Goal: Task Accomplishment & Management: Manage account settings

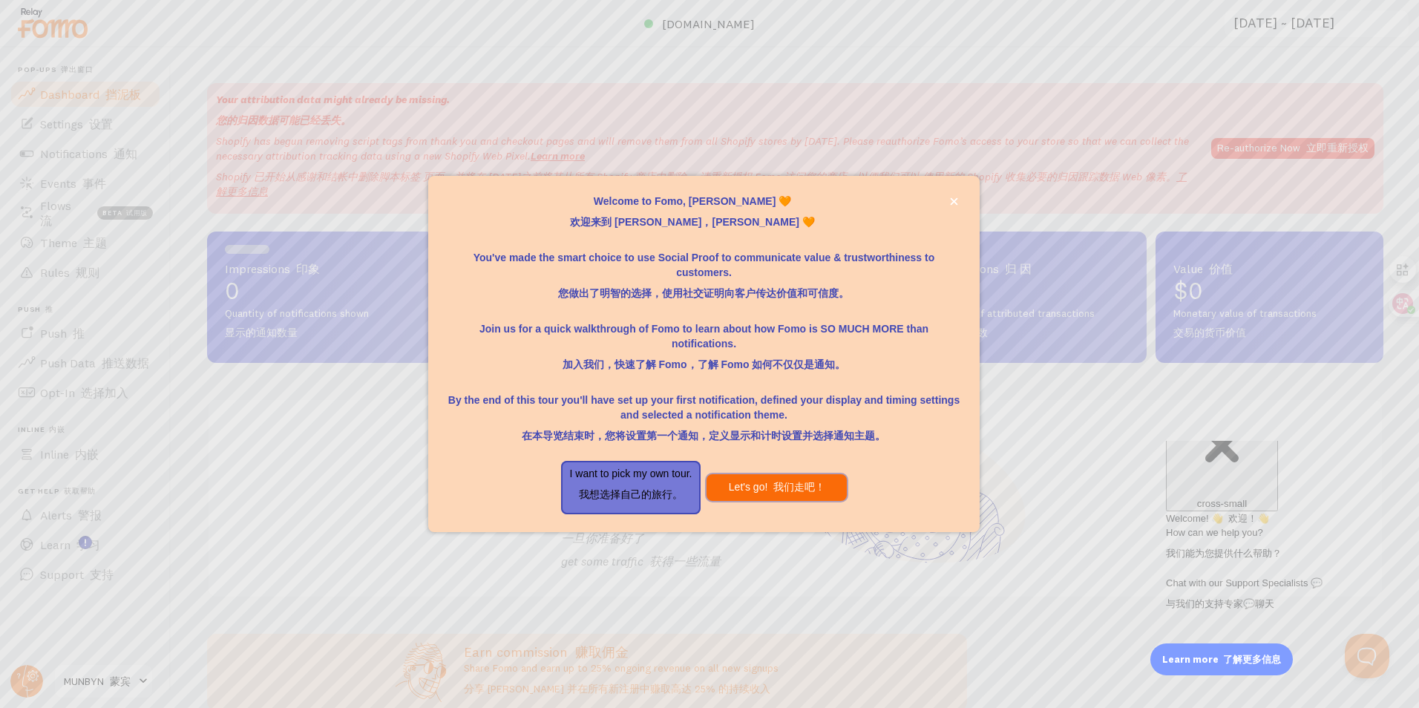
click at [778, 484] on font "我们走吧！" at bounding box center [799, 487] width 52 height 12
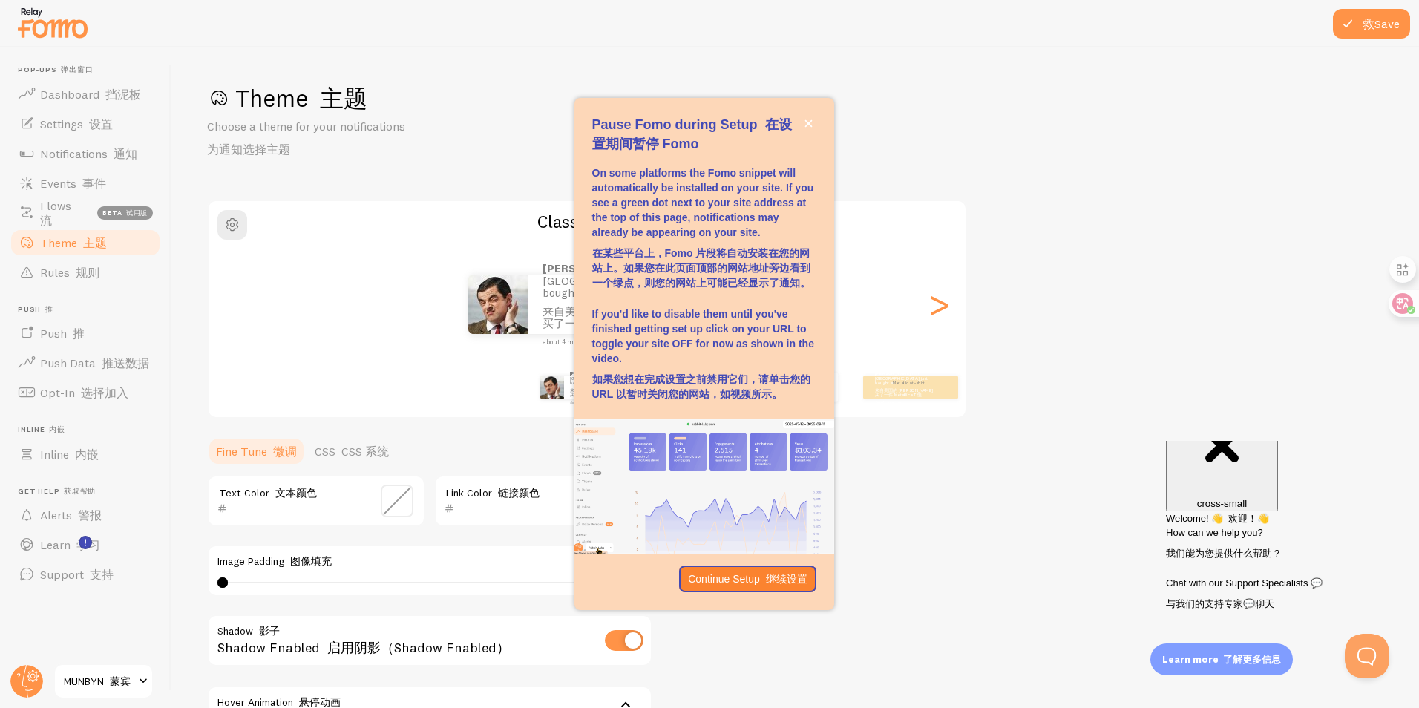
click at [122, 678] on font "蒙宾" at bounding box center [120, 681] width 21 height 13
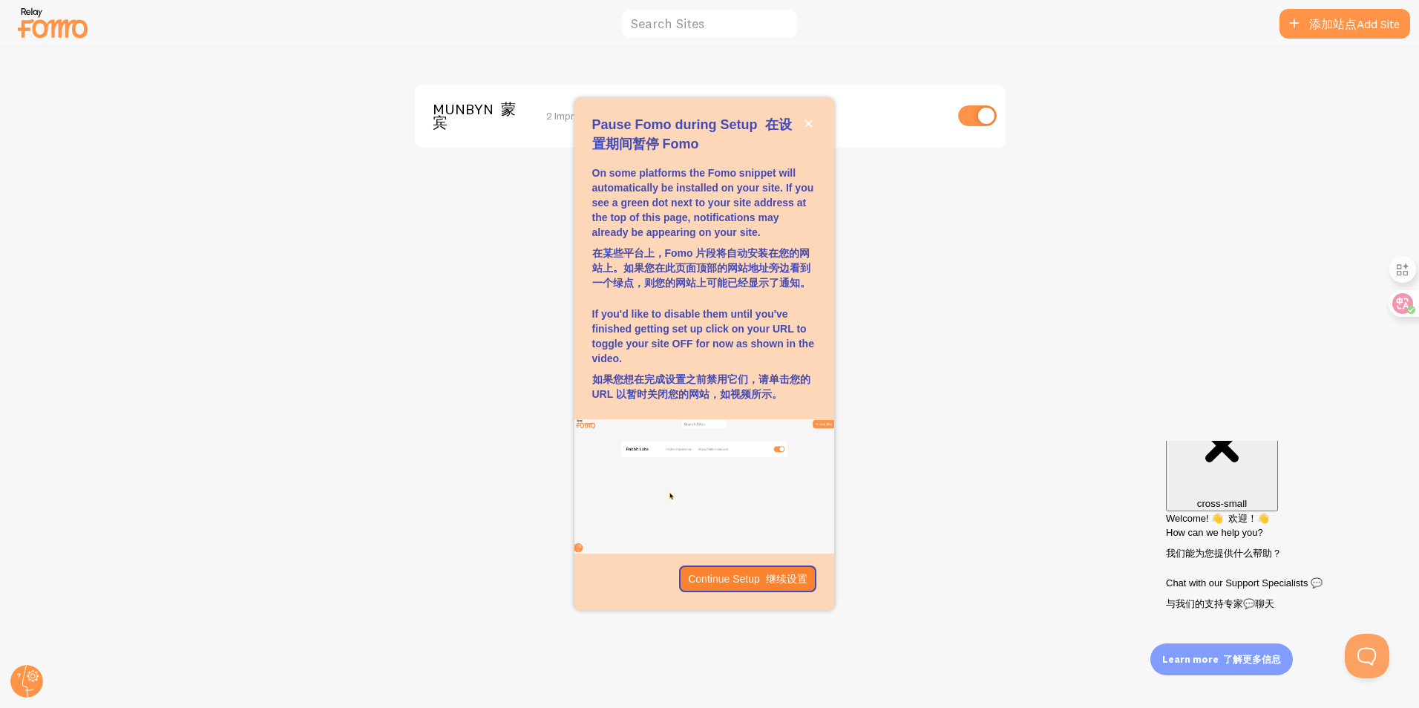
click at [981, 112] on input "checkbox" at bounding box center [977, 115] width 39 height 21
checkbox input "false"
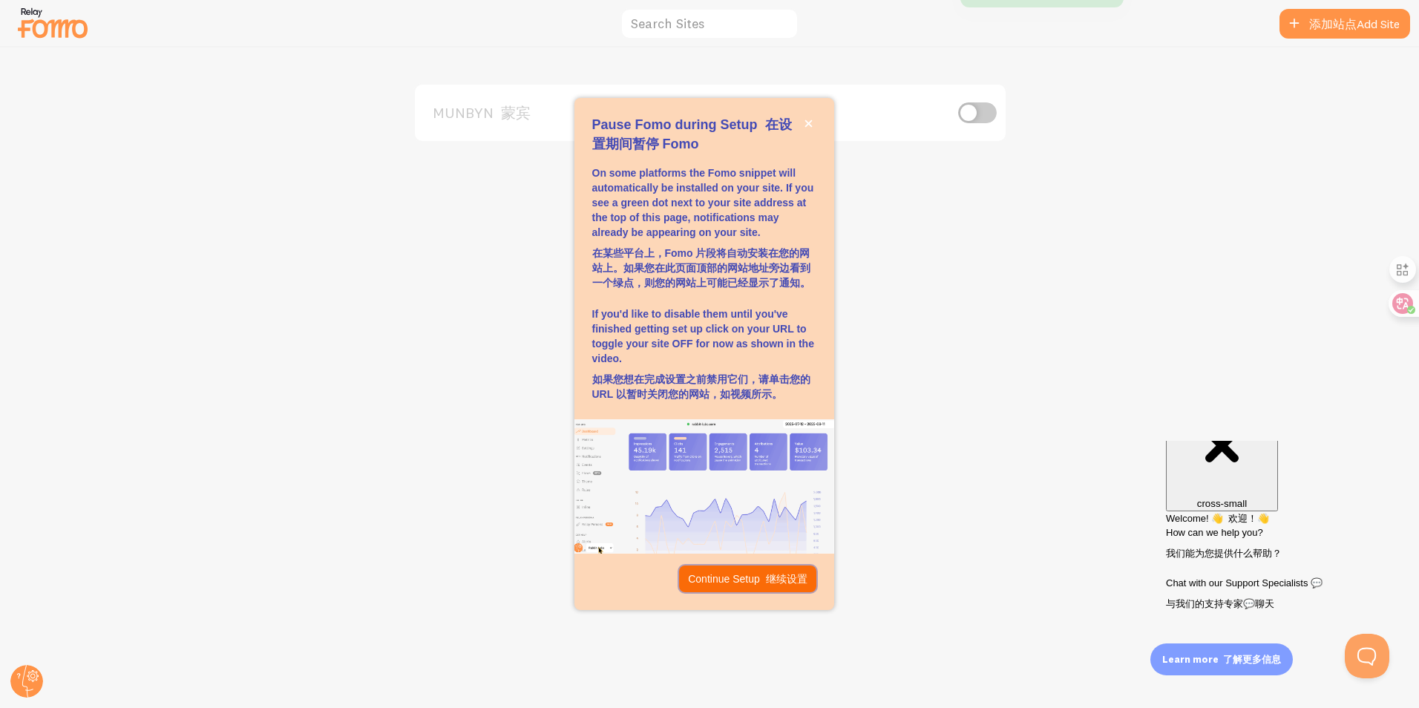
click at [741, 577] on p "Continue Setup 继续设置" at bounding box center [747, 578] width 119 height 15
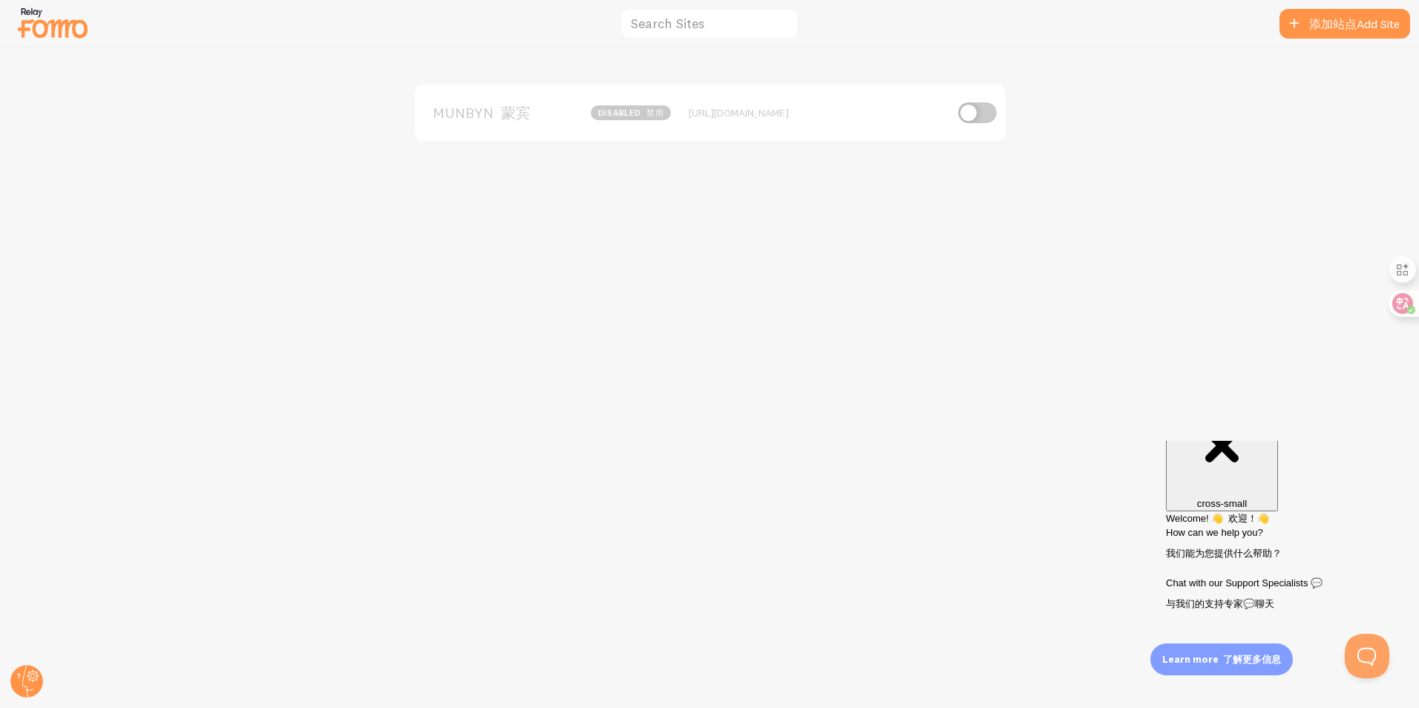
click at [36, 19] on img at bounding box center [53, 23] width 74 height 38
click at [23, 9] on img at bounding box center [53, 23] width 74 height 38
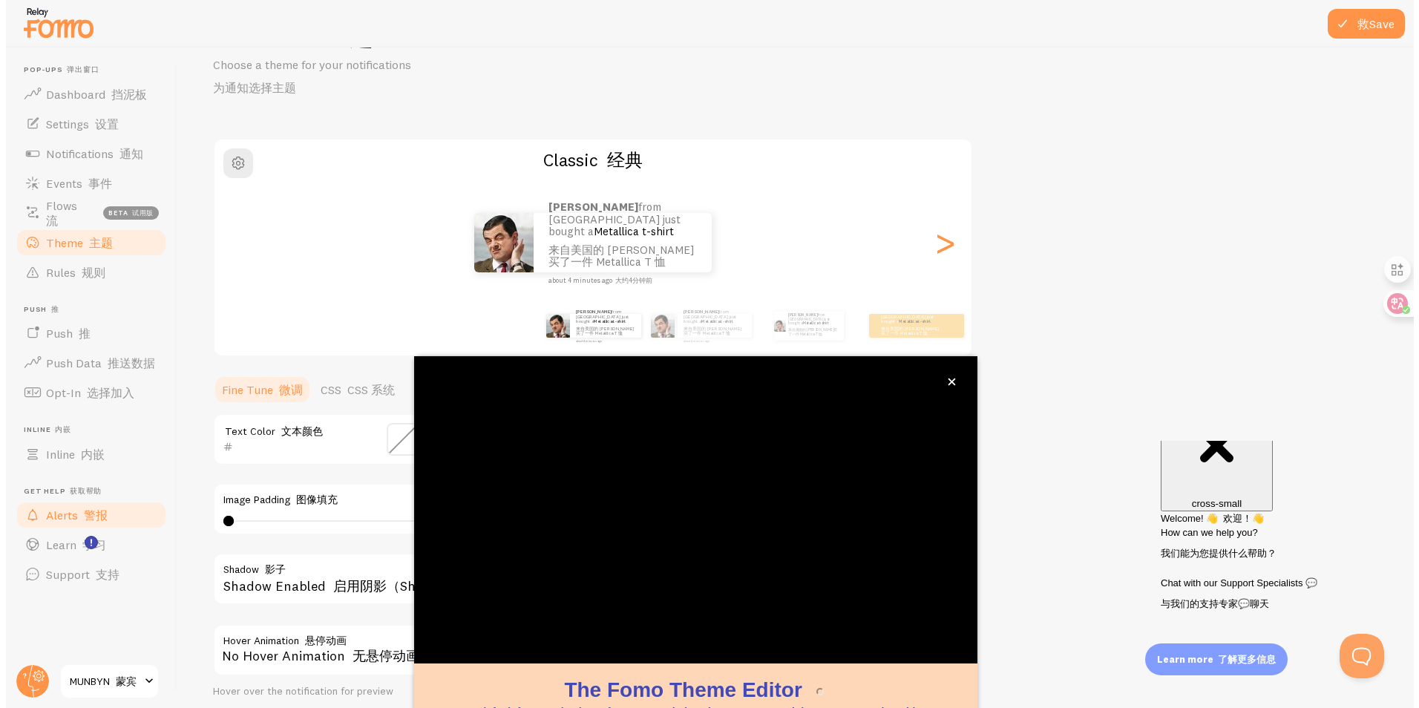
scroll to position [73, 0]
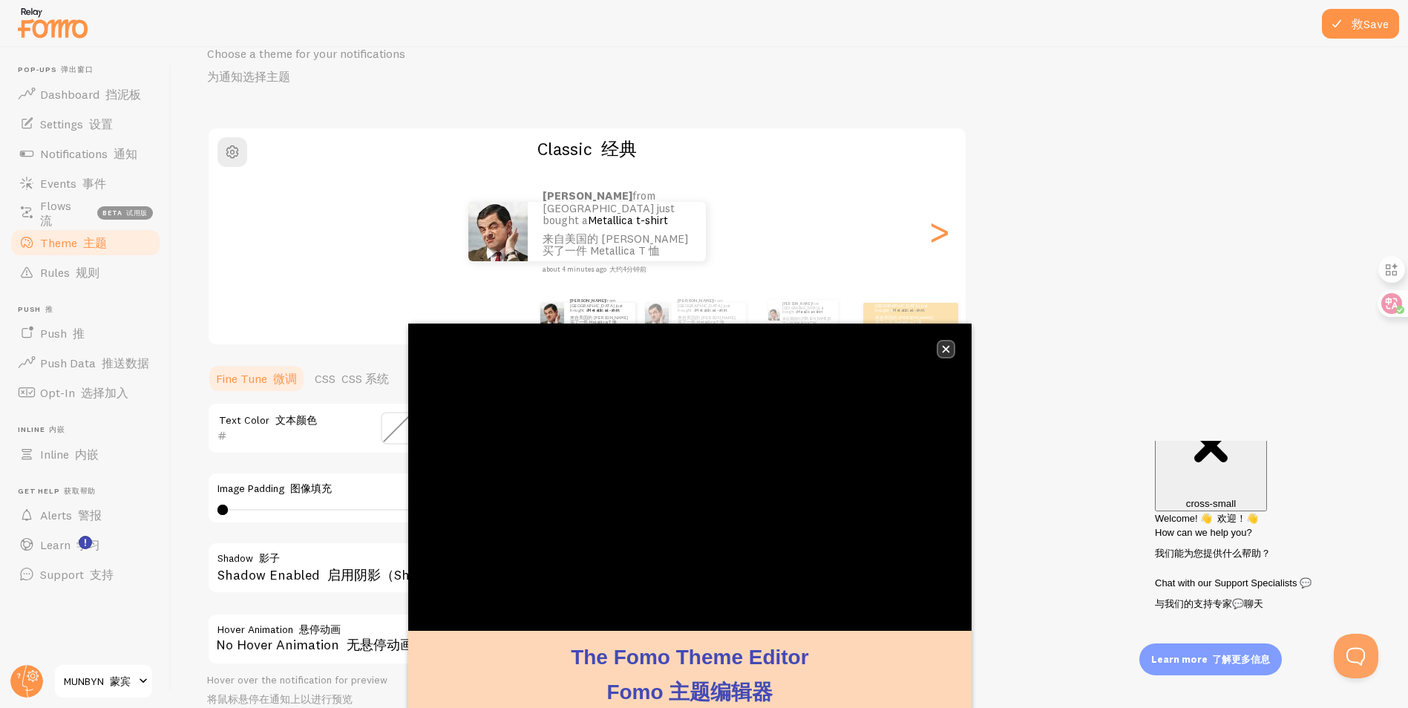
click at [944, 350] on icon "close," at bounding box center [946, 349] width 8 height 8
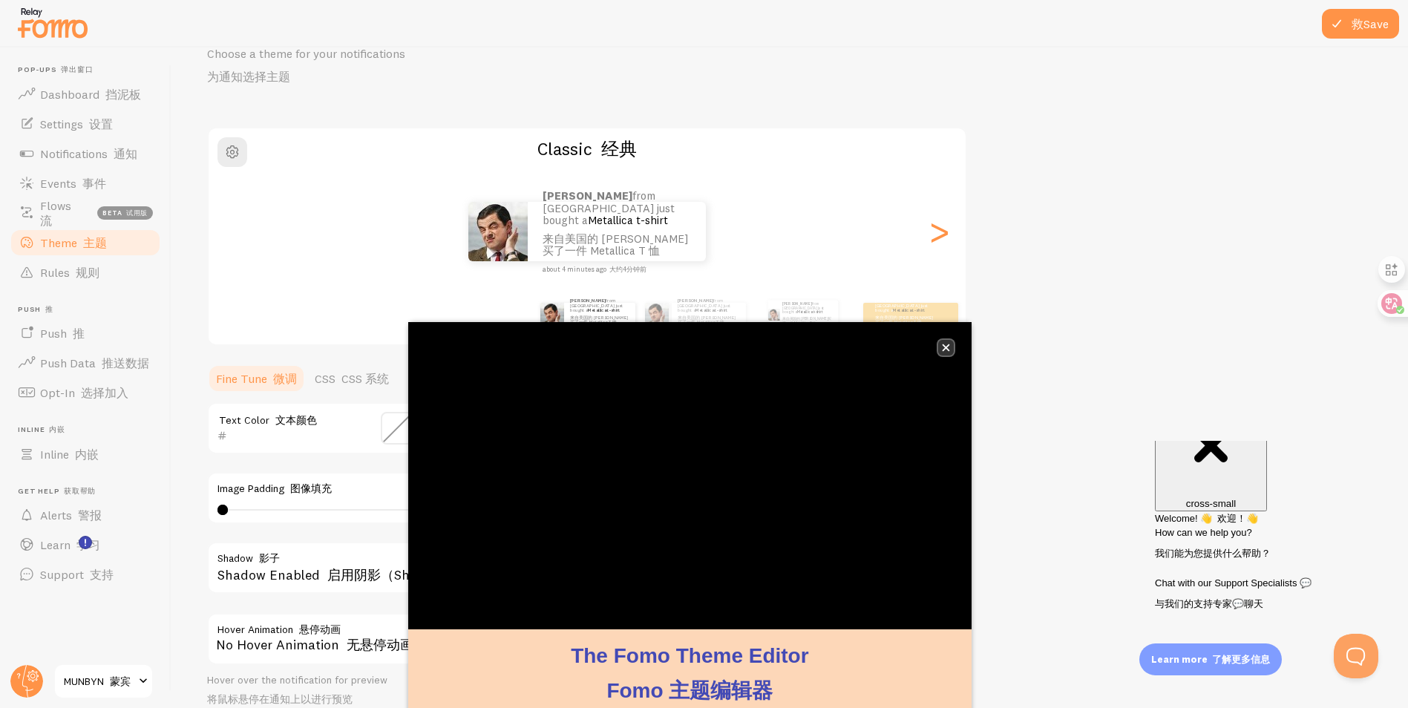
click at [951, 347] on button "close," at bounding box center [946, 348] width 16 height 16
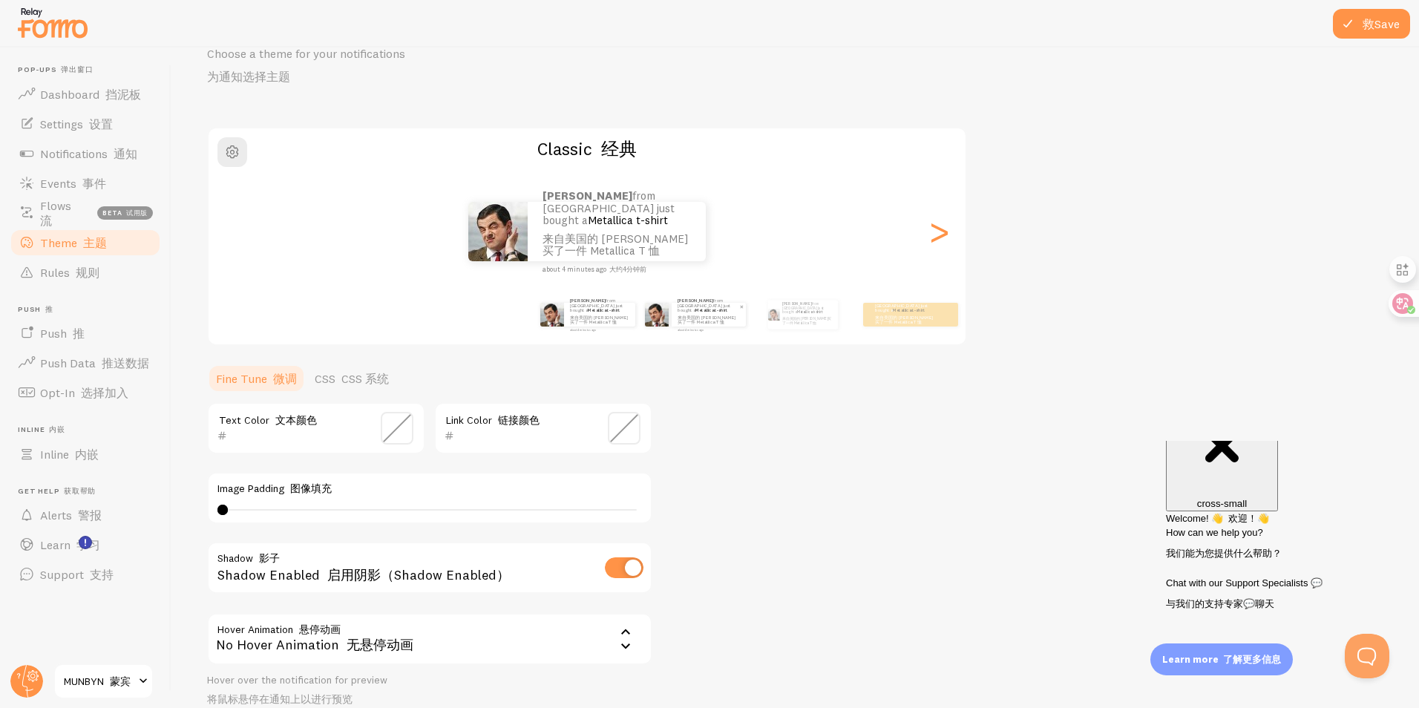
click at [681, 315] on font "来自美国的 Curtis 刚刚买了一件 Metallica T 恤" at bounding box center [707, 320] width 58 height 10
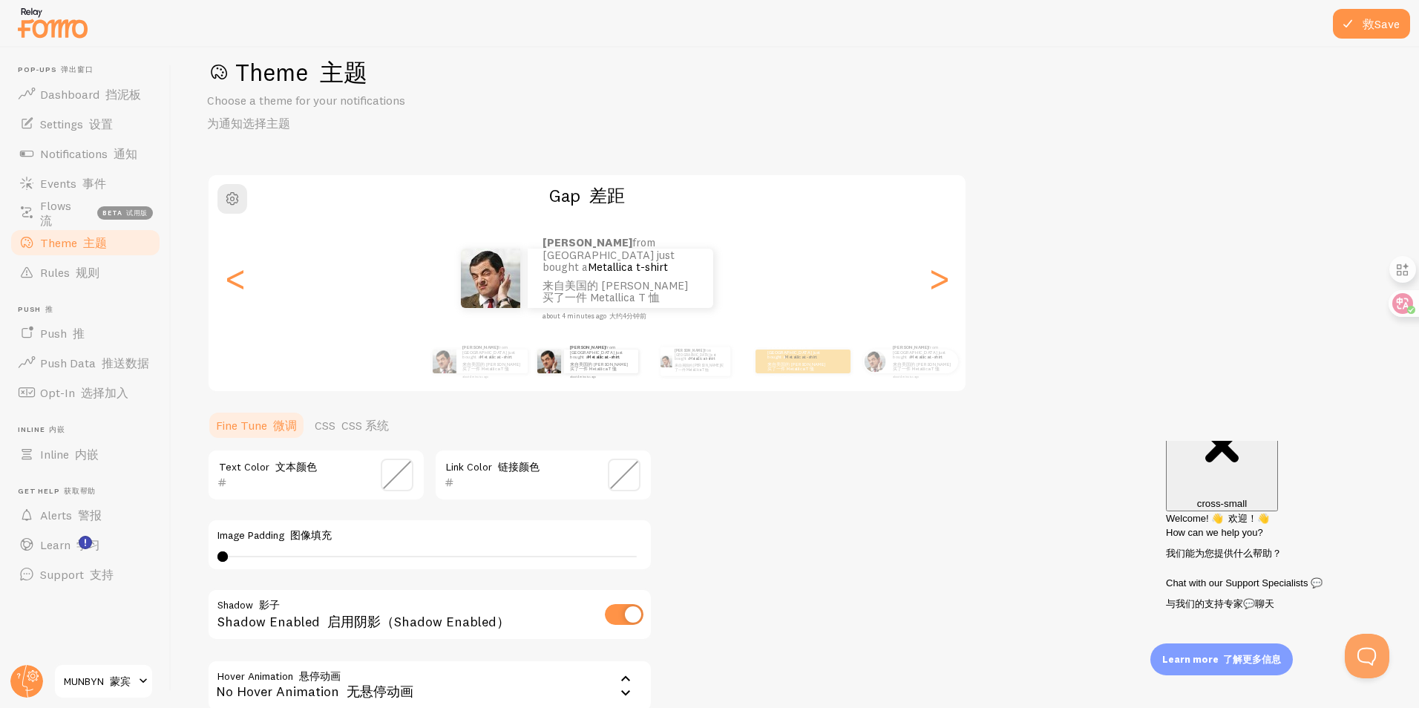
scroll to position [0, 0]
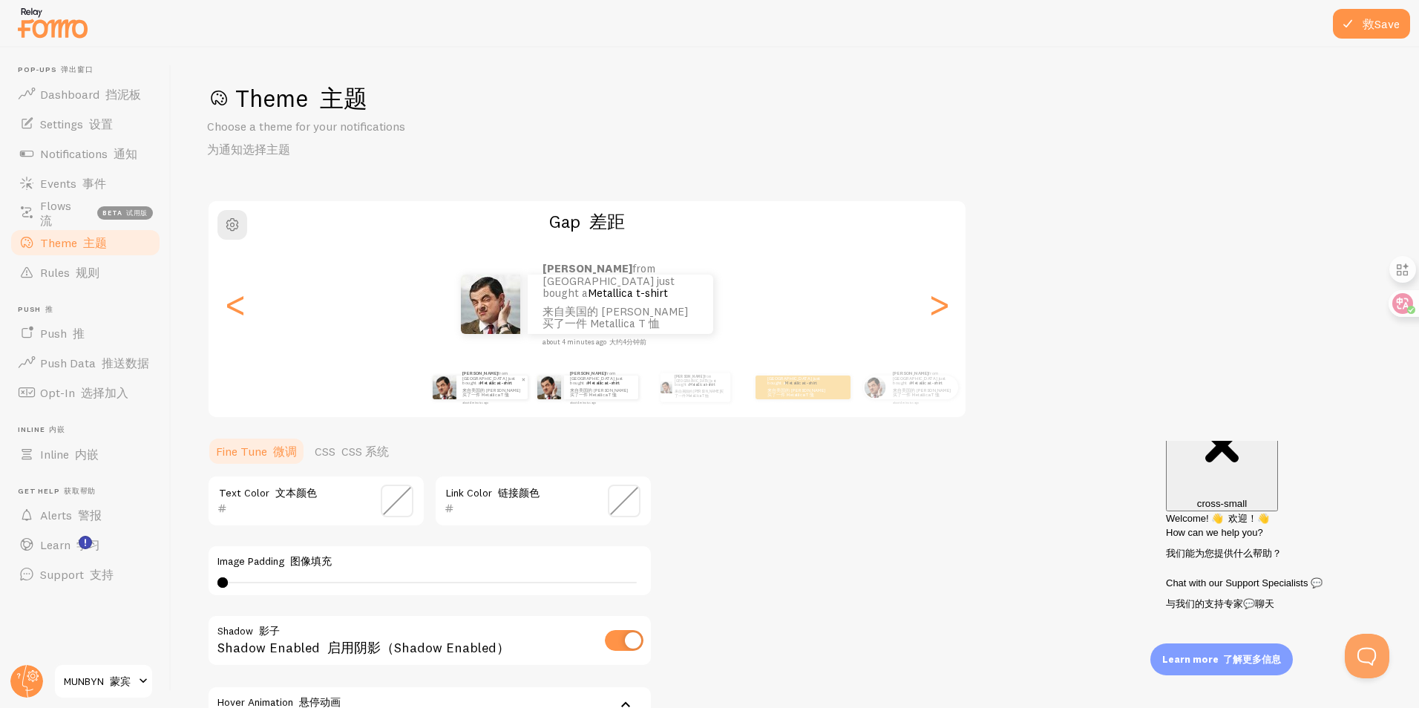
click at [501, 393] on font "来自美国的 Curtis 刚刚买了一件 Metallica T 恤" at bounding box center [491, 392] width 59 height 10
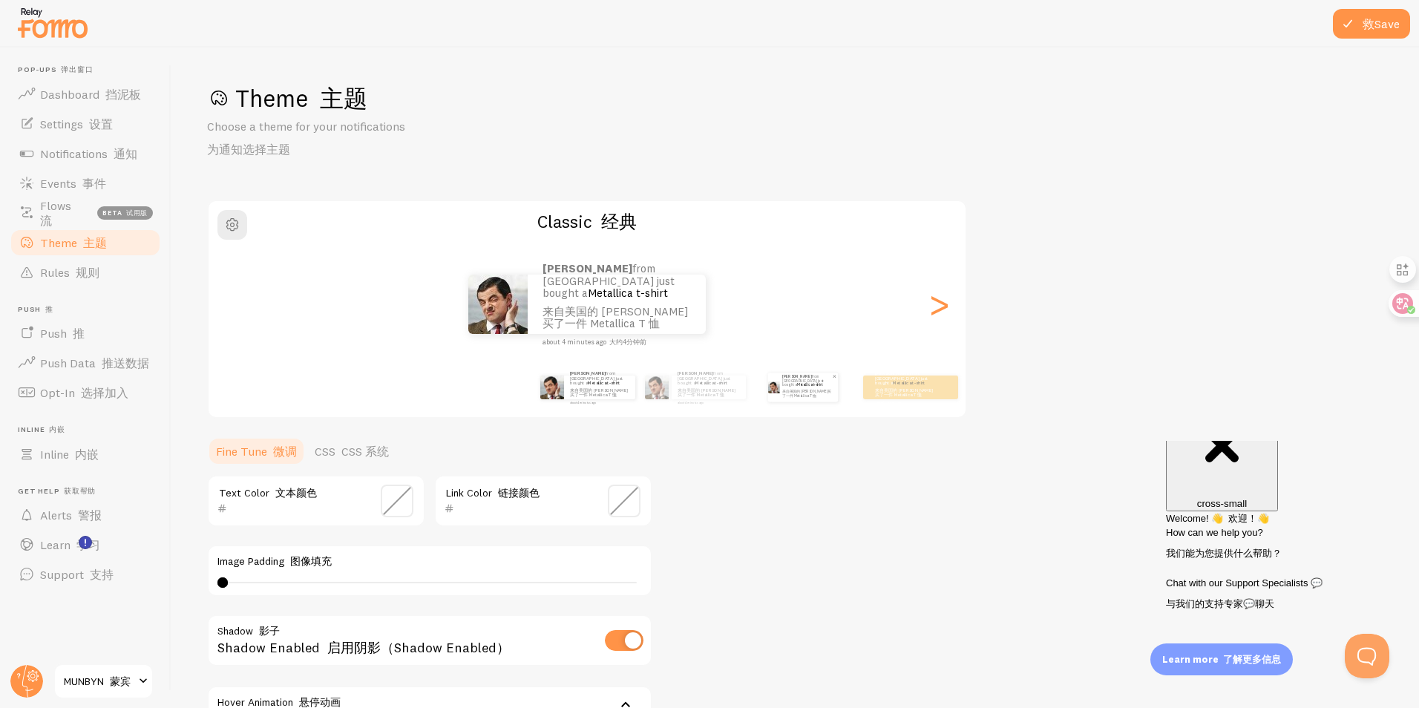
click at [772, 392] on img at bounding box center [773, 387] width 12 height 12
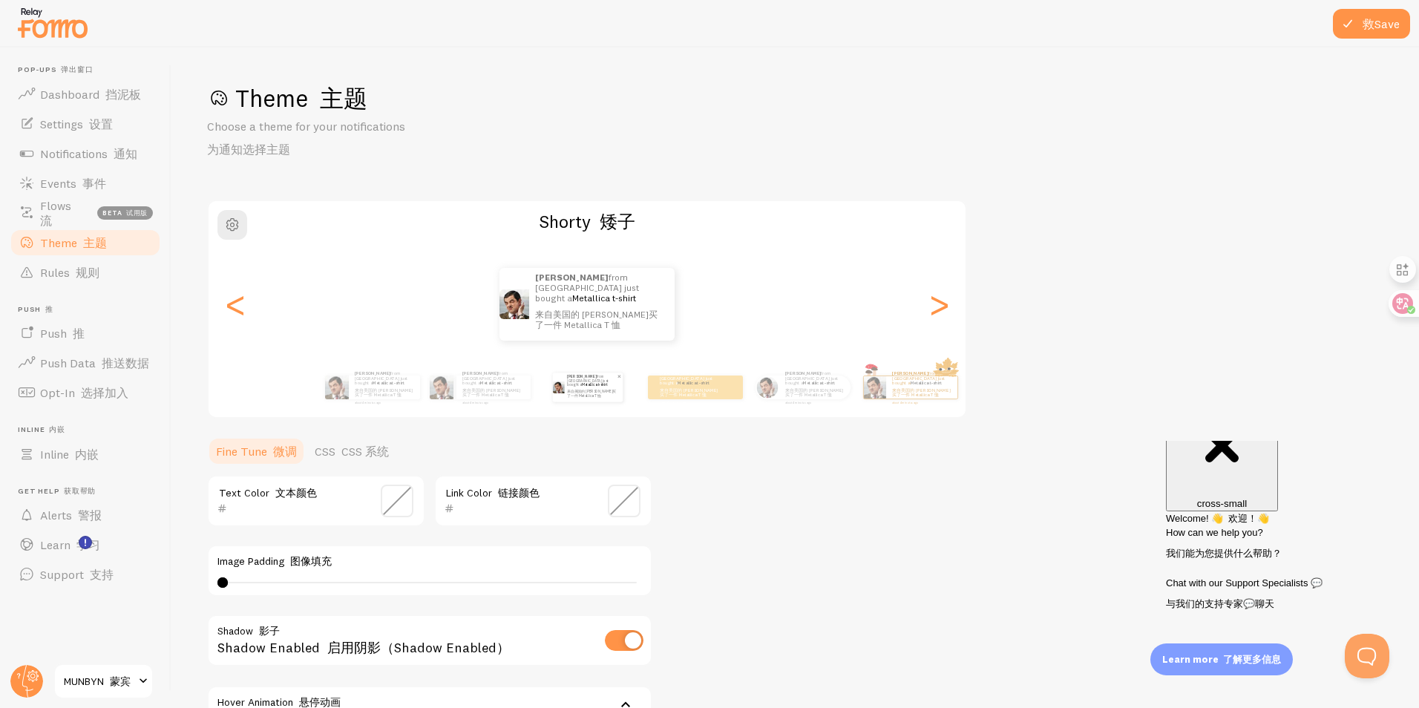
click at [589, 397] on p "Curtis from United States just bought a Metallica t-shirt 来自美国的 Curtis 刚刚买了一件 M…" at bounding box center [592, 387] width 50 height 29
click at [589, 394] on font "来自美国的 Curtis 刚刚买了一件 Metallica T 恤" at bounding box center [591, 393] width 49 height 9
click at [721, 394] on div "Curtis from United States just bought a Metallica t-shirt 来自美国的 Curtis 刚刚买了一件 M…" at bounding box center [695, 388] width 95 height 24
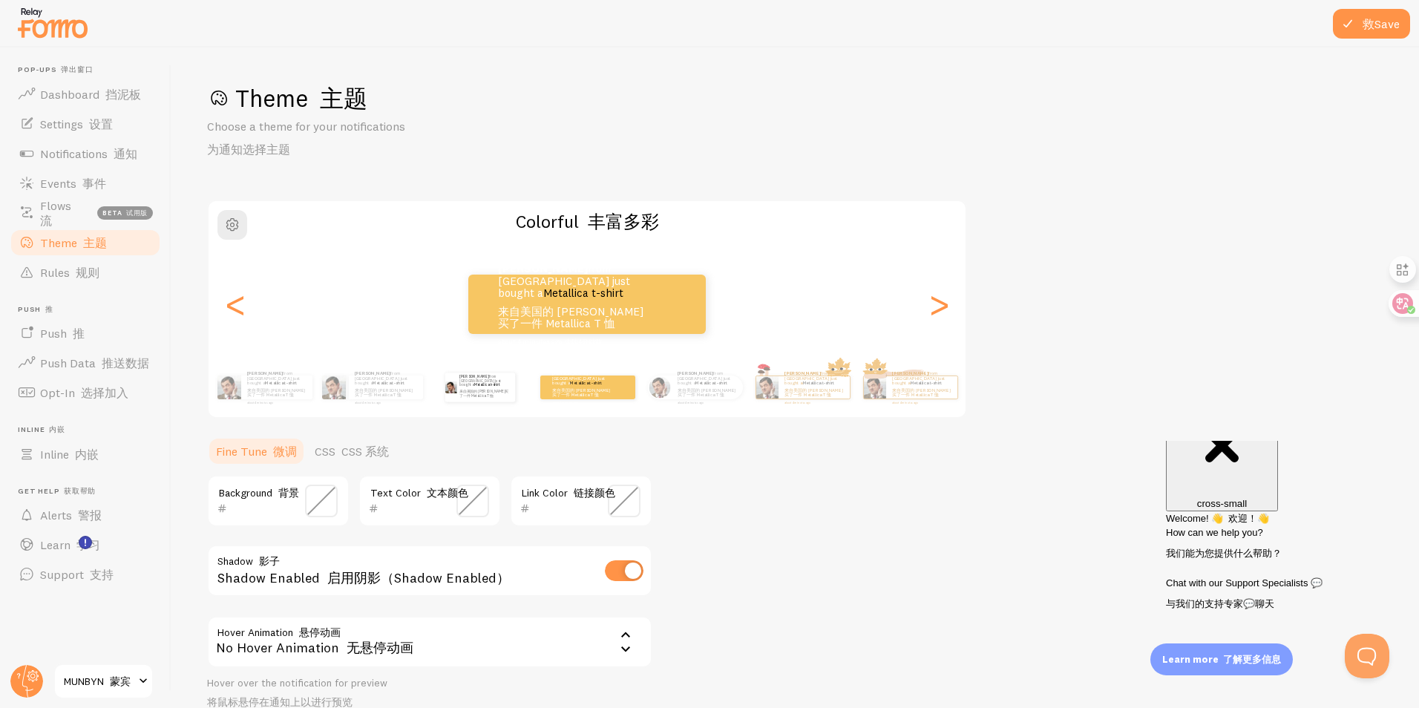
click at [499, 404] on div "Curtis from United States just bought a Metallica t-shirt 来自美国的 Curtis 刚刚买了一件 M…" at bounding box center [480, 388] width 96 height 42
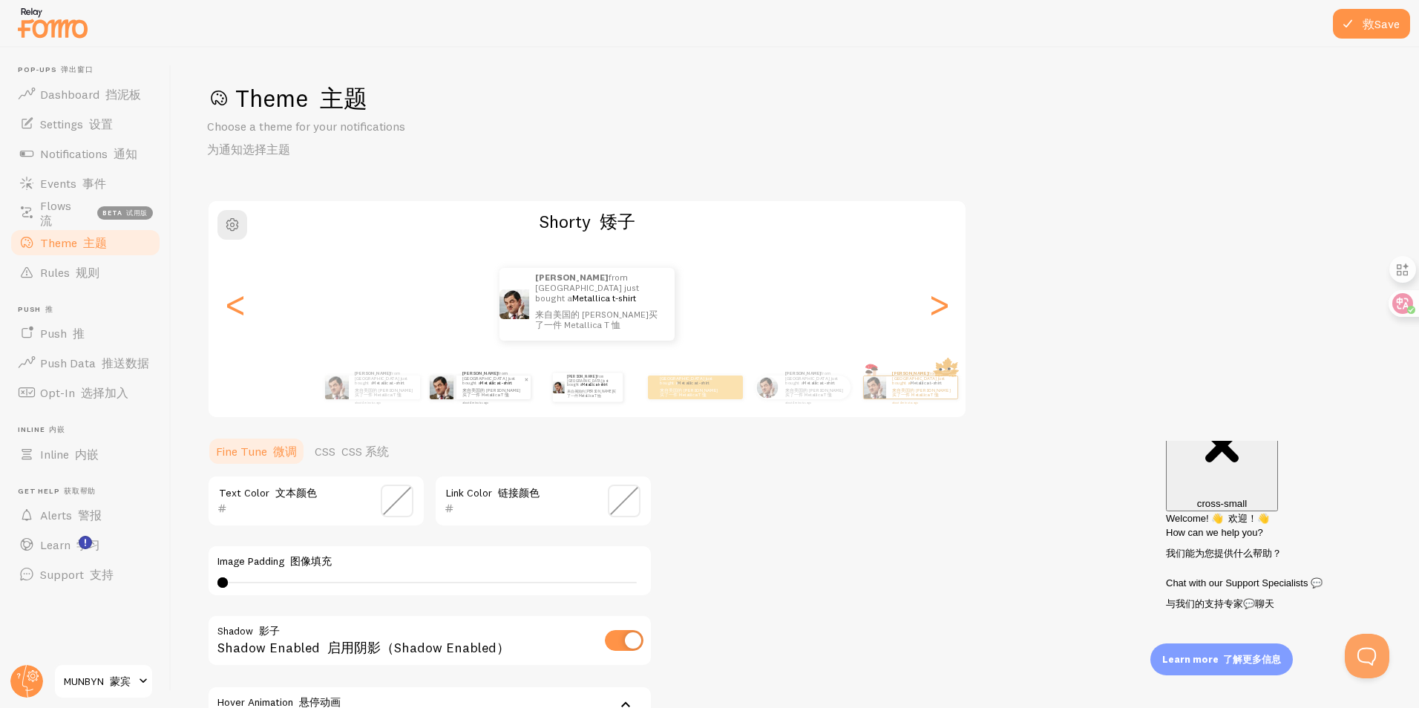
click at [461, 396] on div "Curtis from United States just bought a Metallica t-shirt 来自美国的 Curtis 刚刚买了一件 M…" at bounding box center [493, 388] width 74 height 24
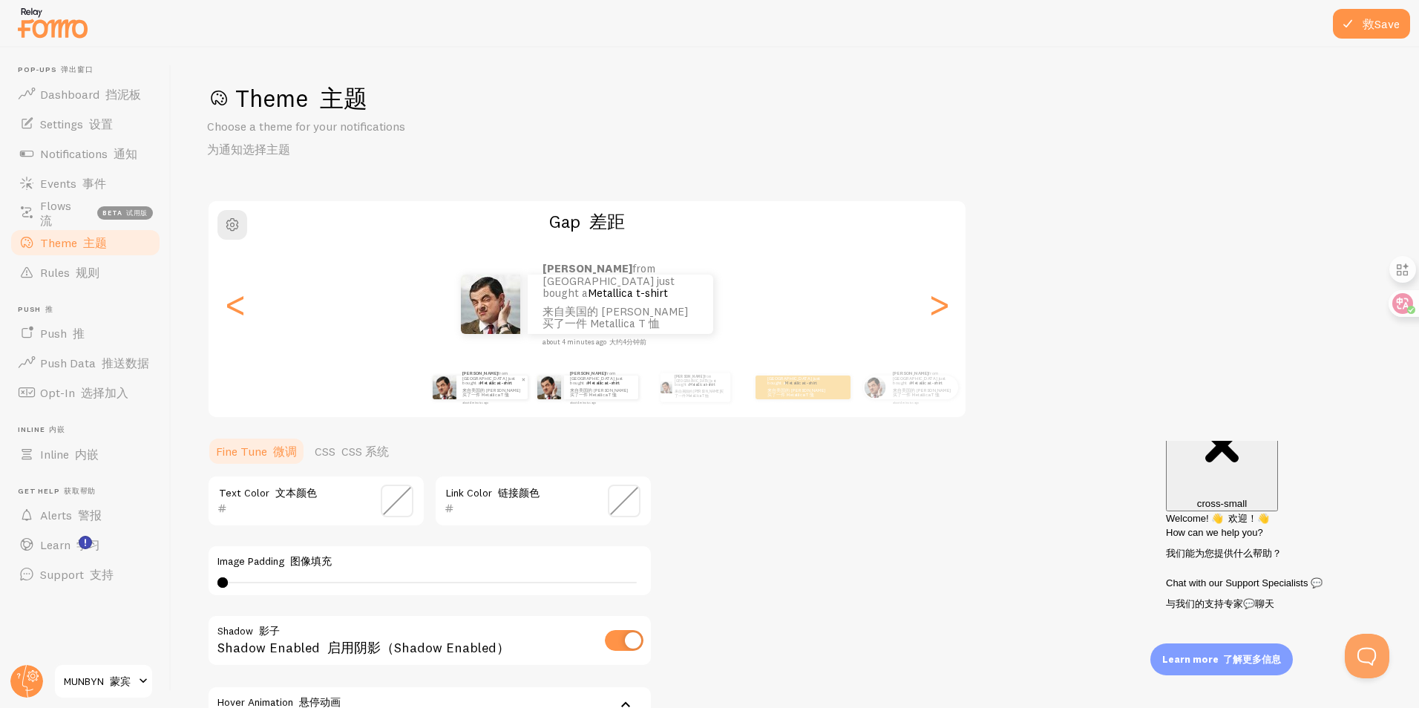
click at [478, 393] on font "来自美国的 Curtis 刚刚买了一件 Metallica T 恤" at bounding box center [491, 392] width 58 height 10
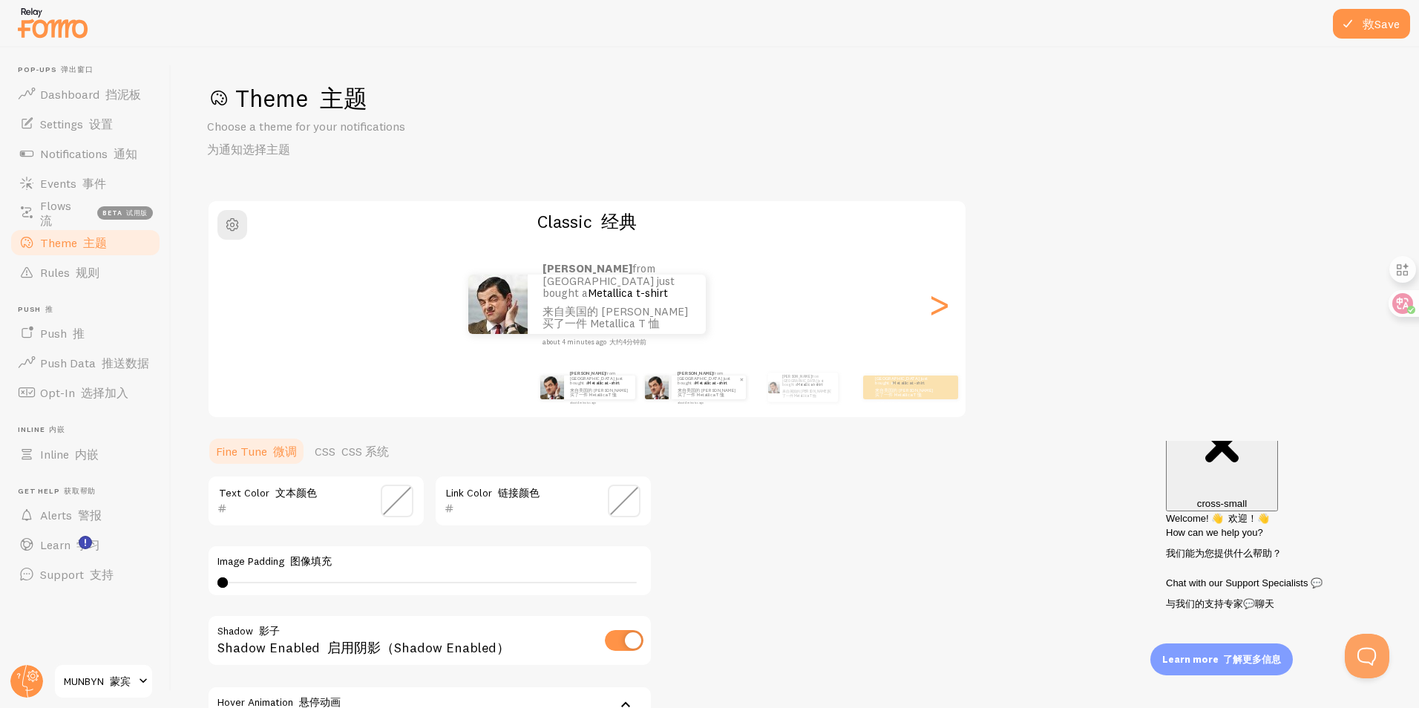
click at [688, 395] on font "来自美国的 Curtis 刚刚买了一件 Metallica T 恤" at bounding box center [707, 392] width 58 height 10
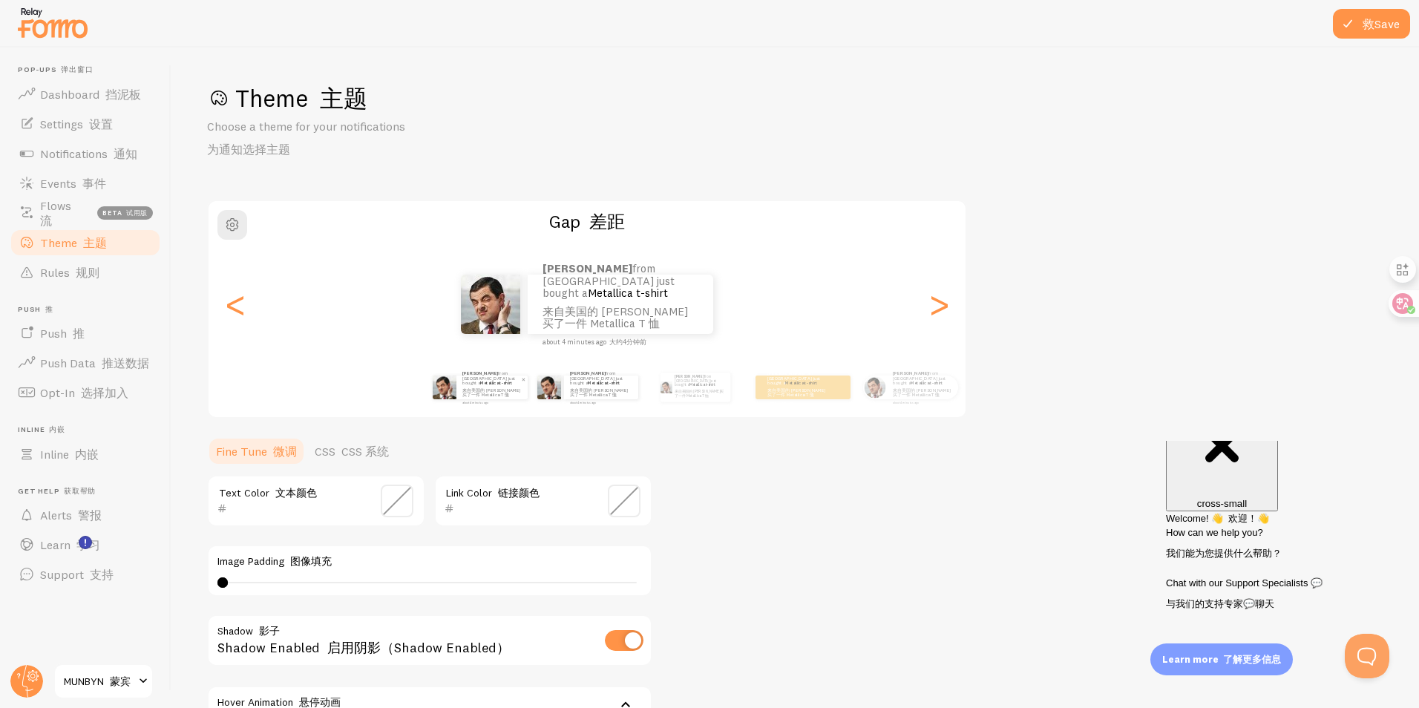
click at [502, 396] on p "Curtis from United States just bought a Metallica t-shirt 来自美国的 Curtis 刚刚买了一件 M…" at bounding box center [491, 386] width 59 height 33
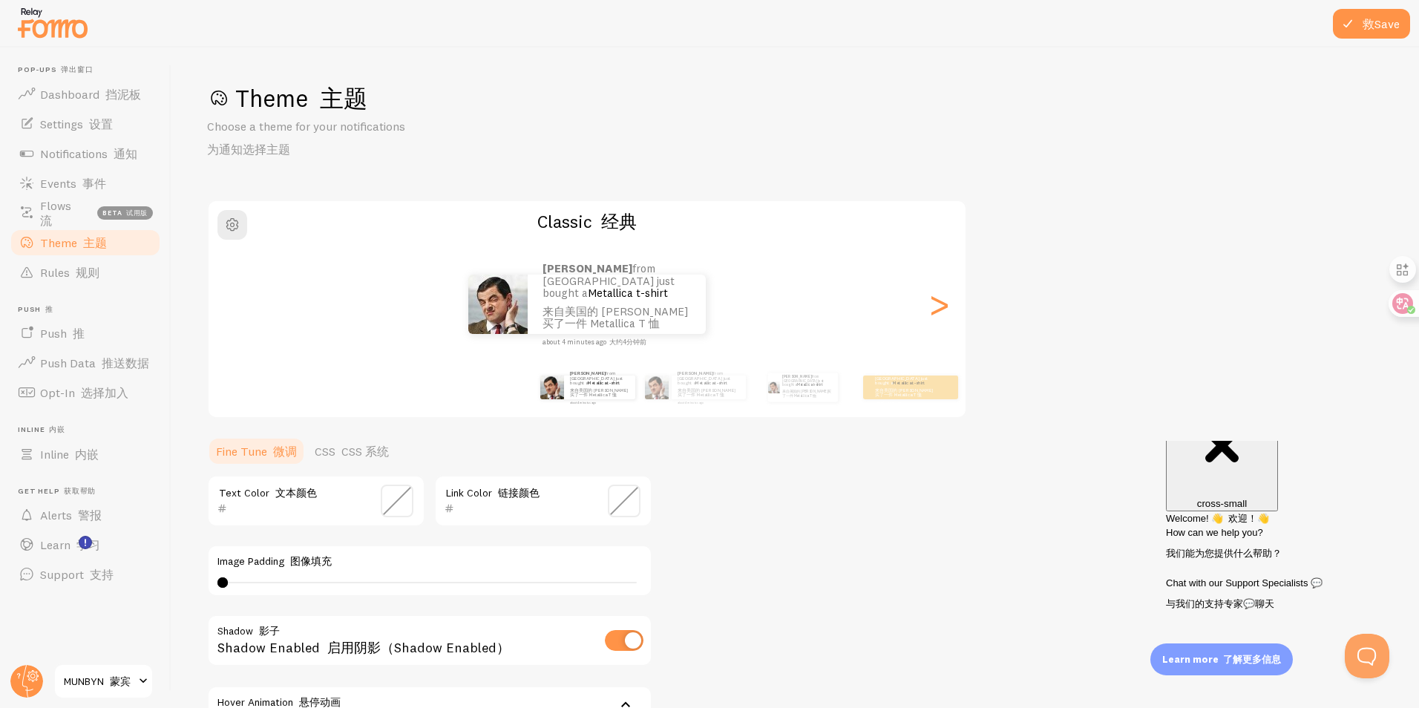
click at [399, 505] on span at bounding box center [397, 501] width 33 height 33
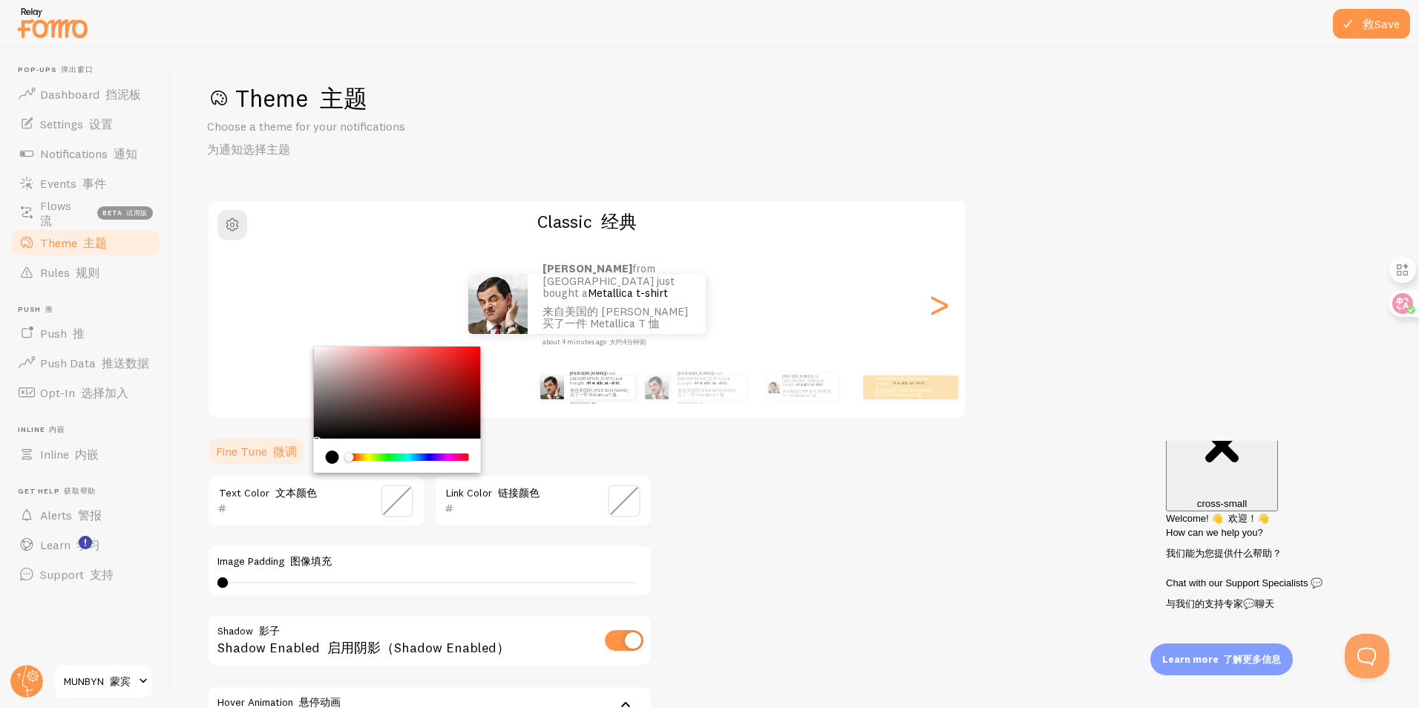
click at [399, 505] on span at bounding box center [397, 501] width 33 height 33
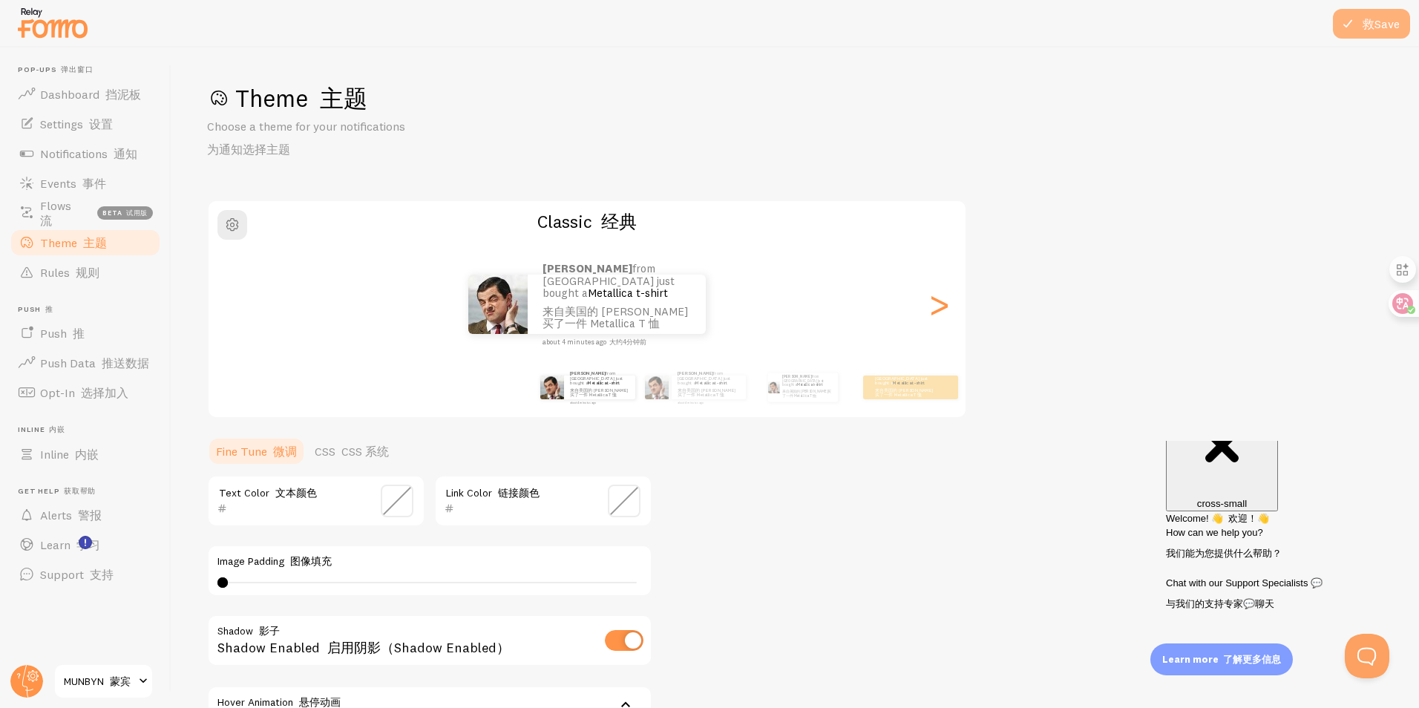
click at [1361, 35] on button "Save 救" at bounding box center [1371, 24] width 77 height 30
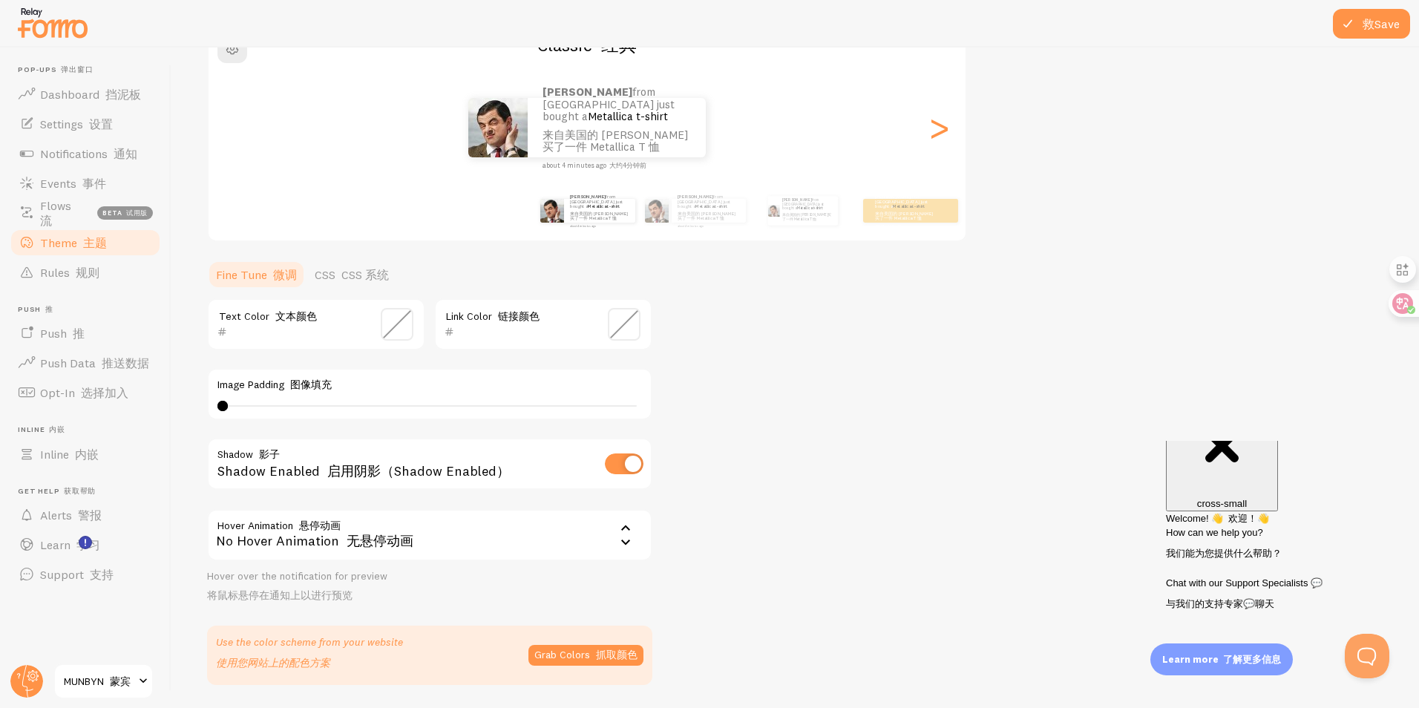
scroll to position [151, 0]
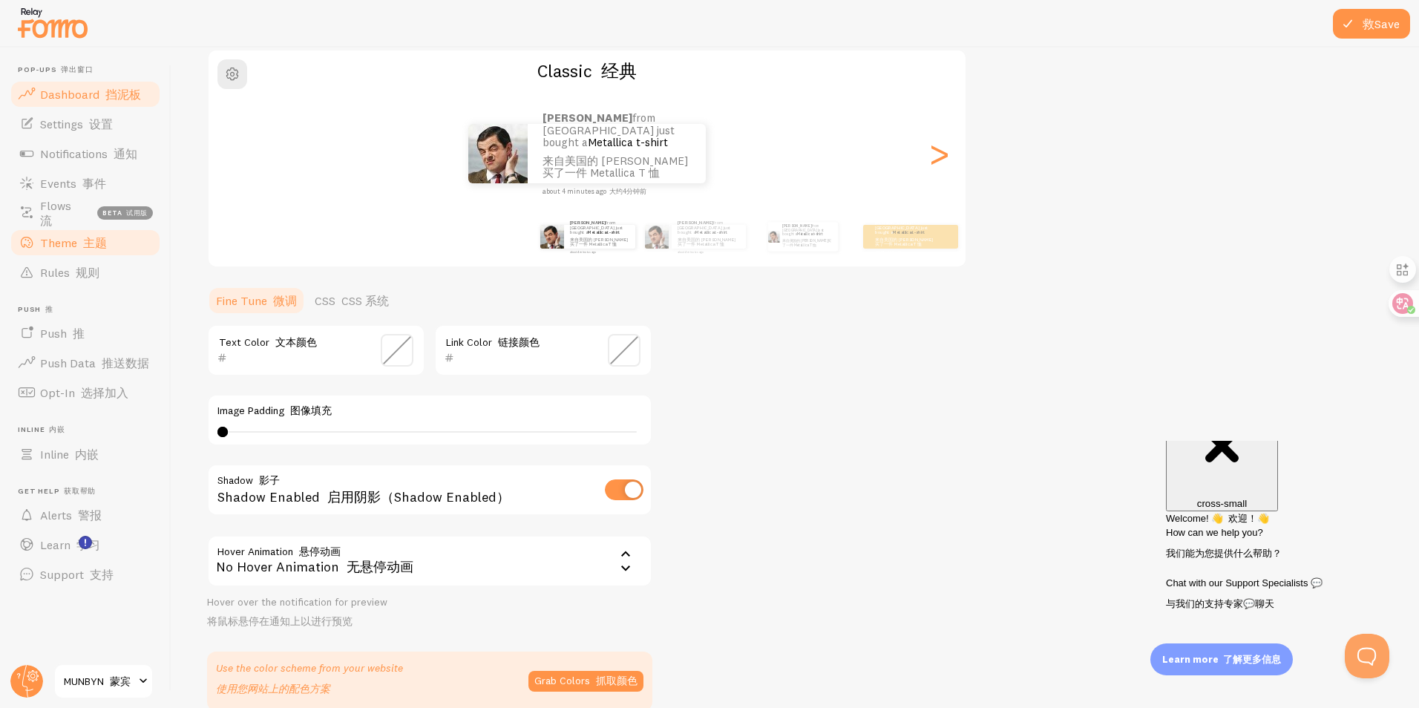
click at [94, 100] on span "Dashboard 挡泥板" at bounding box center [90, 94] width 101 height 15
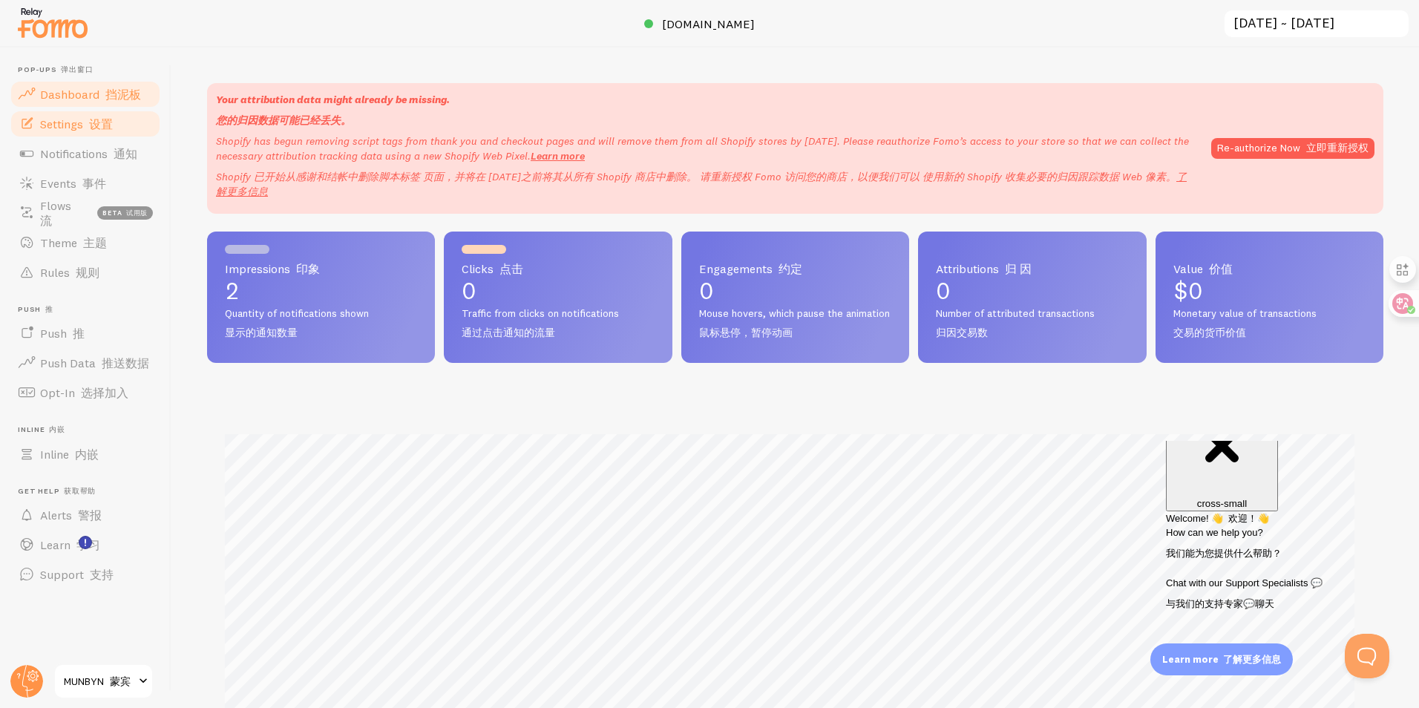
click at [108, 128] on font "设置" at bounding box center [101, 124] width 24 height 15
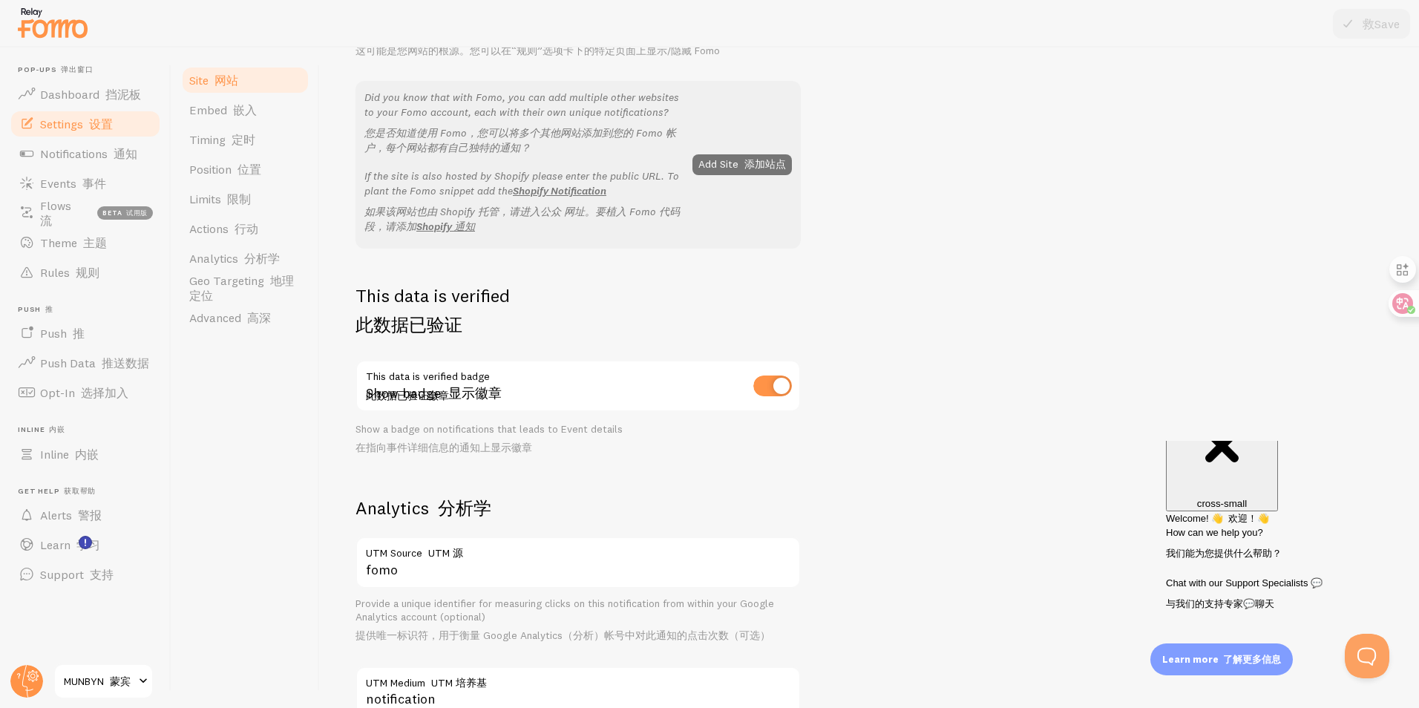
scroll to position [223, 0]
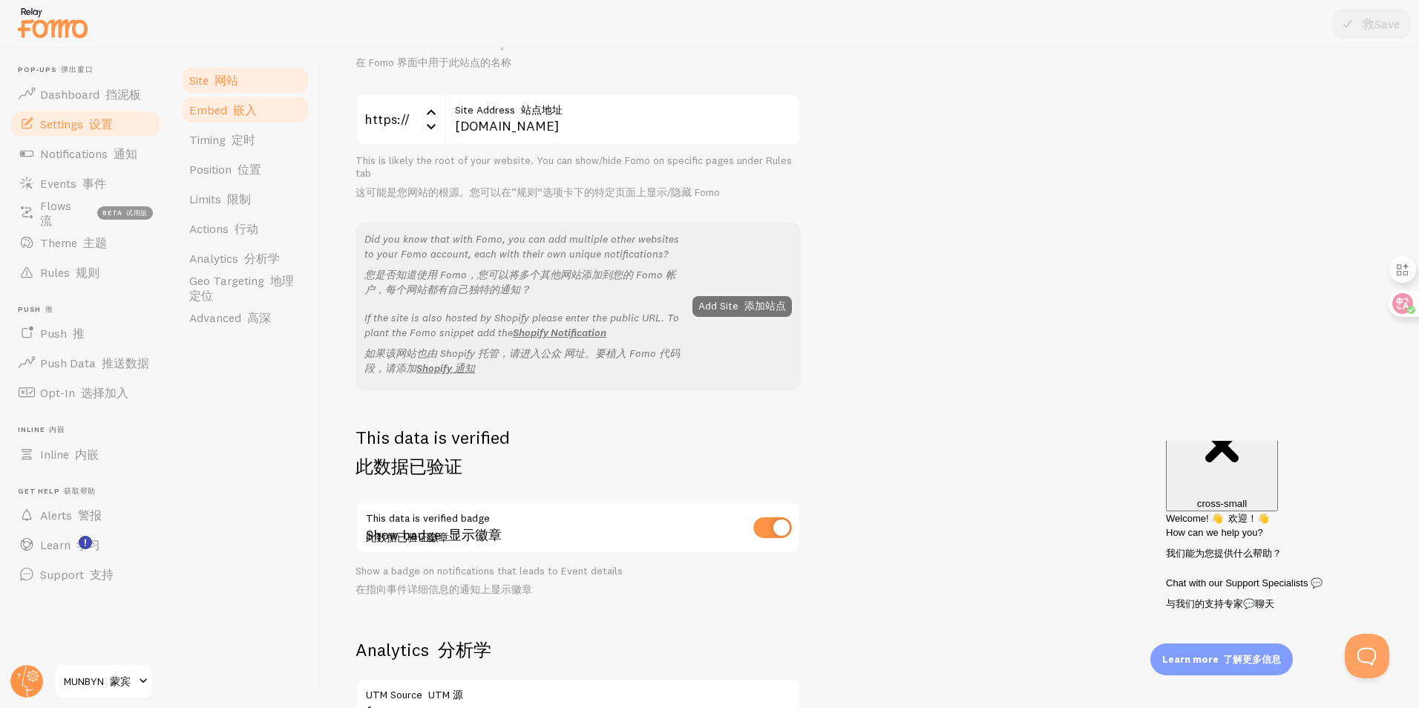
click at [240, 110] on font "嵌入" at bounding box center [245, 109] width 24 height 15
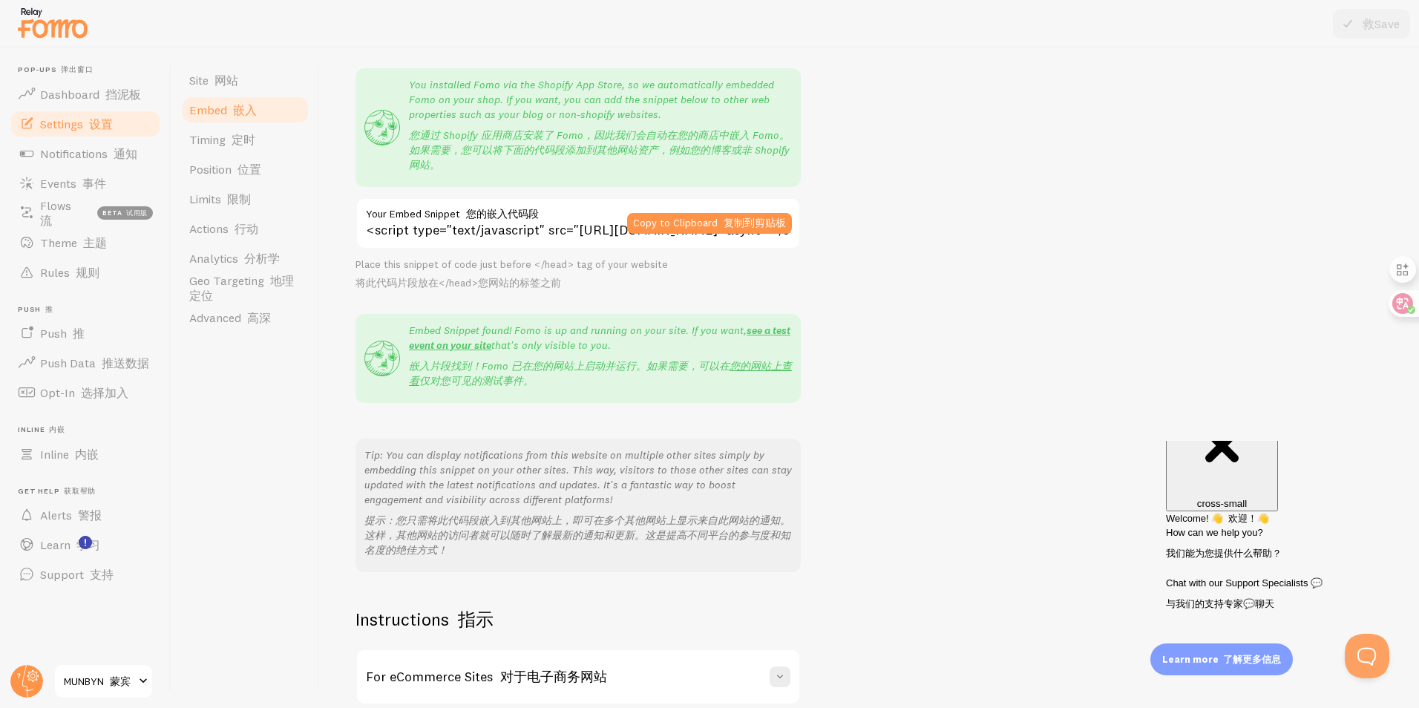
scroll to position [291, 0]
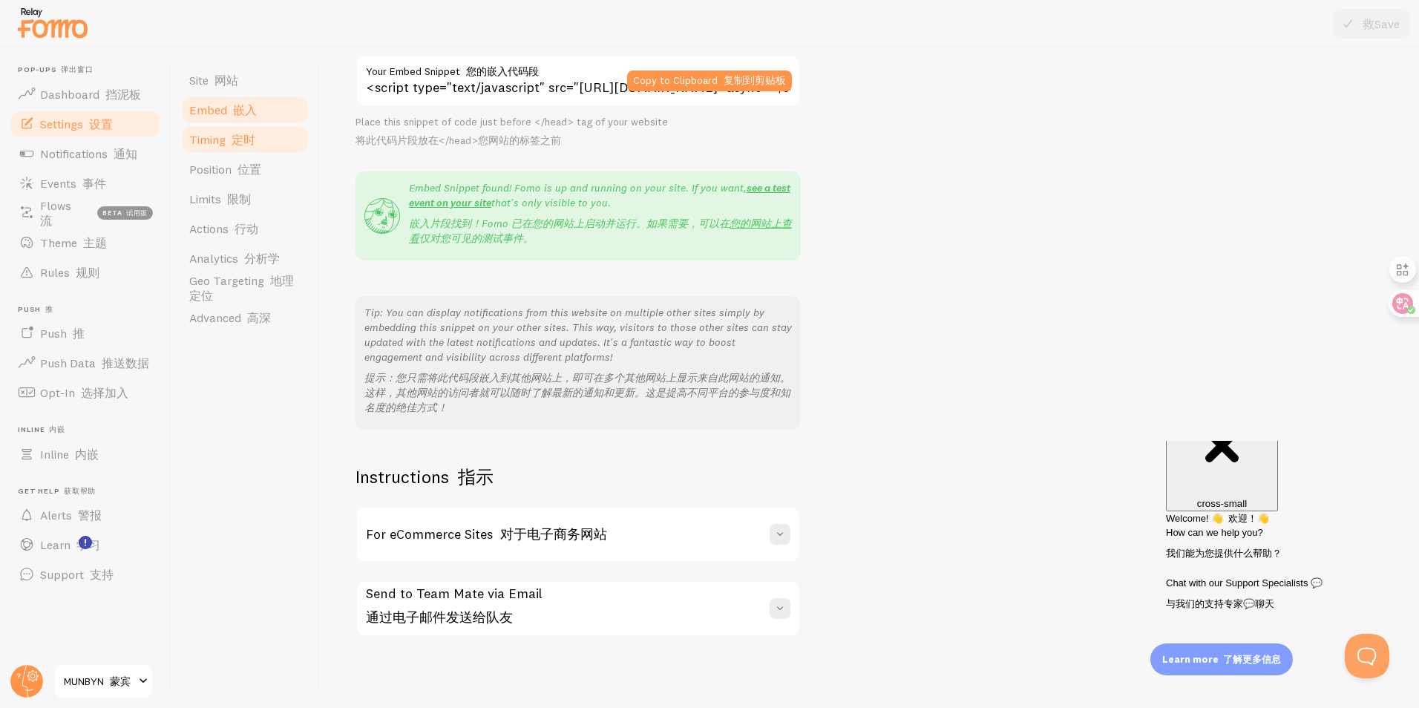
click at [239, 143] on font "定时" at bounding box center [244, 139] width 24 height 15
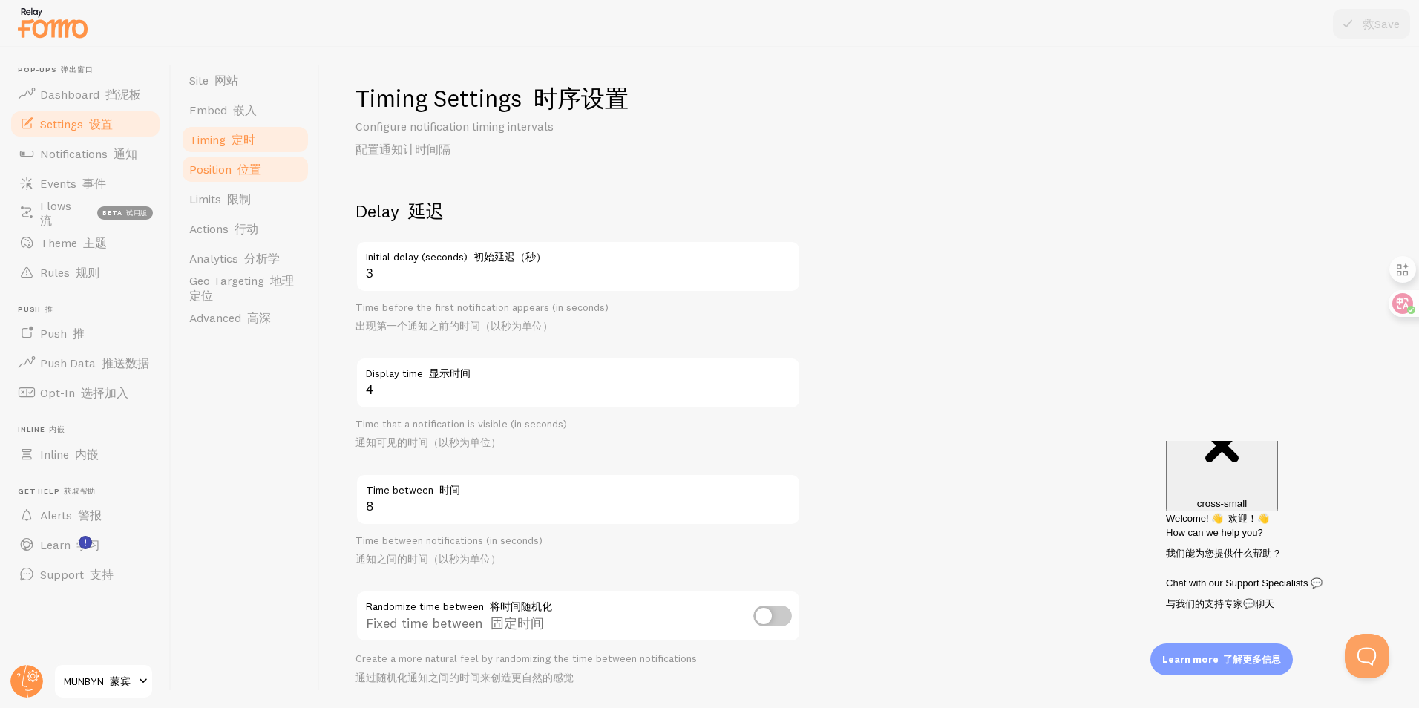
click at [235, 163] on font at bounding box center [235, 169] width 6 height 15
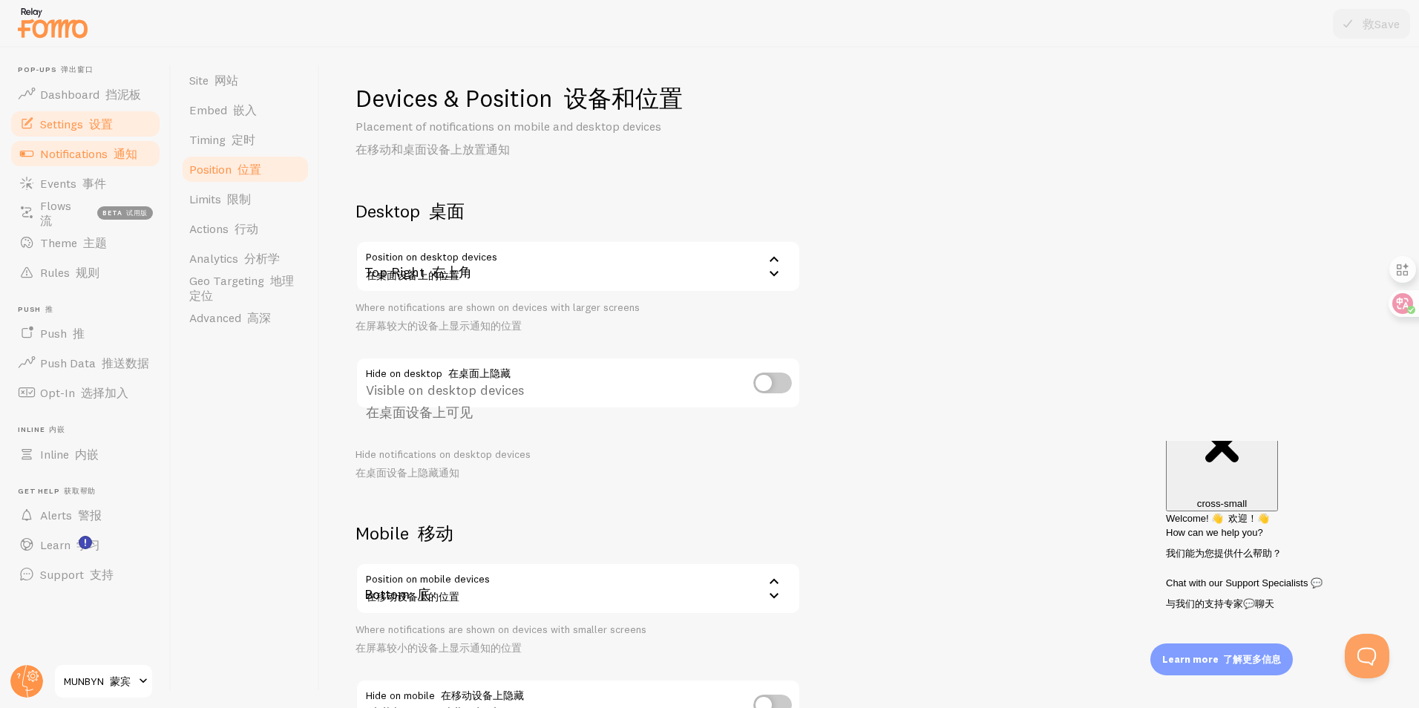
click at [79, 163] on link "Notifications 通知" at bounding box center [85, 154] width 153 height 30
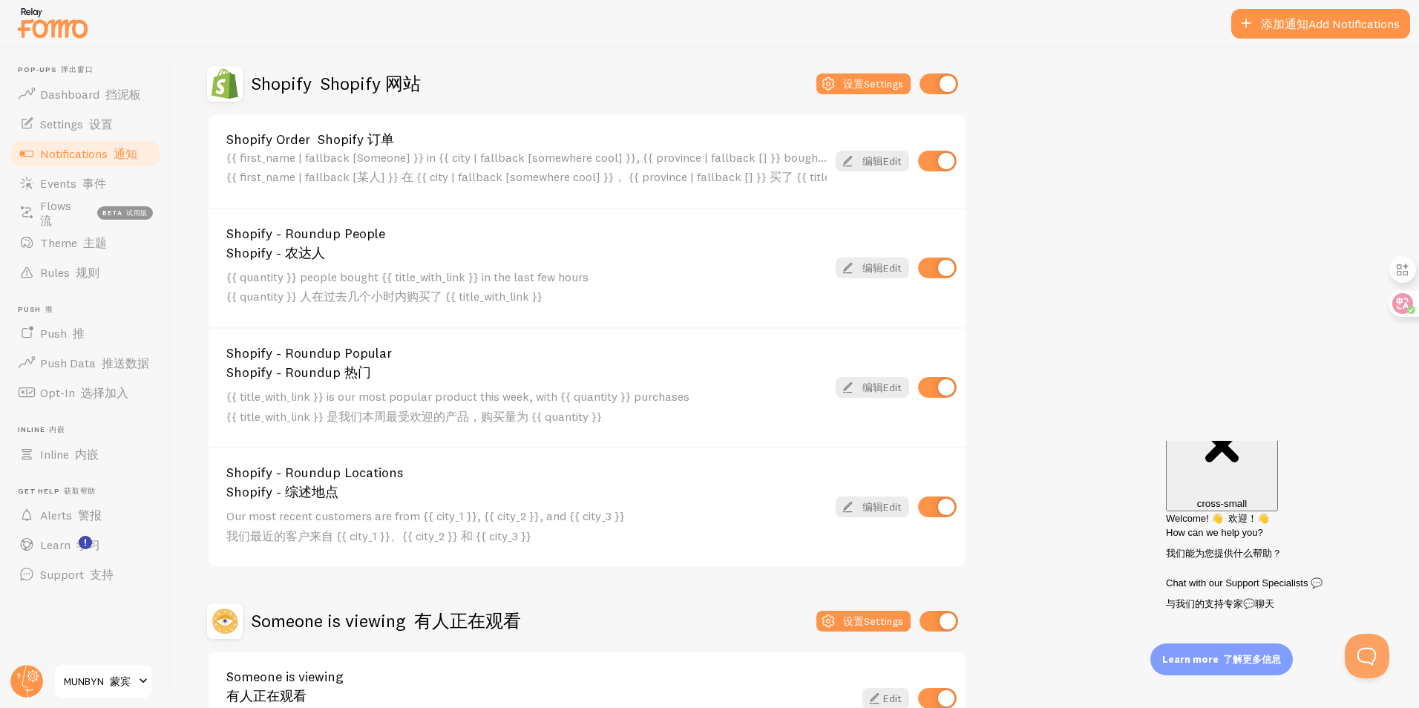
scroll to position [371, 0]
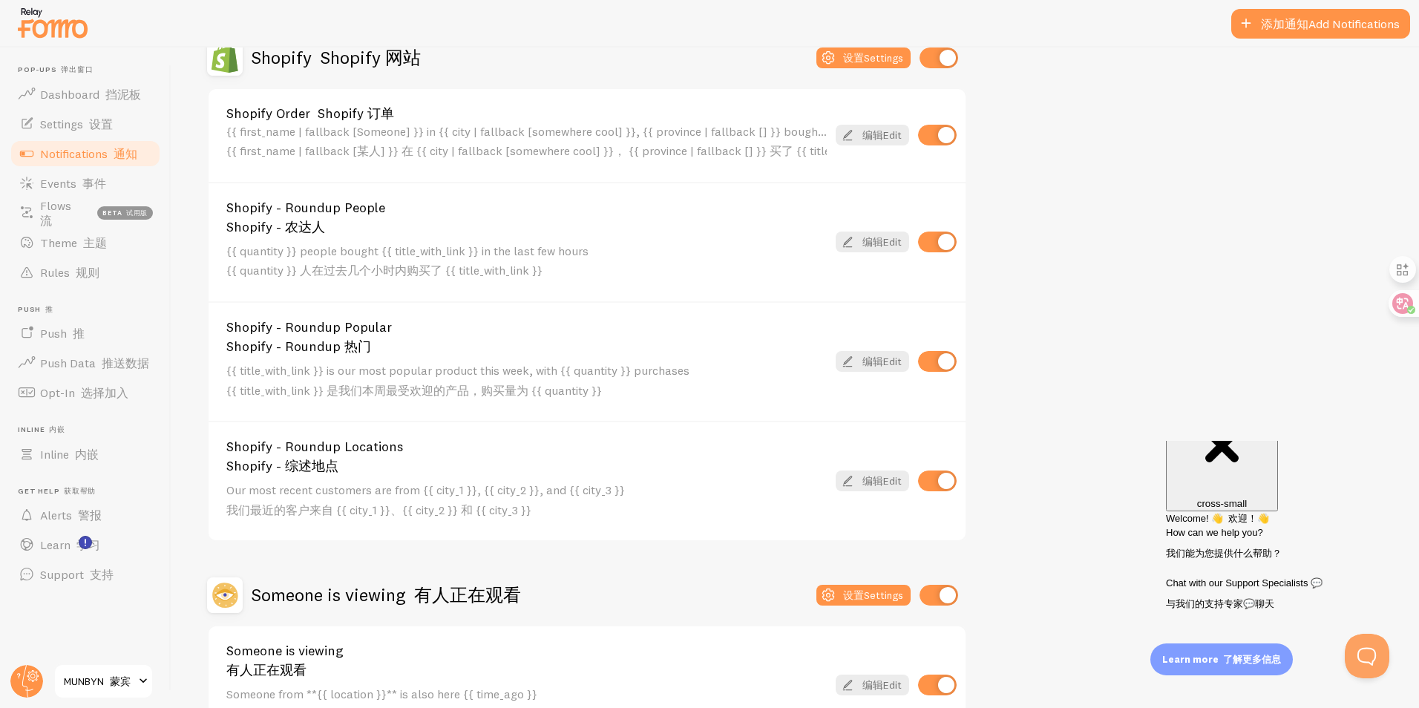
click at [928, 483] on input "checkbox" at bounding box center [937, 481] width 39 height 21
checkbox input "false"
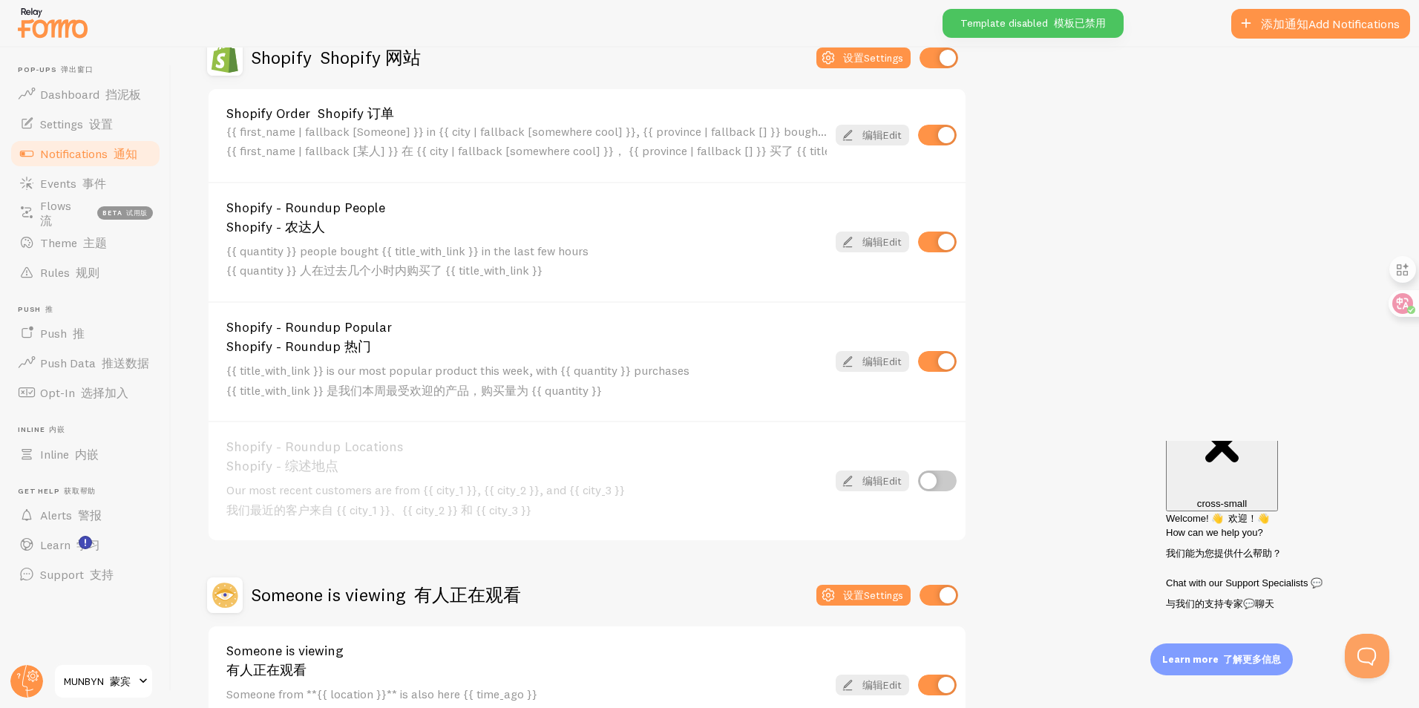
scroll to position [445, 0]
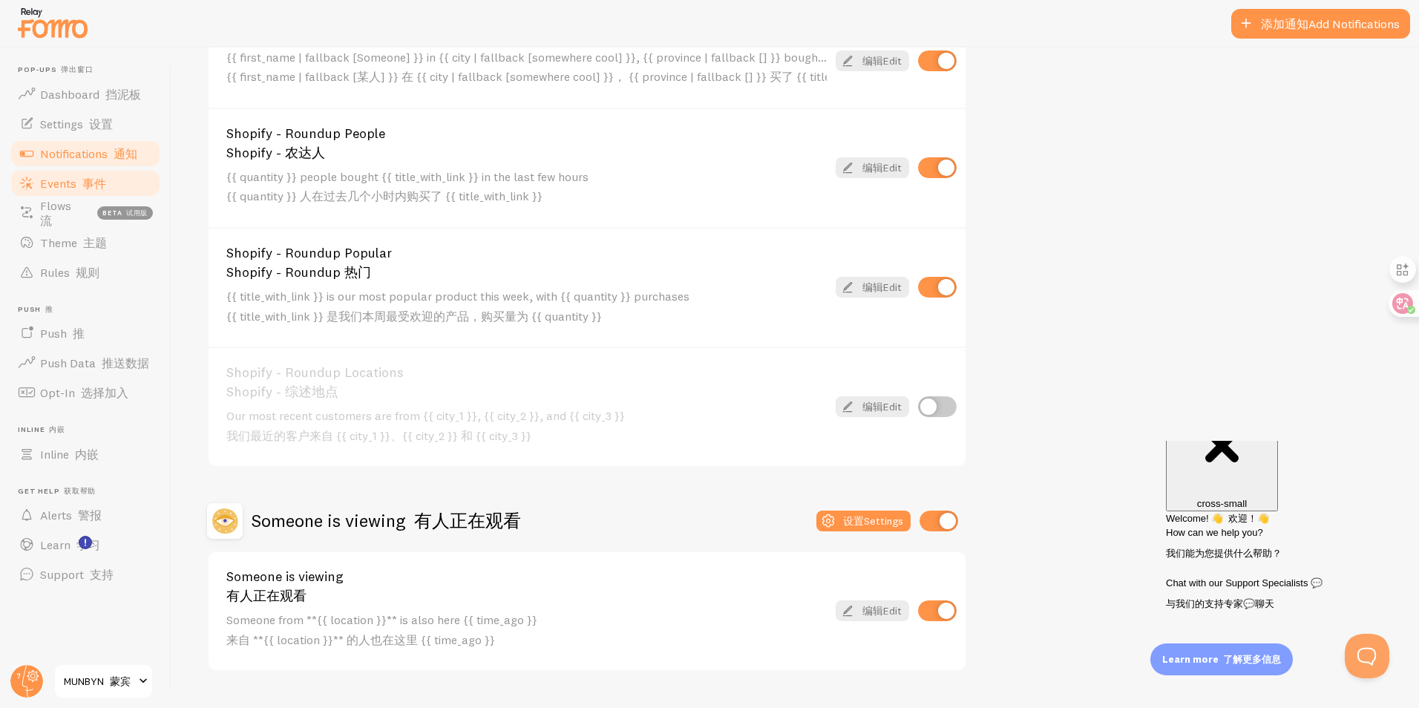
click at [65, 180] on span "Events 事件" at bounding box center [73, 183] width 66 height 15
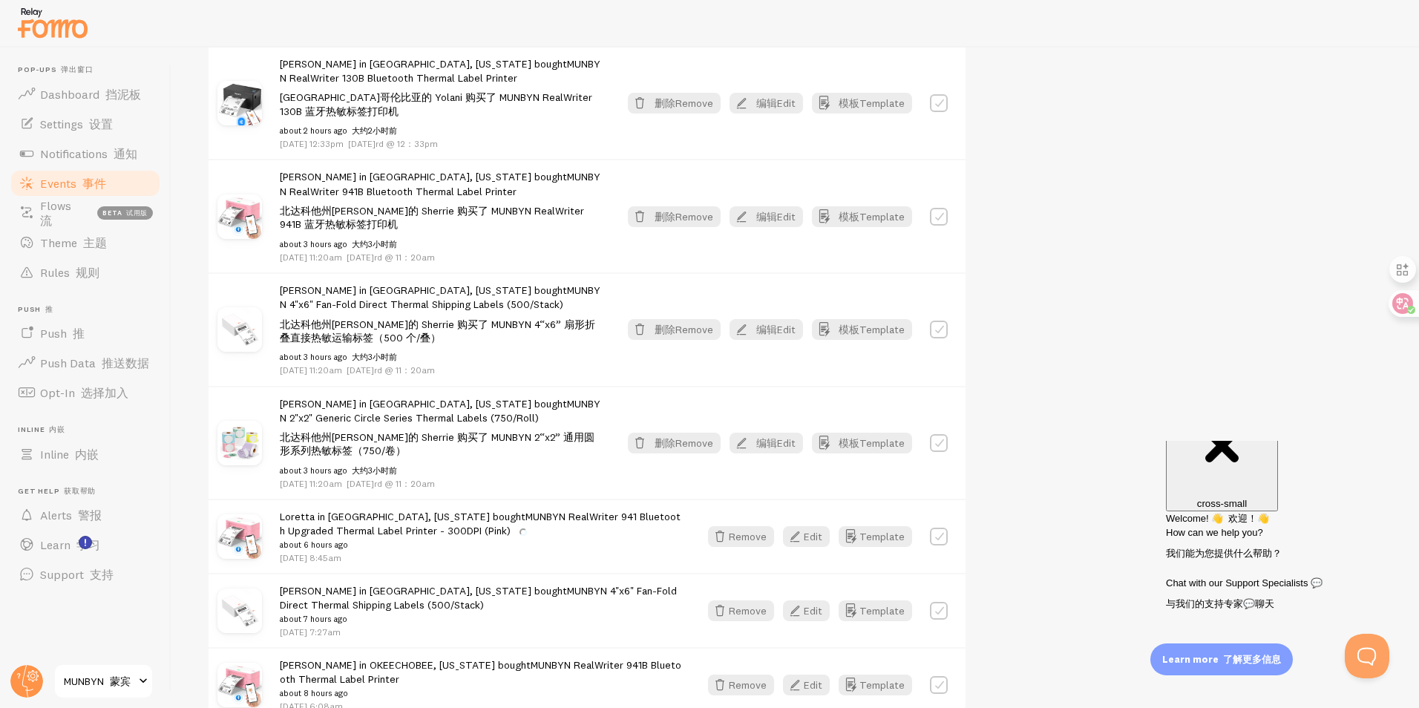
scroll to position [816, 0]
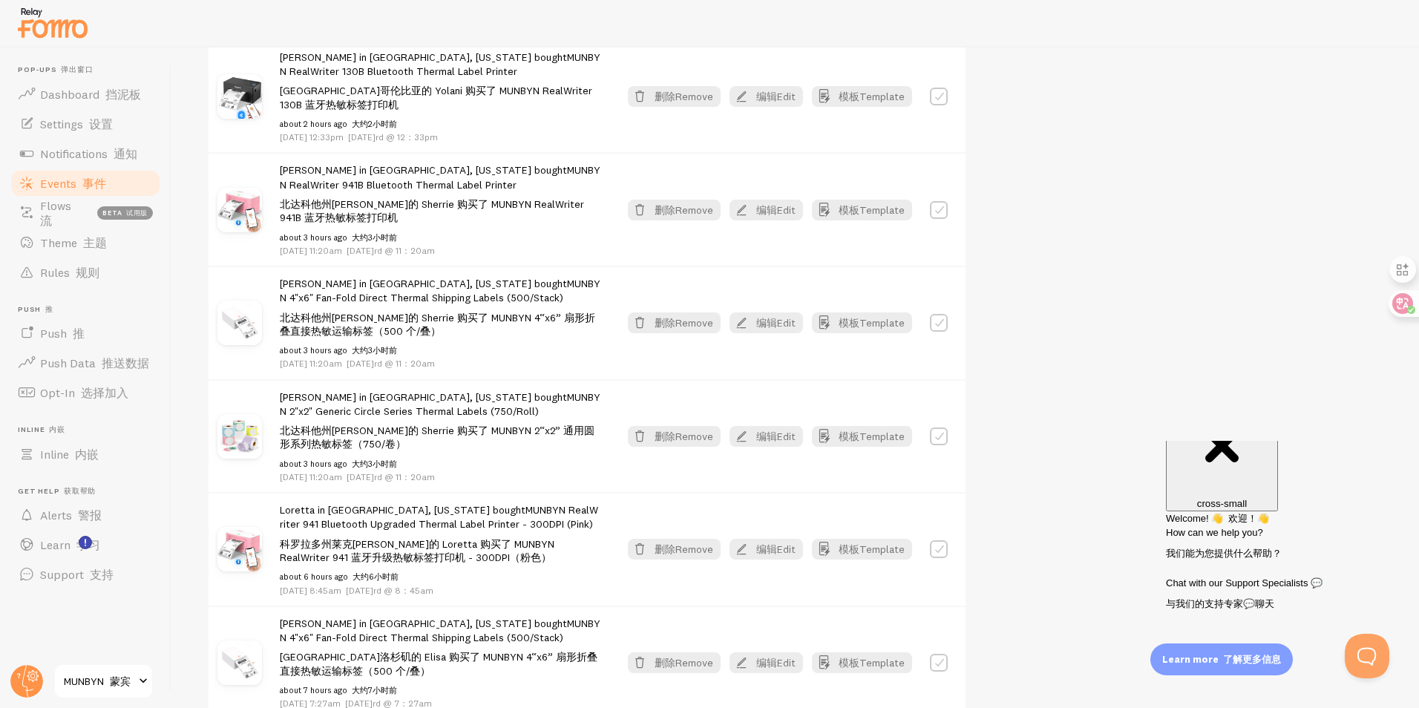
click at [85, 684] on span "MUNBYN 蒙宾" at bounding box center [99, 681] width 71 height 18
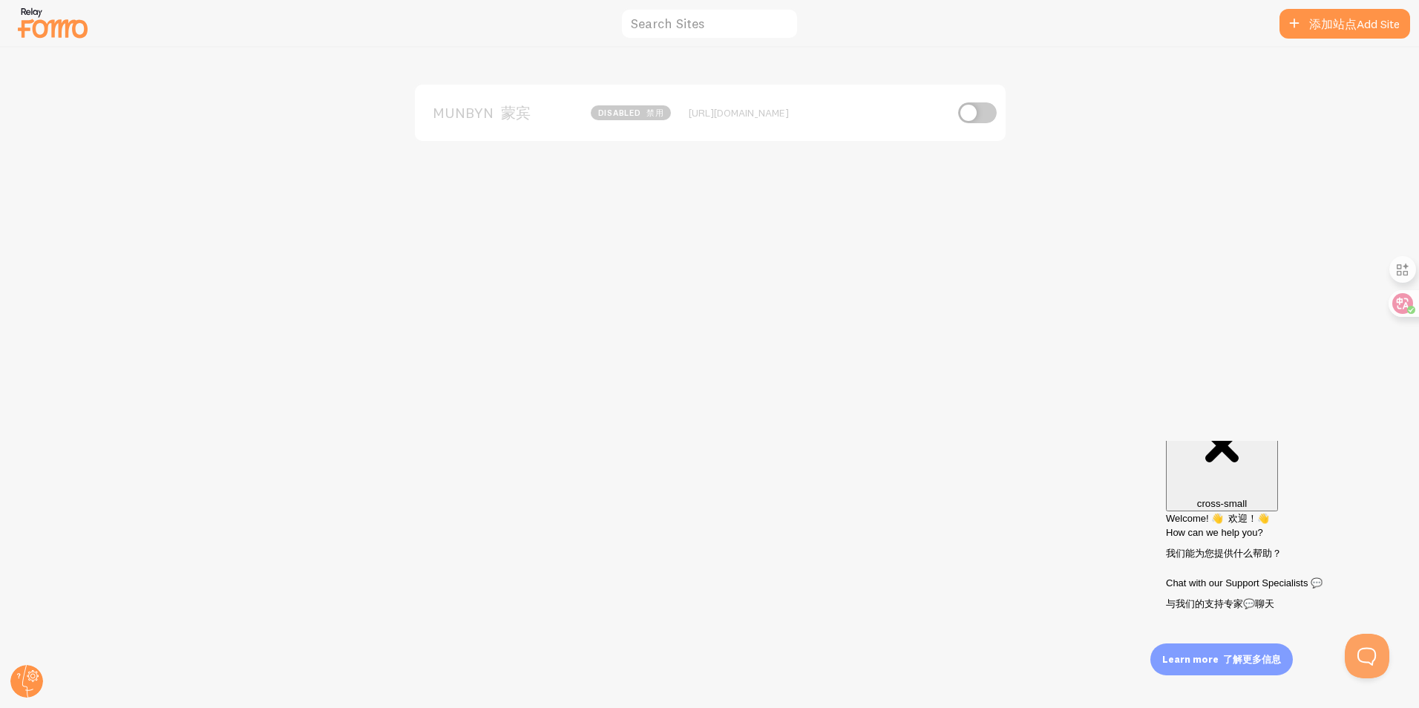
click at [966, 116] on input "checkbox" at bounding box center [977, 112] width 39 height 21
checkbox input "true"
click at [34, 674] on circle at bounding box center [26, 681] width 33 height 33
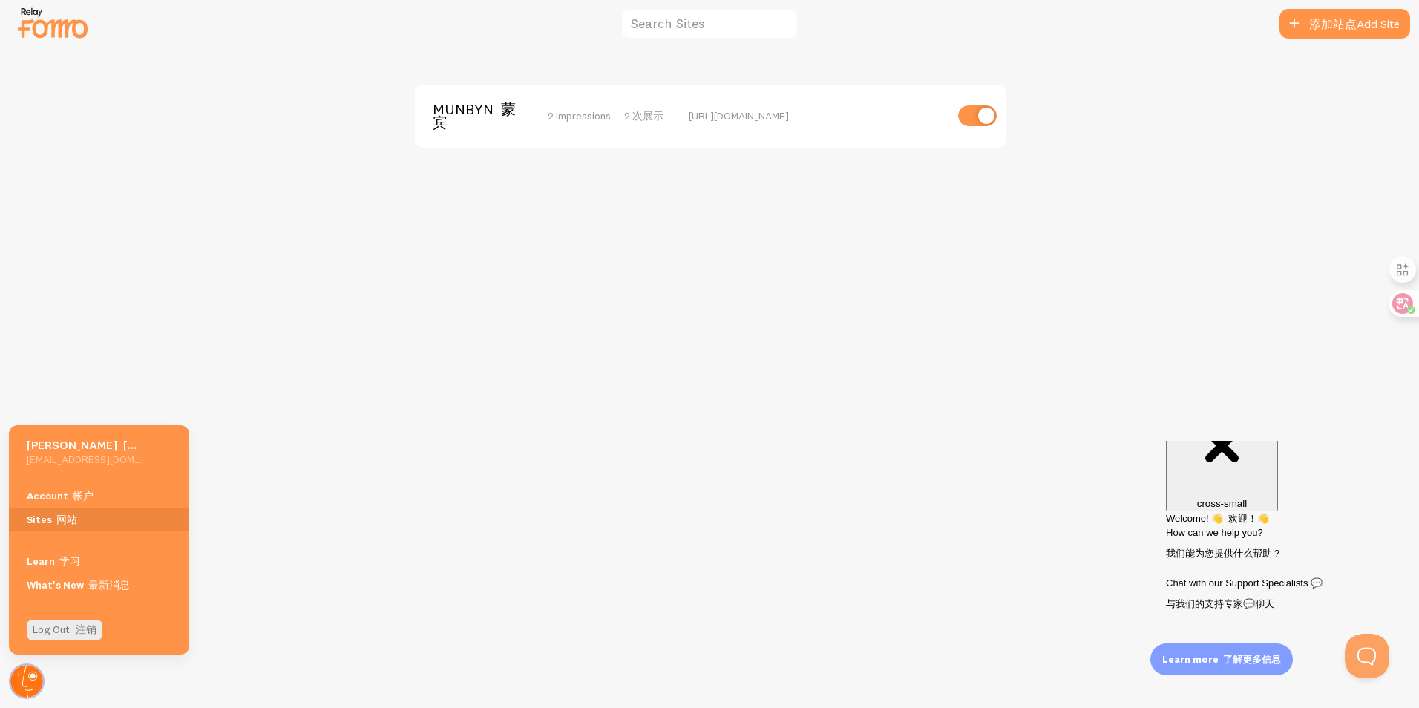
click at [34, 674] on circle at bounding box center [26, 681] width 33 height 33
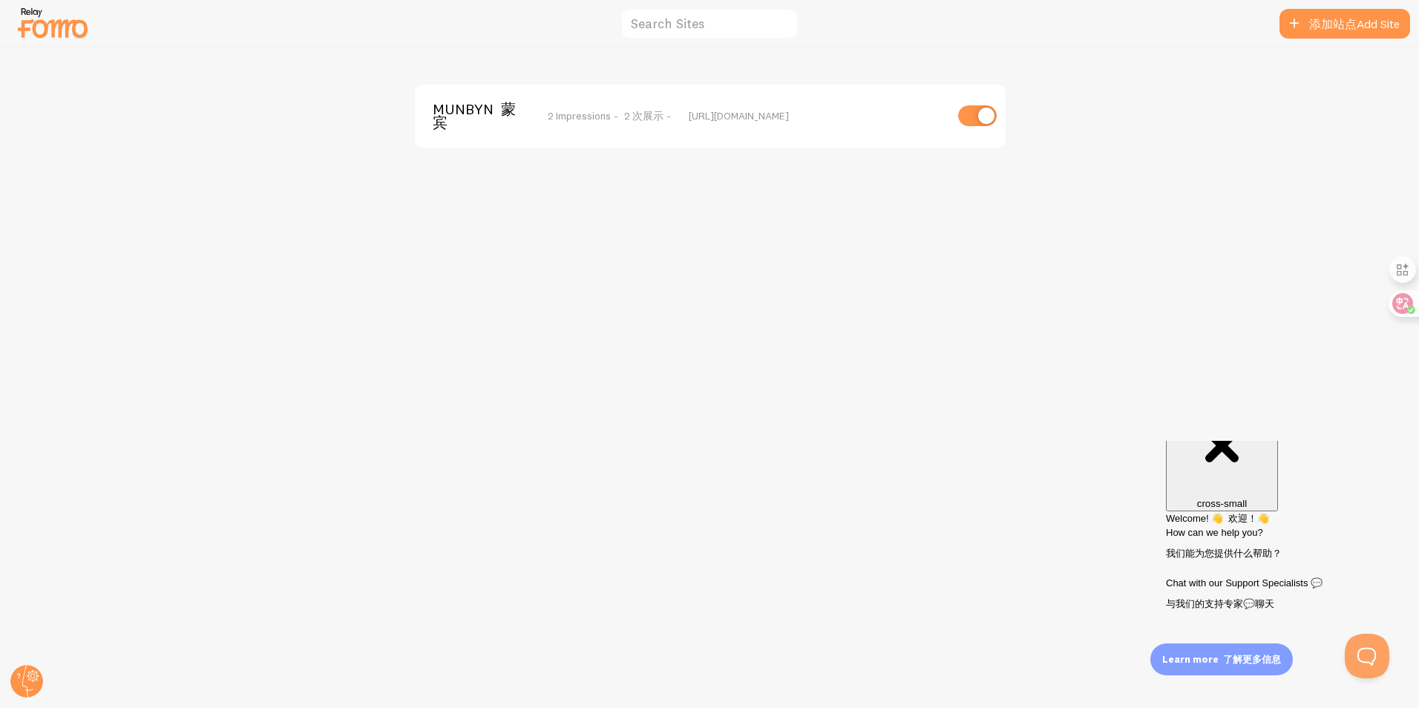
click at [50, 27] on img at bounding box center [53, 23] width 74 height 38
click at [44, 10] on img at bounding box center [53, 23] width 74 height 38
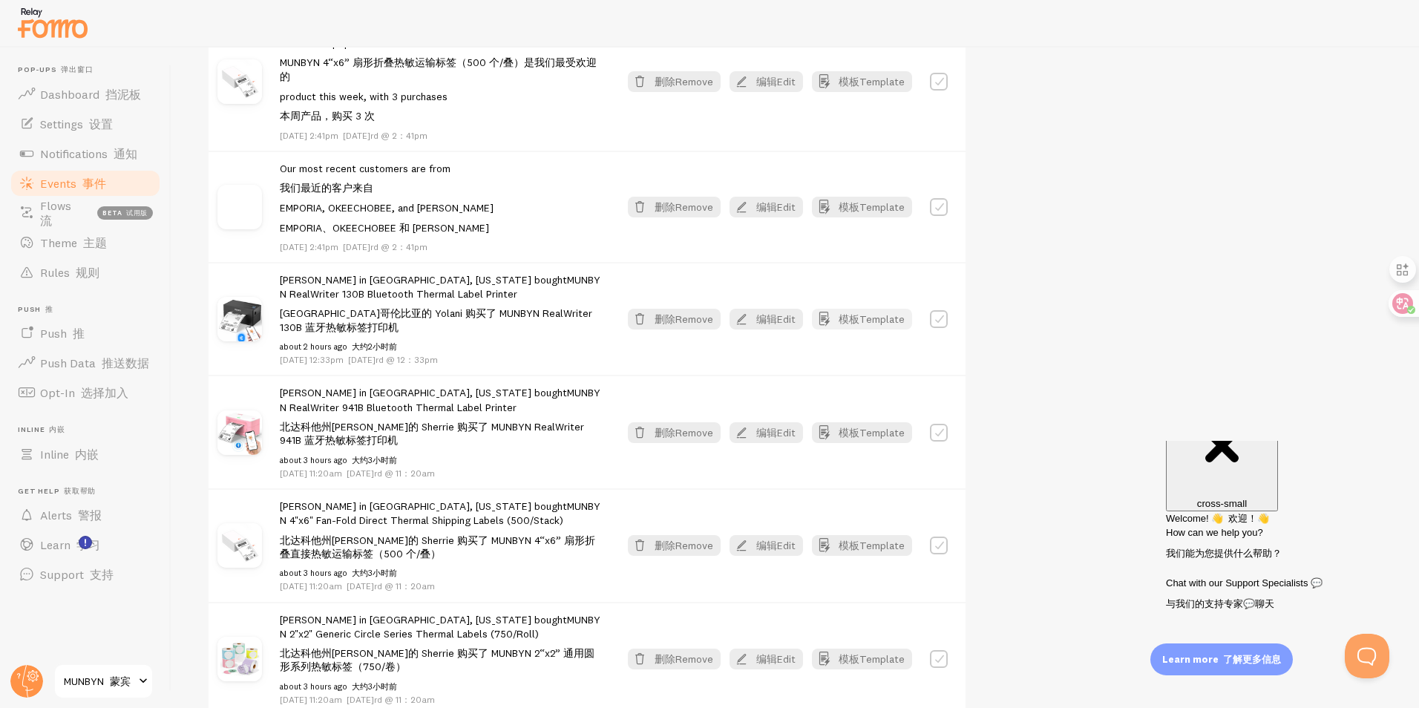
scroll to position [816, 0]
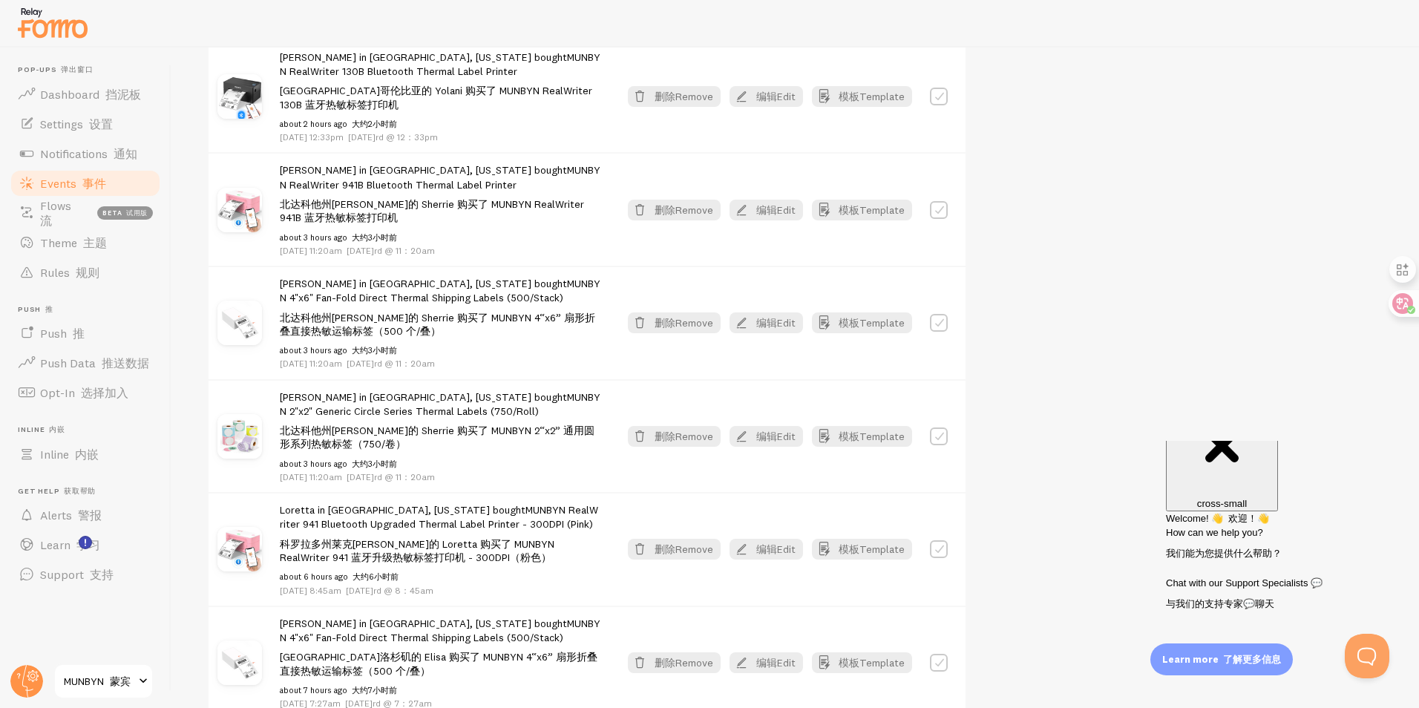
click at [939, 217] on label at bounding box center [939, 210] width 18 height 18
checkbox input "true"
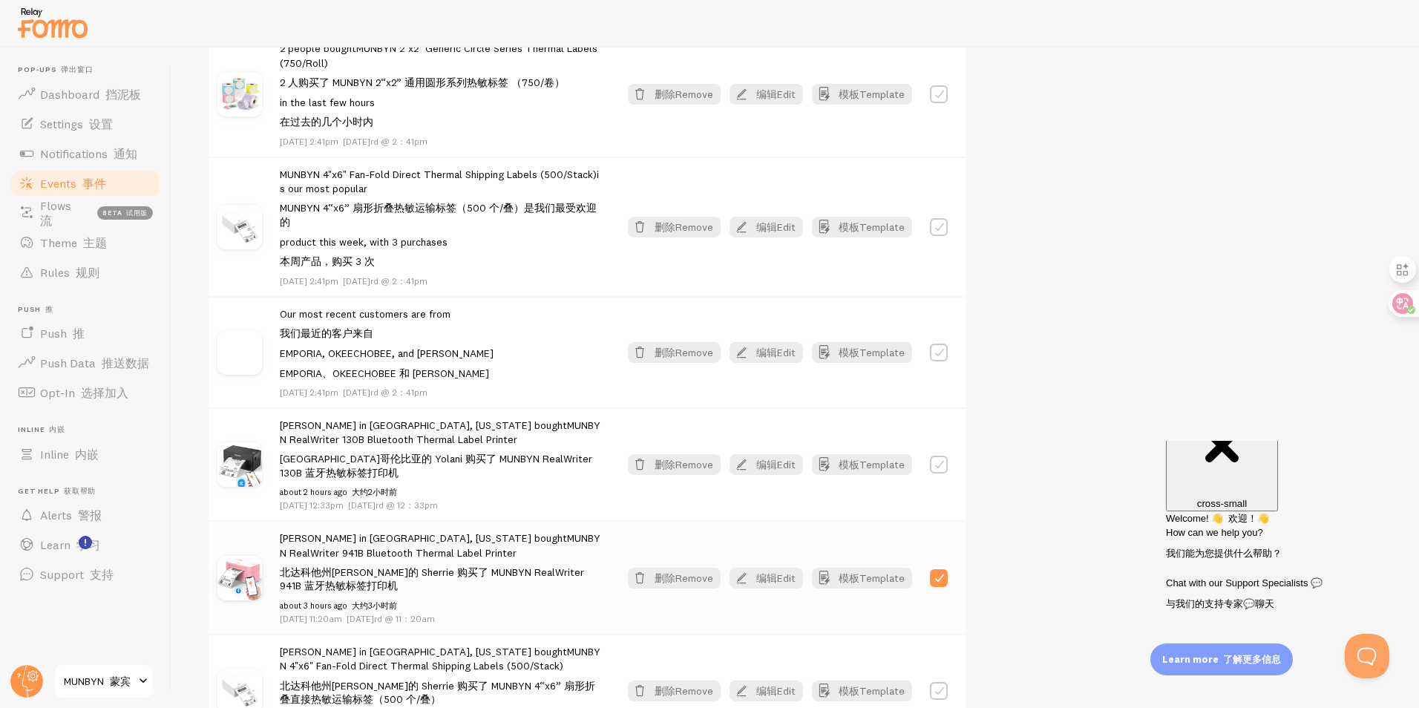
scroll to position [261, 0]
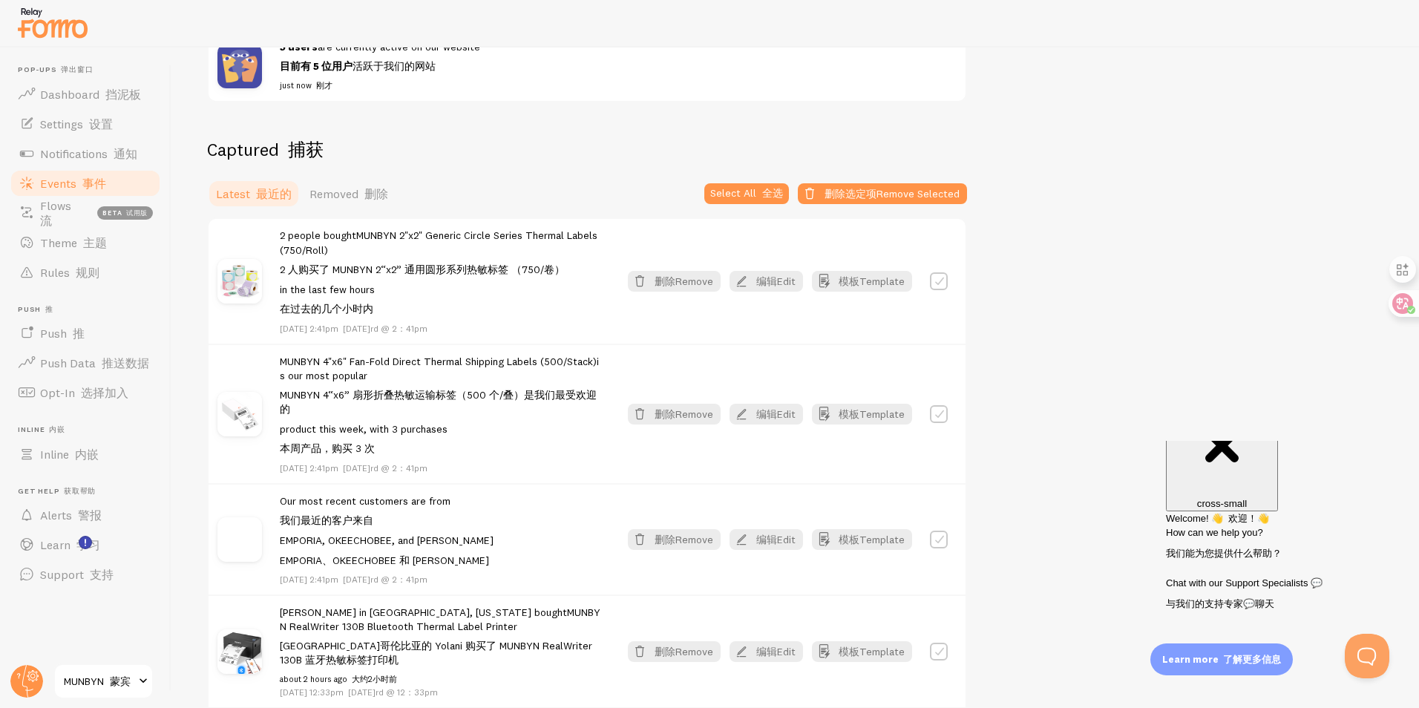
click at [66, 190] on span "Events 事件" at bounding box center [73, 183] width 66 height 15
click at [52, 217] on font "流" at bounding box center [46, 220] width 12 height 15
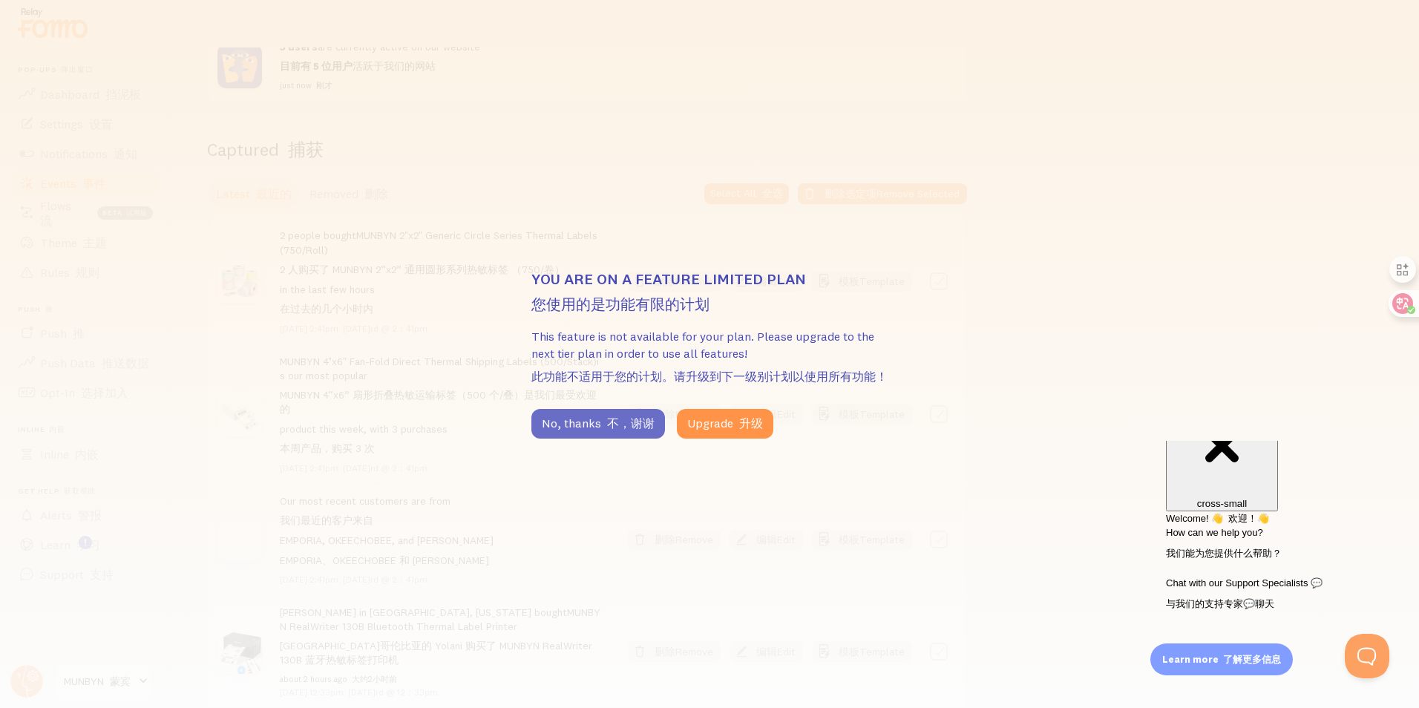
click at [566, 427] on button "No, thanks 不，谢谢" at bounding box center [598, 424] width 134 height 30
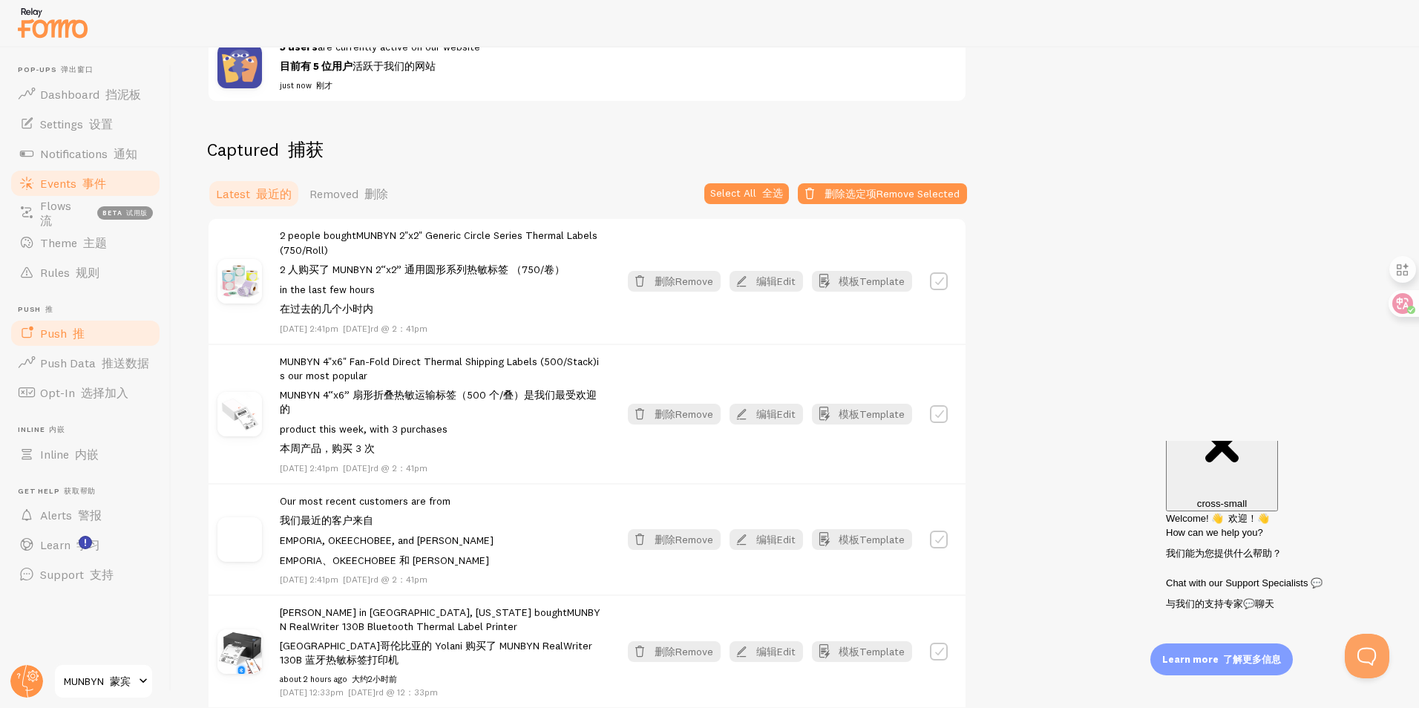
click at [83, 324] on link "Push 推" at bounding box center [85, 333] width 153 height 30
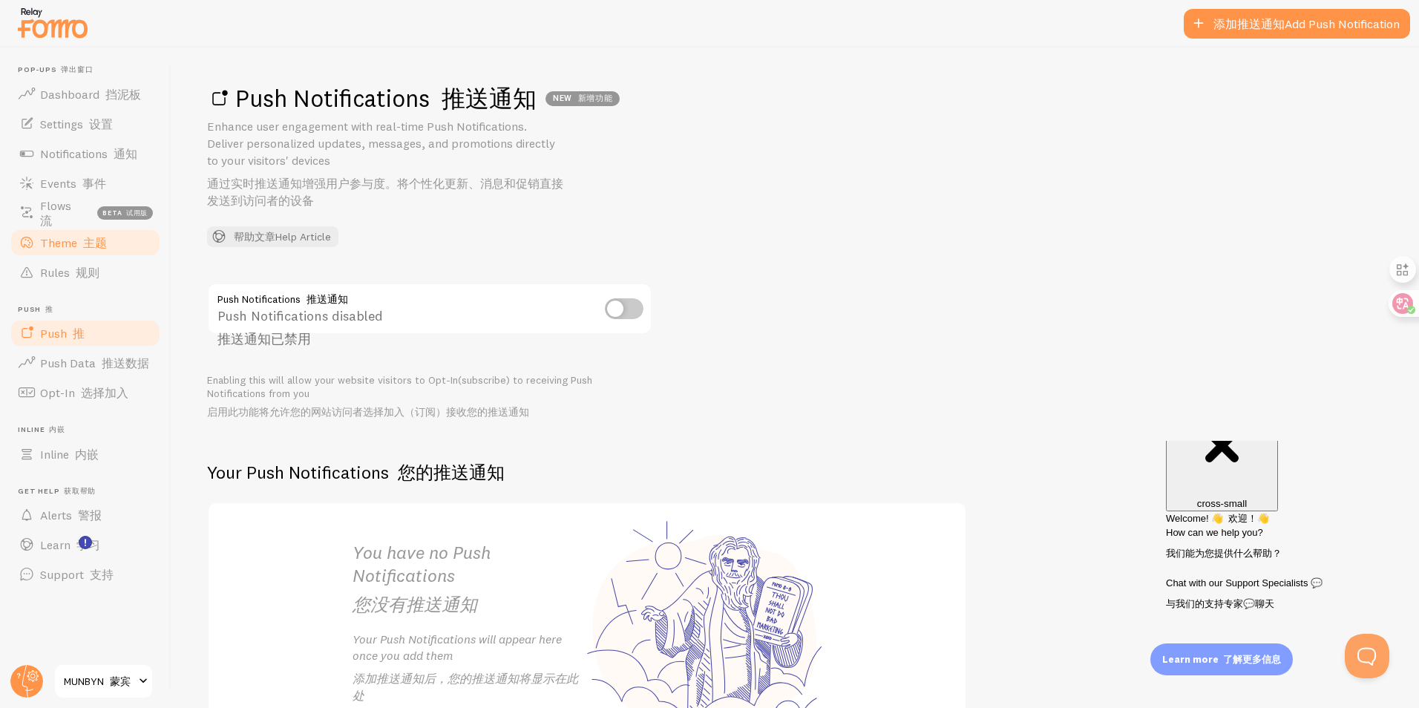
click at [87, 250] on link "Theme 主题" at bounding box center [85, 243] width 153 height 30
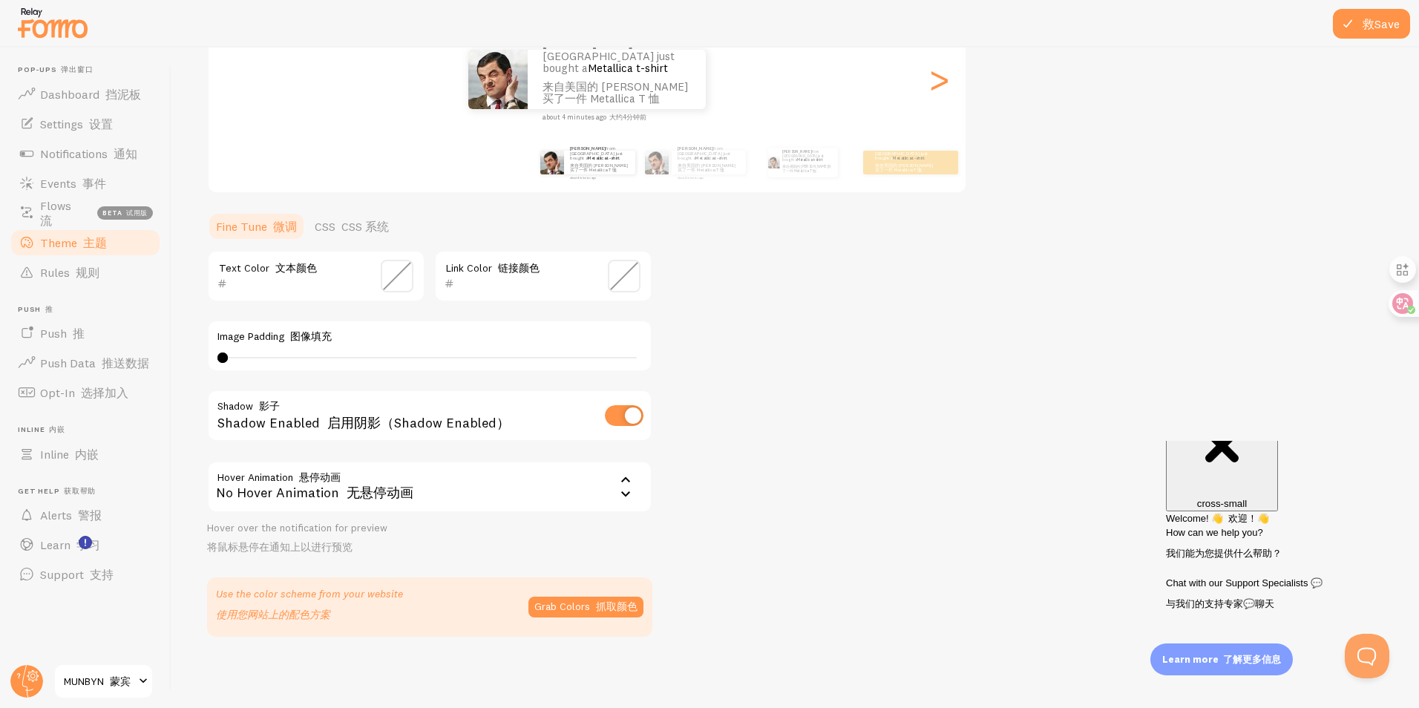
scroll to position [2, 0]
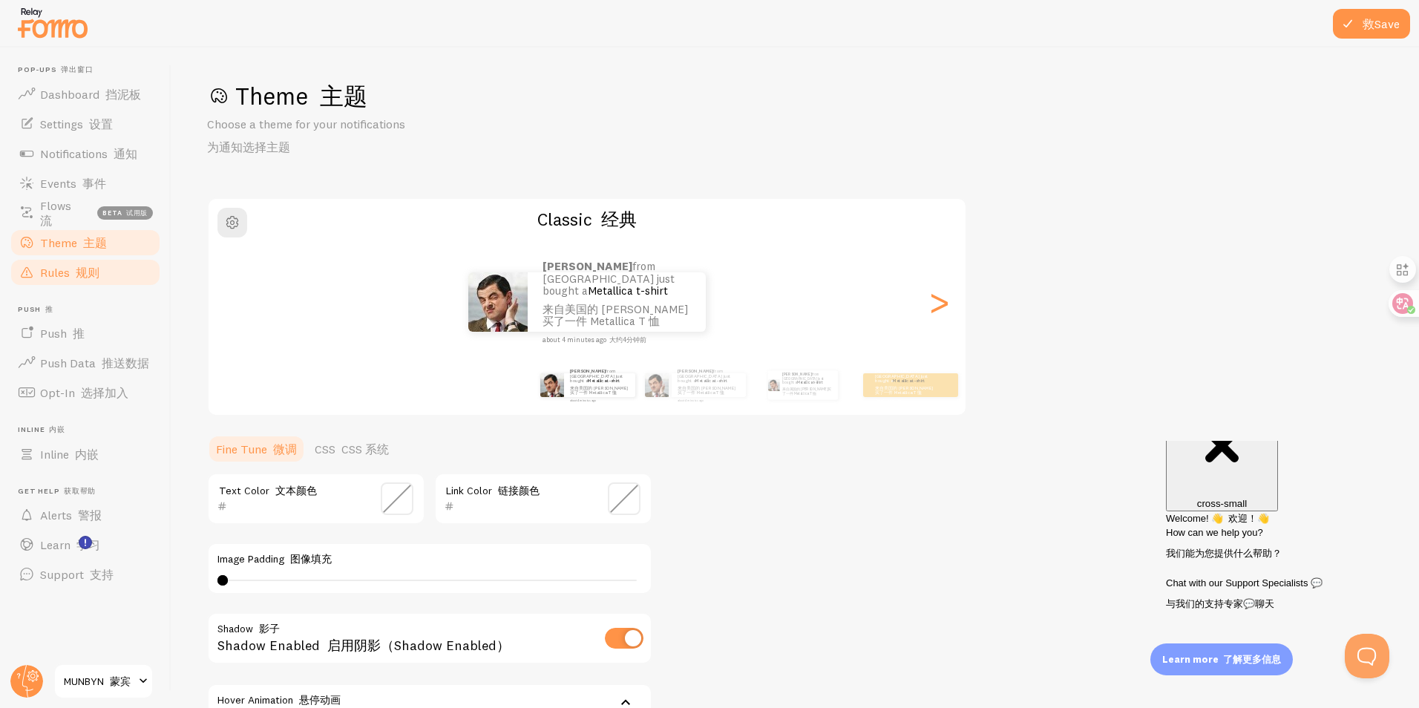
click at [88, 278] on font "规则" at bounding box center [88, 272] width 24 height 15
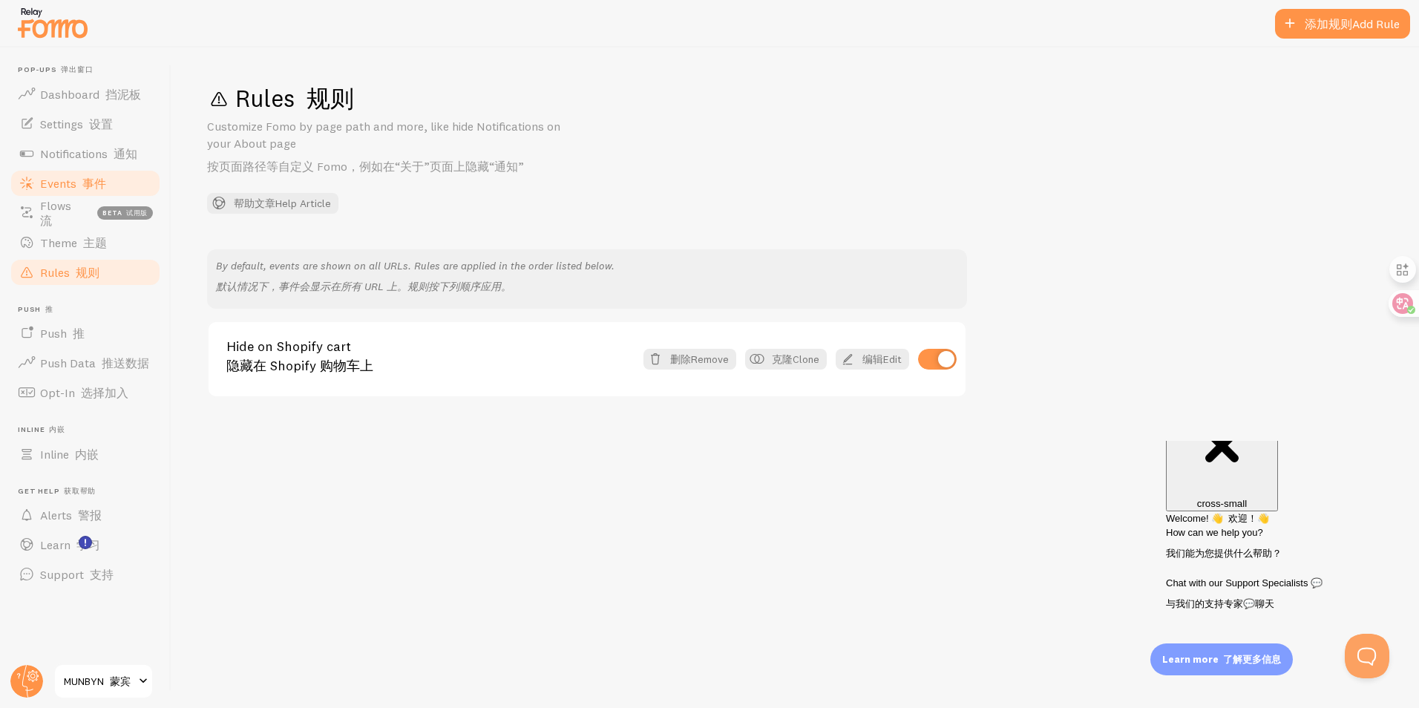
click at [76, 188] on span "Events 事件" at bounding box center [73, 183] width 66 height 15
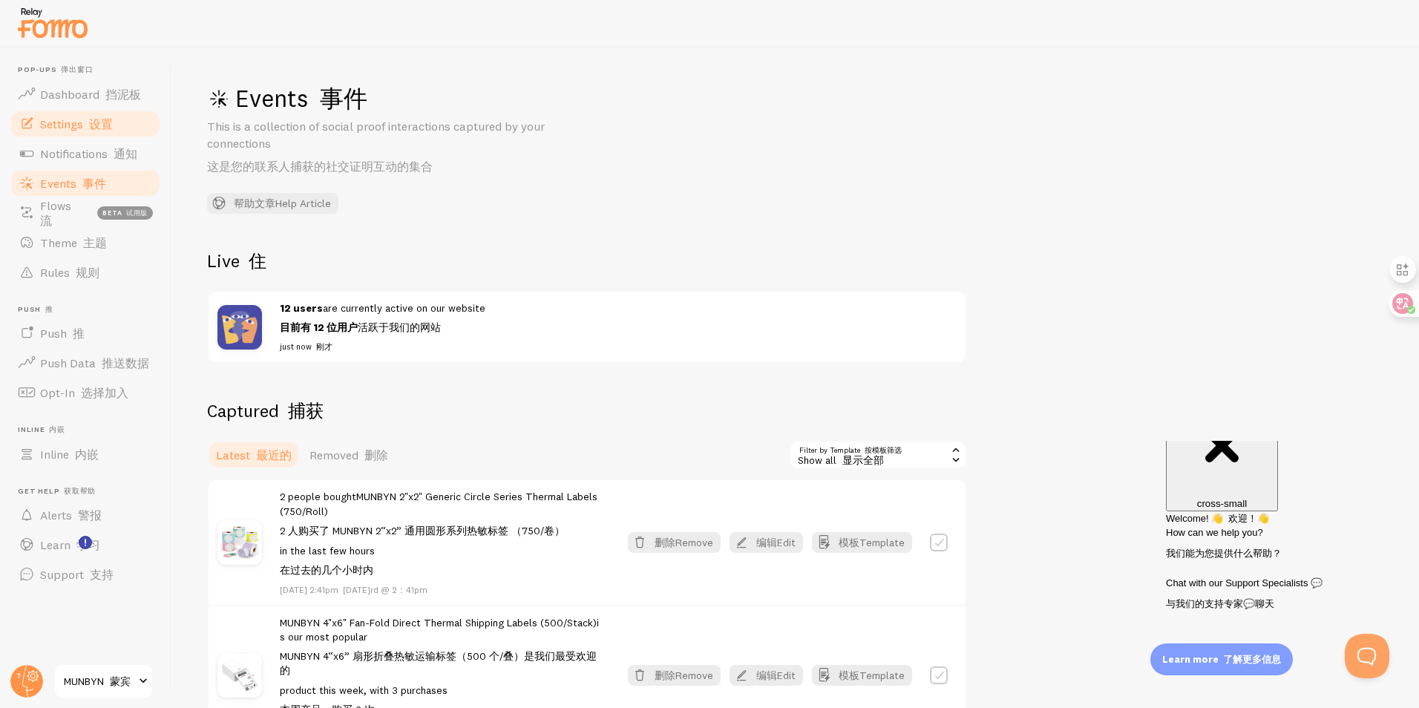
click at [101, 115] on link "Settings 设置" at bounding box center [85, 124] width 153 height 30
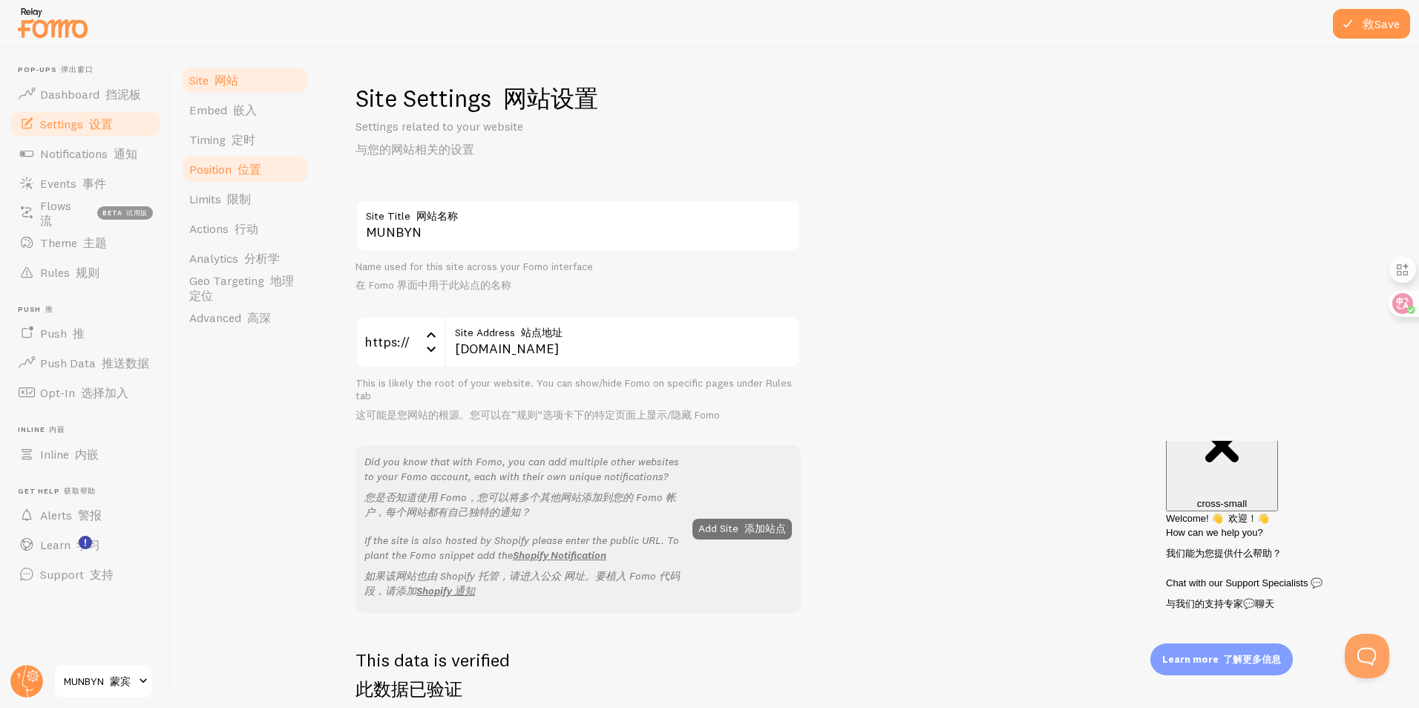
click at [261, 170] on font "位置" at bounding box center [249, 169] width 24 height 15
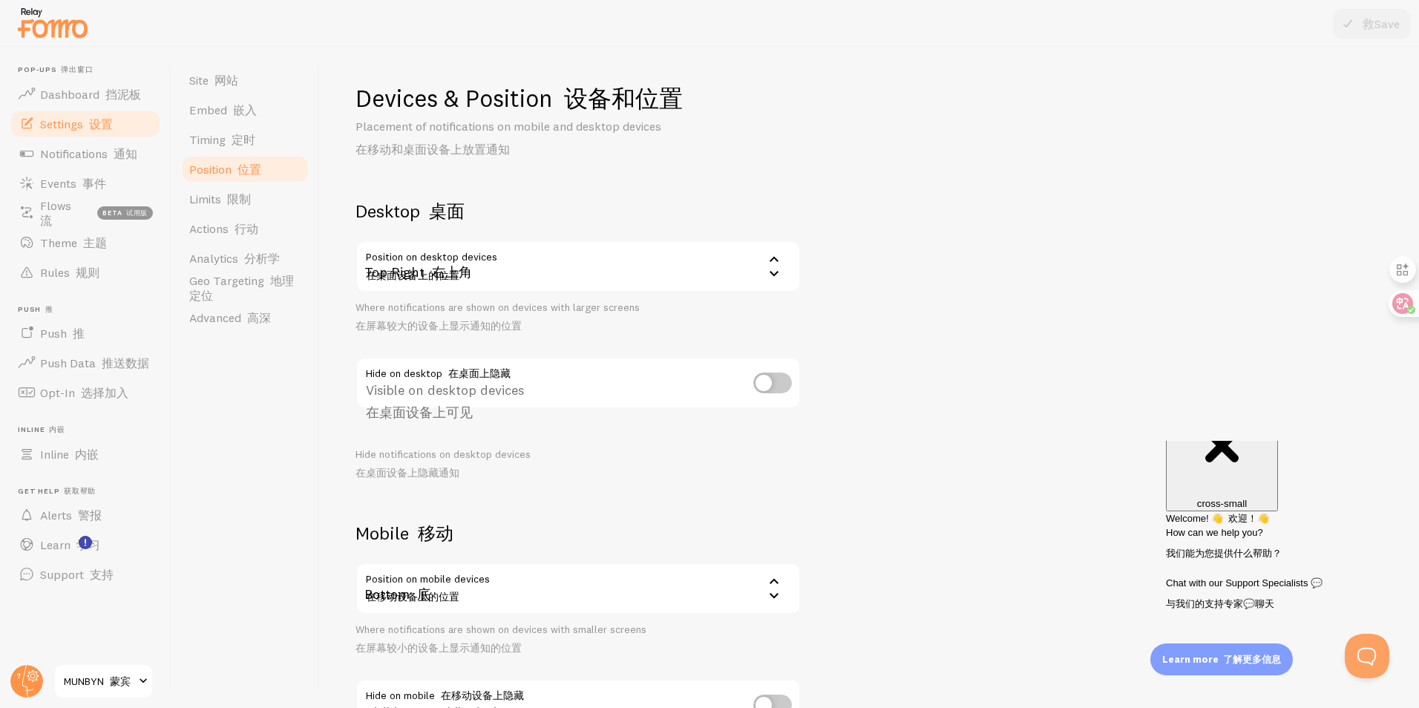
click at [672, 277] on div "Top Right 右上角" at bounding box center [578, 266] width 445 height 52
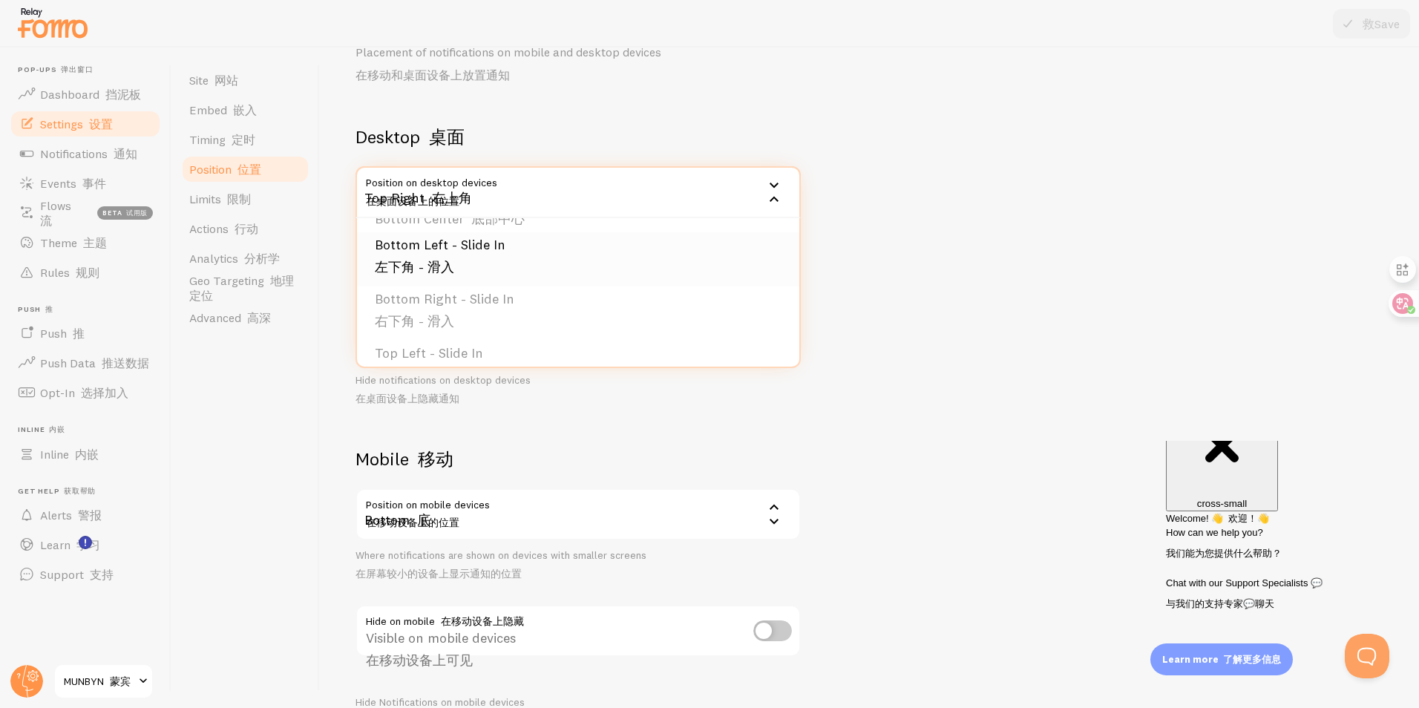
scroll to position [223, 0]
click at [502, 246] on li "Bottom Right - Slide In 右下角 - 滑入" at bounding box center [578, 239] width 442 height 54
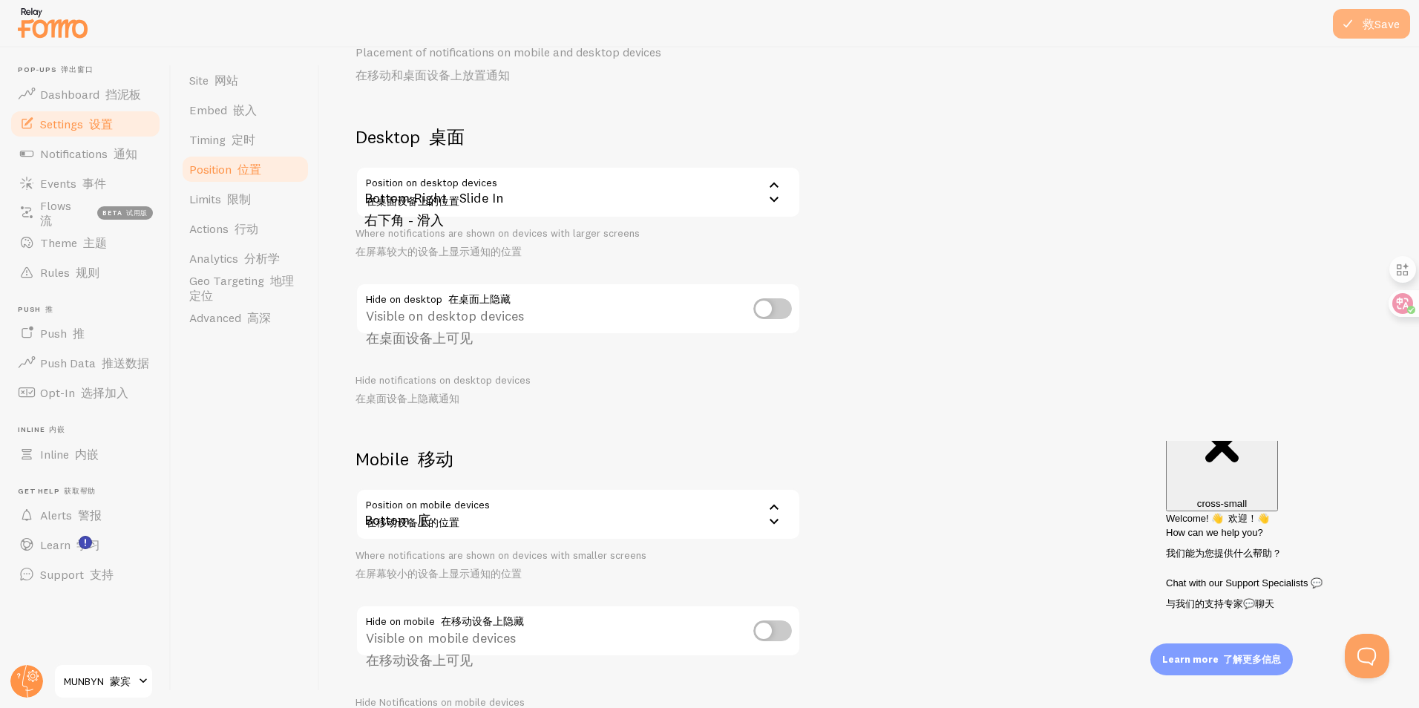
click at [1366, 35] on button "Save 救" at bounding box center [1371, 24] width 77 height 30
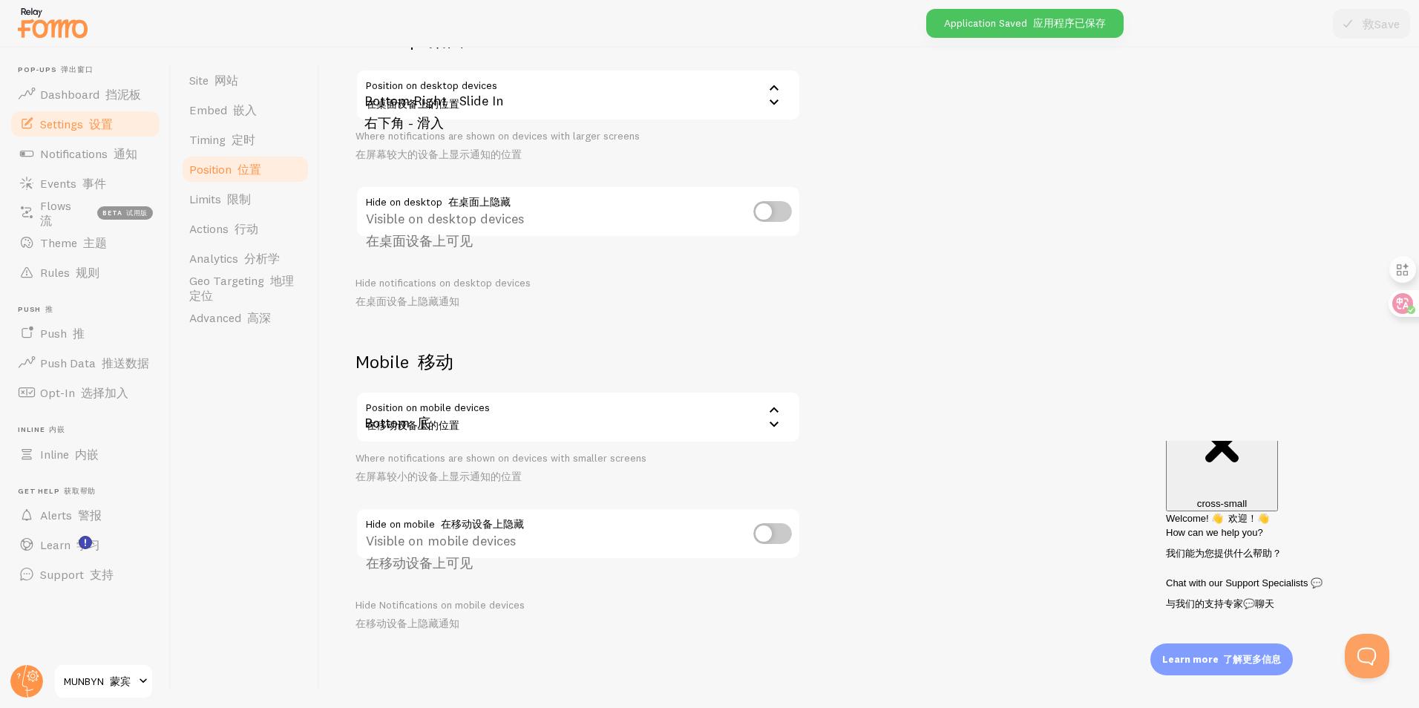
scroll to position [0, 0]
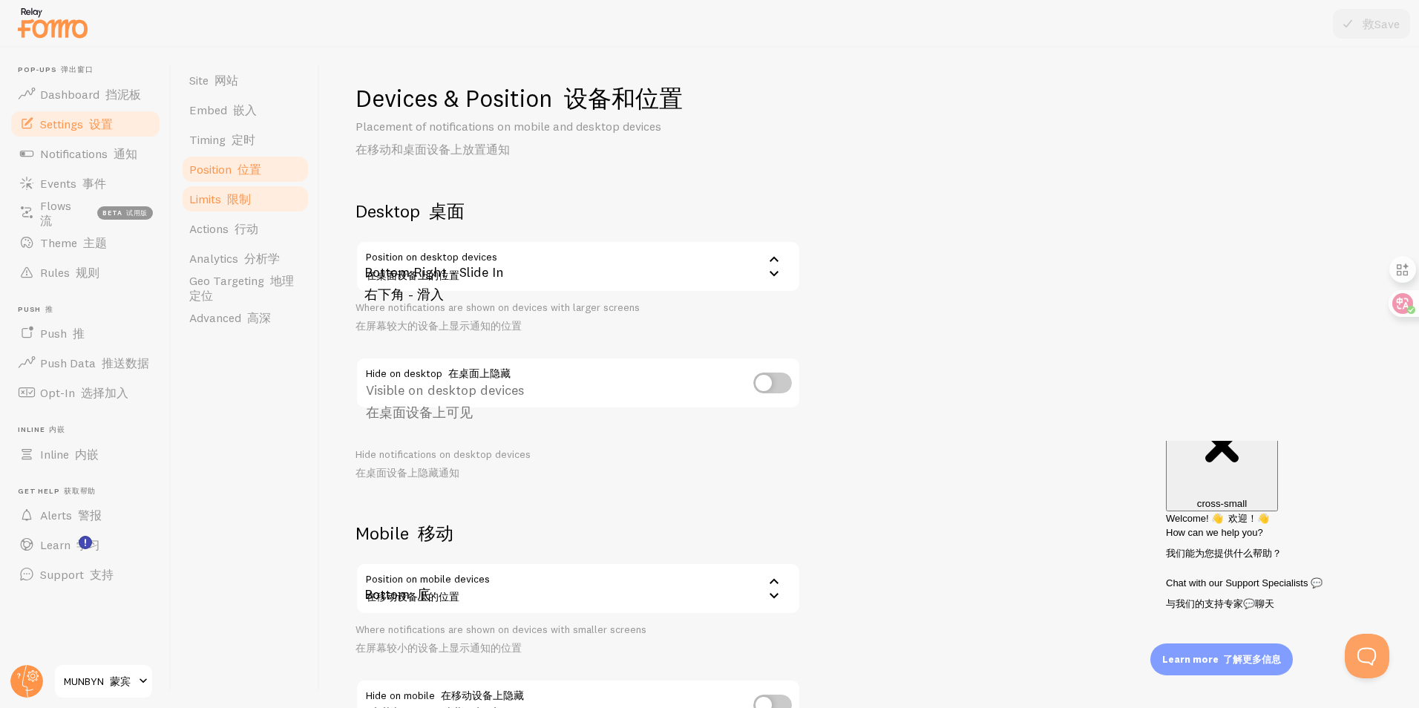
click at [239, 206] on link "Limits 限制" at bounding box center [245, 199] width 130 height 30
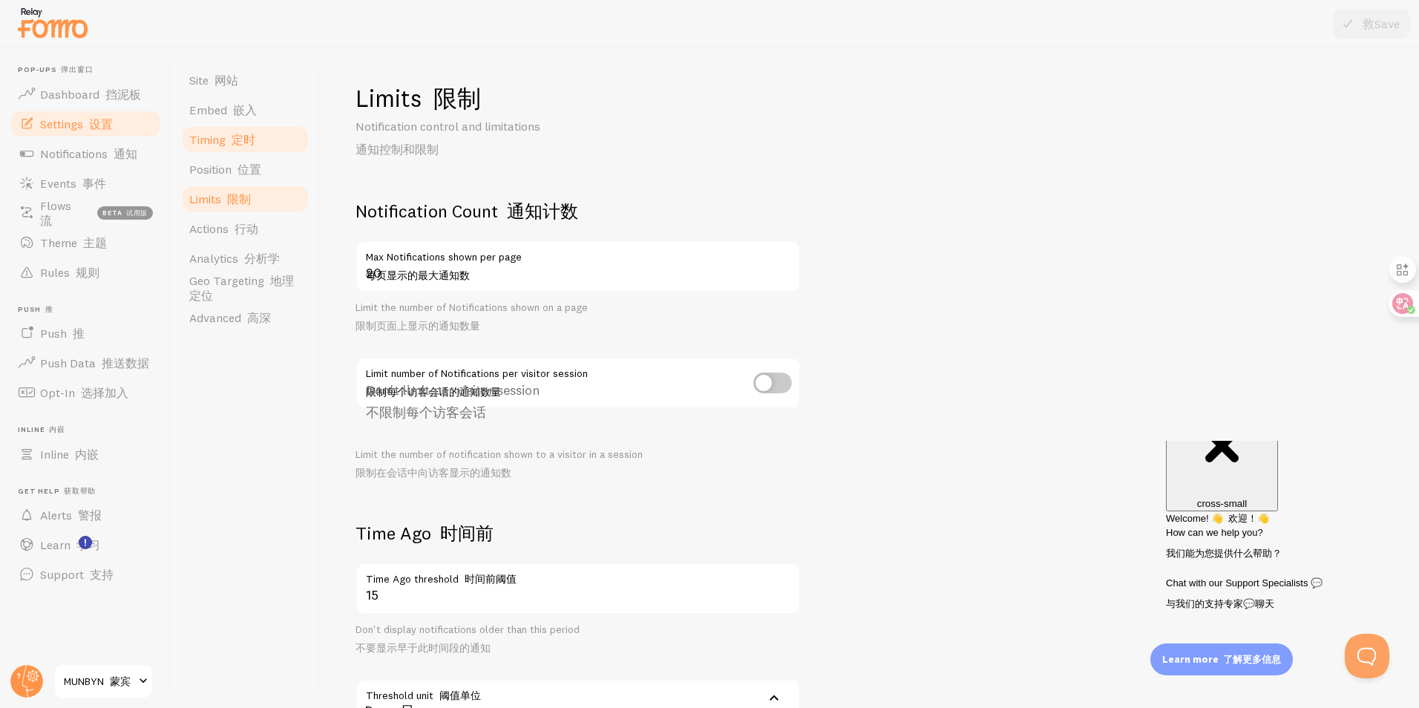
click at [255, 137] on font "定时" at bounding box center [244, 139] width 24 height 15
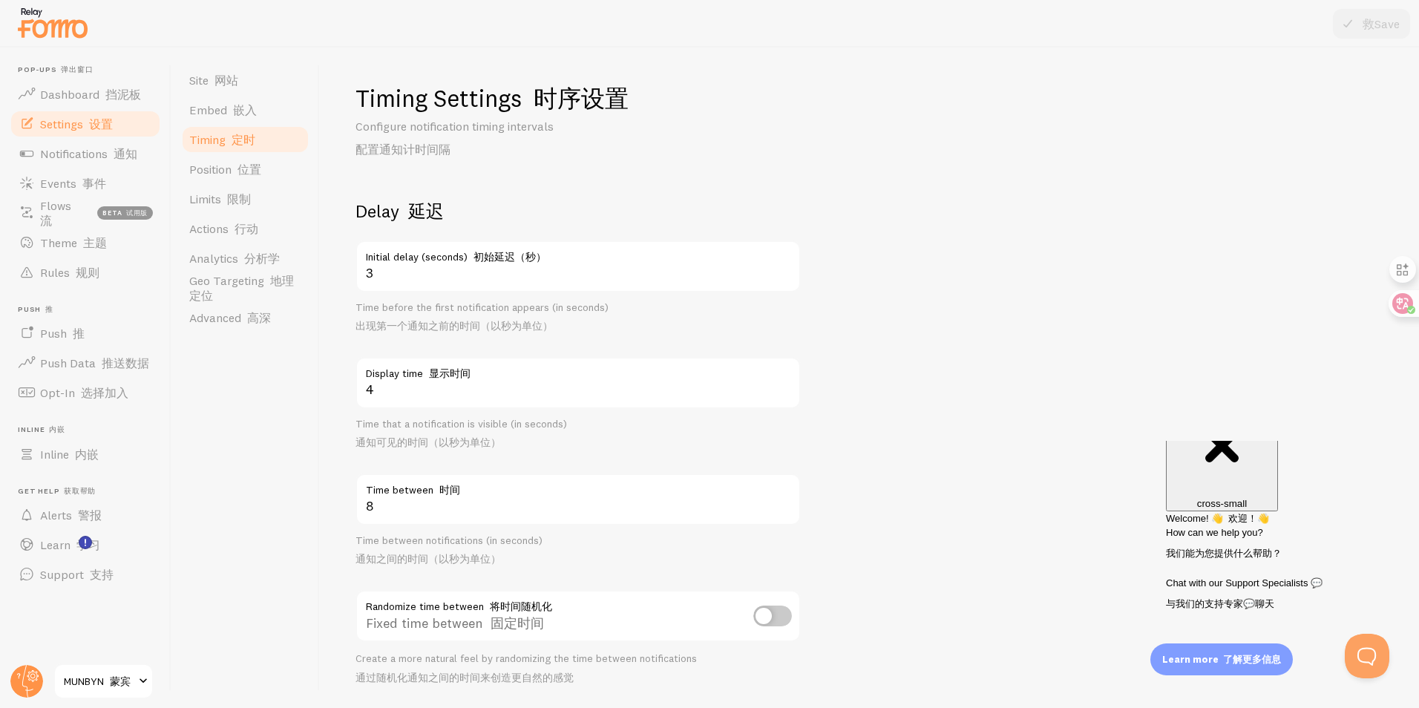
click at [772, 619] on input "checkbox" at bounding box center [772, 616] width 39 height 21
checkbox input "true"
click at [1350, 22] on icon at bounding box center [1348, 24] width 18 height 18
drag, startPoint x: 380, startPoint y: 385, endPoint x: 364, endPoint y: 389, distance: 16.7
click at [364, 389] on input "4" at bounding box center [578, 383] width 445 height 52
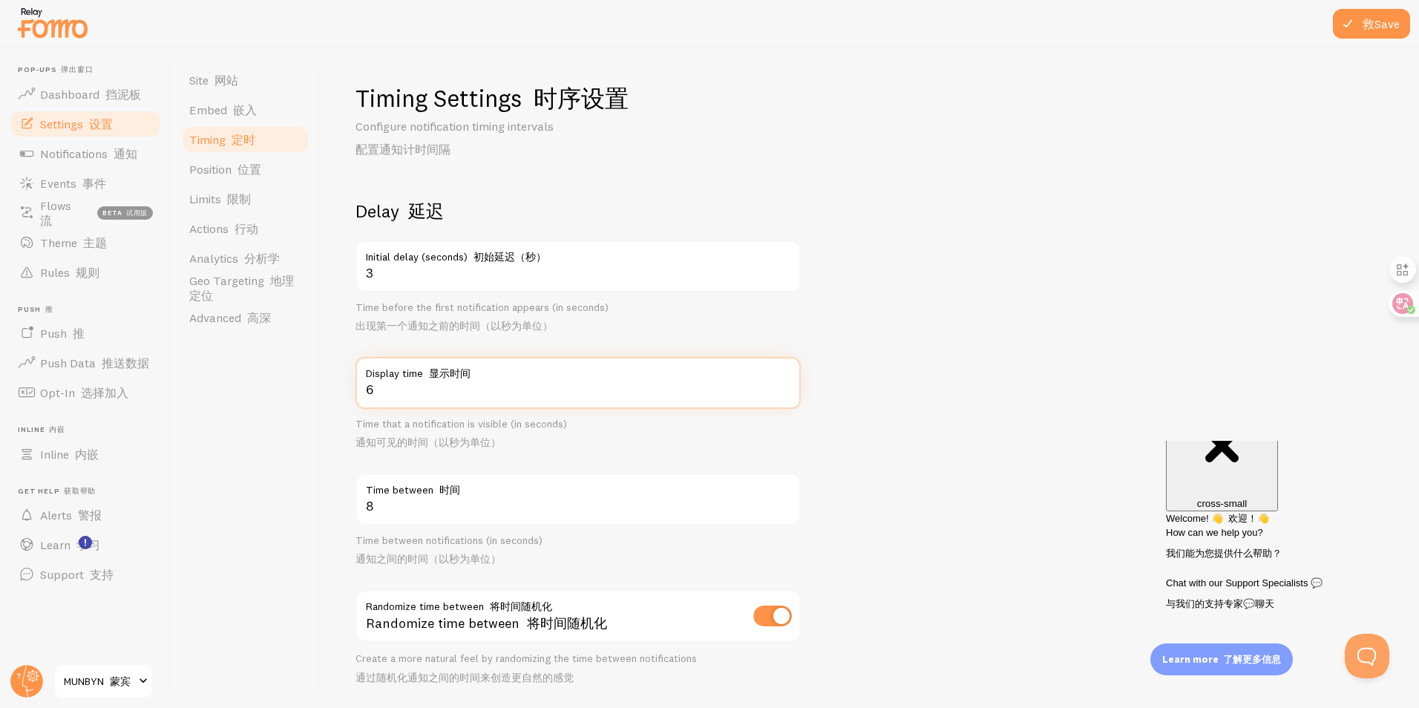
type input "6"
click at [296, 456] on div "Site 网站 Embed 嵌入 Timing 定时 Position 位置 Limits 限制 Actions 行动 Analytics 分析学 Geo T…" at bounding box center [245, 377] width 148 height 661
click at [1348, 31] on icon at bounding box center [1348, 24] width 18 height 18
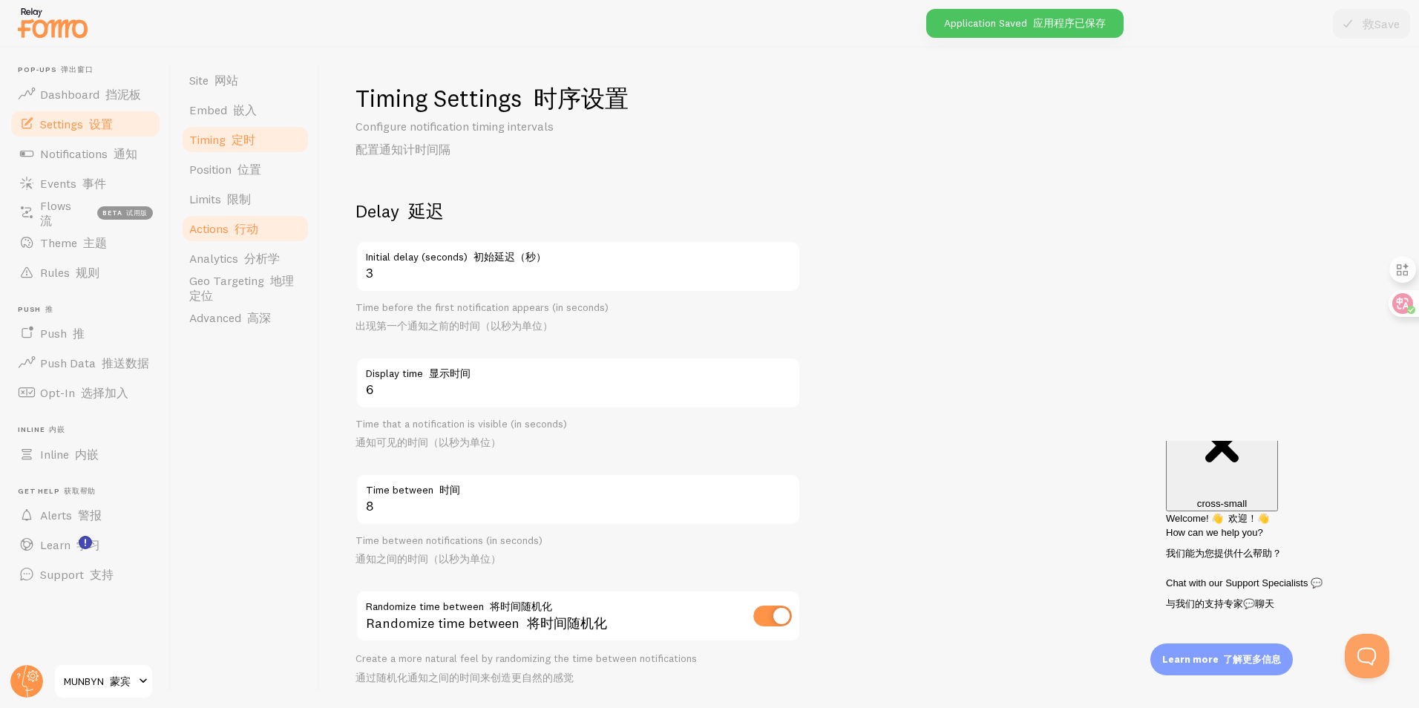
click at [237, 220] on link "Actions 行动" at bounding box center [245, 229] width 130 height 30
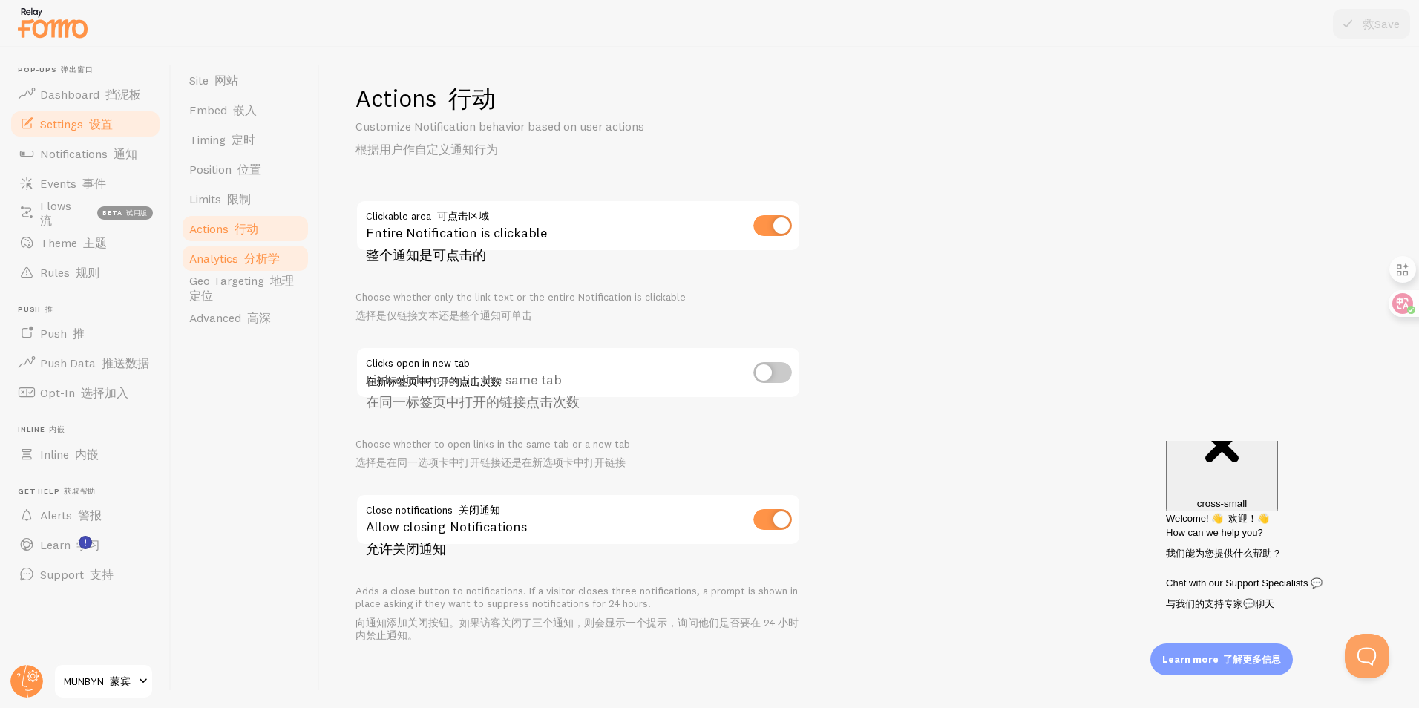
click at [241, 266] on link "Analytics 分析学" at bounding box center [245, 258] width 130 height 30
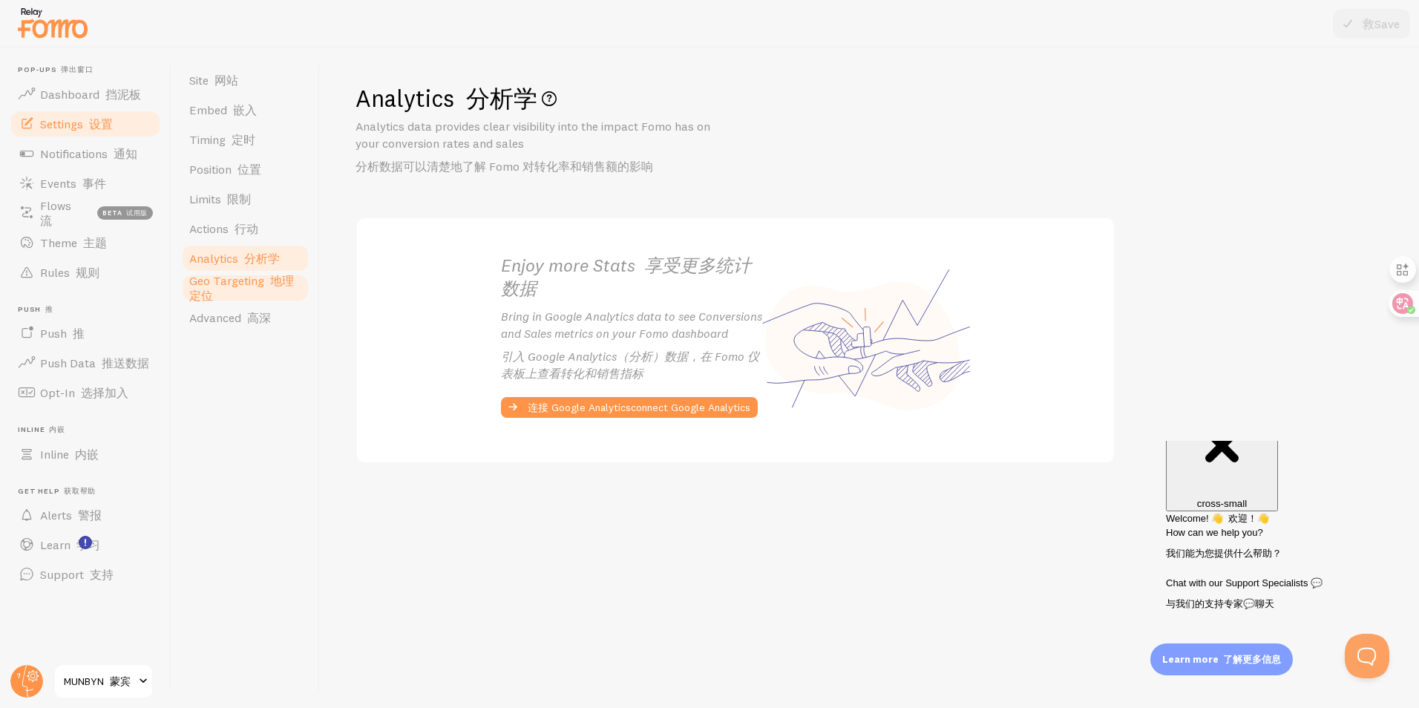
click at [245, 288] on span "Geo Targeting 地理定位" at bounding box center [245, 288] width 112 height 30
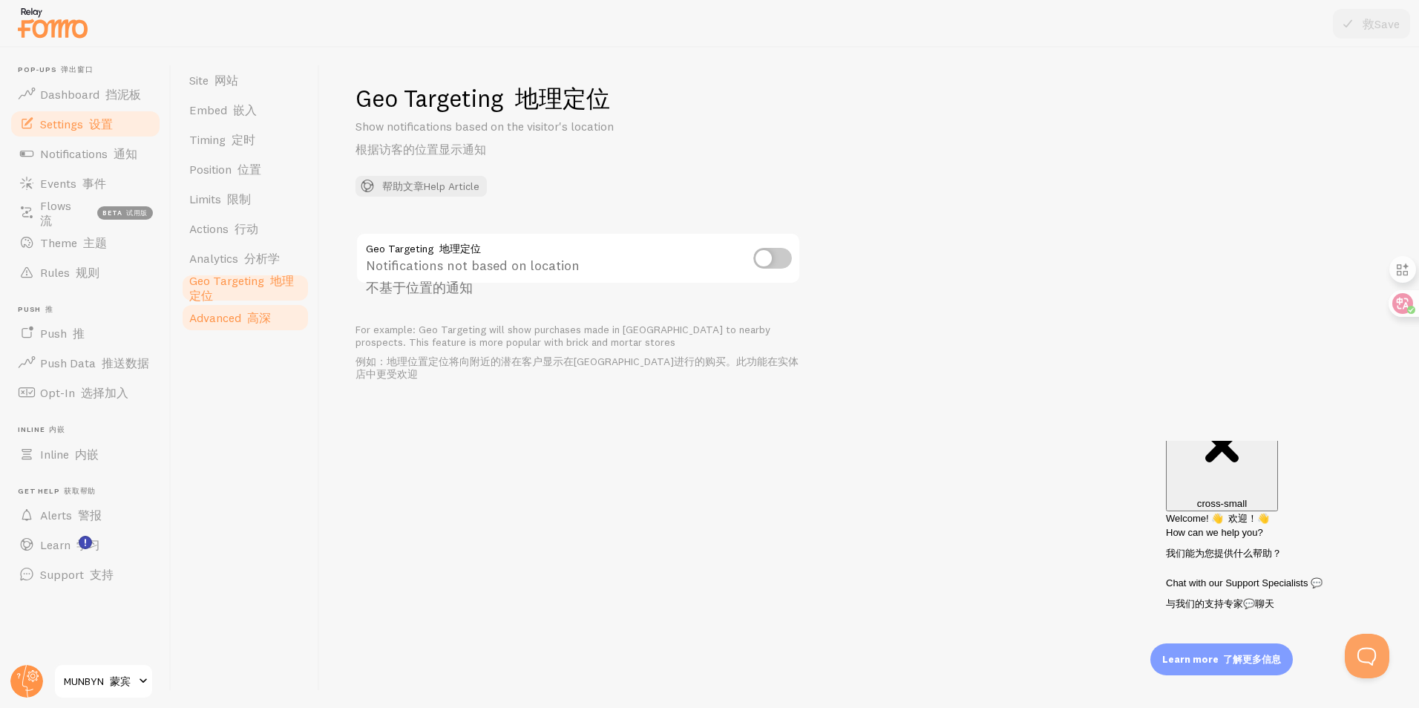
click at [223, 321] on span "Advanced 高深" at bounding box center [230, 317] width 82 height 15
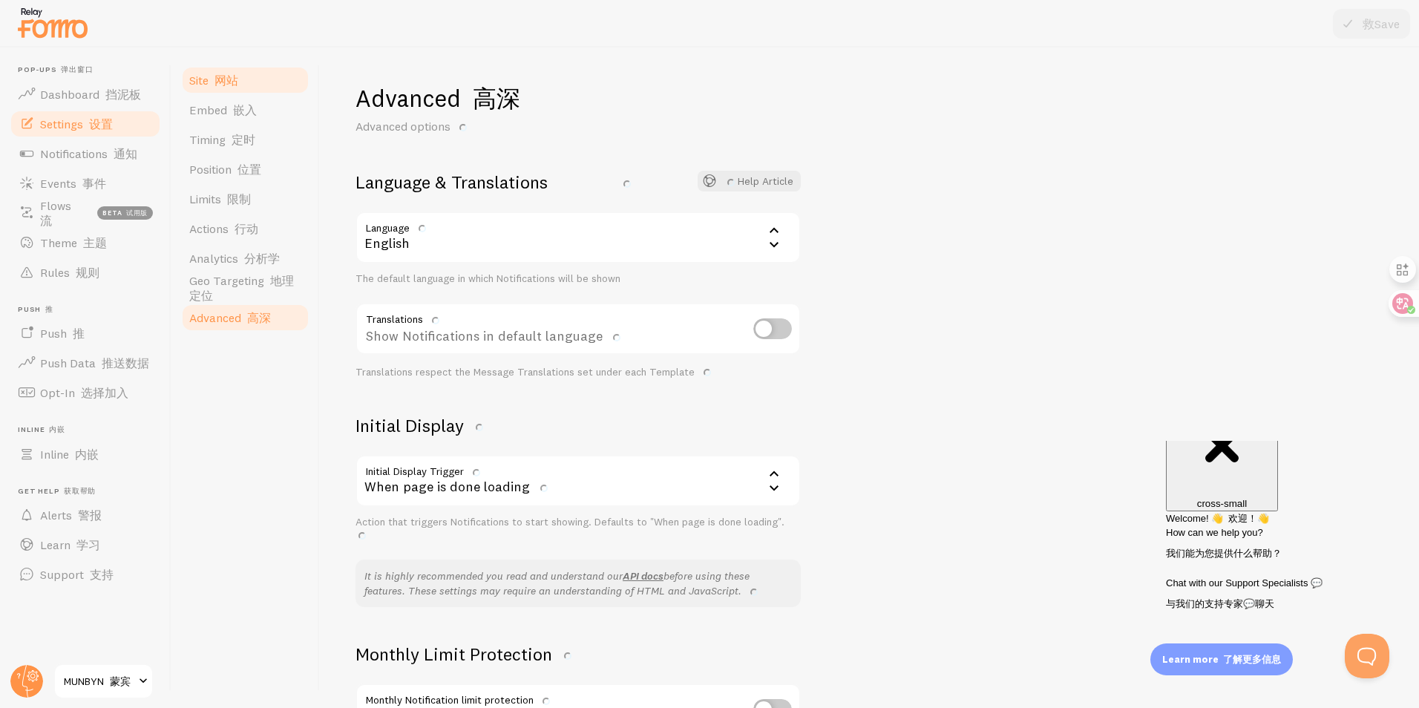
click at [231, 88] on link "Site 网站" at bounding box center [245, 80] width 130 height 30
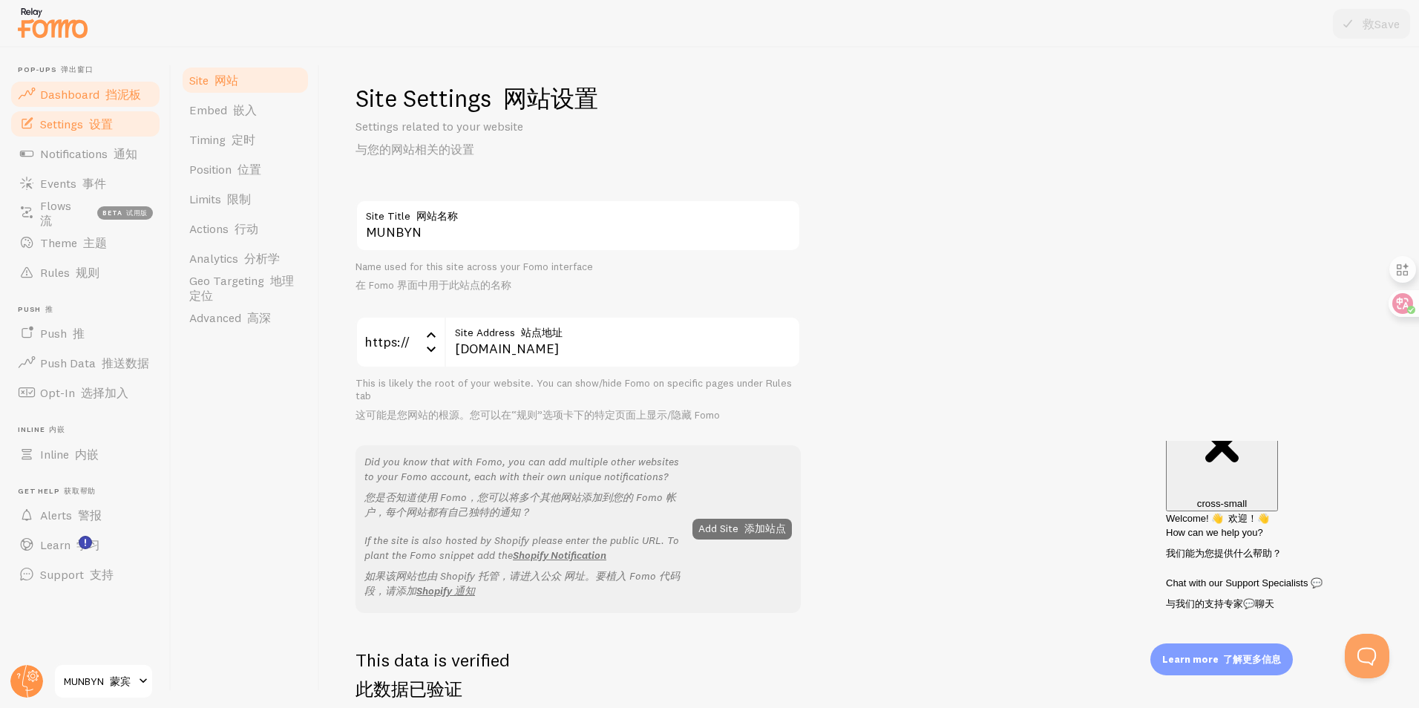
click at [105, 94] on font at bounding box center [102, 94] width 6 height 15
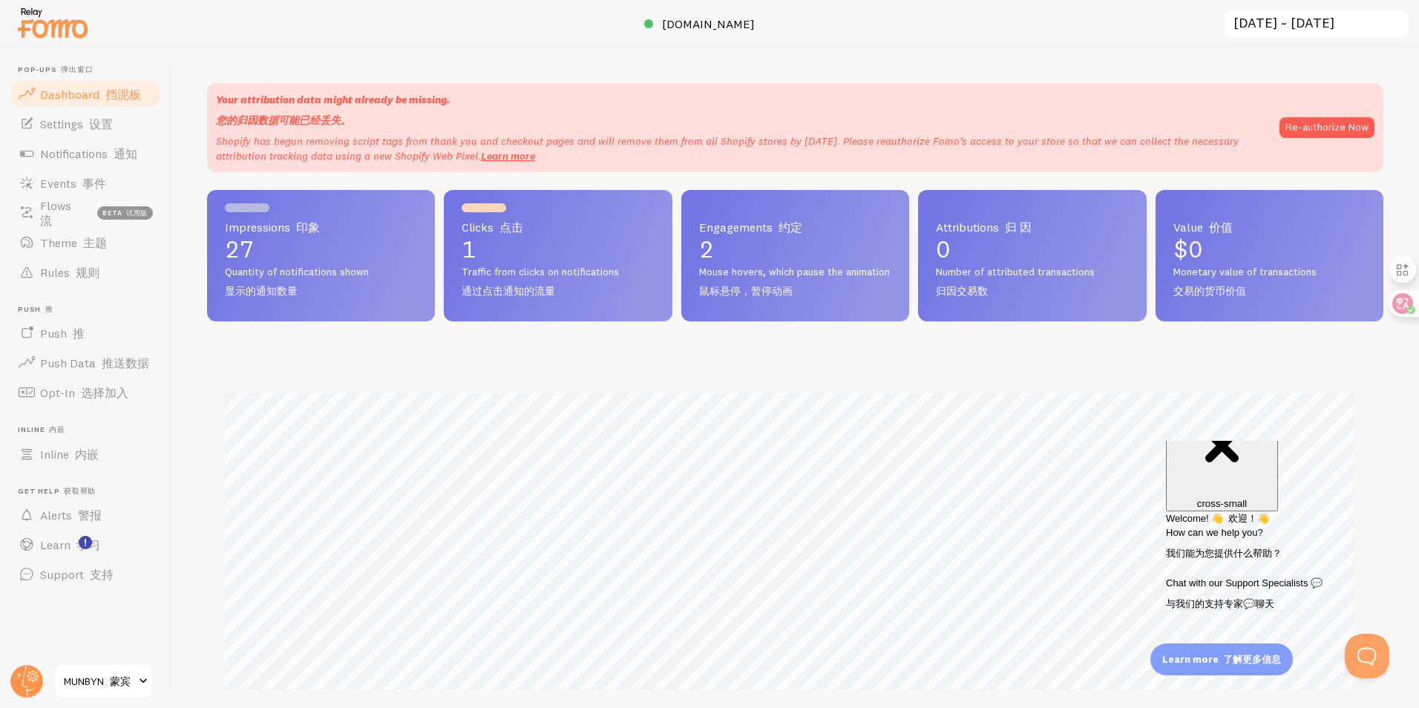
scroll to position [390, 1165]
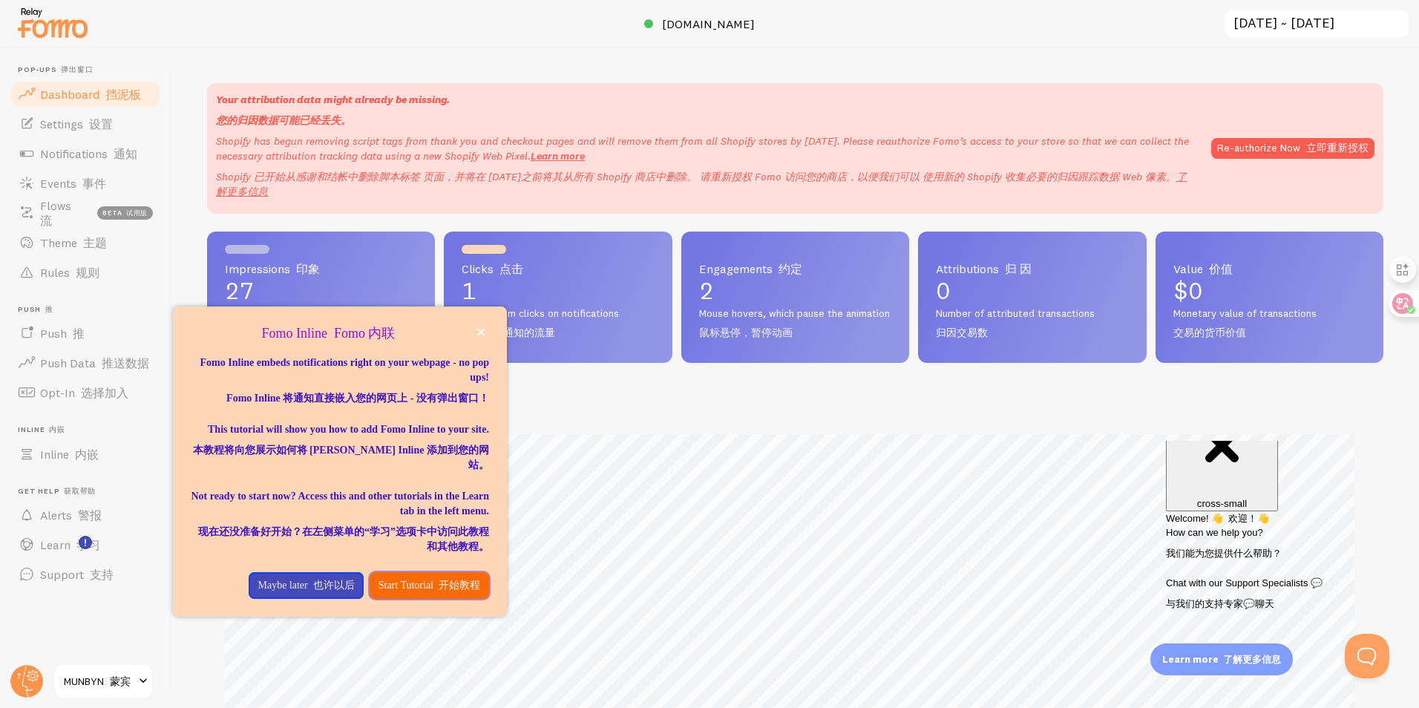
click at [405, 589] on p "Start Tutorial 开始教程" at bounding box center [430, 585] width 102 height 15
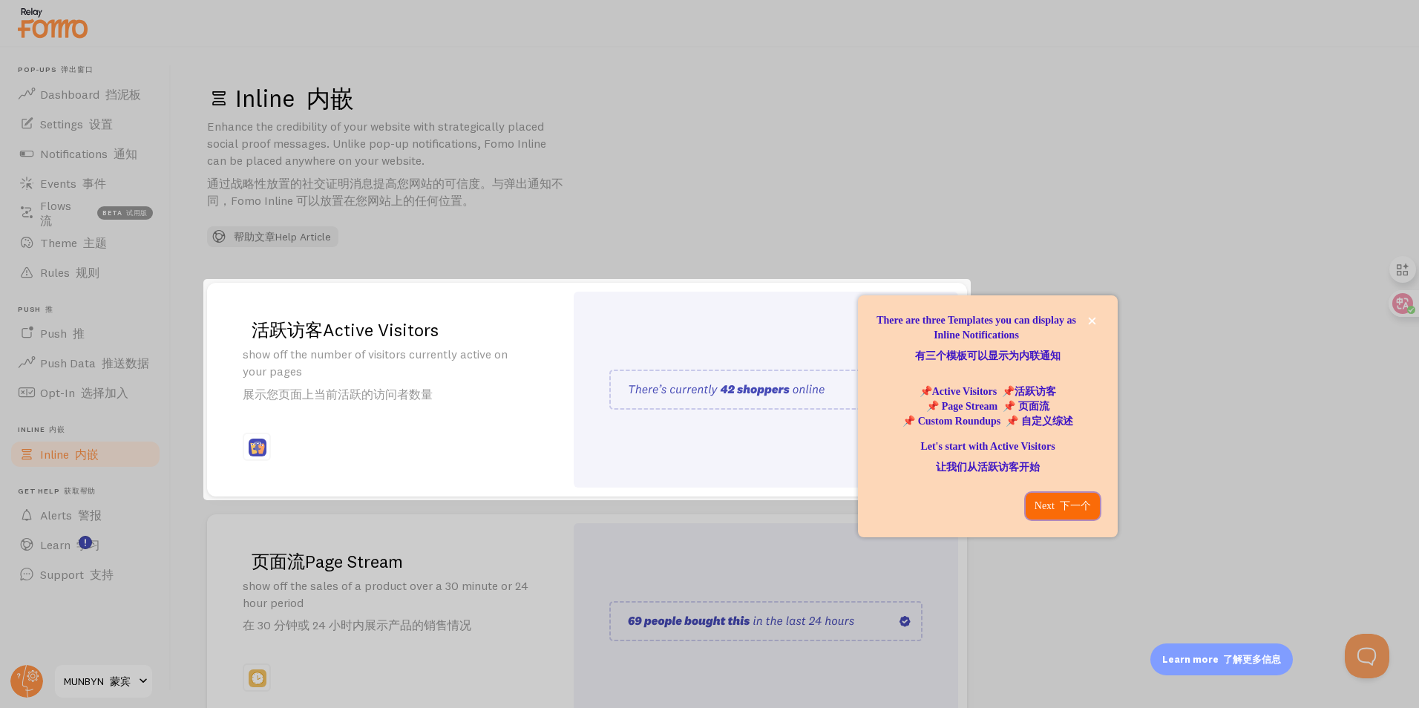
click at [1041, 511] on p "Next 下一个" at bounding box center [1063, 506] width 56 height 15
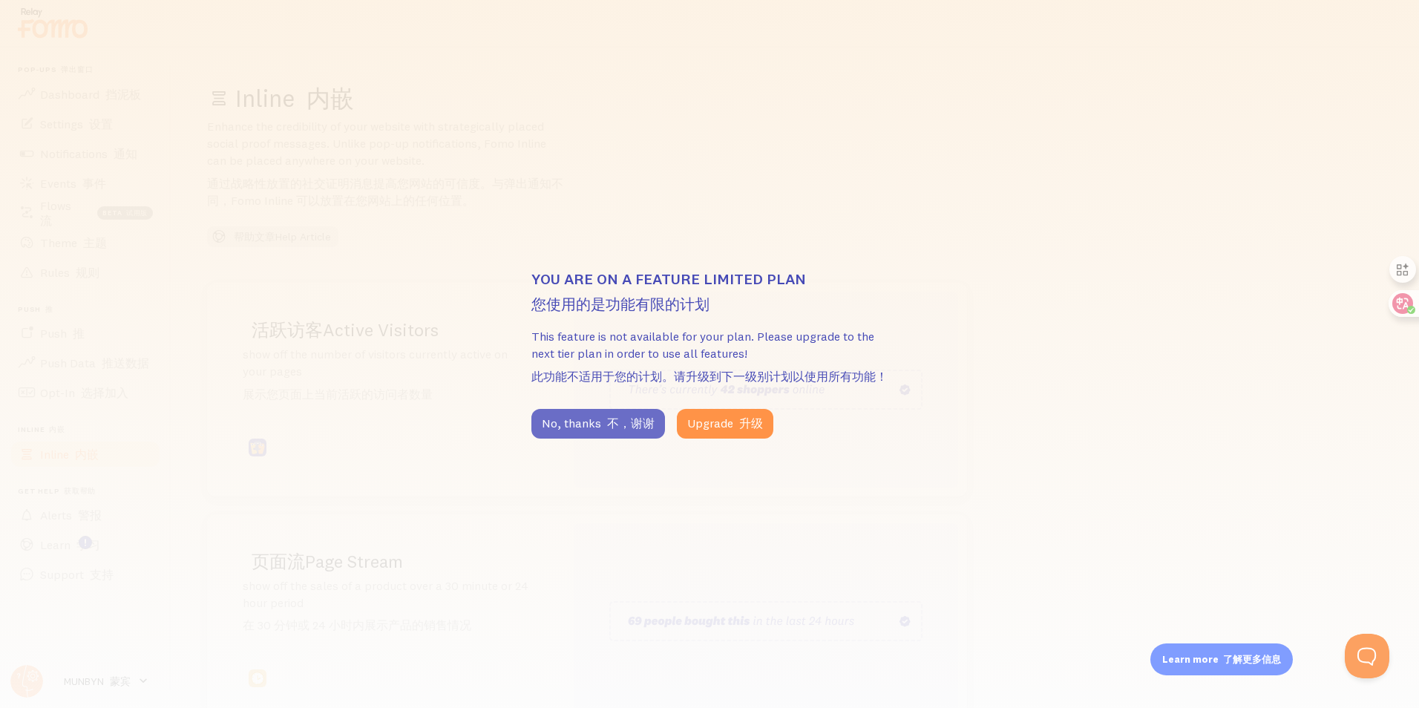
click at [649, 428] on font "不，谢谢" at bounding box center [630, 423] width 47 height 15
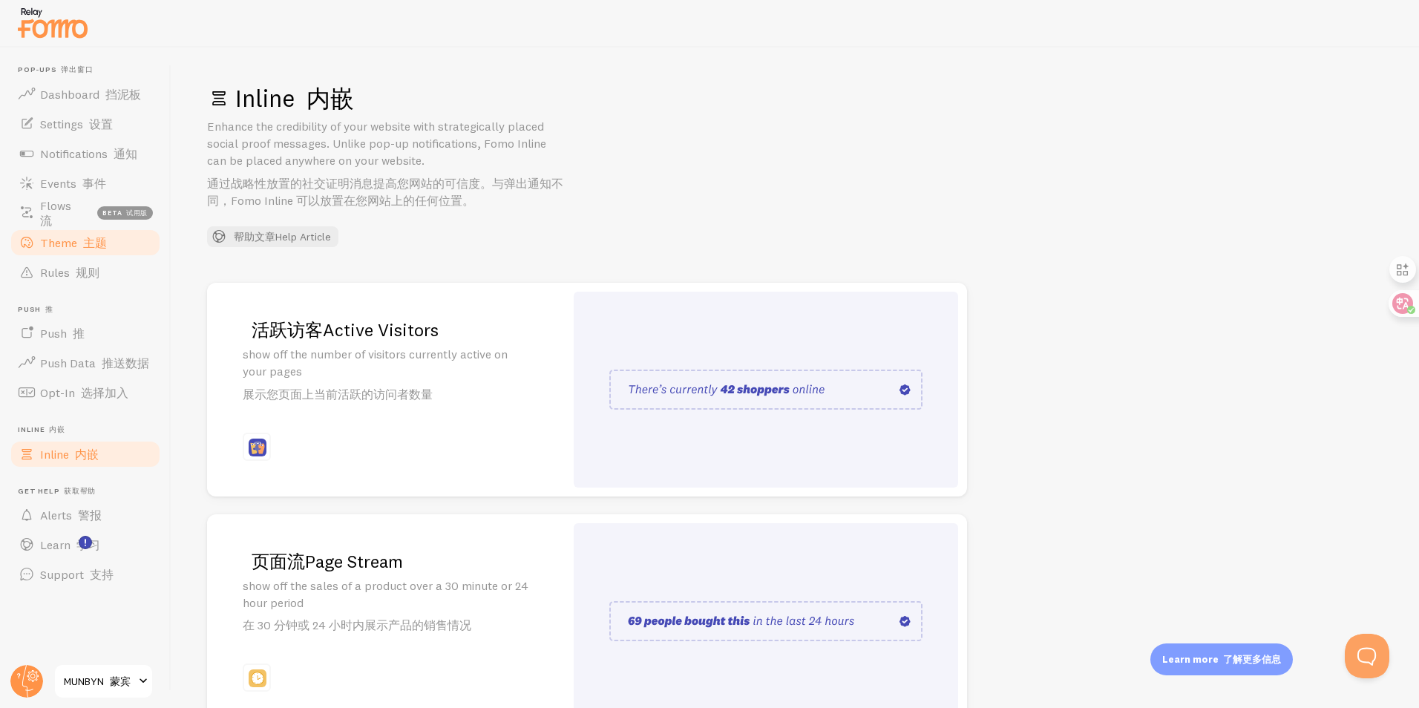
click at [84, 251] on link "Theme 主题" at bounding box center [85, 243] width 153 height 30
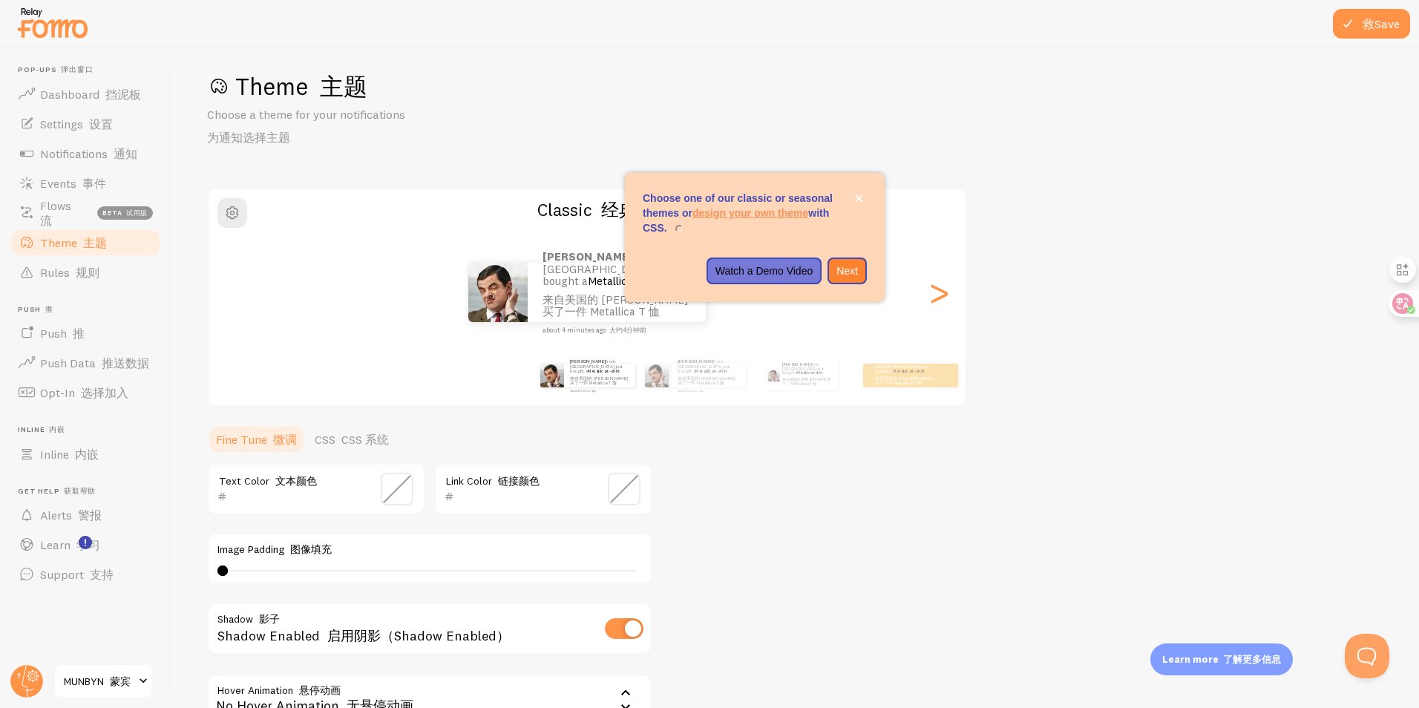
scroll to position [2, 0]
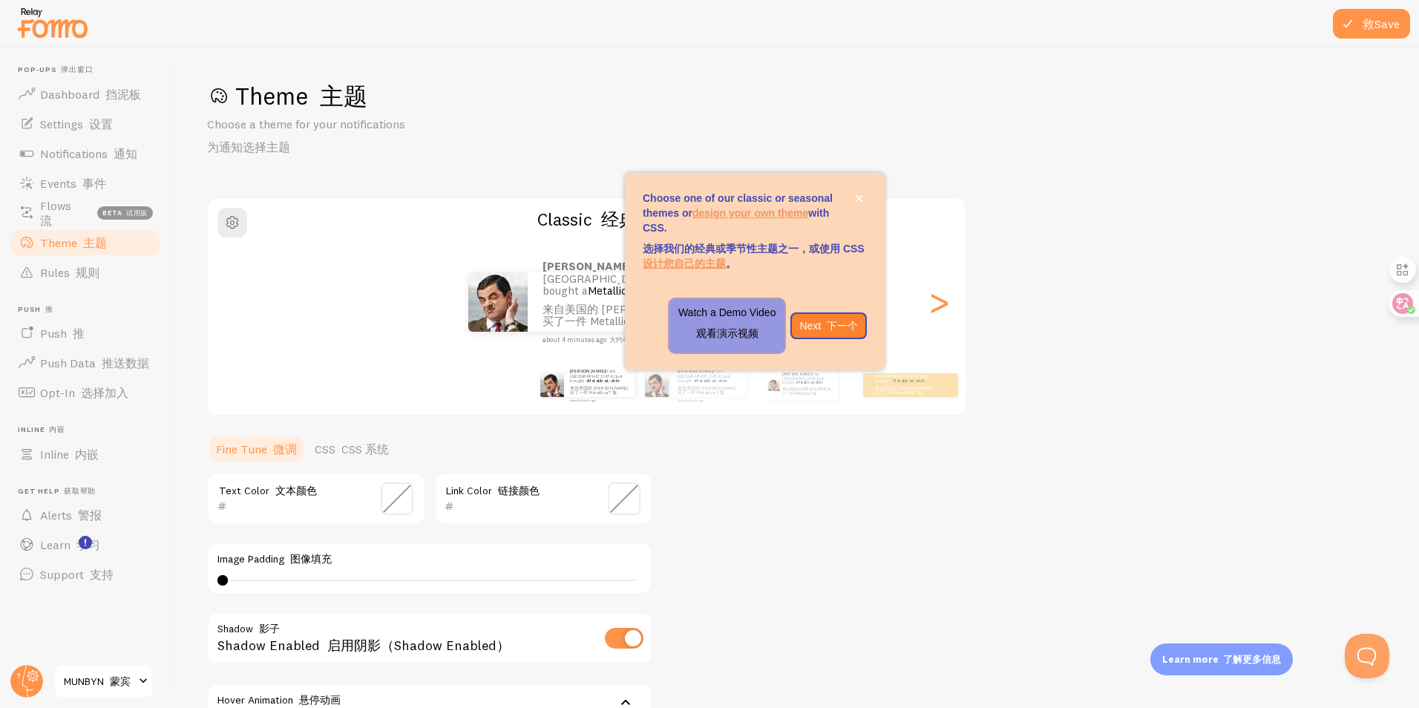
click at [747, 318] on p "Watch a Demo Video 观看演示视频" at bounding box center [727, 326] width 98 height 42
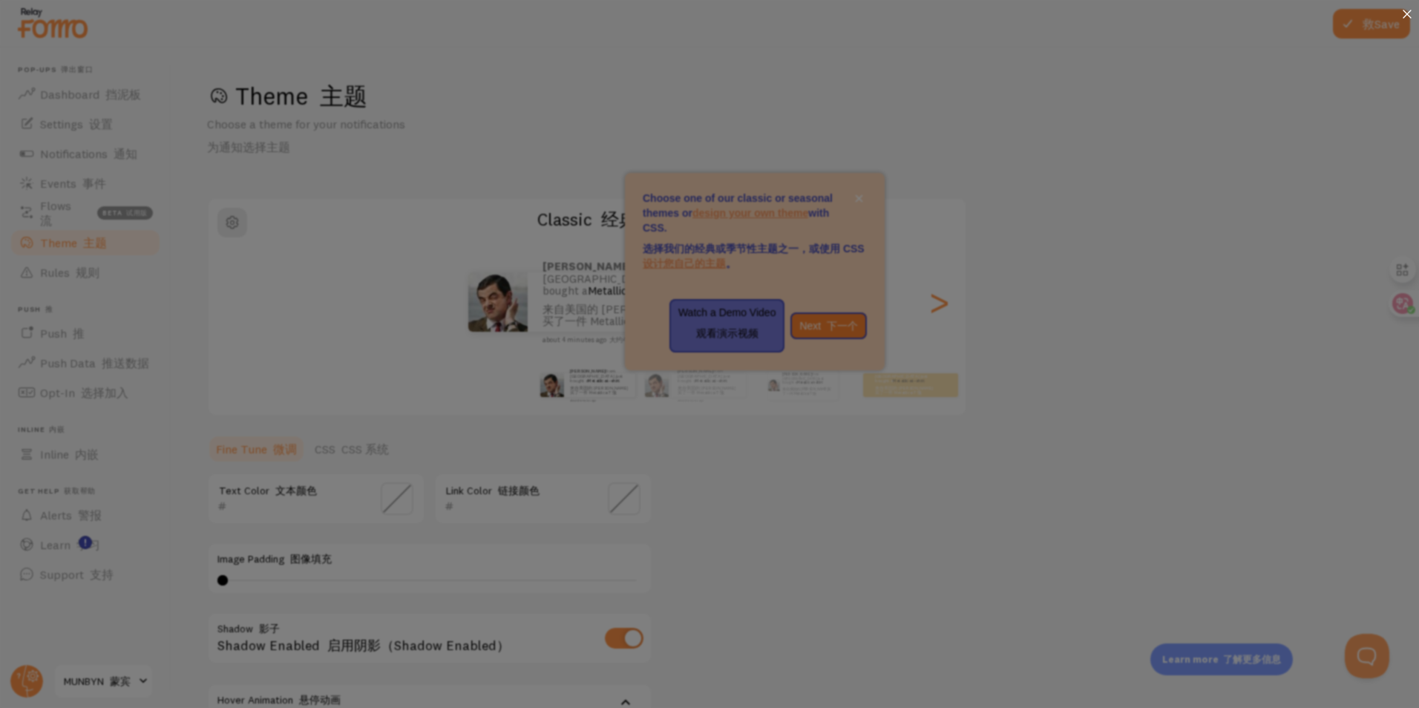
click at [1402, 16] on div at bounding box center [1407, 15] width 24 height 30
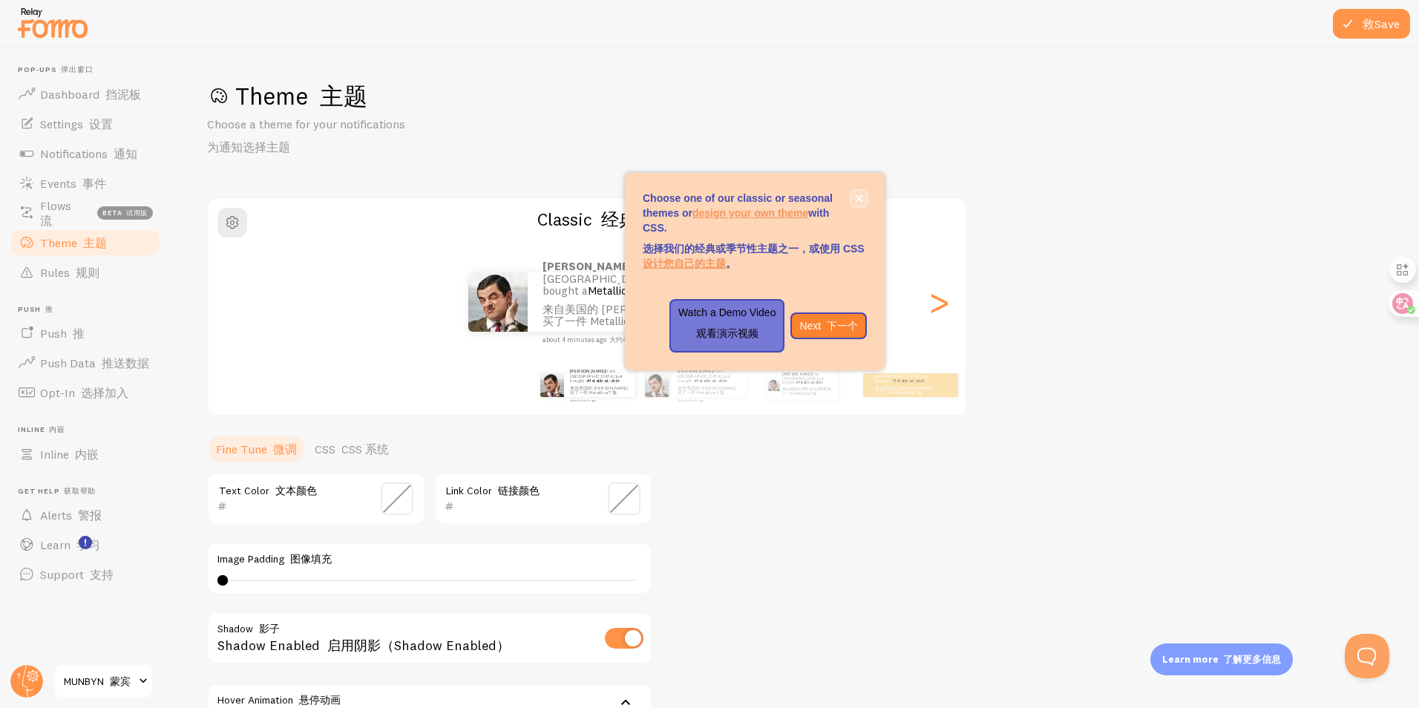
click at [863, 200] on button "close," at bounding box center [859, 199] width 16 height 16
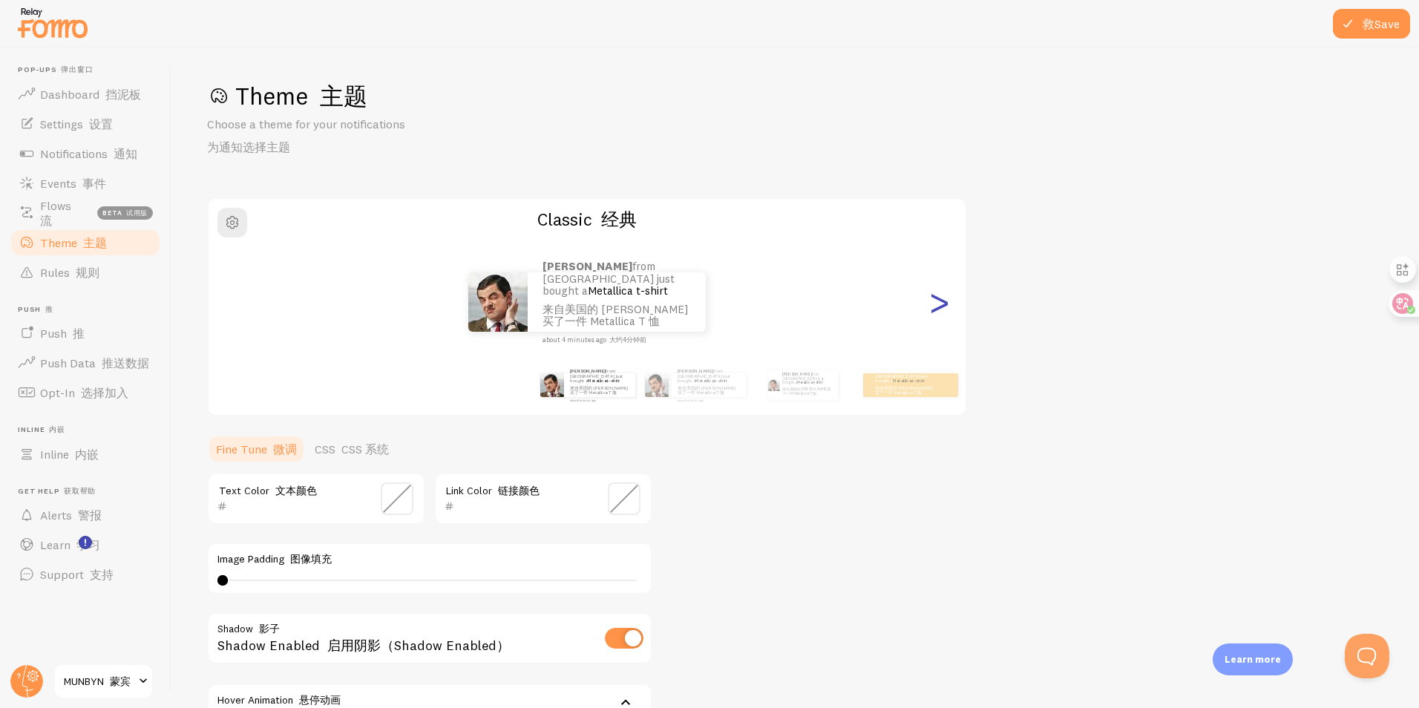
click at [934, 306] on div ">" at bounding box center [939, 302] width 18 height 107
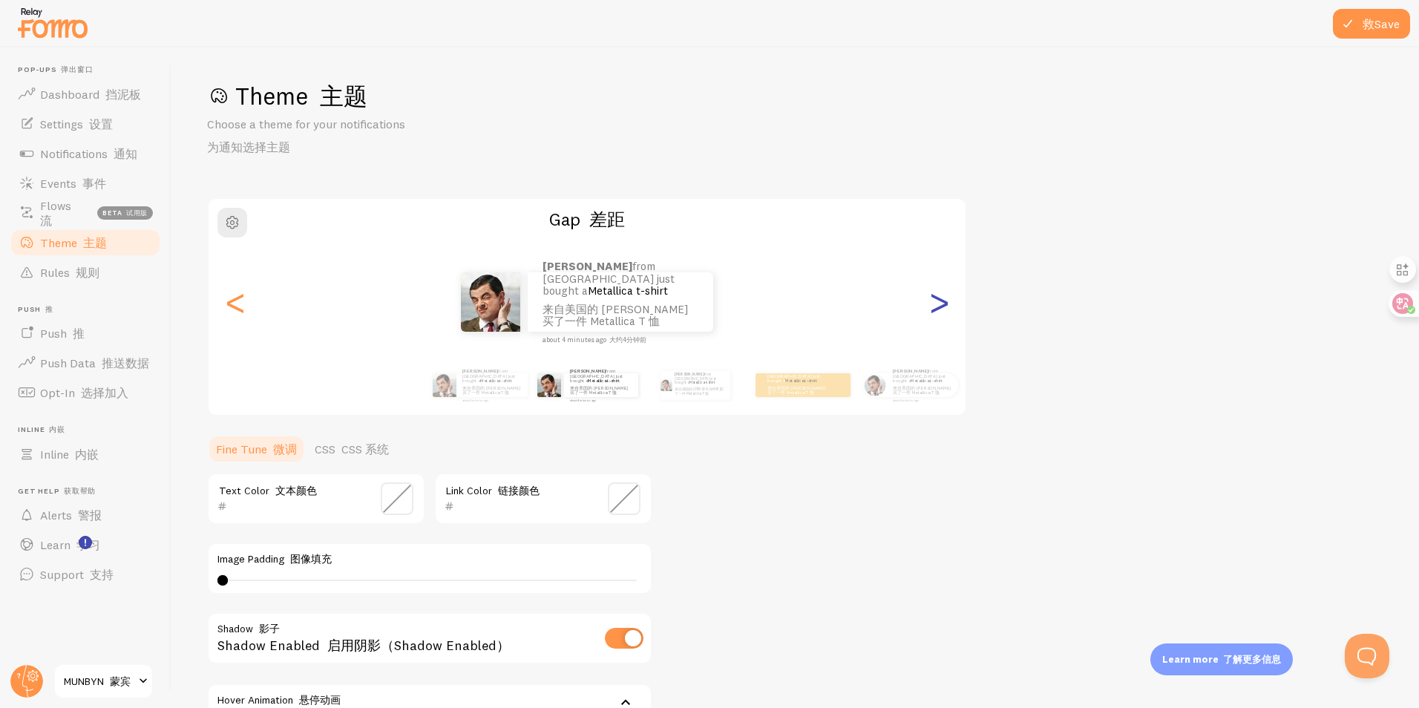
click at [934, 306] on div ">" at bounding box center [939, 302] width 18 height 107
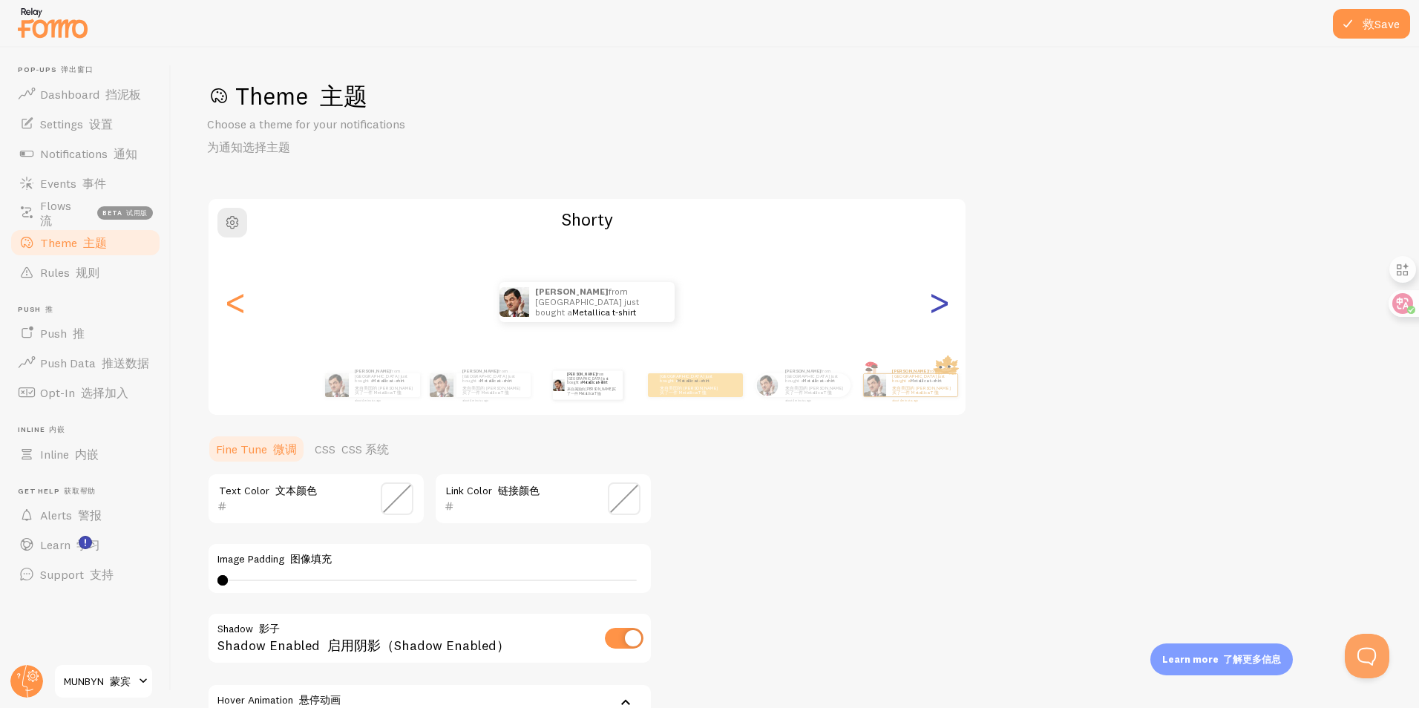
click at [934, 306] on div ">" at bounding box center [939, 302] width 18 height 107
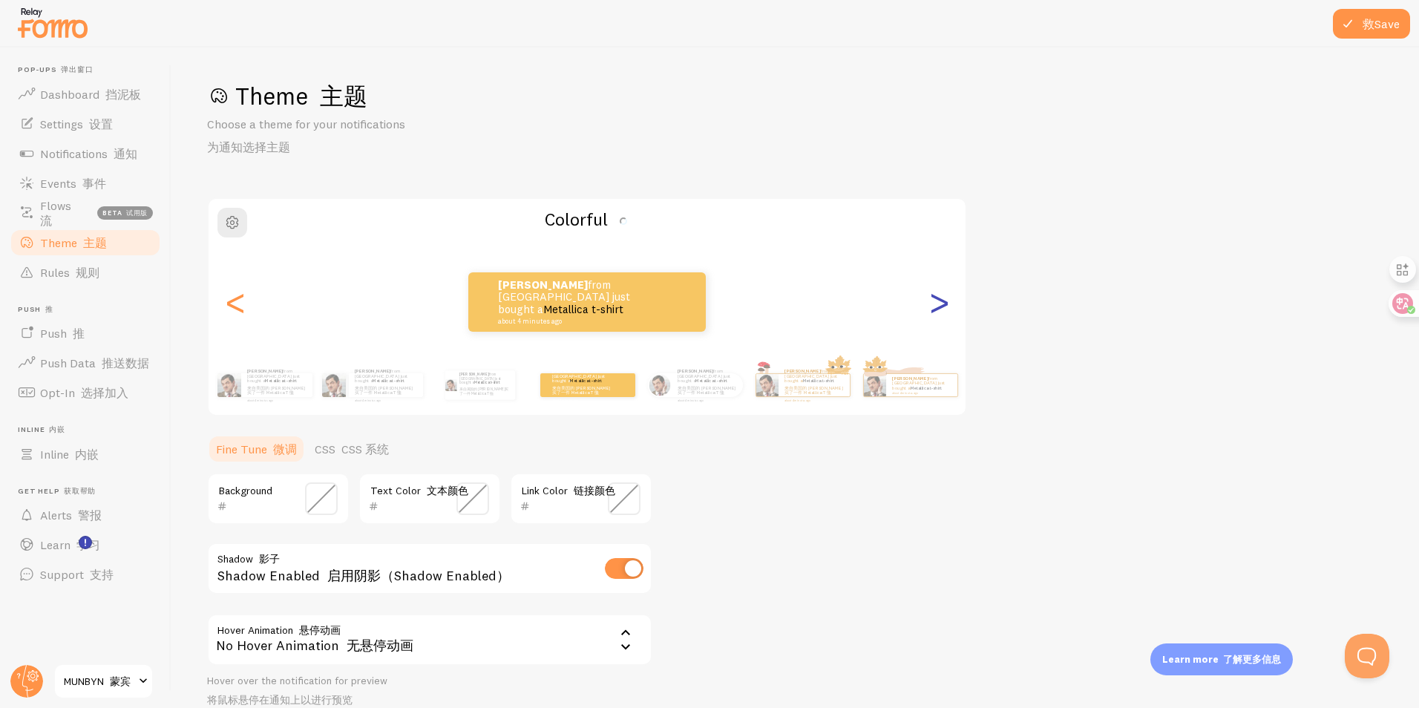
click at [934, 306] on div ">" at bounding box center [939, 302] width 18 height 107
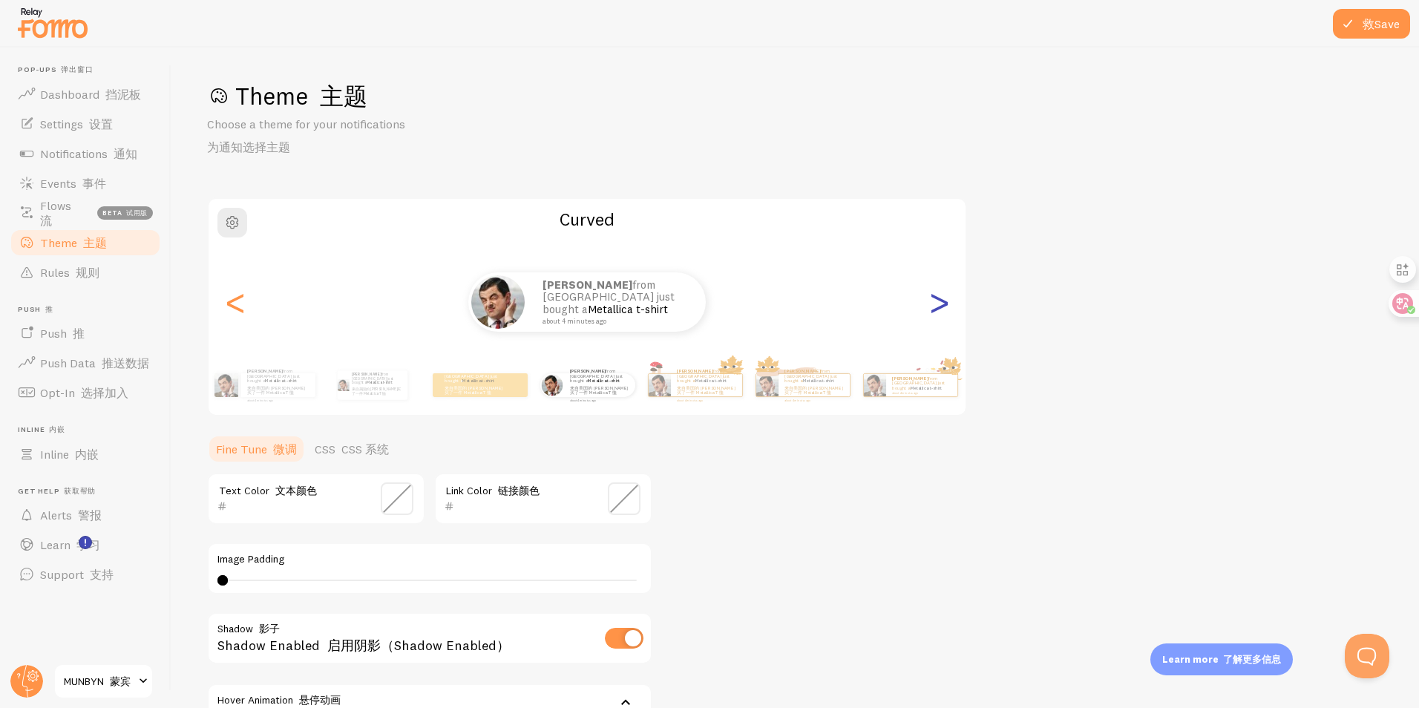
click at [934, 306] on div ">" at bounding box center [939, 302] width 18 height 107
type input "0"
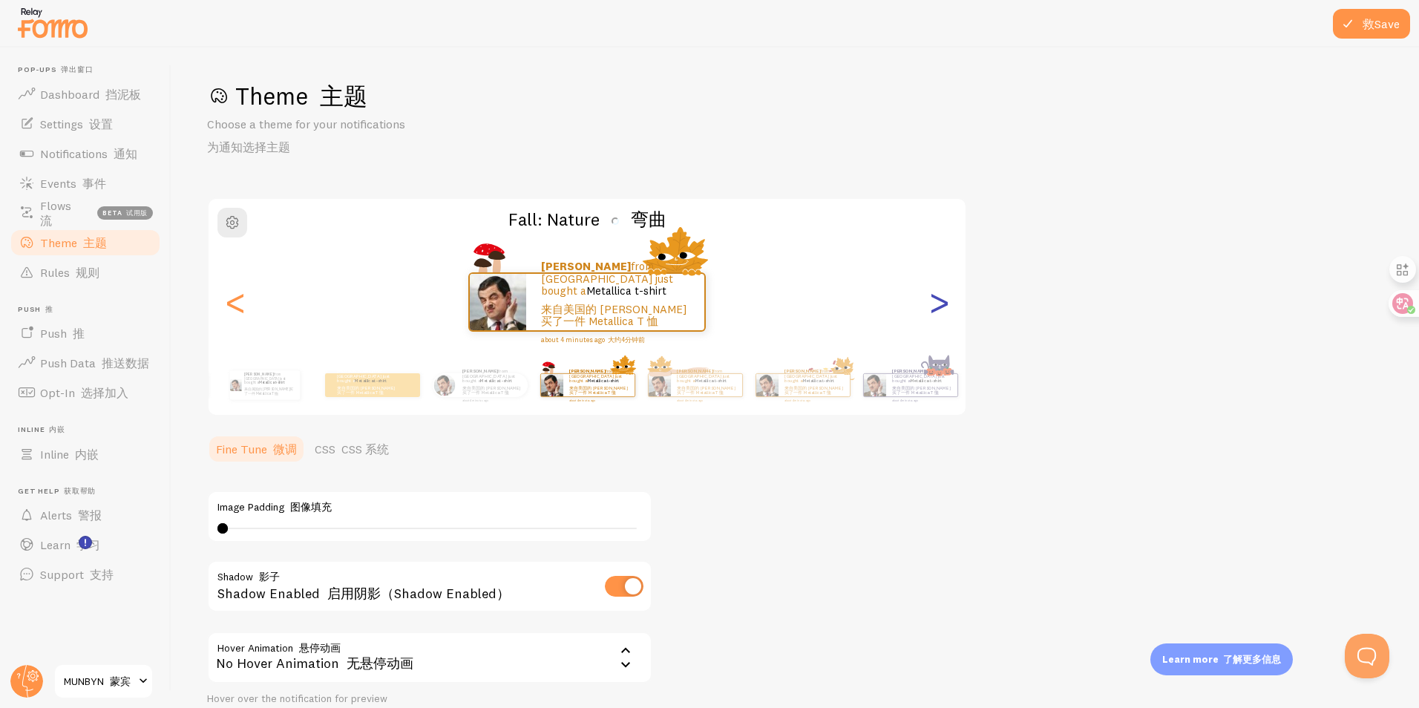
click at [934, 306] on div ">" at bounding box center [939, 302] width 18 height 107
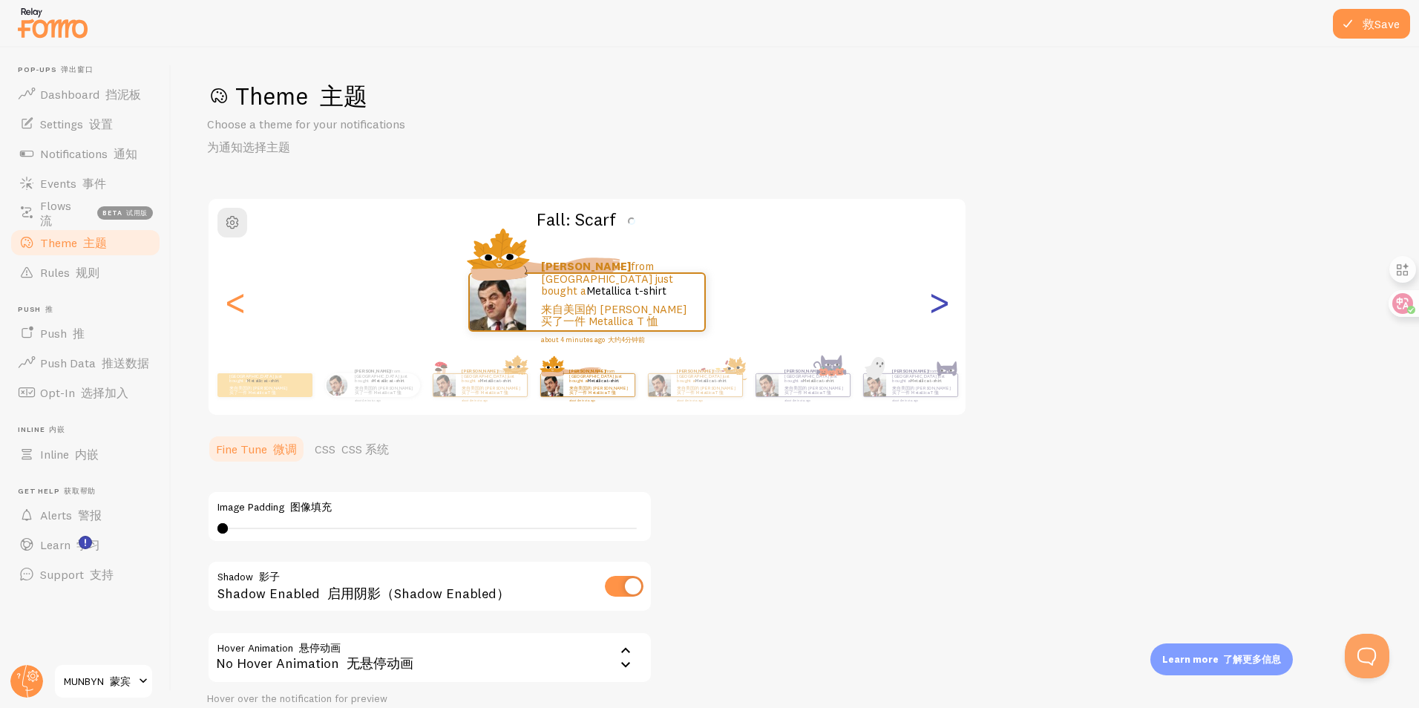
click at [934, 306] on div ">" at bounding box center [939, 302] width 18 height 107
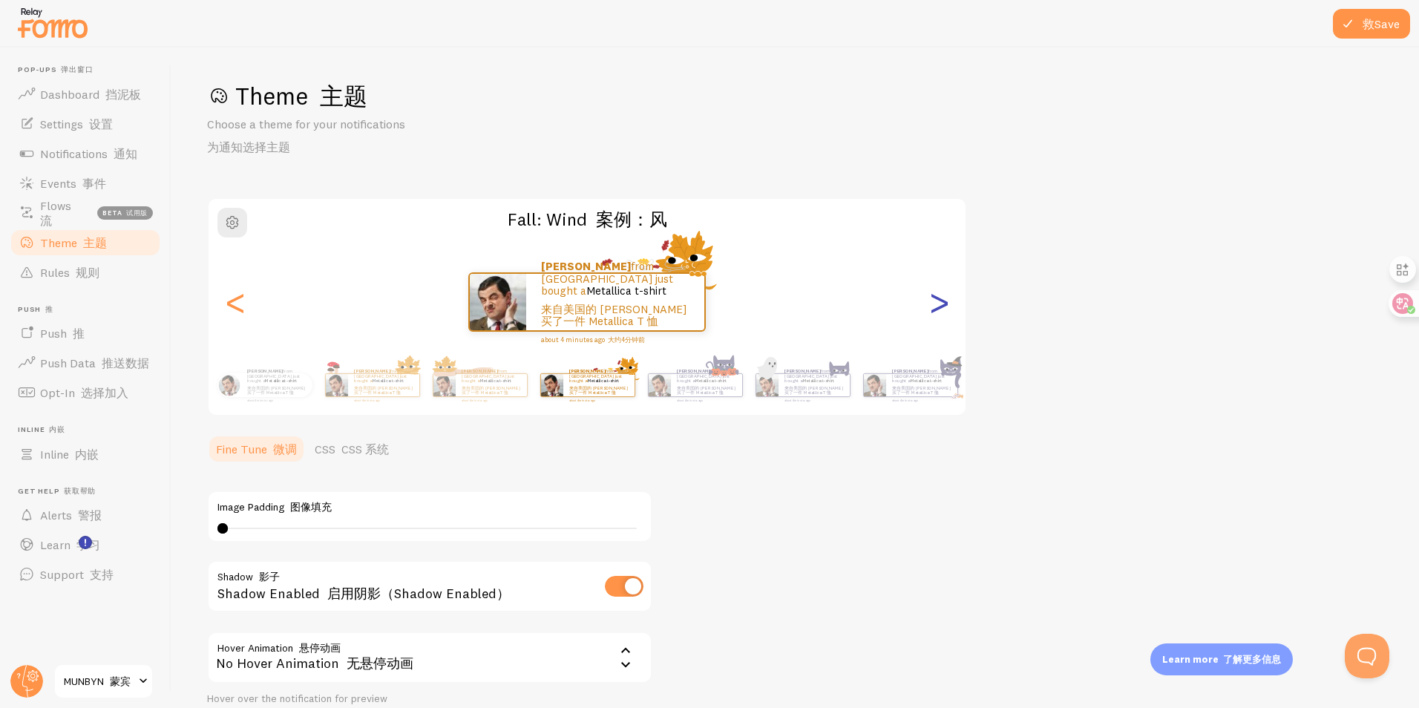
click at [934, 306] on div ">" at bounding box center [939, 302] width 18 height 107
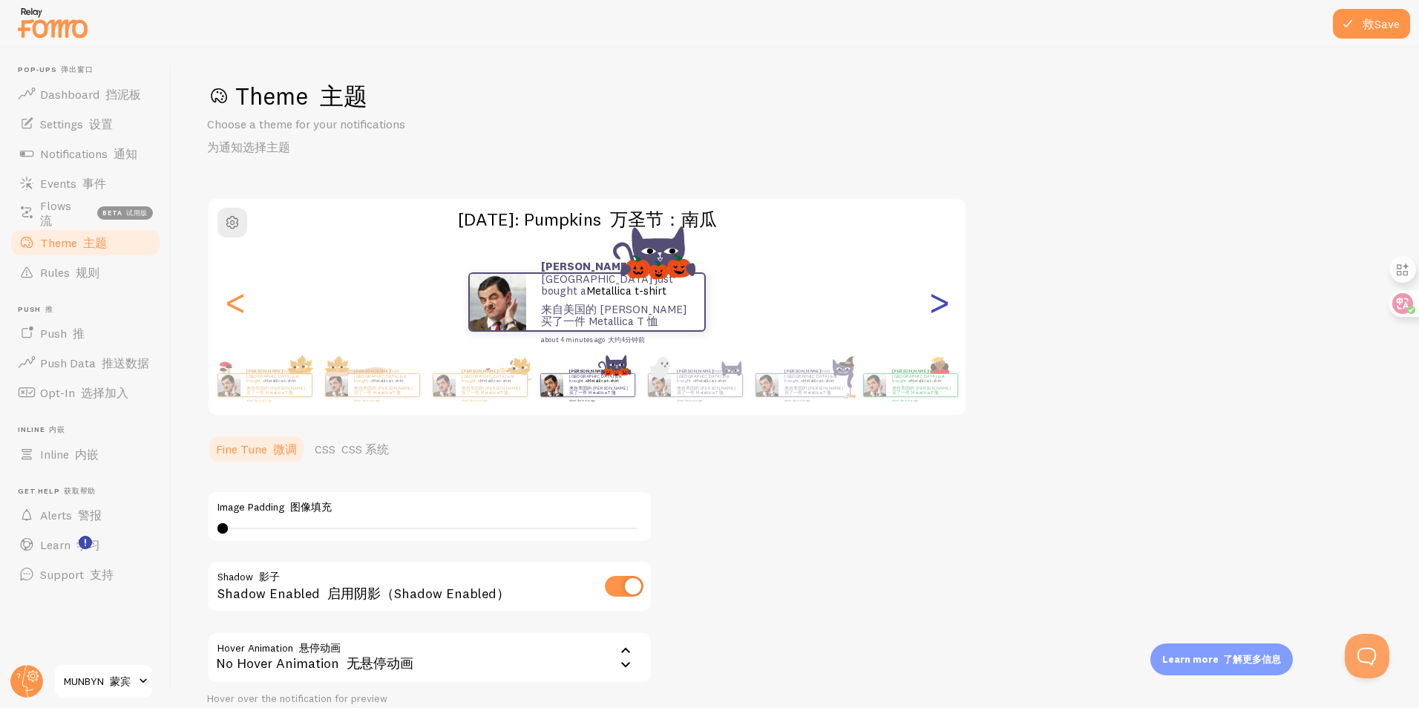
click at [934, 306] on div ">" at bounding box center [939, 302] width 18 height 107
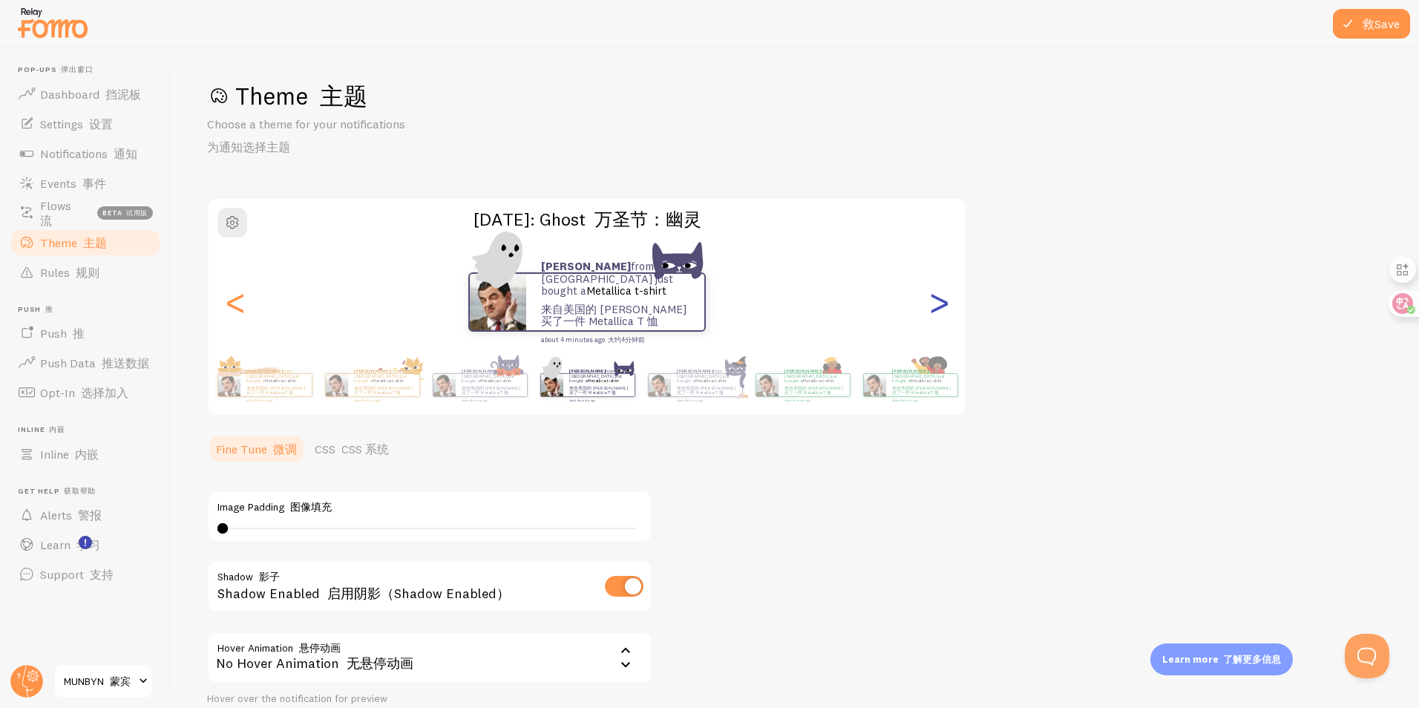
click at [934, 306] on div ">" at bounding box center [939, 302] width 18 height 107
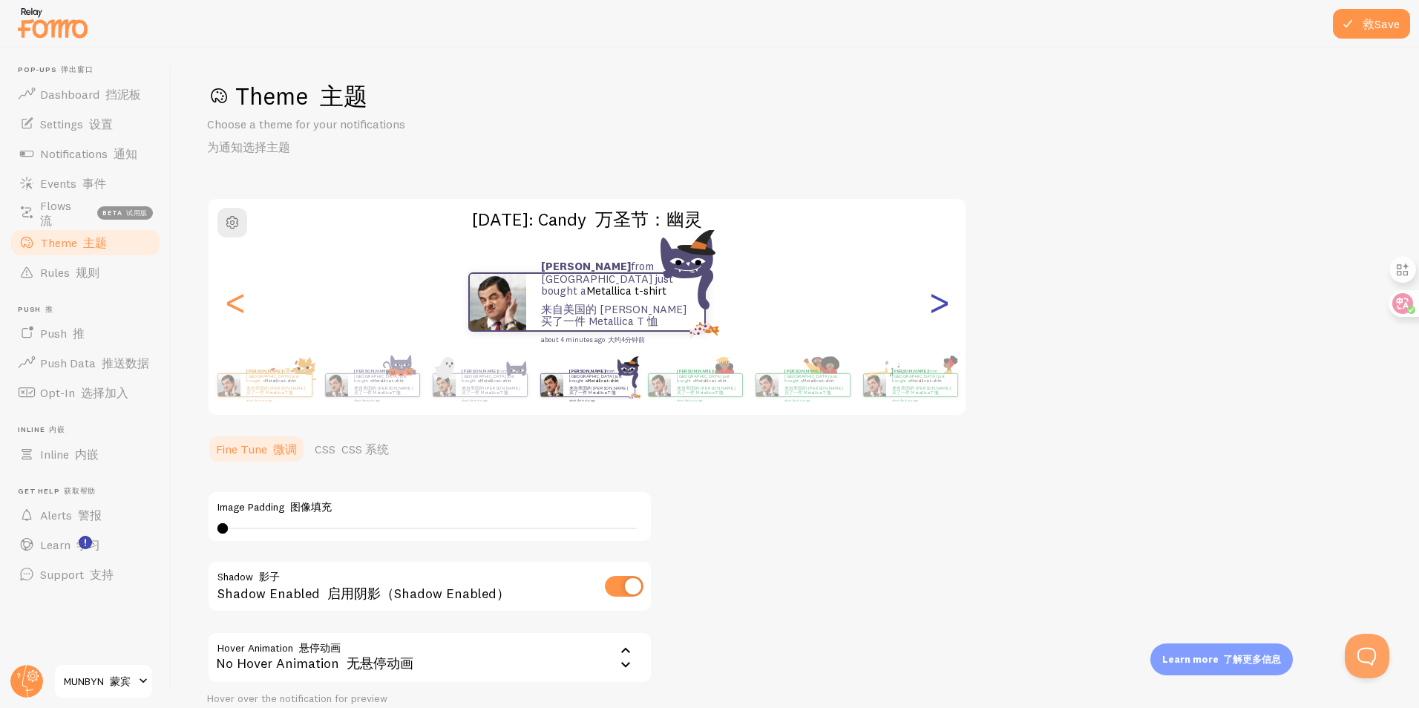
click at [935, 306] on div ">" at bounding box center [939, 302] width 18 height 107
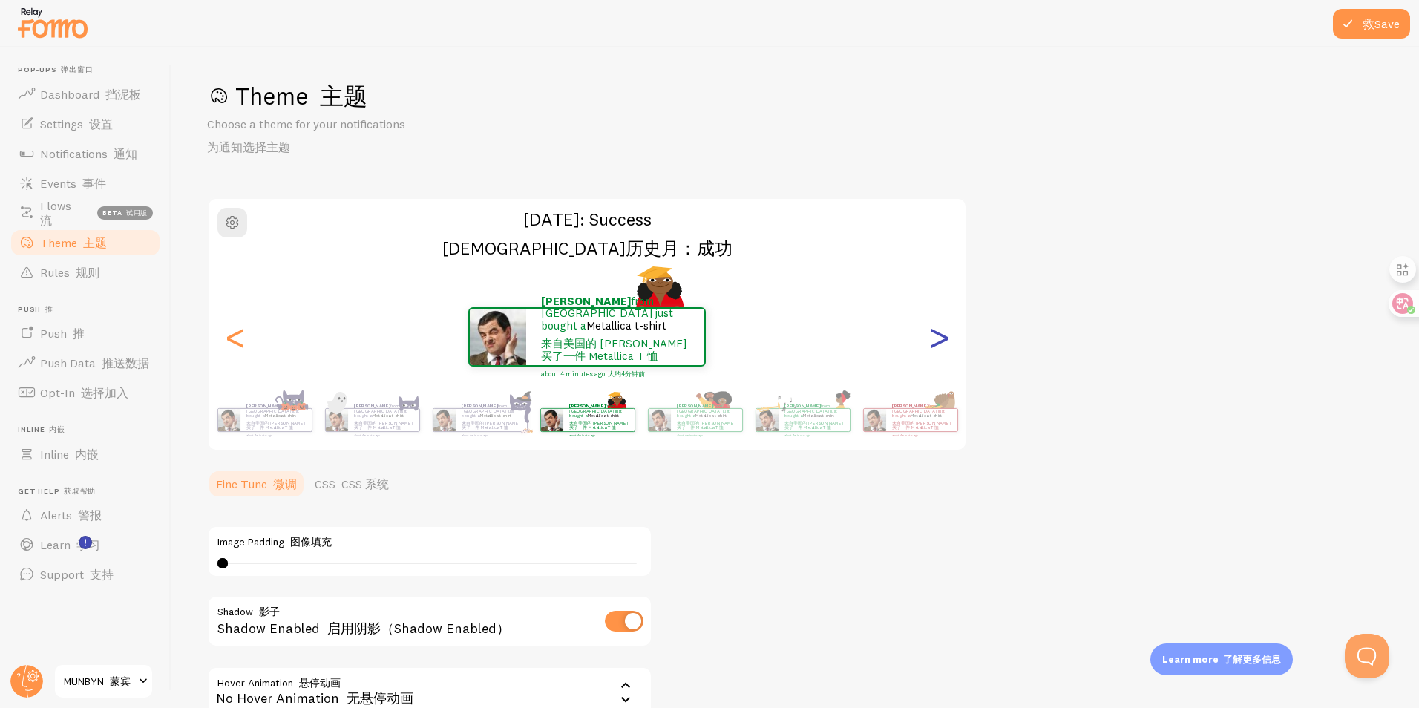
click at [938, 323] on div ">" at bounding box center [939, 337] width 18 height 107
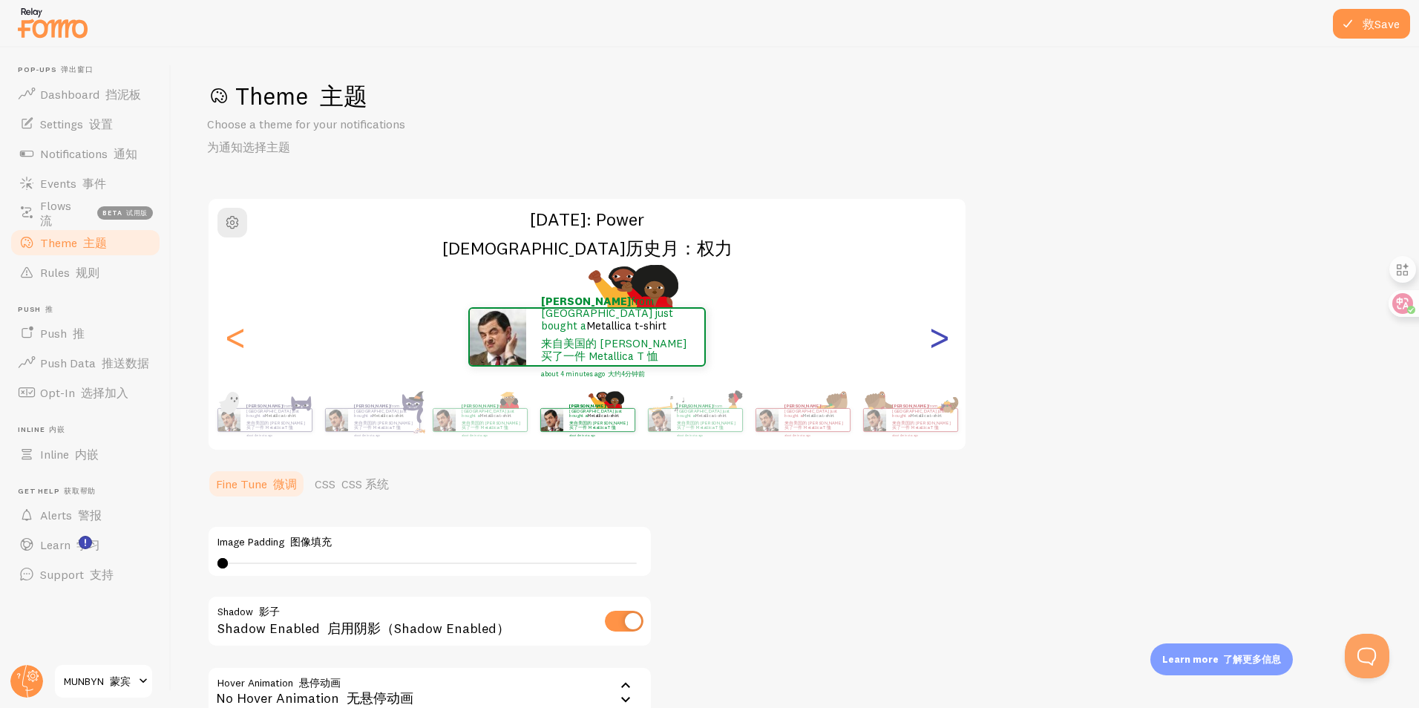
click at [931, 345] on div ">" at bounding box center [939, 337] width 18 height 107
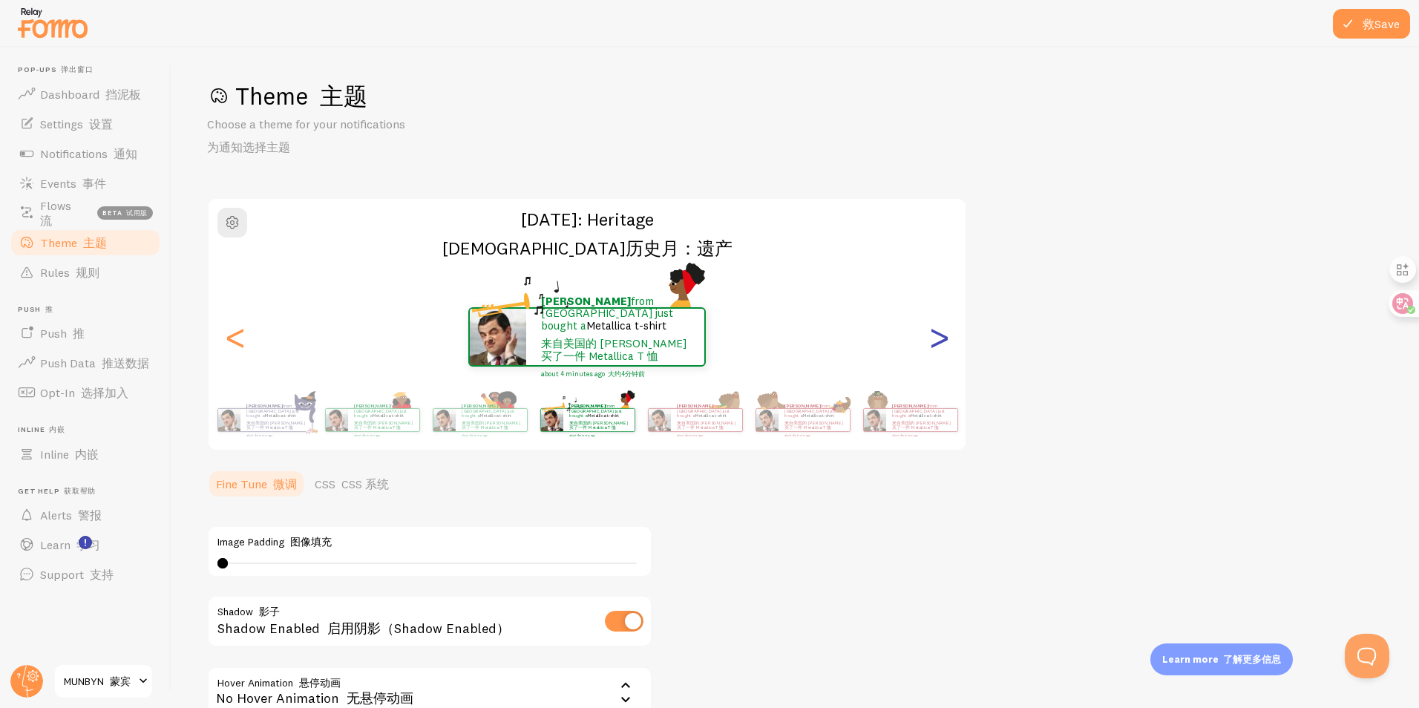
click at [931, 345] on div ">" at bounding box center [939, 337] width 18 height 107
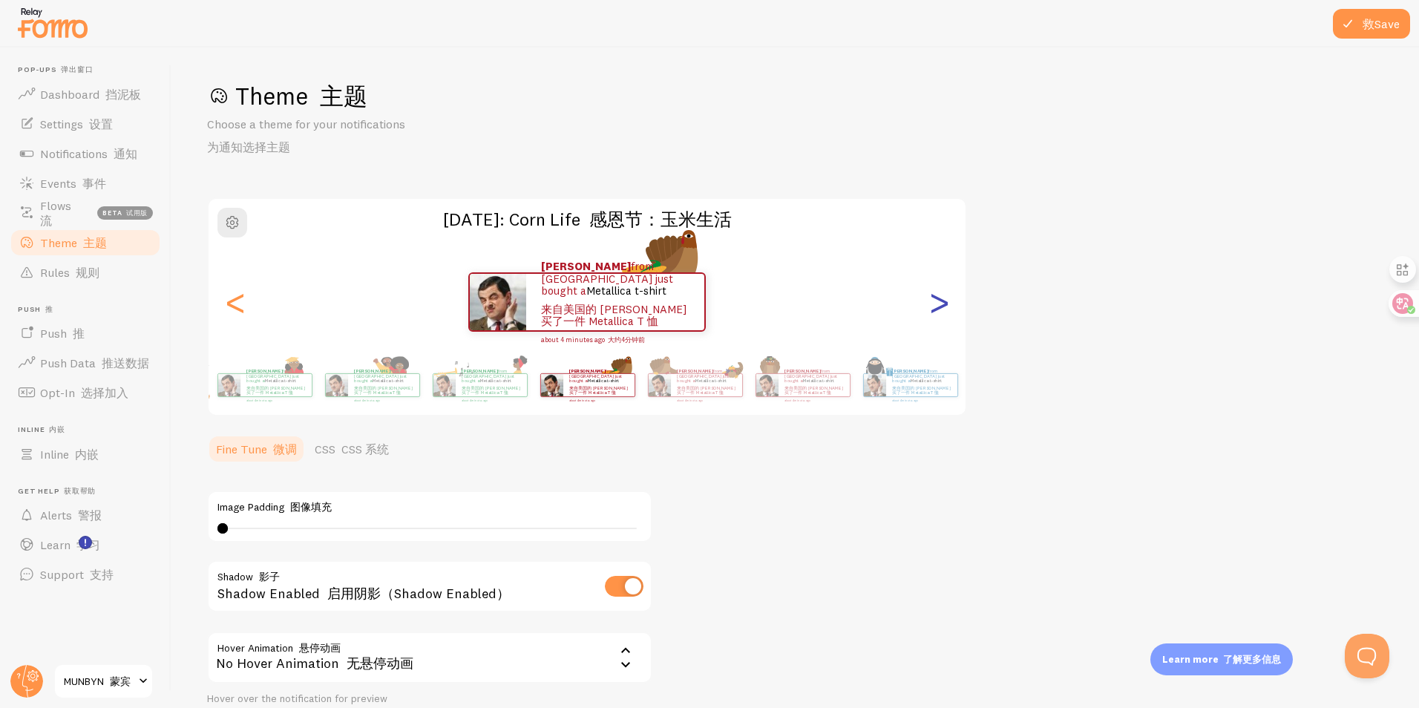
click at [931, 345] on div ">" at bounding box center [939, 302] width 18 height 107
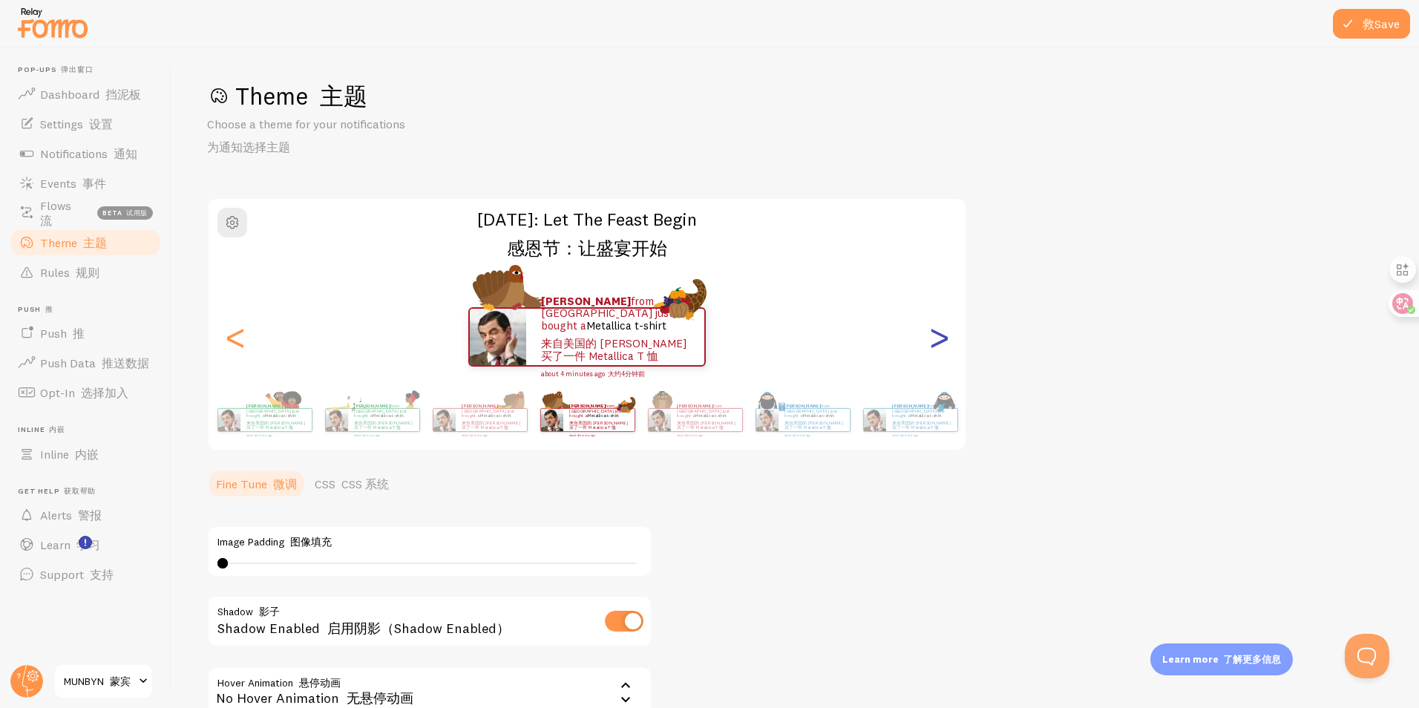
click at [931, 345] on div ">" at bounding box center [939, 337] width 18 height 107
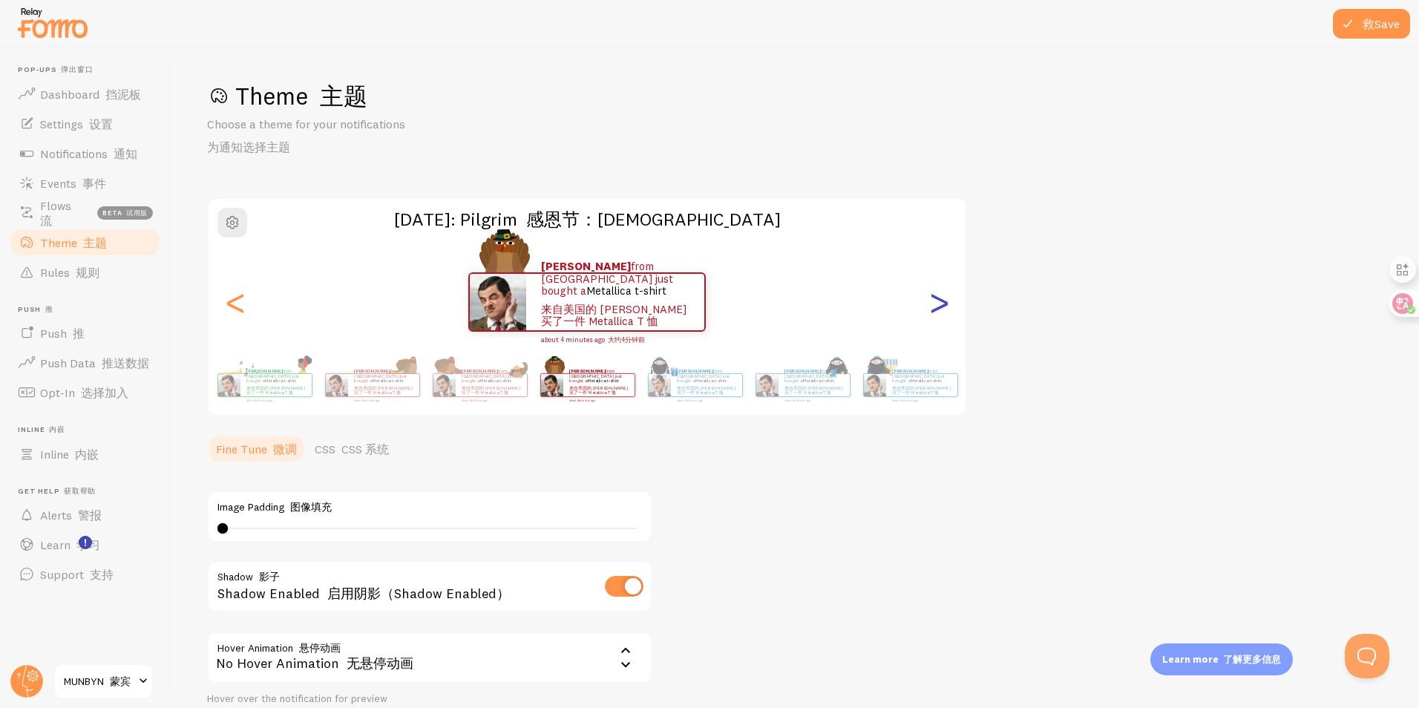
click at [931, 345] on div ">" at bounding box center [939, 302] width 18 height 107
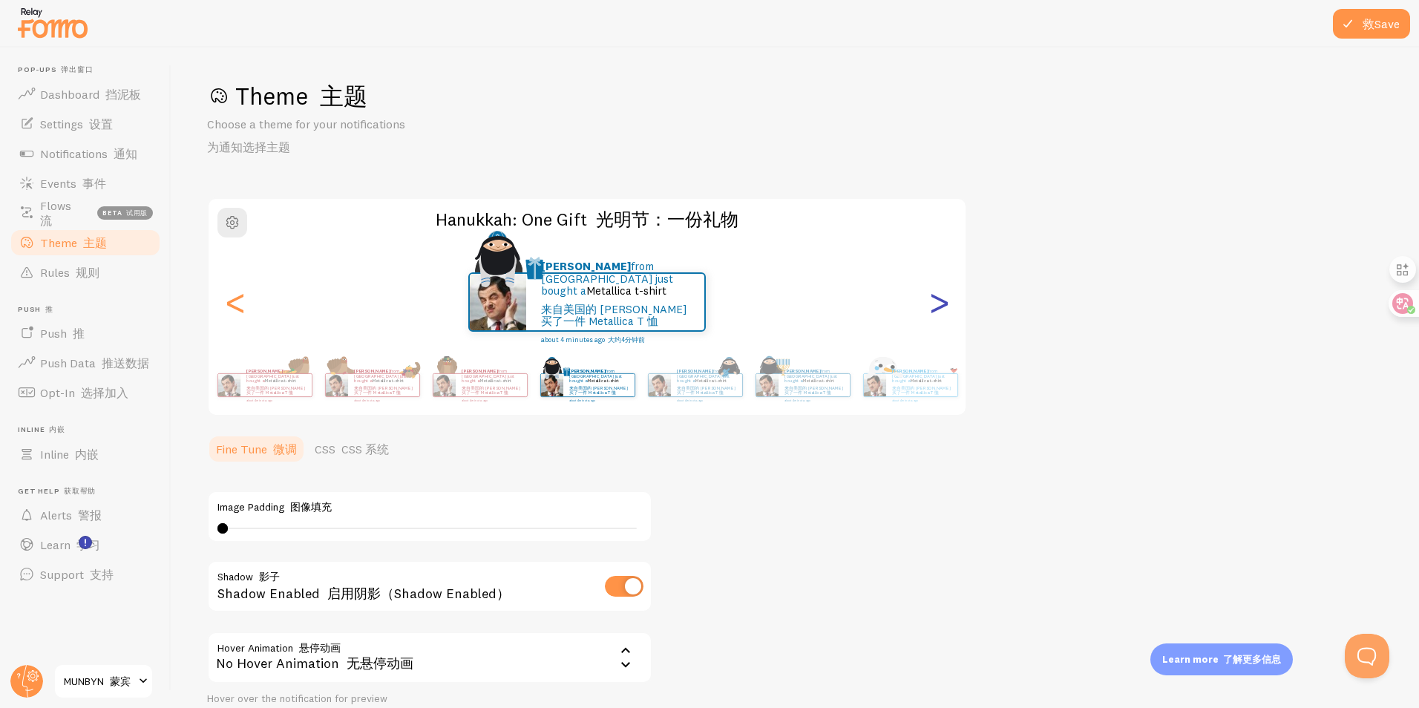
click at [931, 345] on div ">" at bounding box center [939, 302] width 18 height 107
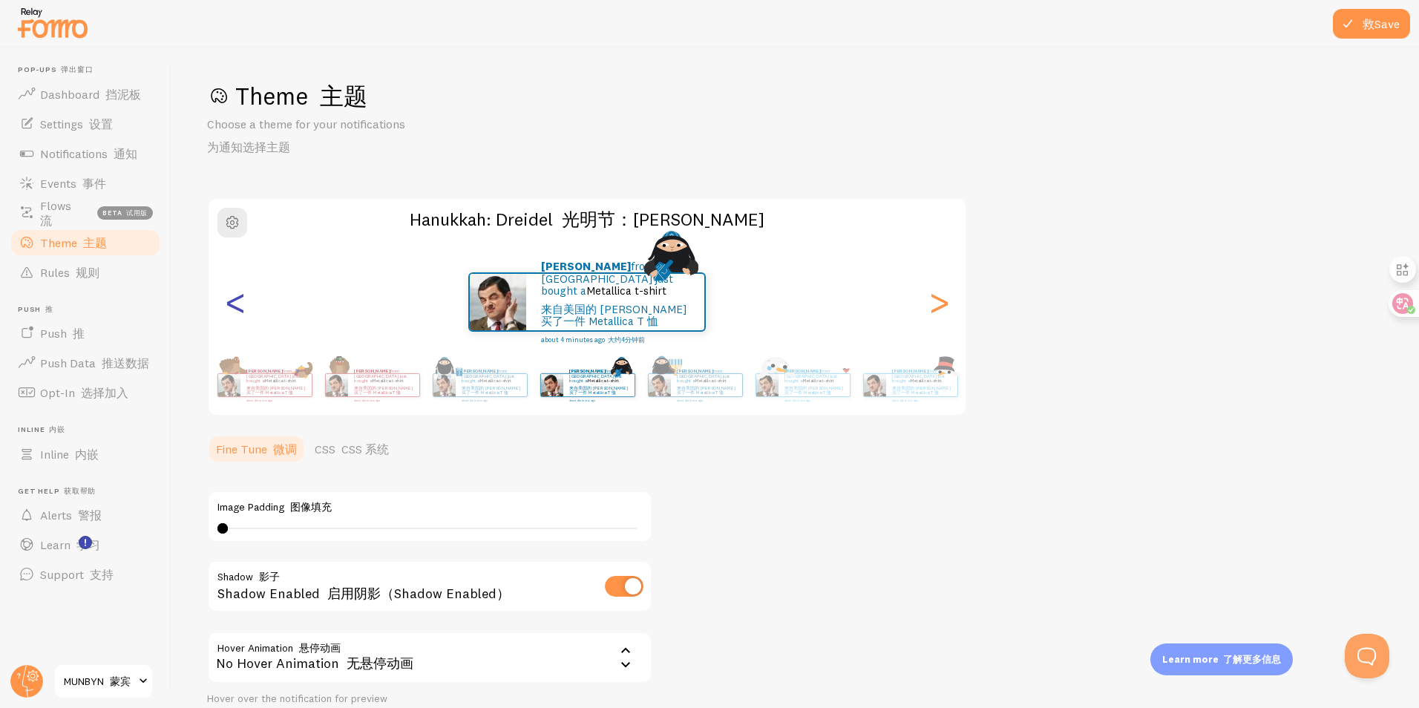
click at [229, 306] on div "<" at bounding box center [235, 302] width 18 height 107
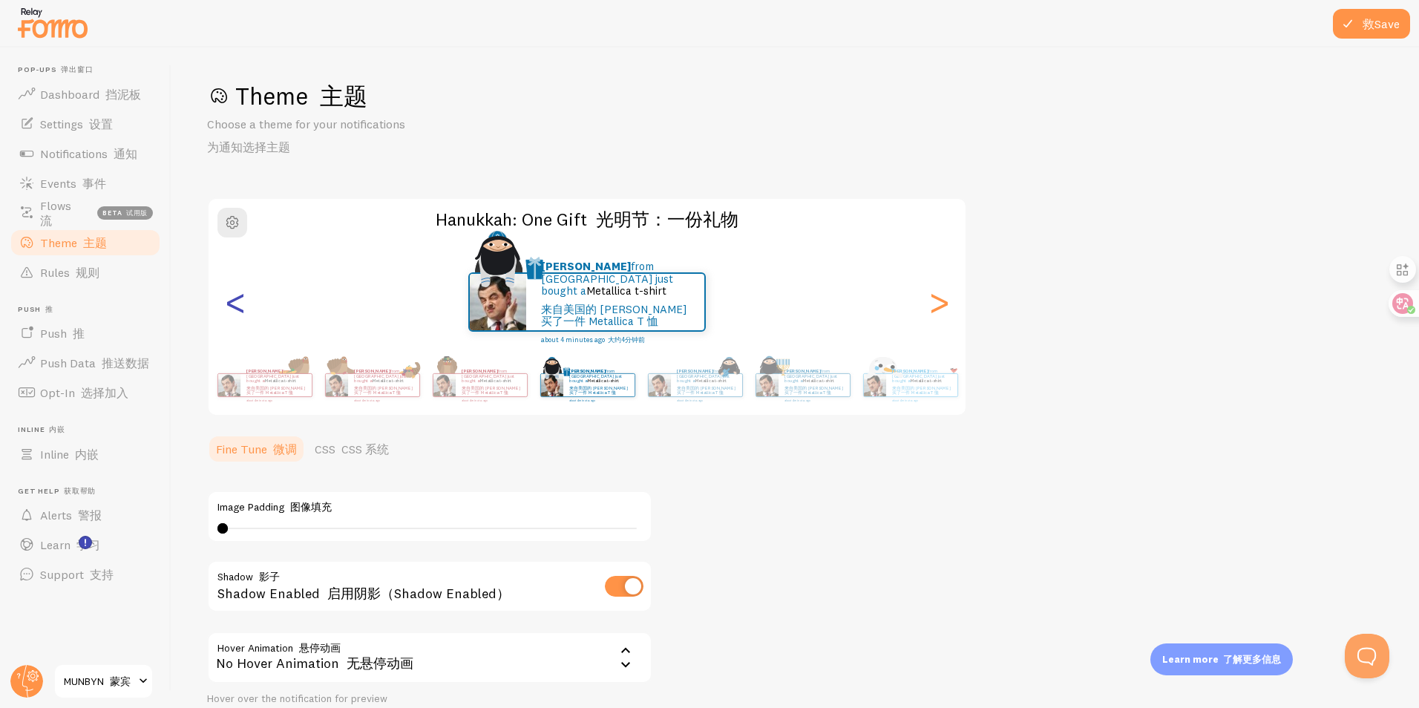
click at [229, 306] on div "<" at bounding box center [235, 302] width 18 height 107
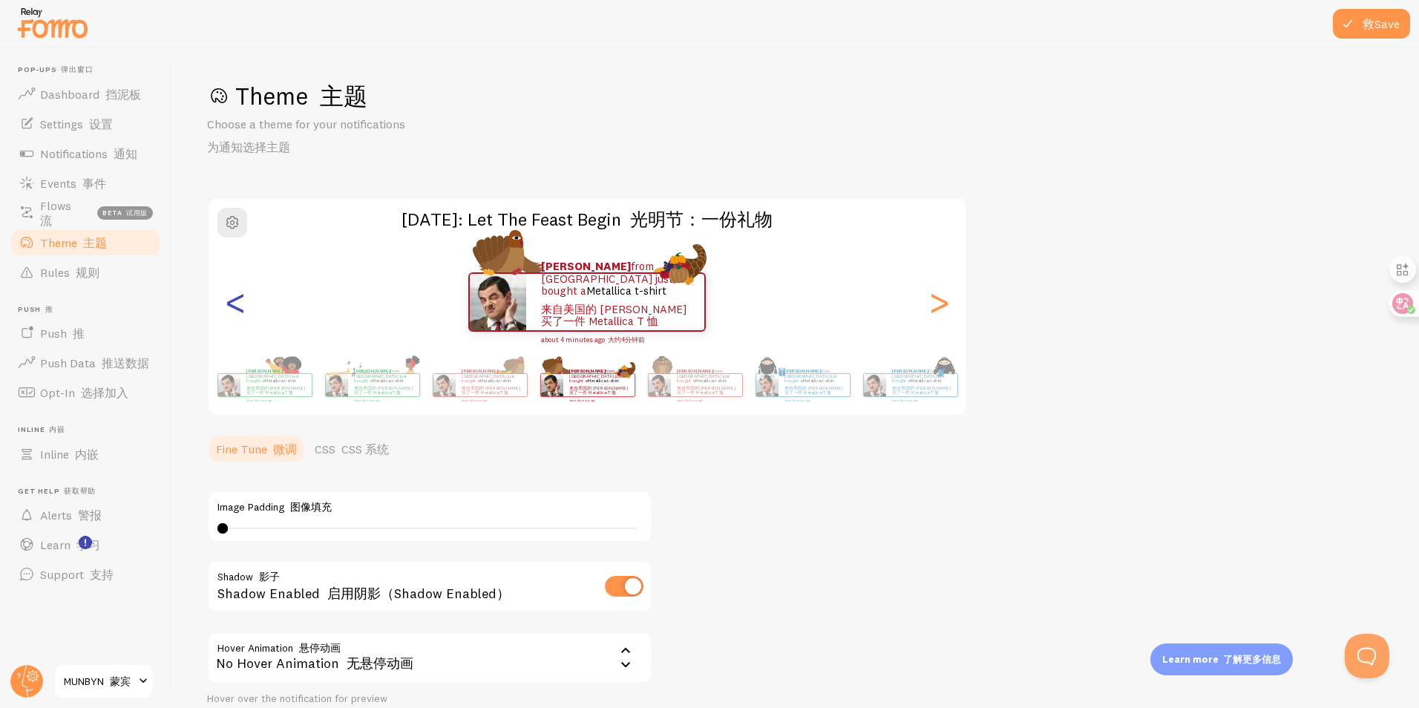
click at [229, 306] on div "<" at bounding box center [235, 302] width 18 height 107
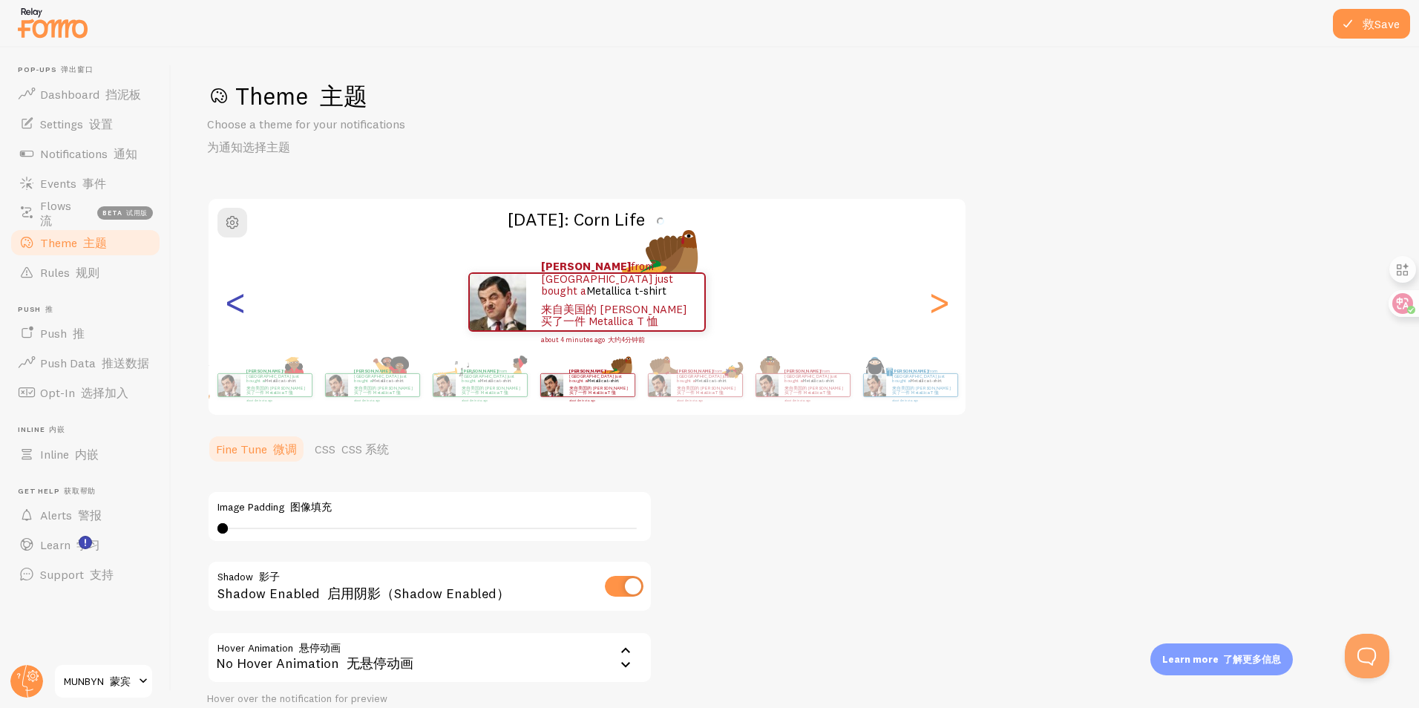
click at [229, 306] on div "<" at bounding box center [235, 302] width 18 height 107
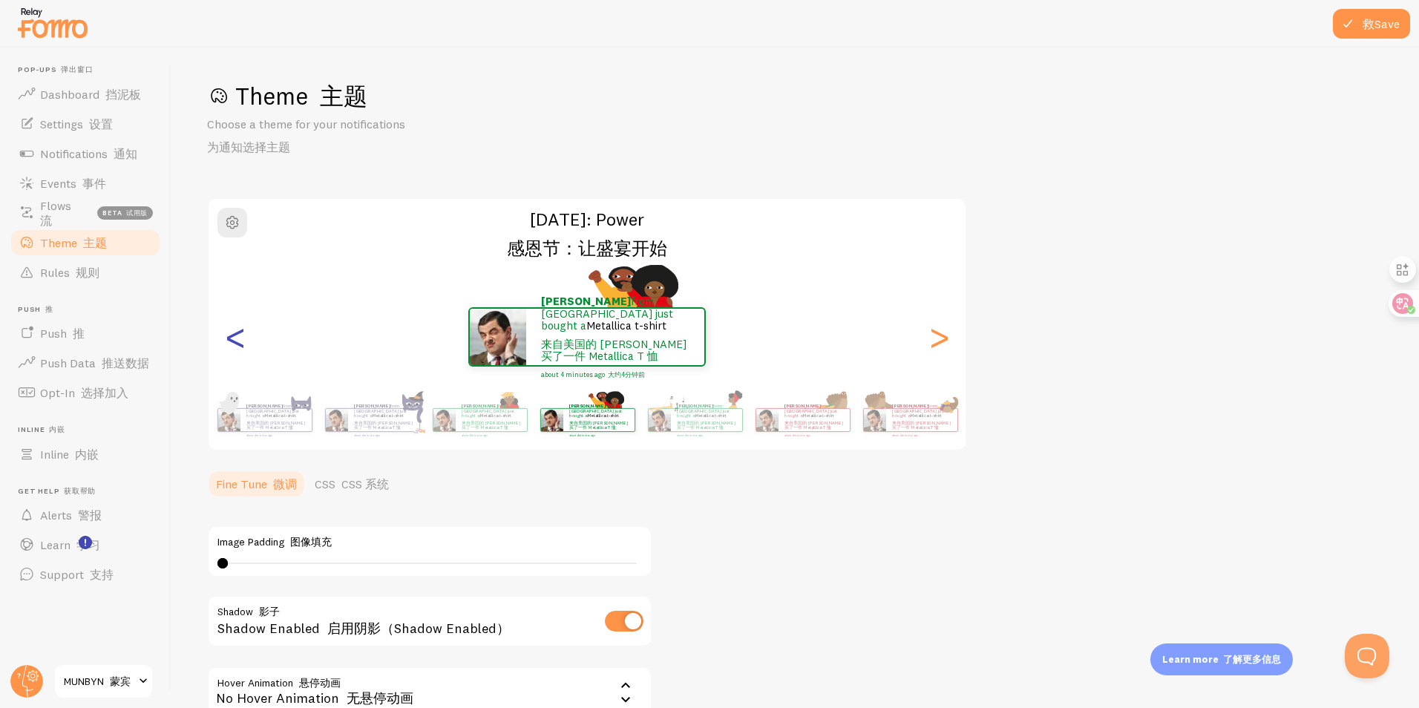
click at [229, 306] on div "<" at bounding box center [235, 337] width 18 height 107
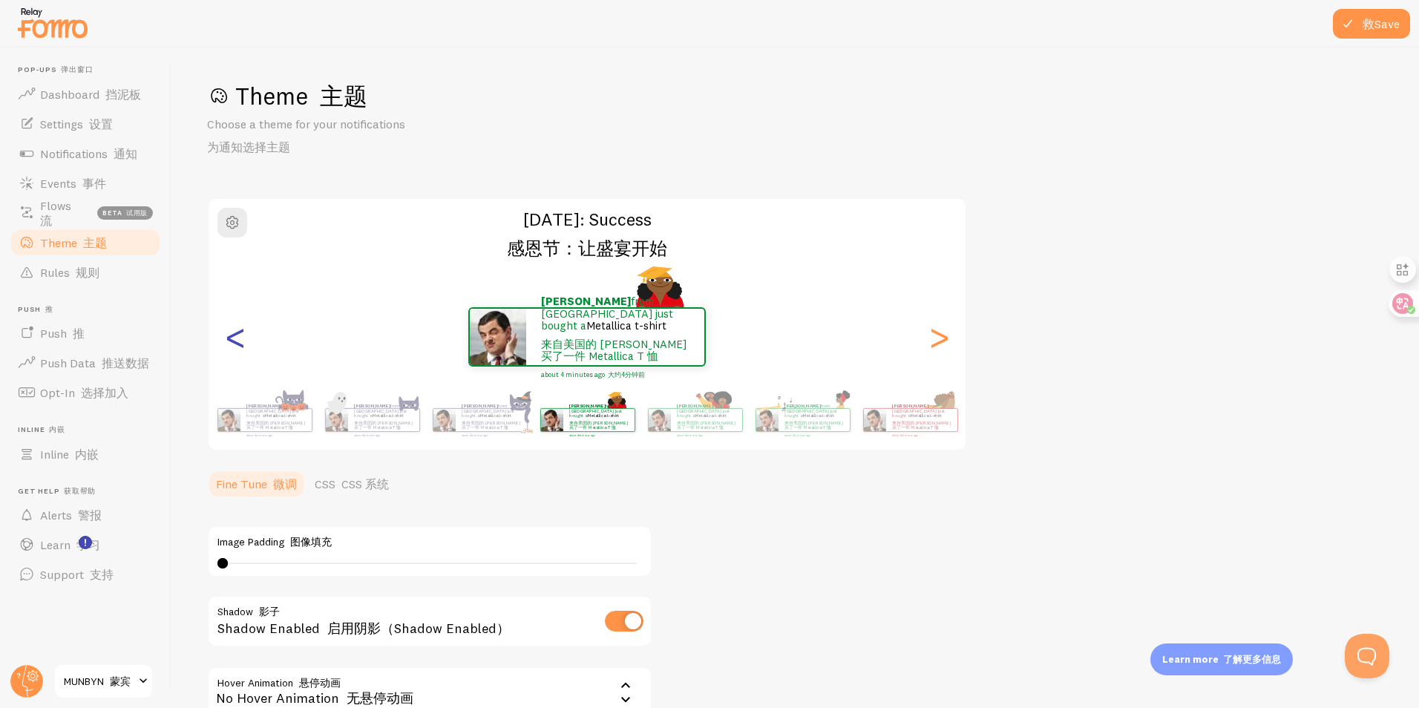
click at [229, 306] on div "<" at bounding box center [235, 337] width 18 height 107
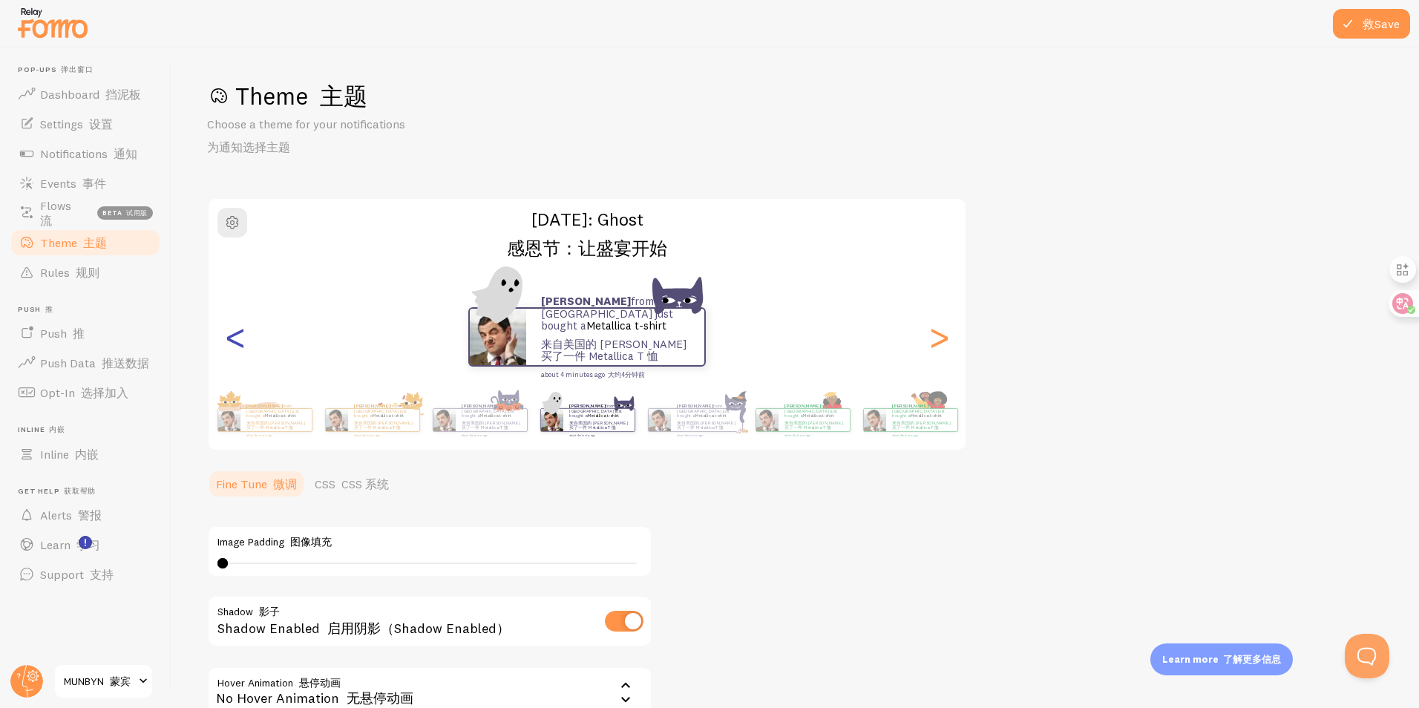
click at [229, 306] on div "<" at bounding box center [235, 337] width 18 height 107
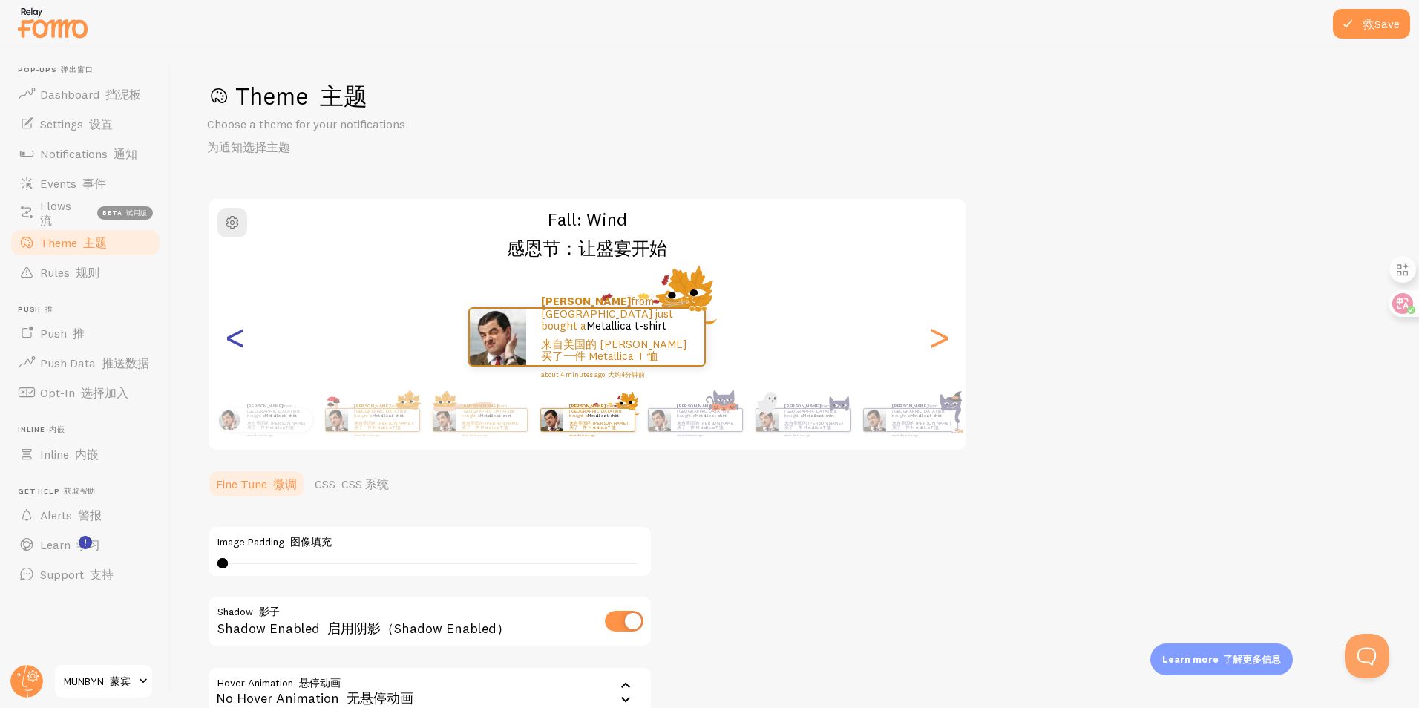
click at [229, 306] on div "<" at bounding box center [235, 337] width 18 height 107
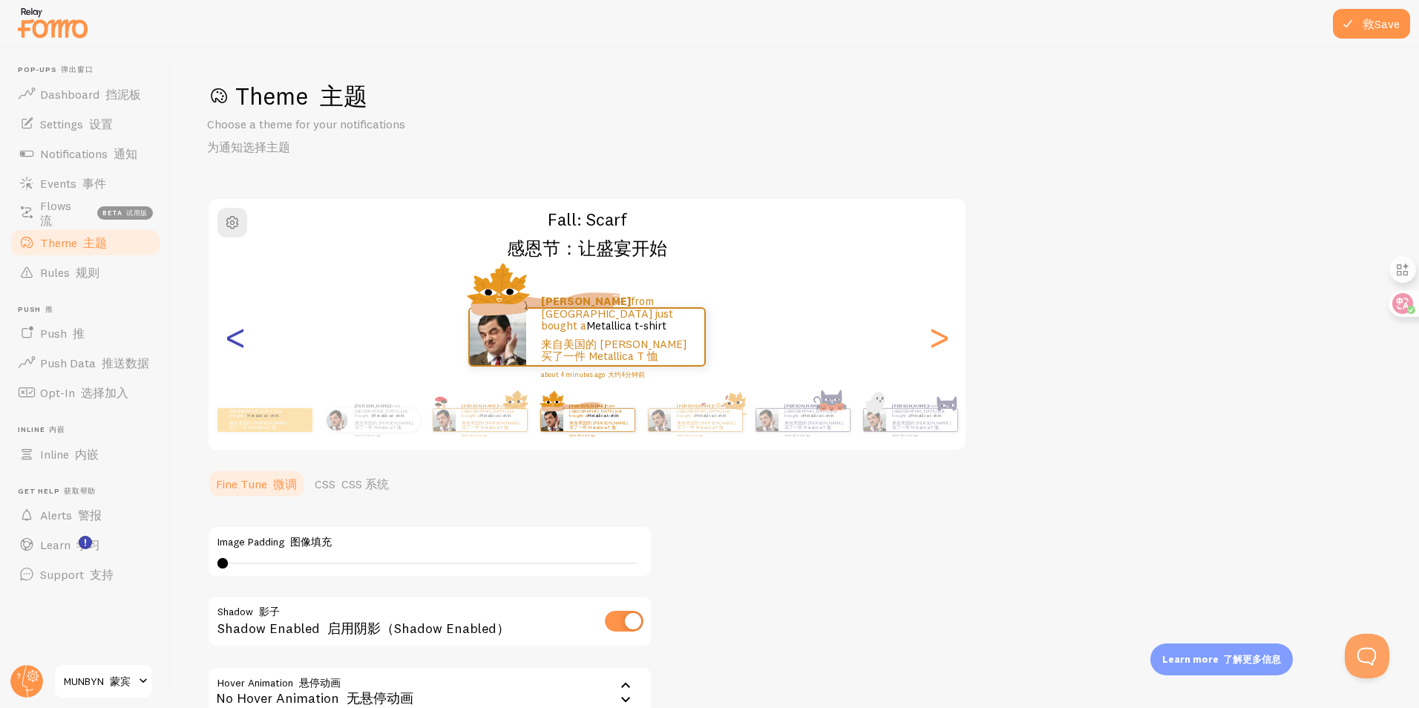
click at [229, 306] on div "<" at bounding box center [235, 337] width 18 height 107
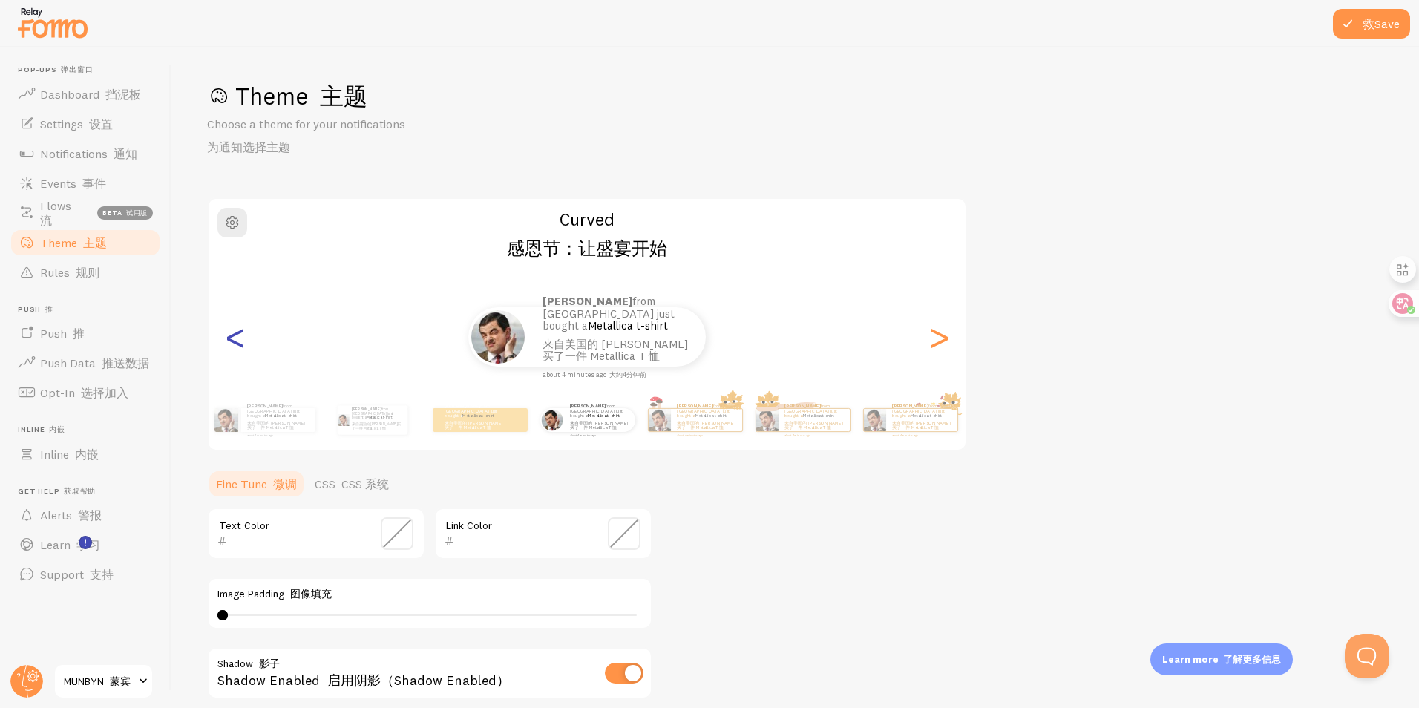
click at [229, 306] on div "<" at bounding box center [235, 337] width 18 height 107
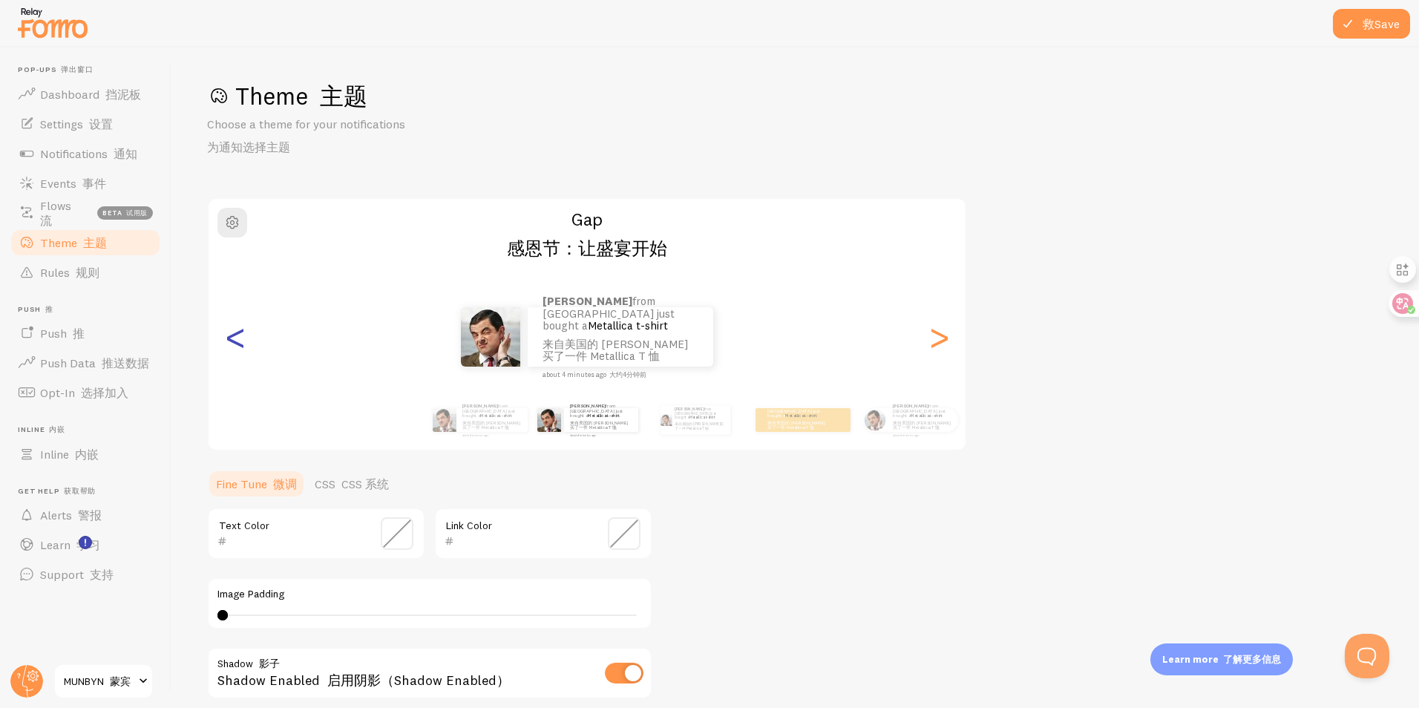
click at [229, 306] on div "<" at bounding box center [235, 337] width 18 height 107
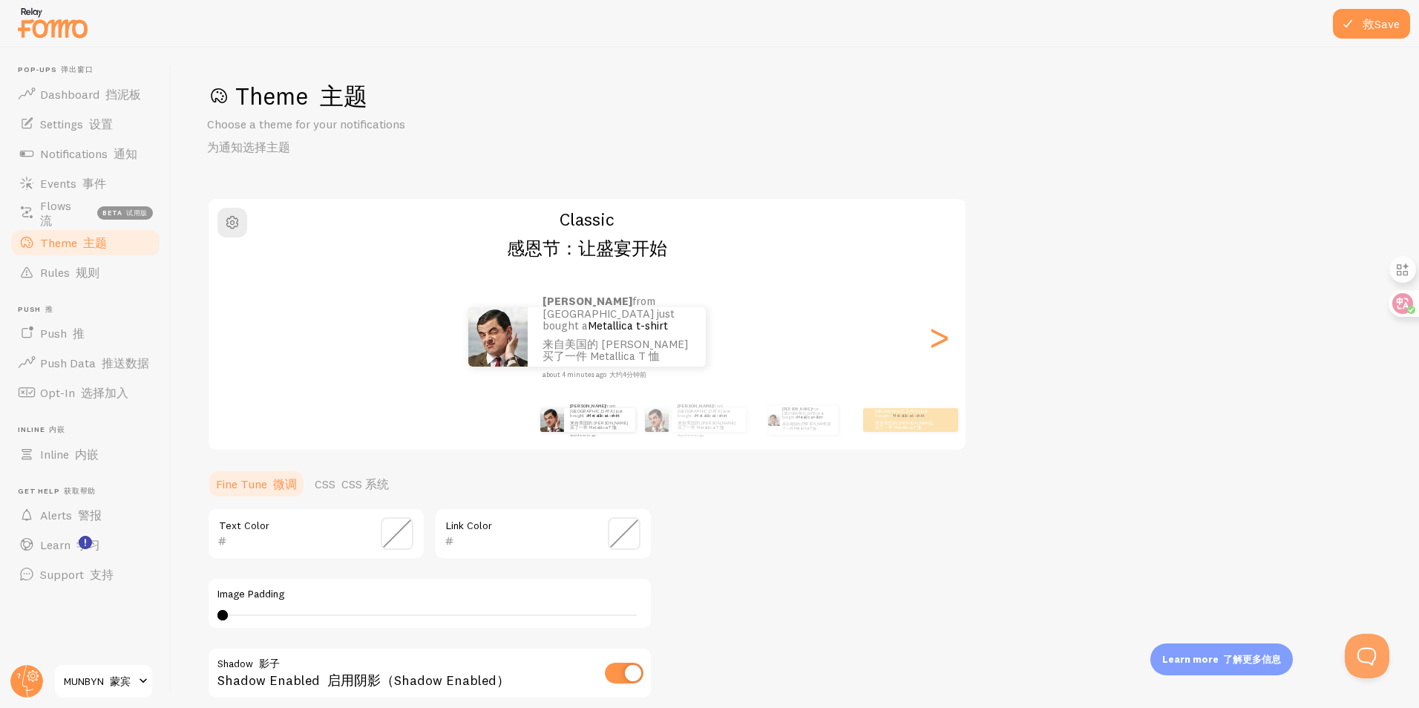
click at [229, 306] on div "<" at bounding box center [235, 337] width 18 height 107
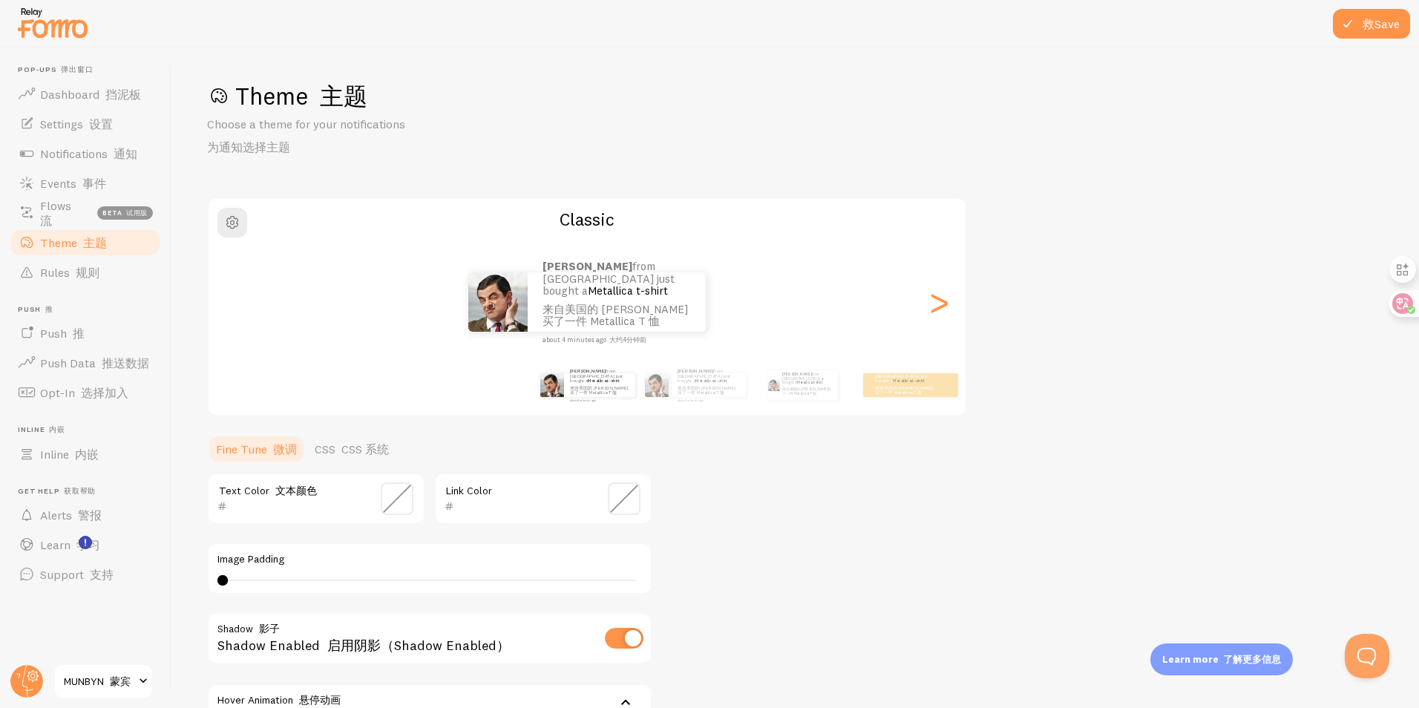
click at [229, 306] on div "Curtis from United States just bought a Metallica t-shirt 来自美国的 Curtis 刚刚买了一件 M…" at bounding box center [587, 301] width 757 height 59
click at [657, 395] on img at bounding box center [657, 385] width 24 height 24
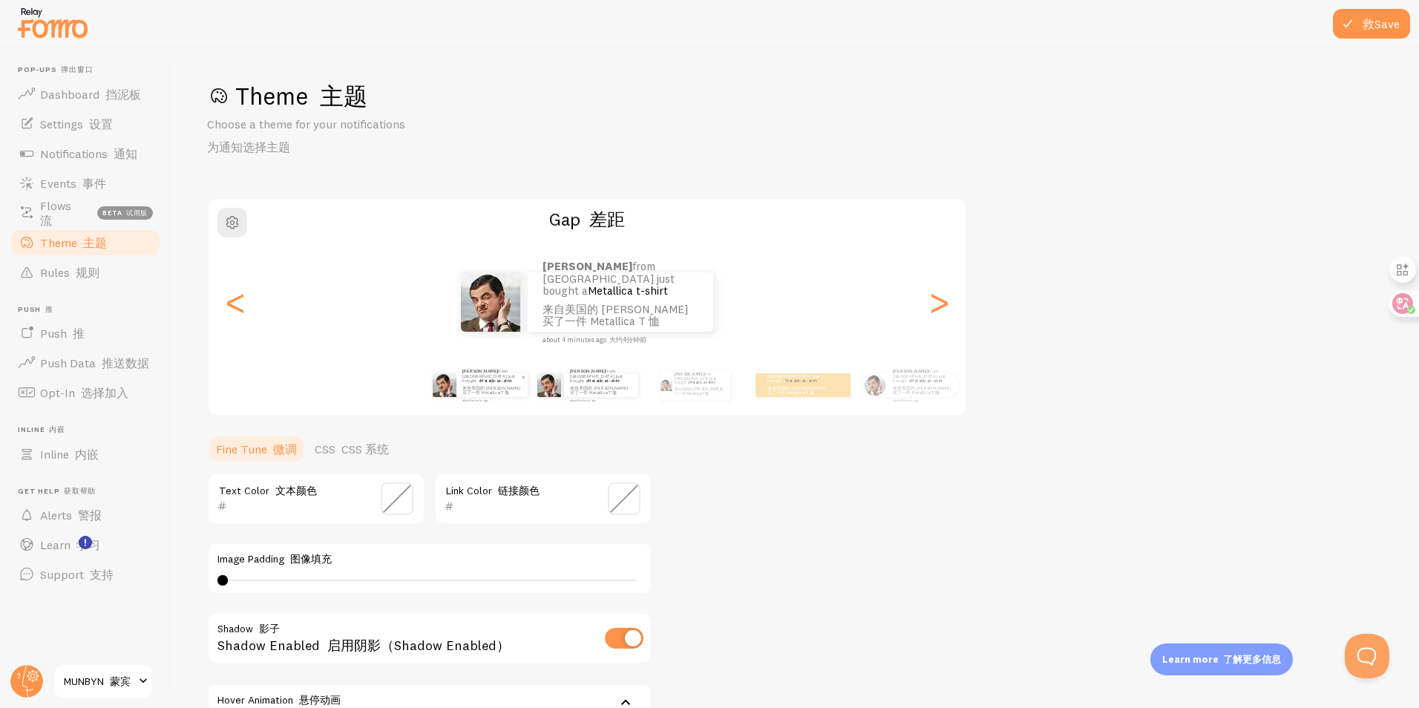
click at [519, 395] on p "Curtis from United States just bought a Metallica t-shirt 来自美国的 Curtis 刚刚买了一件 M…" at bounding box center [491, 384] width 59 height 33
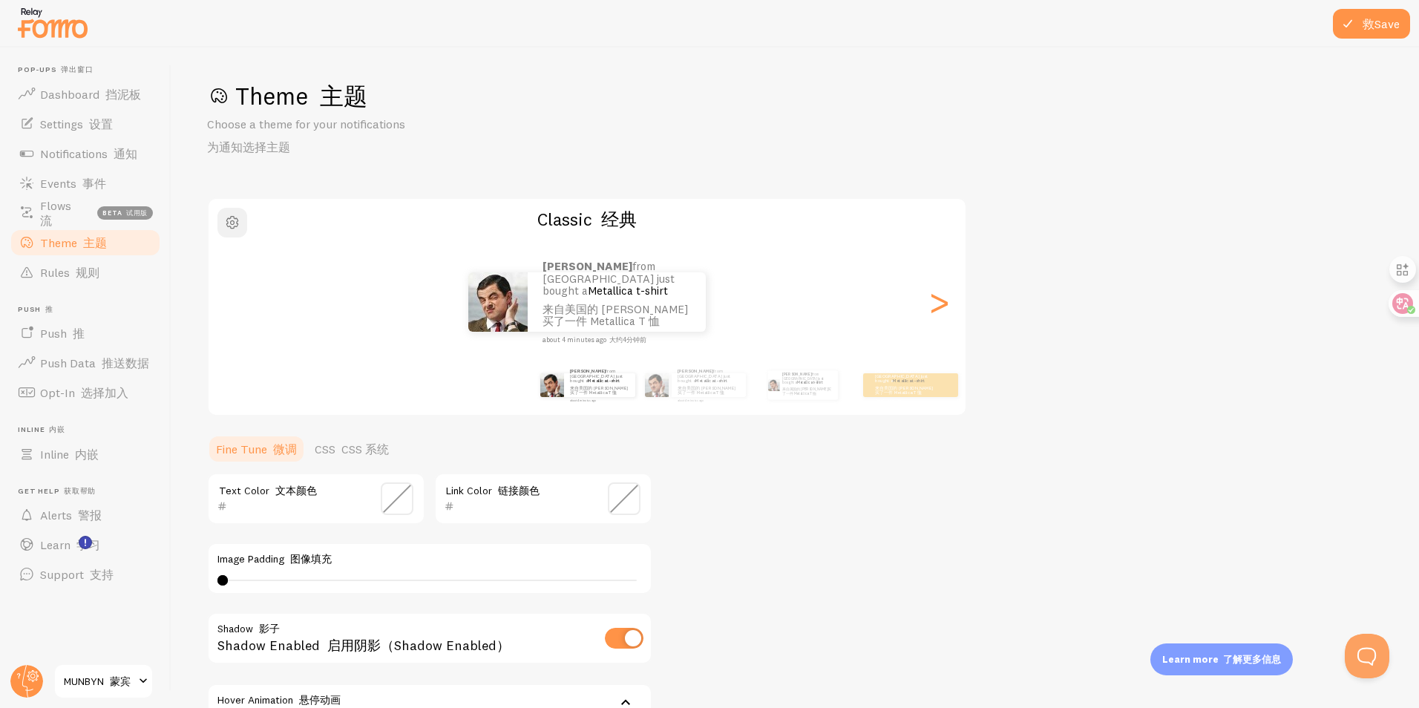
click at [222, 230] on button "button" at bounding box center [232, 223] width 30 height 30
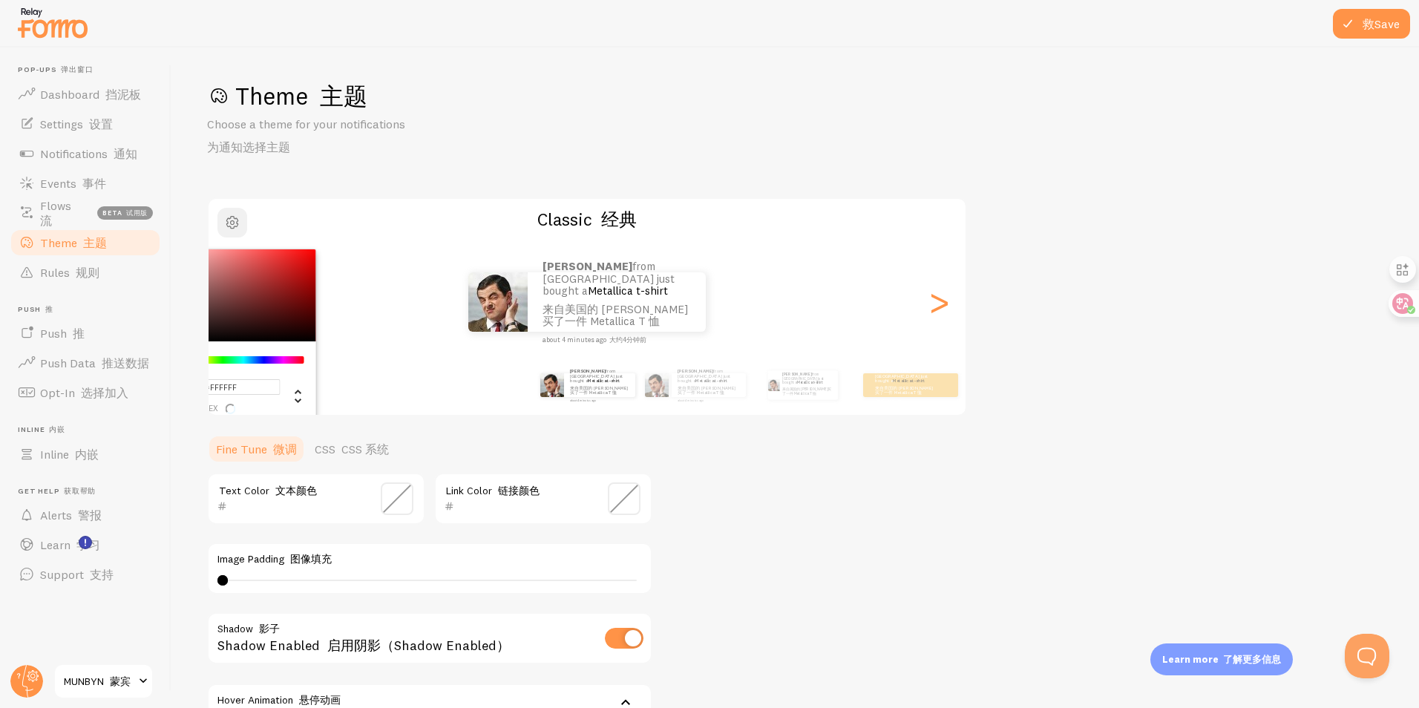
click at [222, 230] on button "button" at bounding box center [232, 223] width 30 height 30
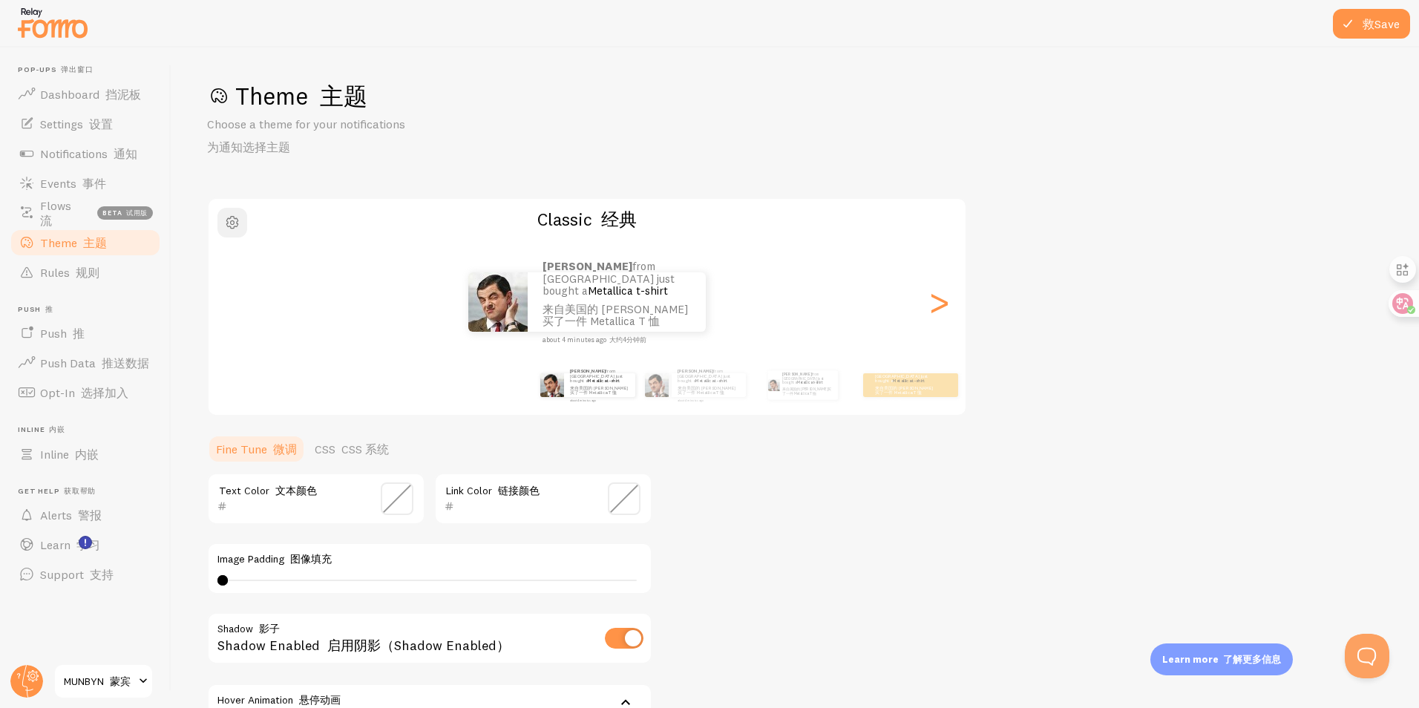
click at [222, 230] on button "button" at bounding box center [232, 223] width 30 height 30
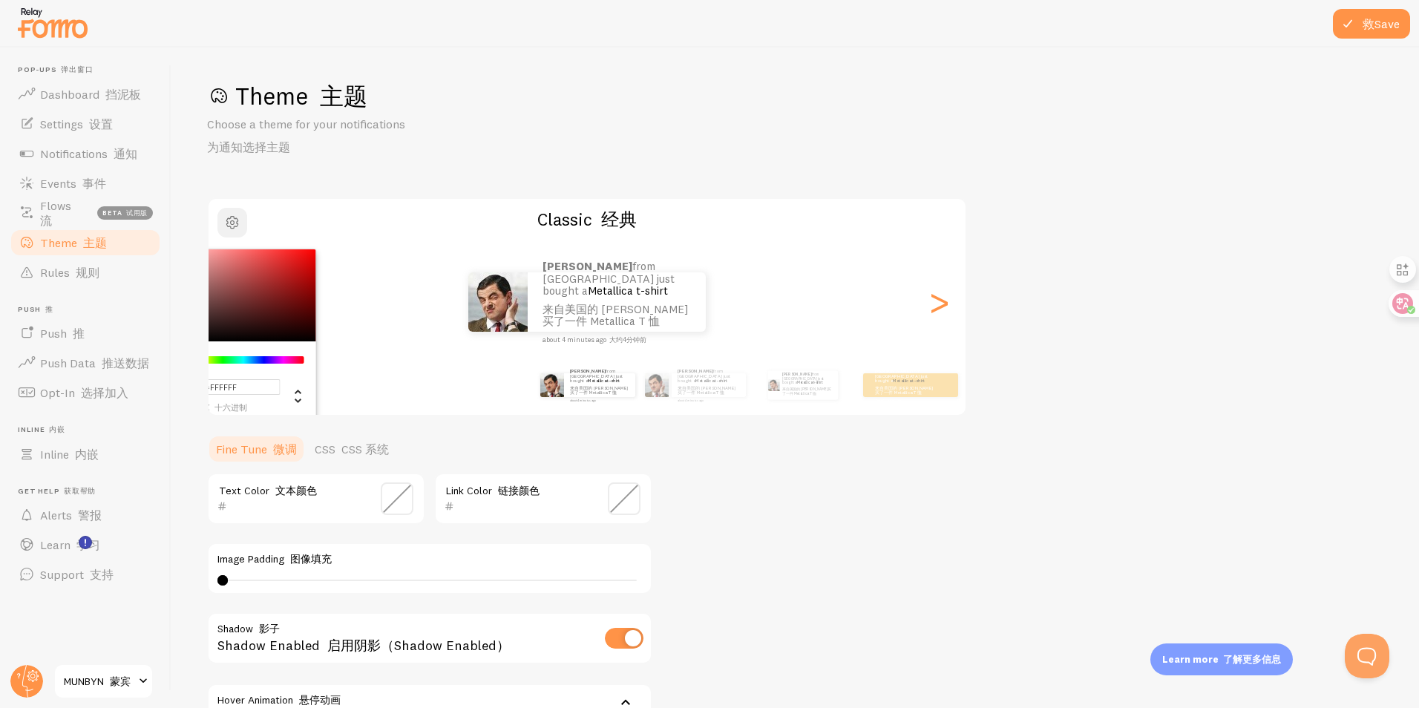
click at [222, 230] on button "button" at bounding box center [232, 223] width 30 height 30
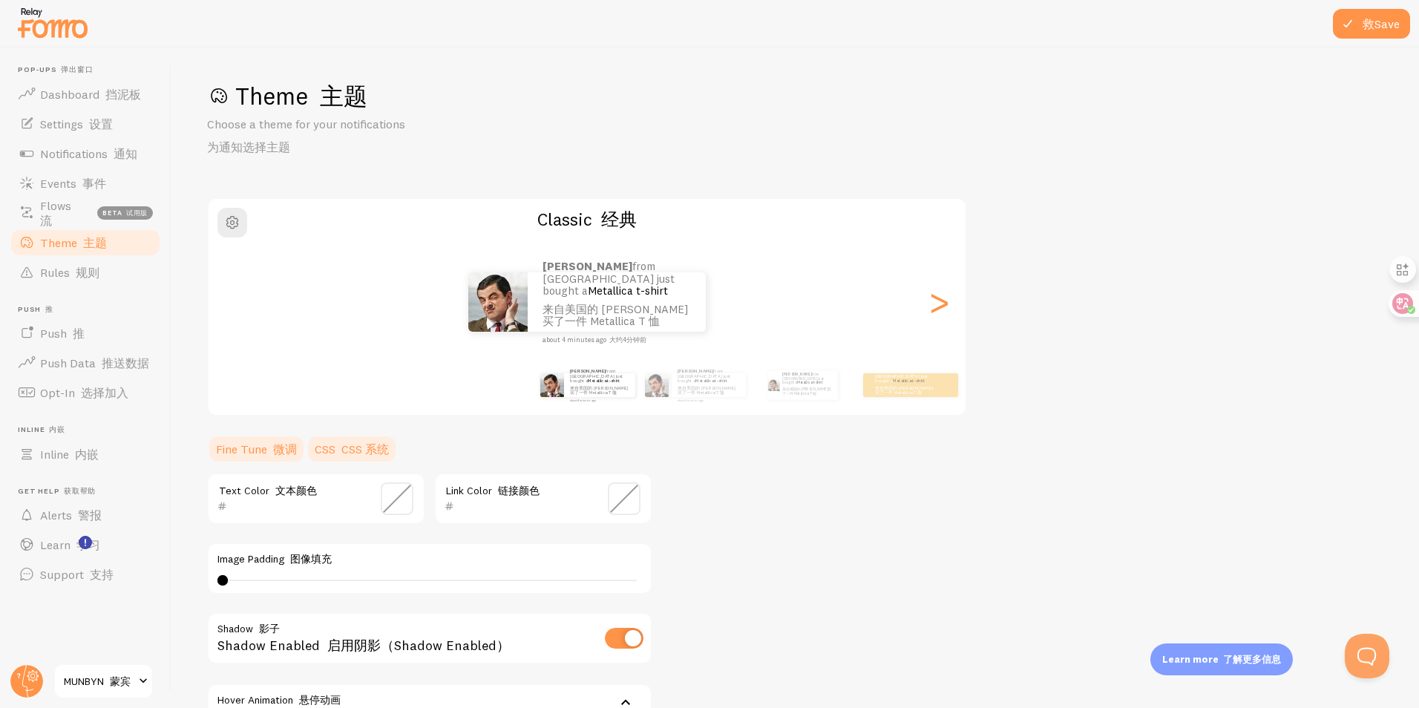
click at [339, 457] on link "CSS CSS 系统" at bounding box center [352, 449] width 92 height 30
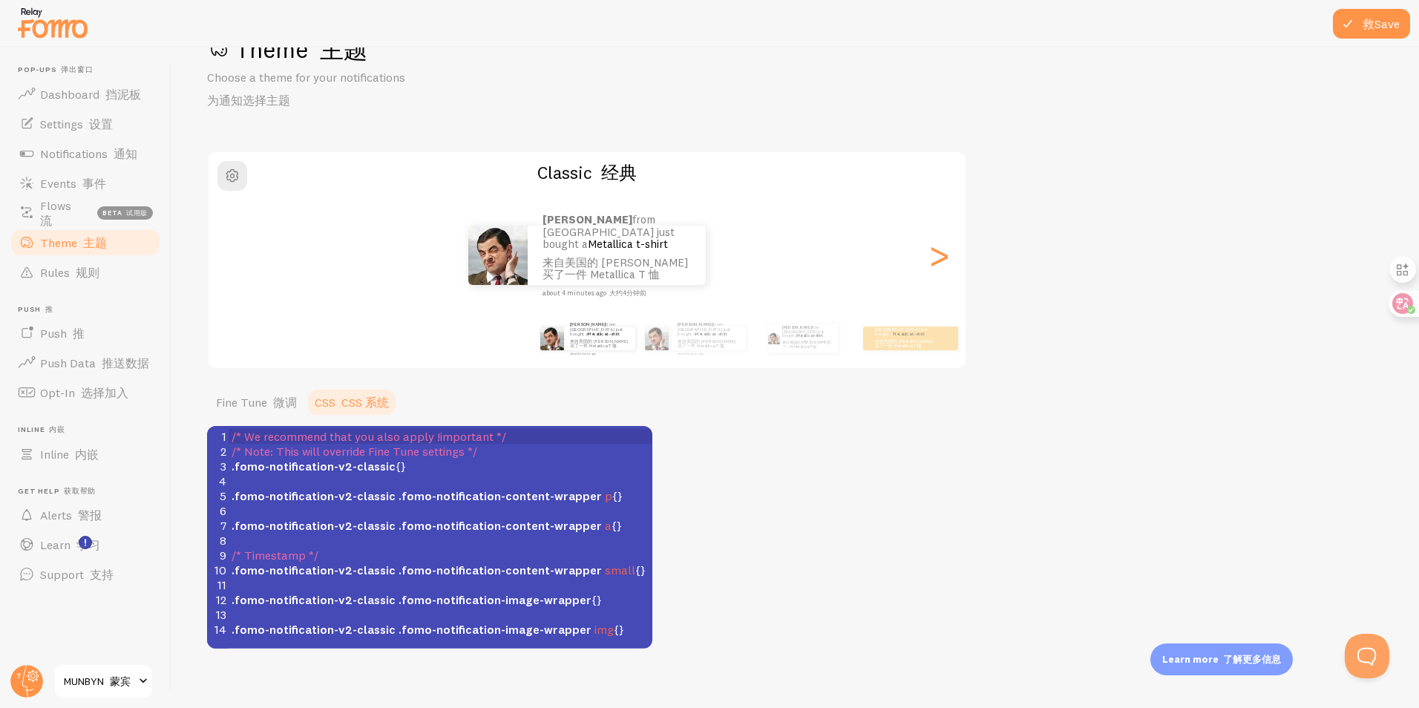
scroll to position [61, 0]
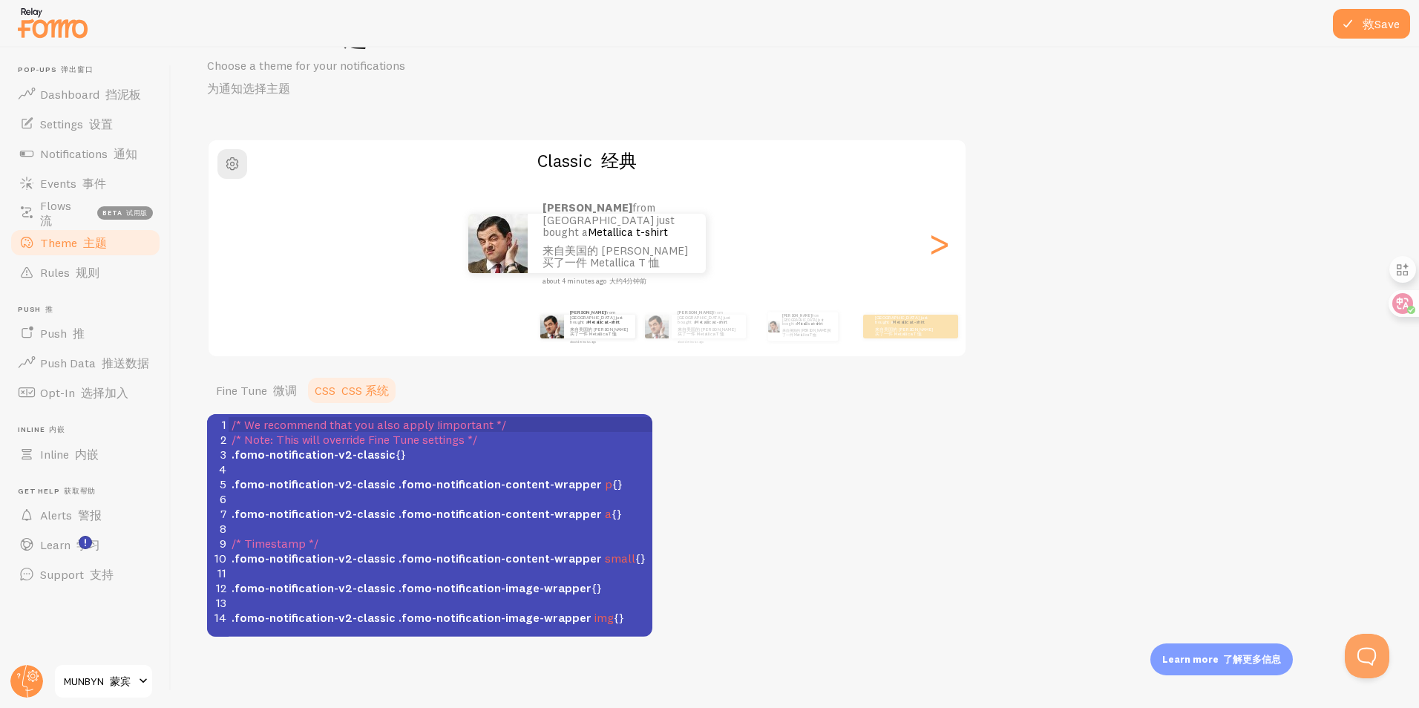
click at [609, 561] on span "small" at bounding box center [620, 558] width 30 height 15
click at [1021, 427] on div "Theme 主题 Choose a theme for your notifications 为通知选择主题 Classic 经典 Curtis from U…" at bounding box center [795, 329] width 1176 height 615
click at [267, 390] on font at bounding box center [270, 390] width 6 height 15
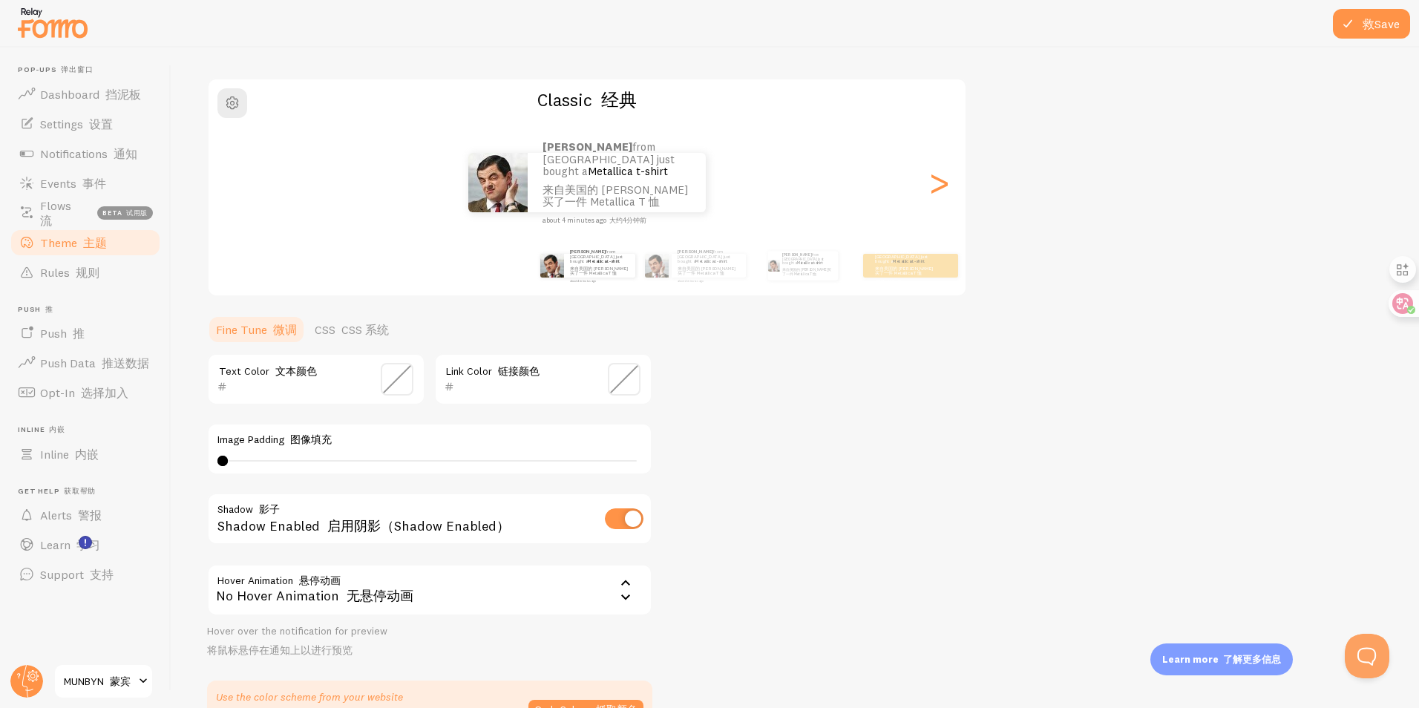
scroll to position [225, 0]
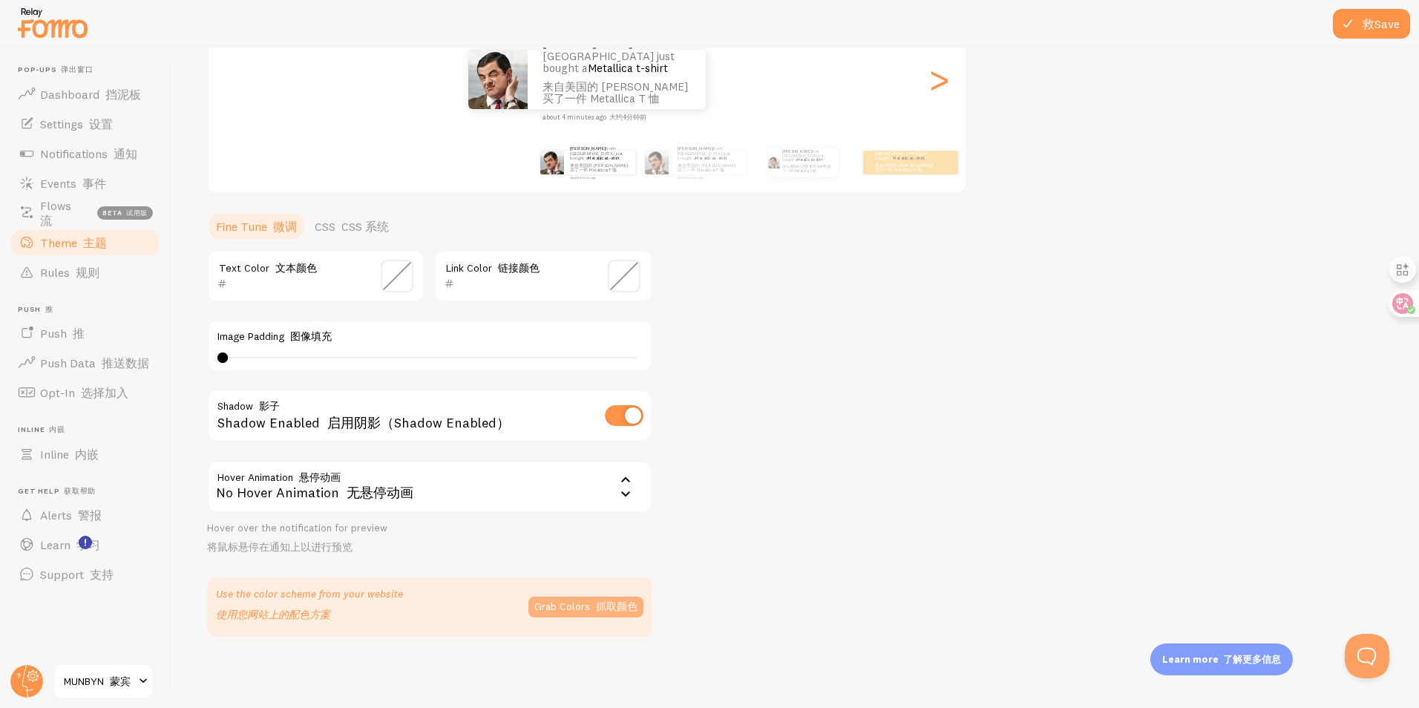
click at [580, 617] on button "Grab Colors 抓取颜色" at bounding box center [585, 607] width 115 height 21
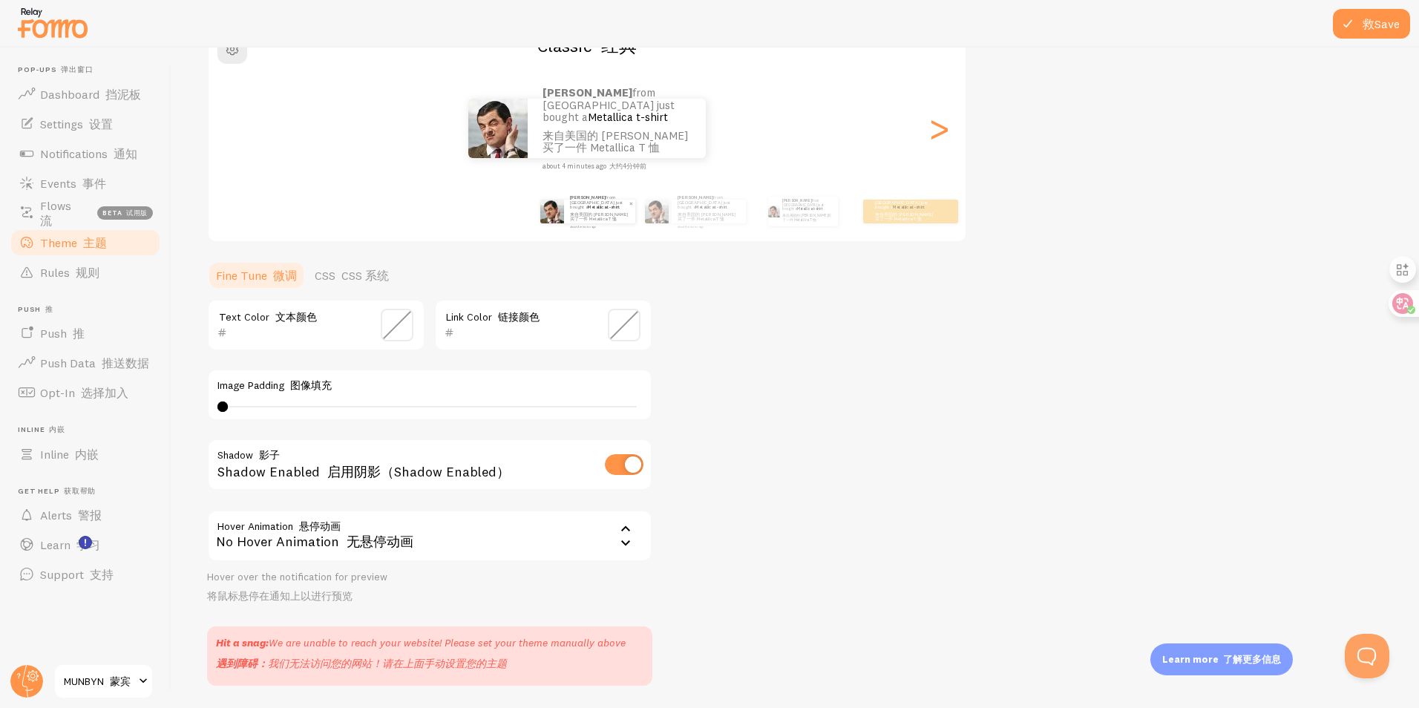
scroll to position [151, 0]
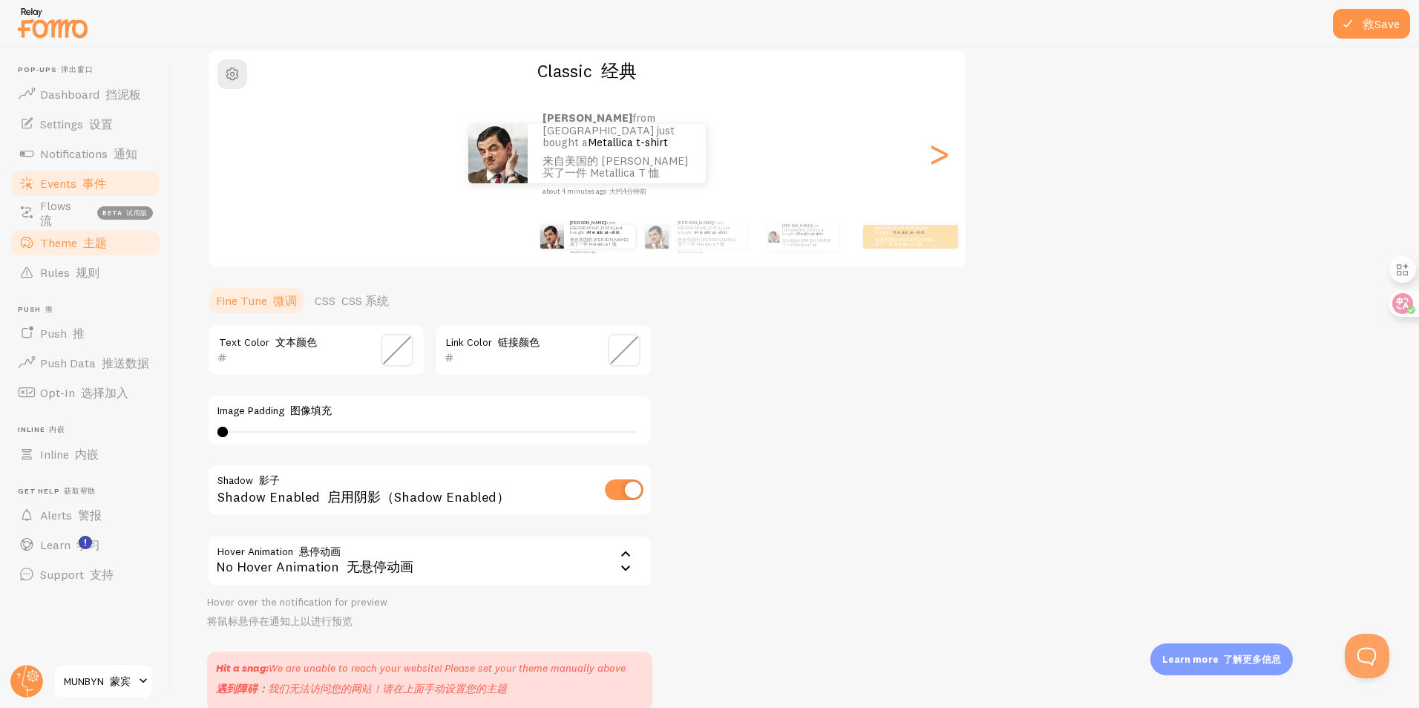
click at [104, 181] on font "事件" at bounding box center [94, 183] width 24 height 15
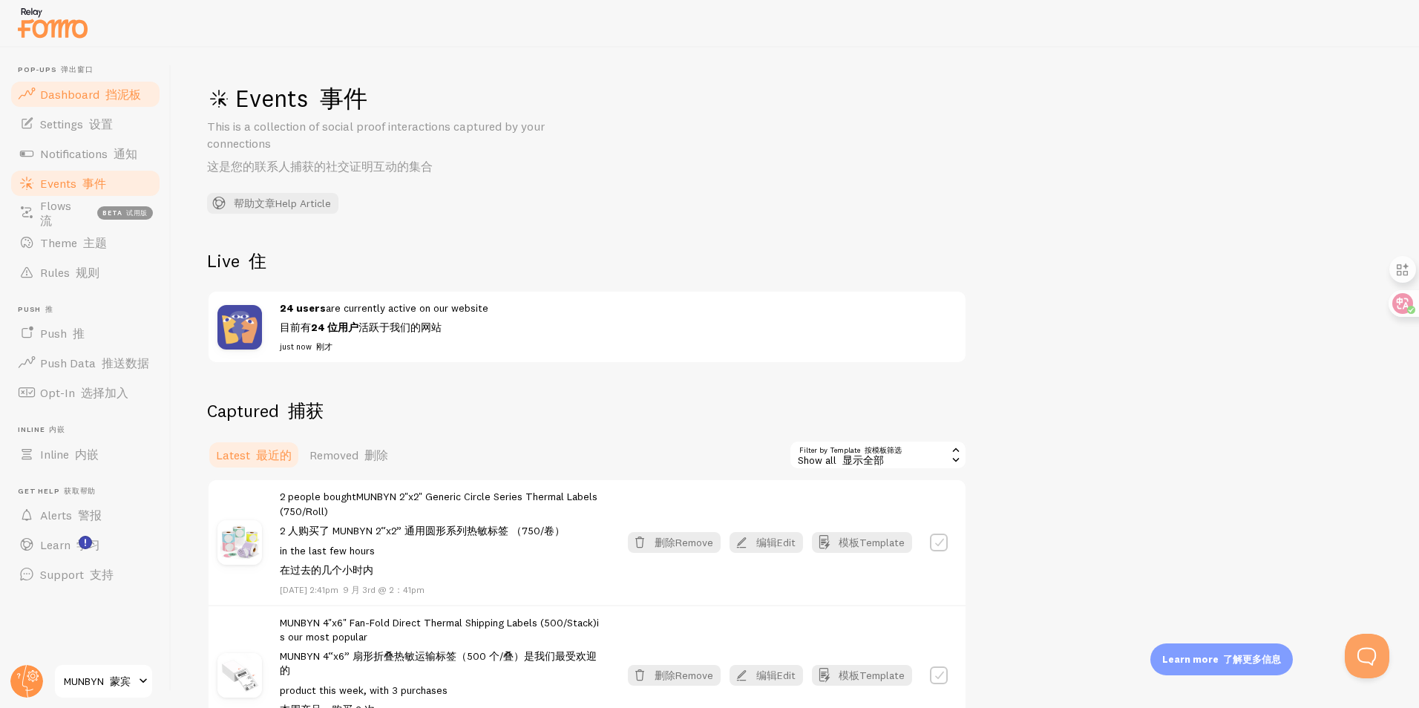
click at [83, 94] on span "Dashboard 挡泥板" at bounding box center [90, 94] width 101 height 15
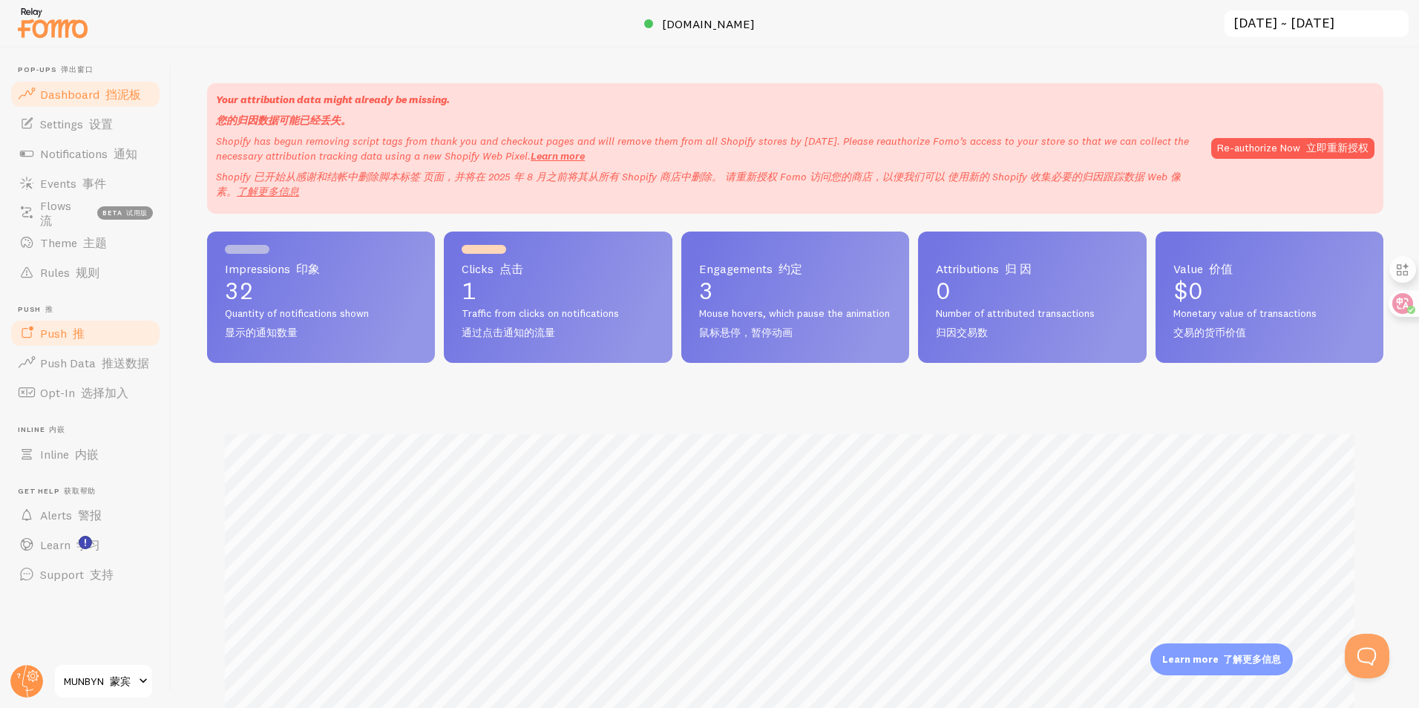
click at [80, 337] on font "推" at bounding box center [79, 333] width 12 height 15
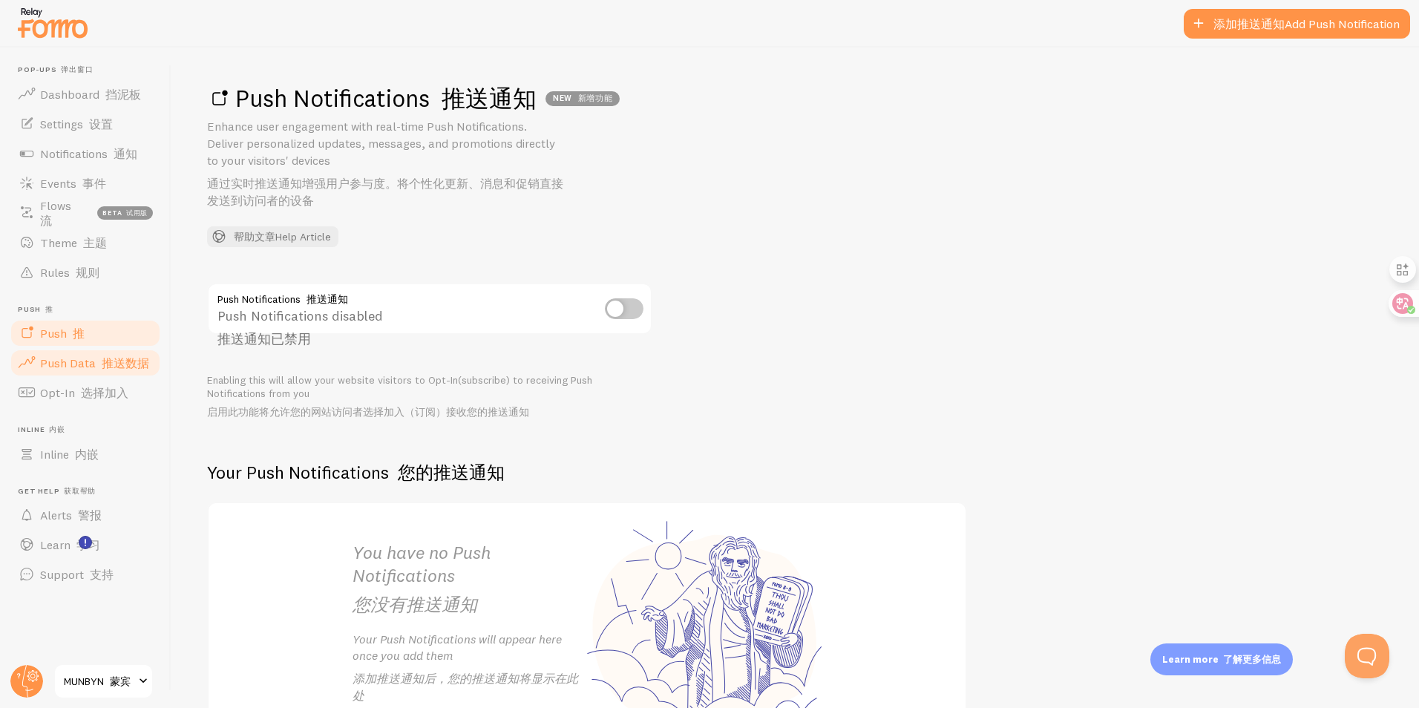
click at [108, 360] on font "推送数据" at bounding box center [125, 363] width 47 height 15
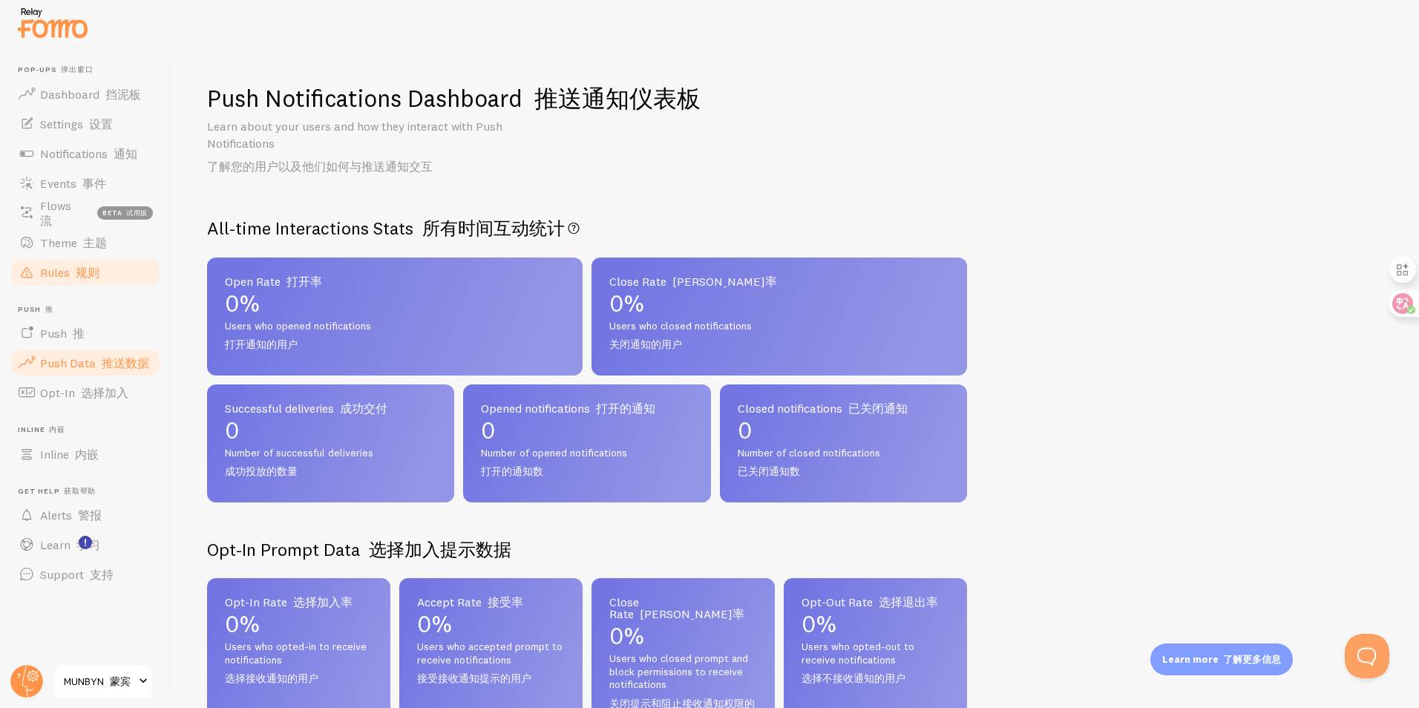
click at [66, 277] on span "Rules 规则" at bounding box center [69, 272] width 59 height 15
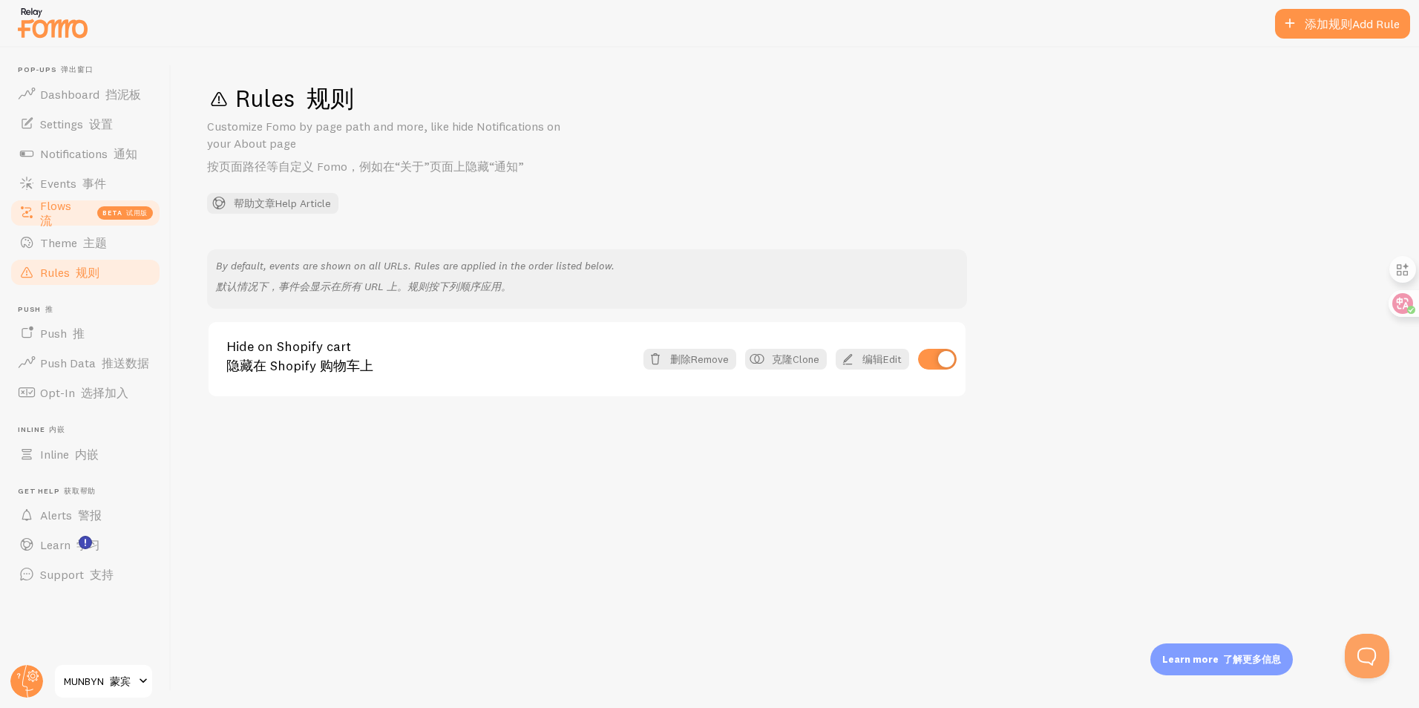
click at [67, 210] on span "Flows 流" at bounding box center [64, 213] width 48 height 30
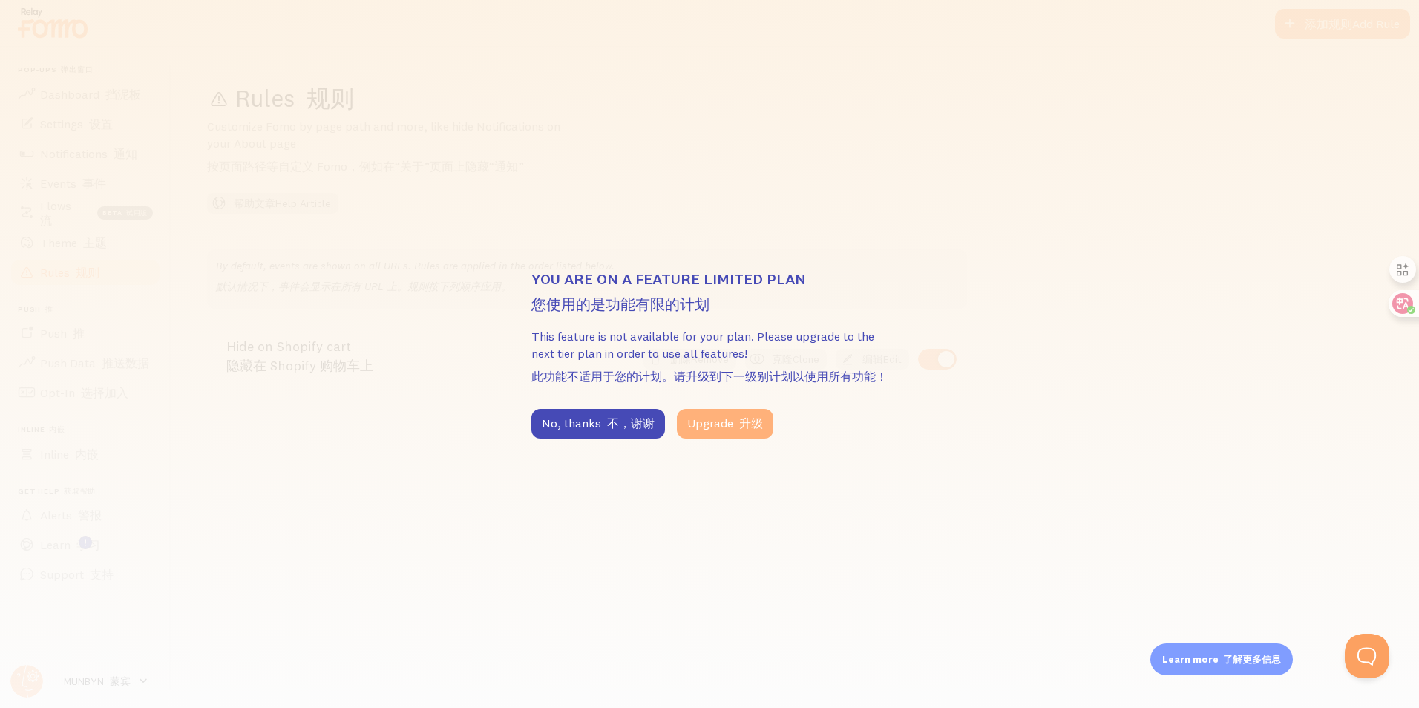
click at [698, 419] on button "Upgrade 升级" at bounding box center [725, 424] width 96 height 30
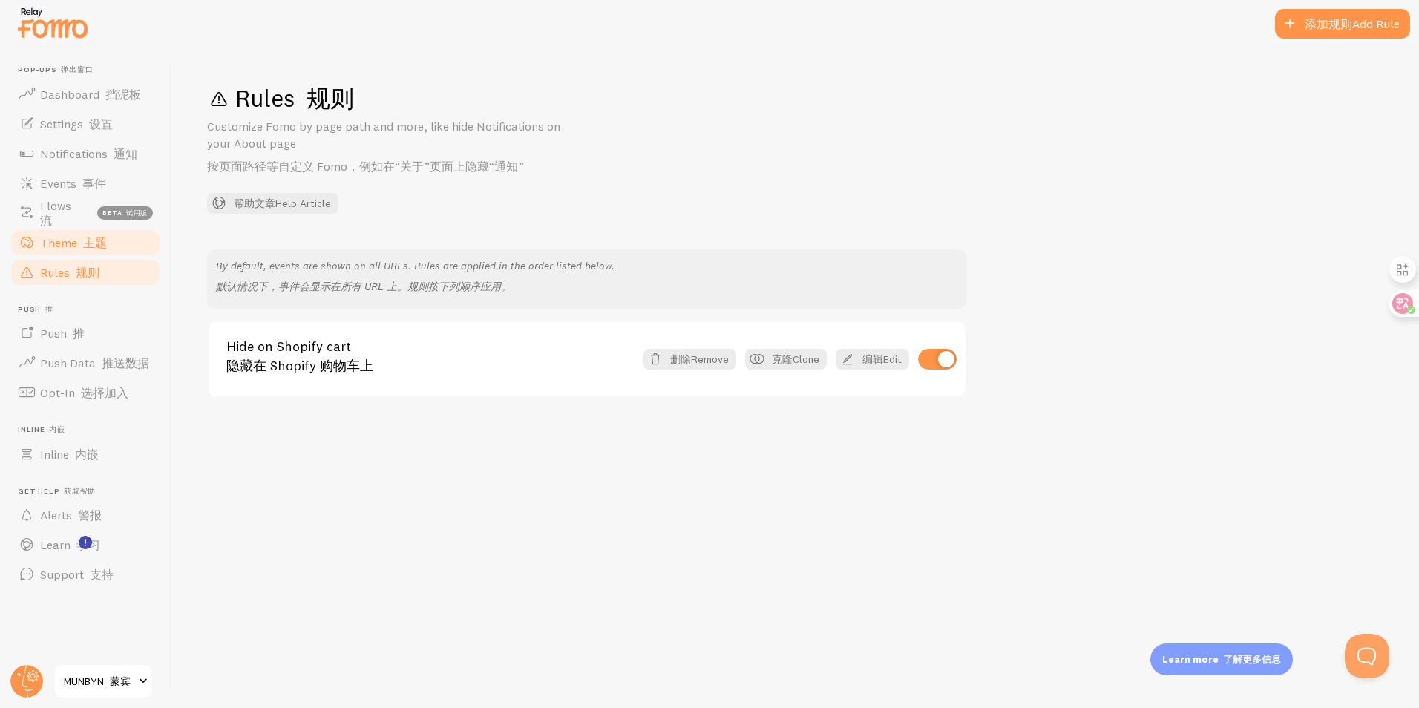
click at [50, 237] on span "Theme 主题" at bounding box center [73, 242] width 67 height 15
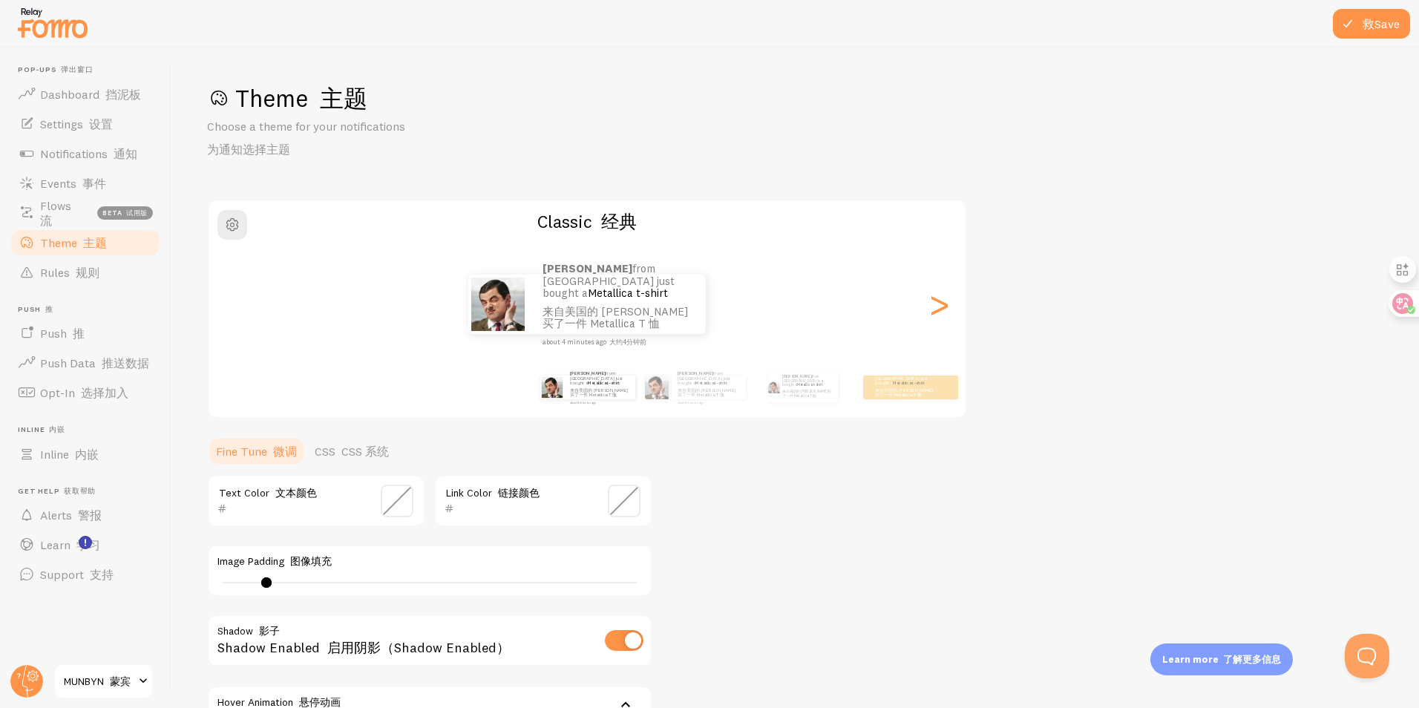
type input "9"
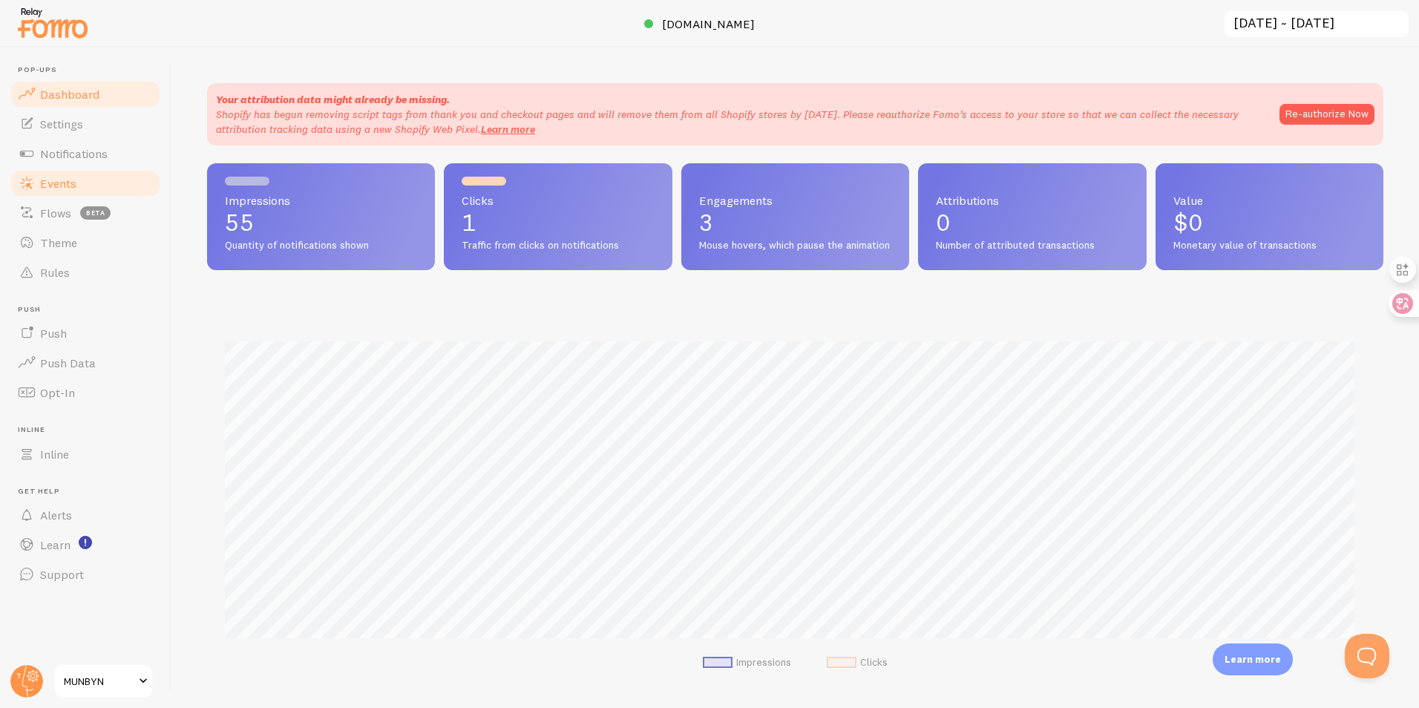
click at [53, 188] on span "Events" at bounding box center [58, 183] width 36 height 15
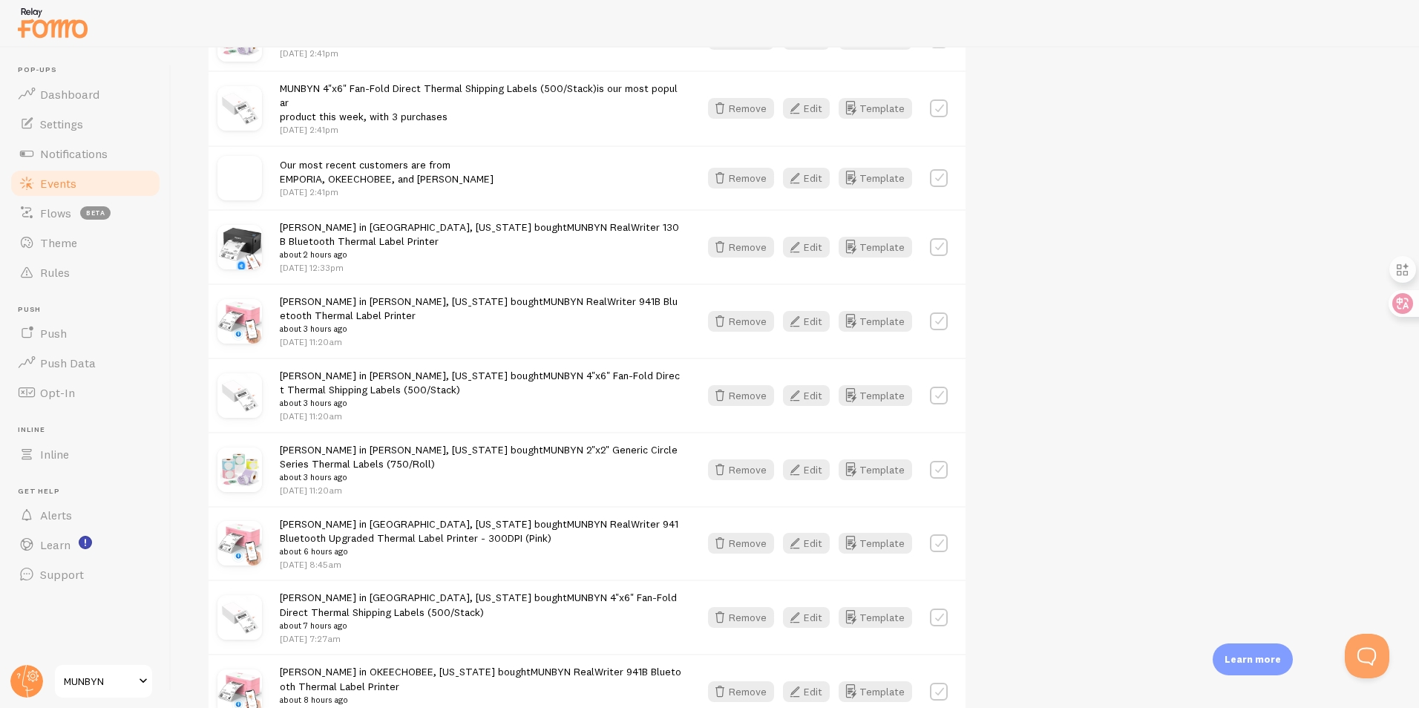
scroll to position [520, 0]
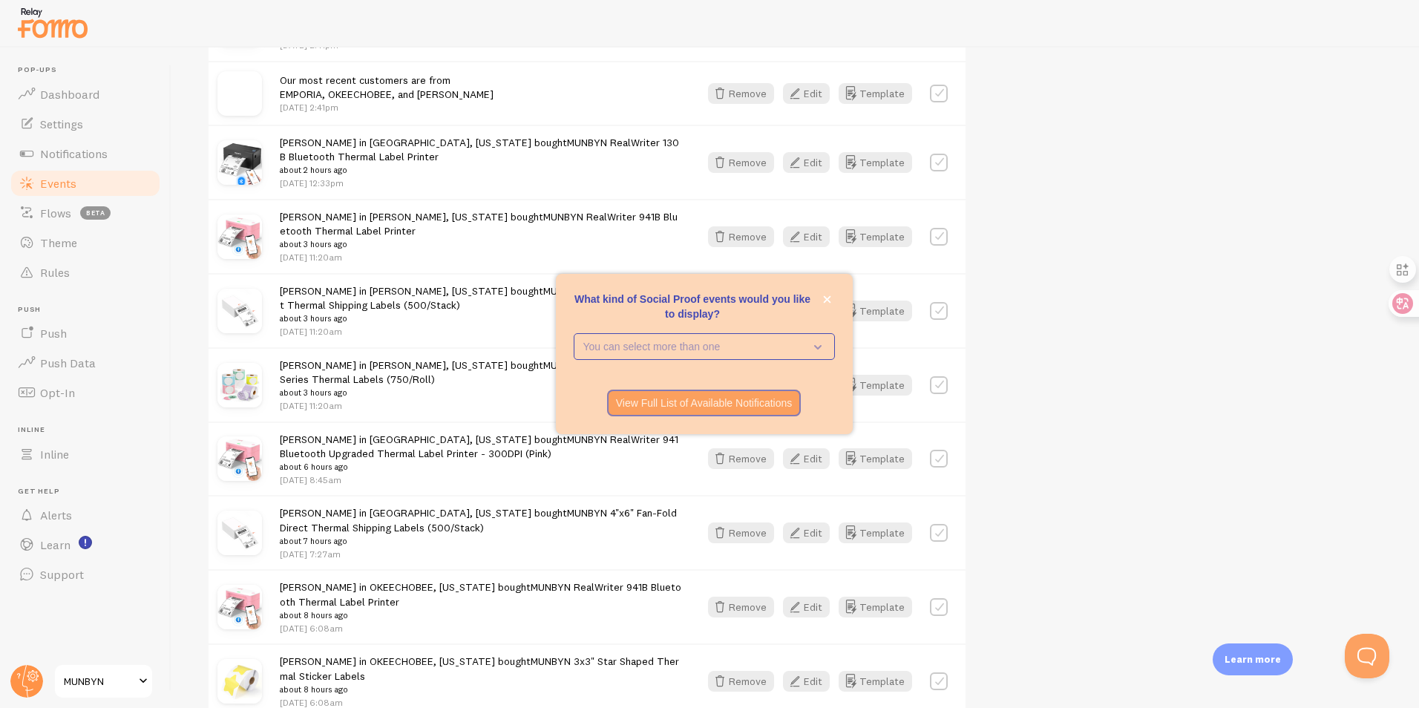
click at [820, 303] on button "close," at bounding box center [827, 300] width 16 height 16
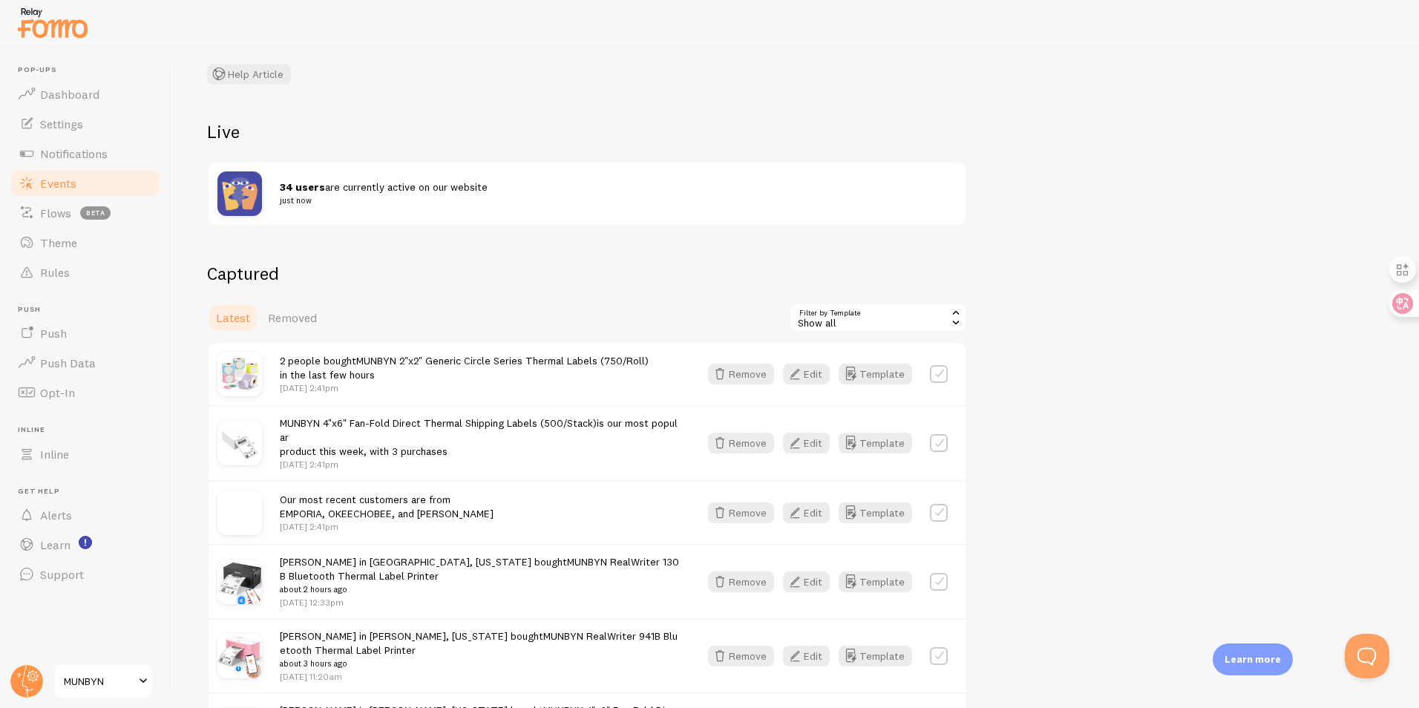
scroll to position [74, 0]
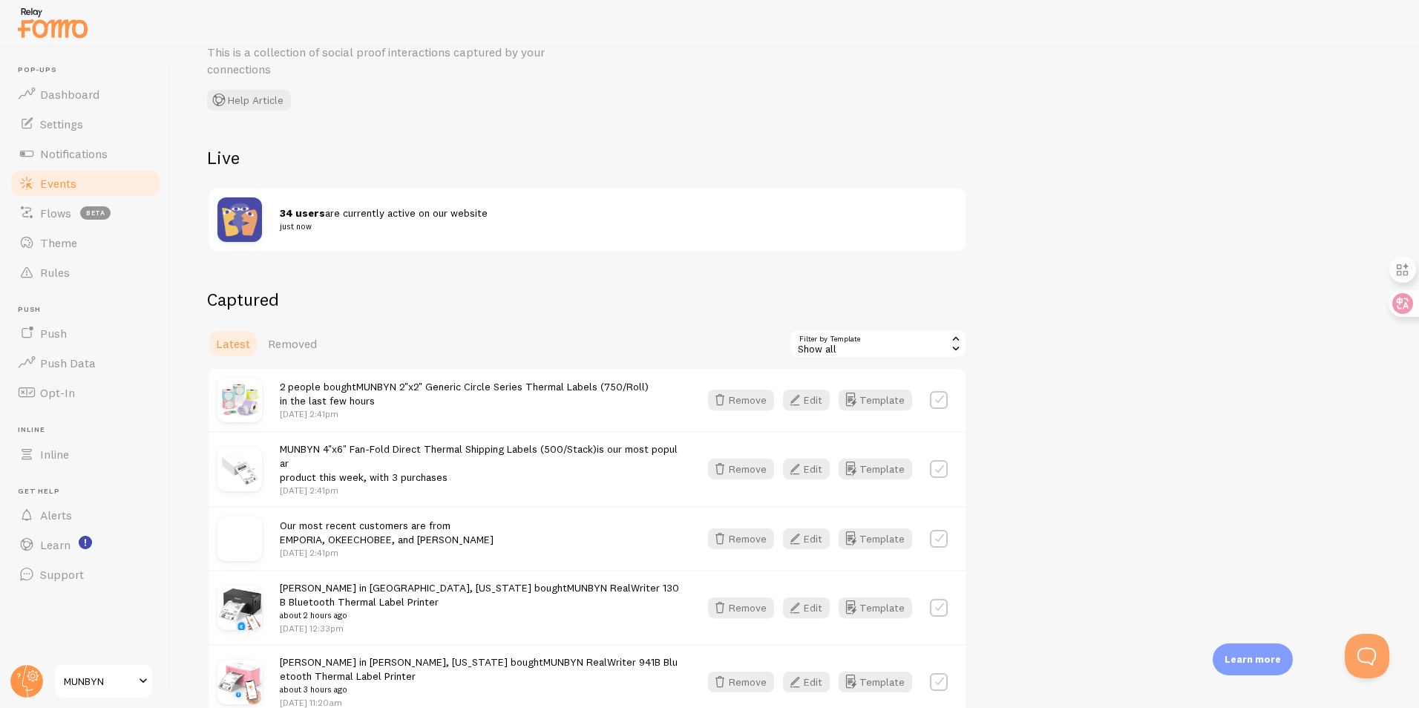
click at [247, 214] on img at bounding box center [239, 219] width 45 height 45
click at [246, 218] on img at bounding box center [239, 219] width 45 height 45
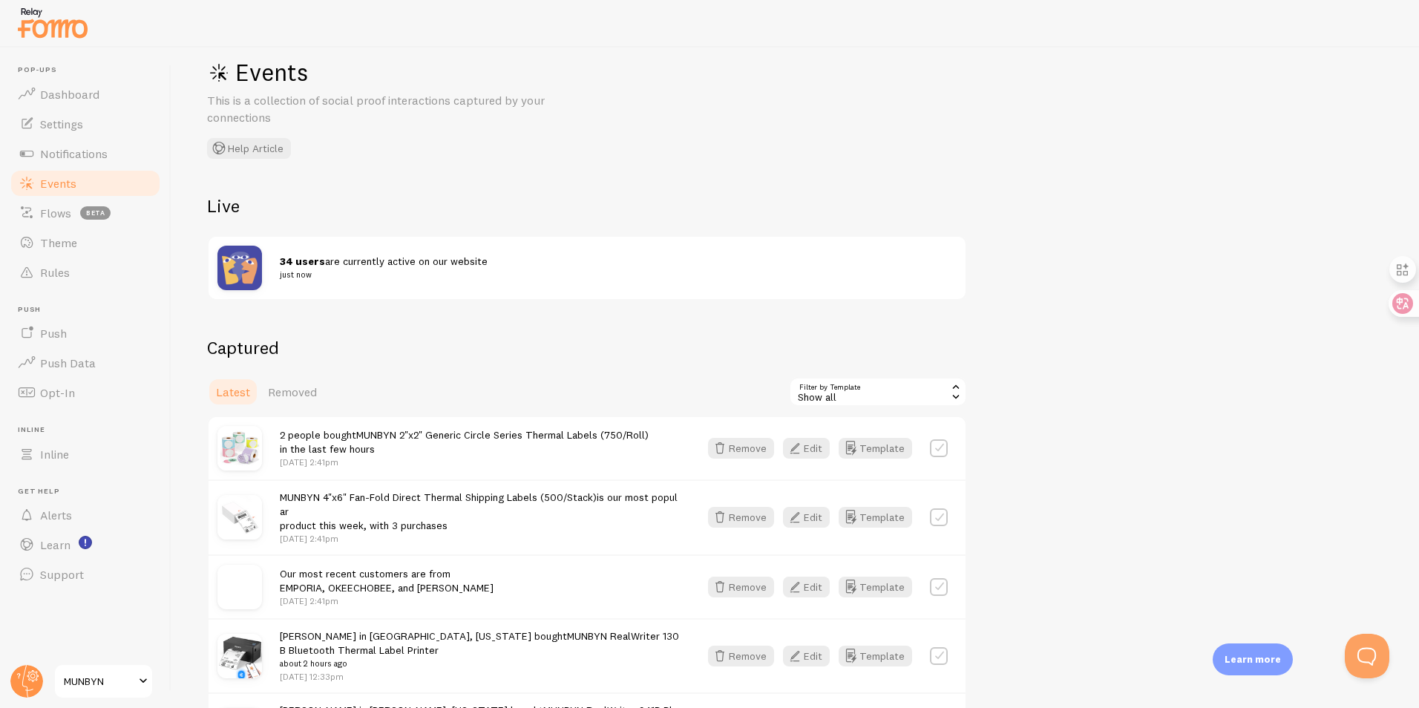
scroll to position [0, 0]
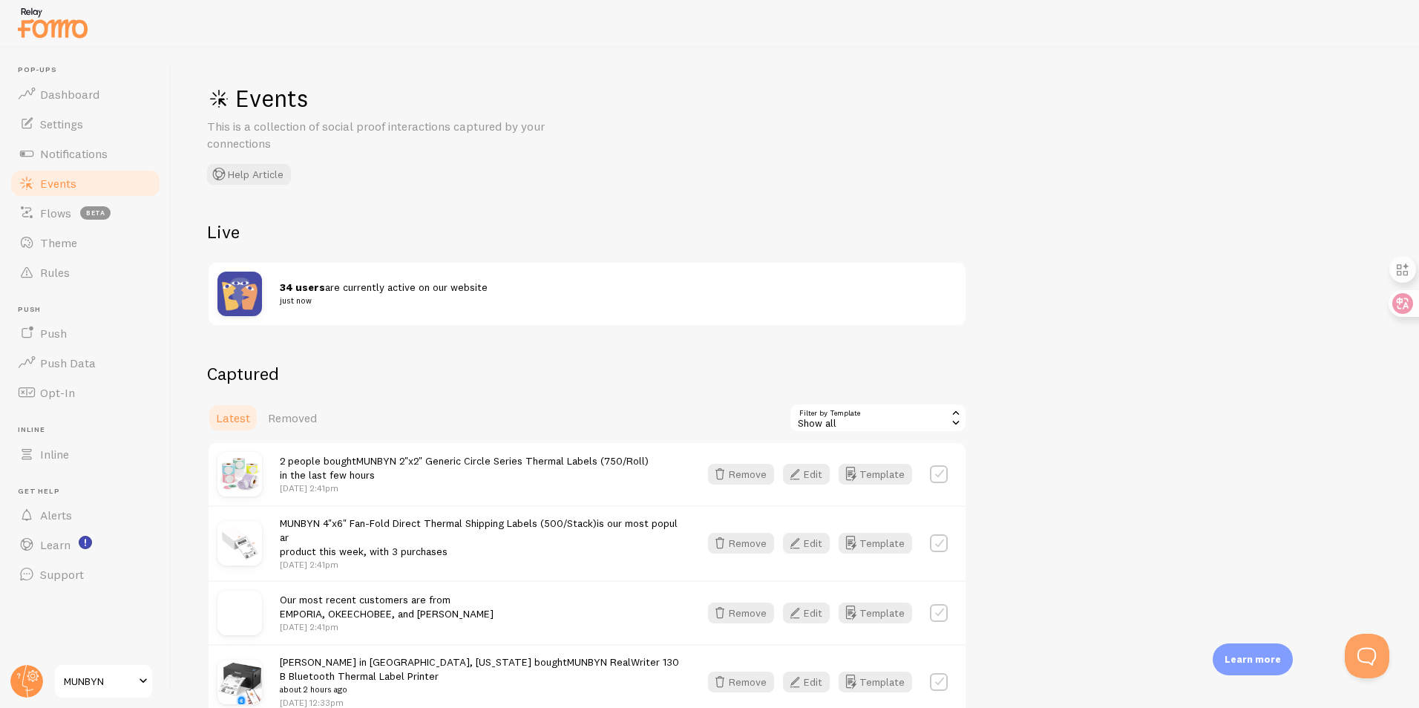
click at [254, 291] on img at bounding box center [239, 294] width 45 height 45
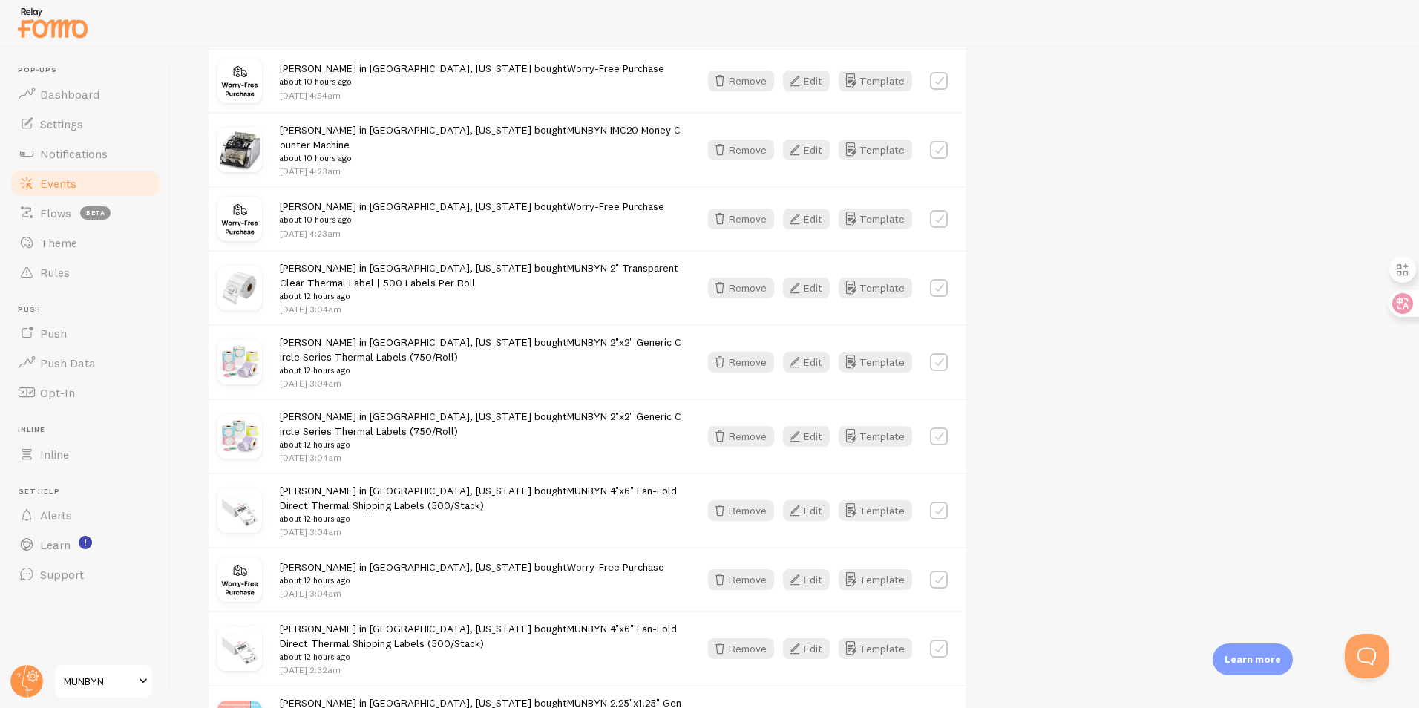
scroll to position [1707, 0]
click at [746, 571] on button "Remove" at bounding box center [741, 581] width 66 height 21
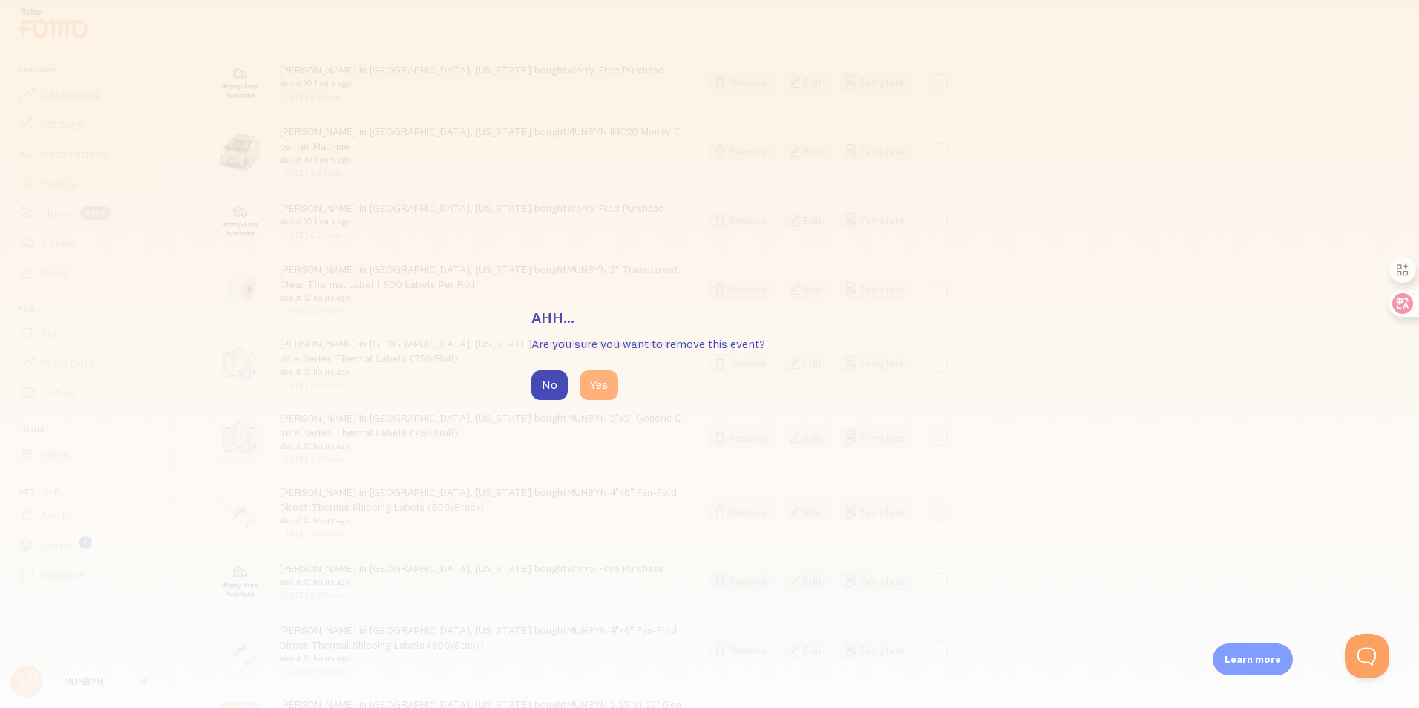
click at [592, 383] on button "Yes" at bounding box center [599, 385] width 39 height 30
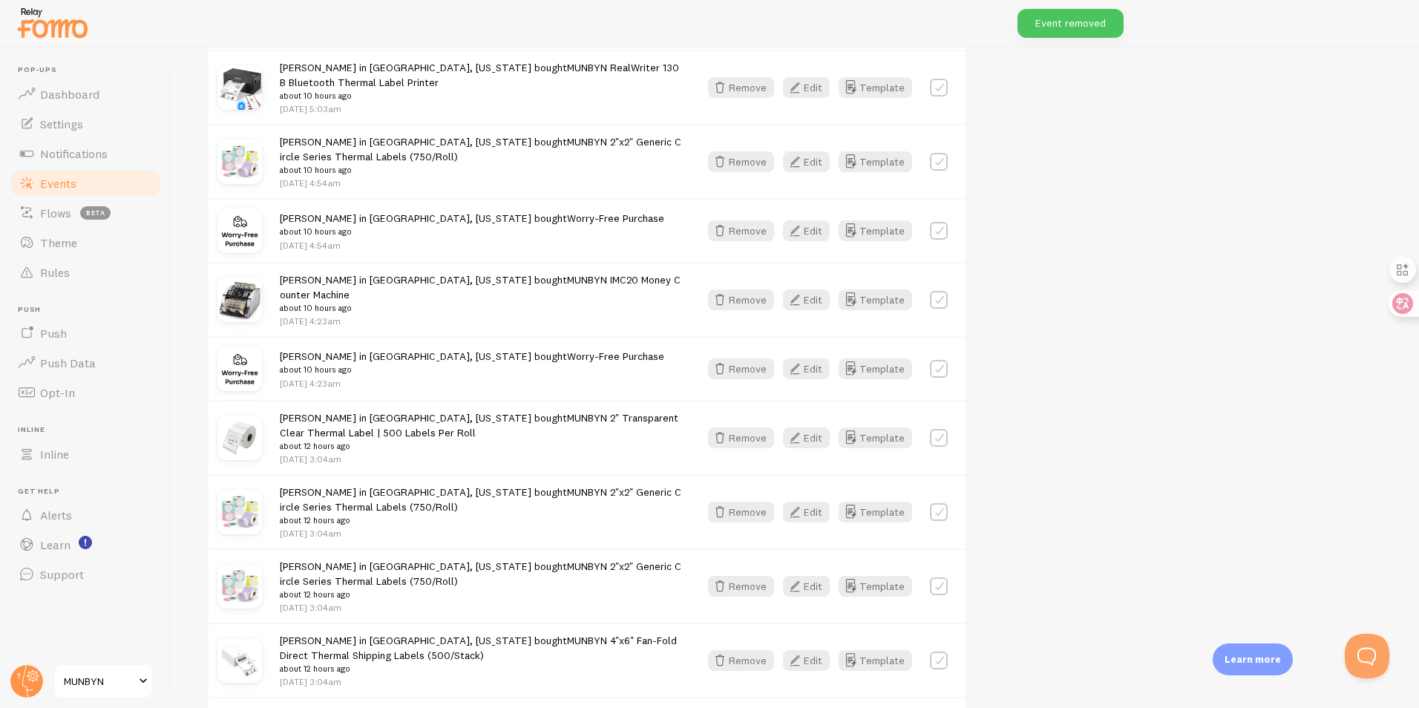
scroll to position [1484, 0]
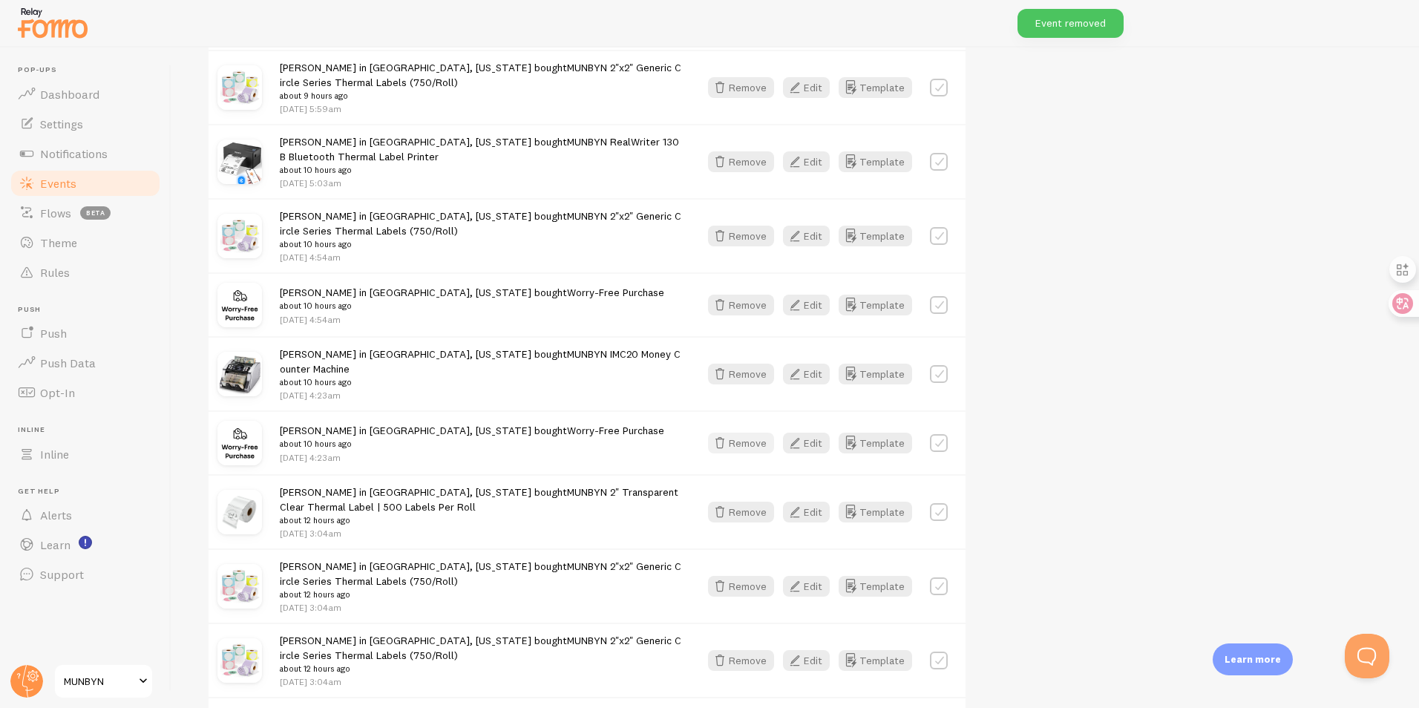
click at [725, 435] on icon "button" at bounding box center [720, 443] width 18 height 18
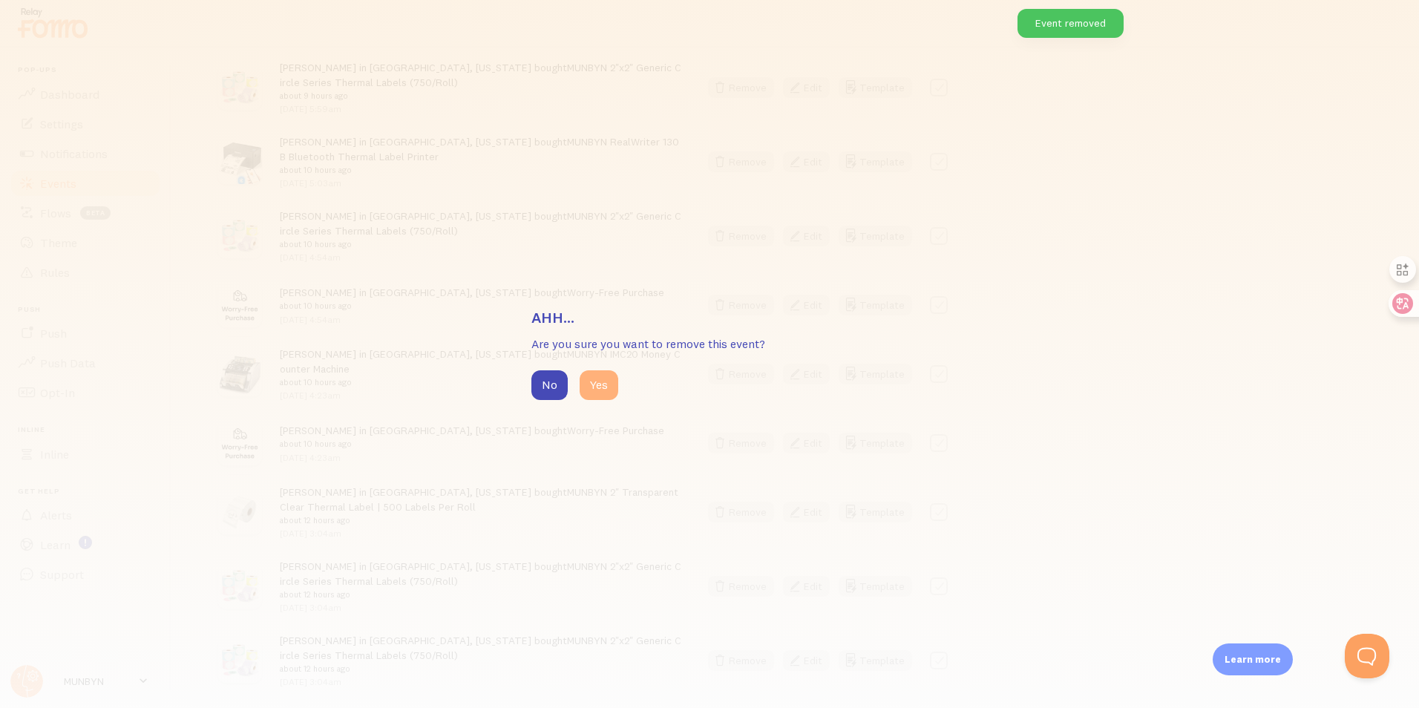
click at [609, 389] on button "Yes" at bounding box center [599, 385] width 39 height 30
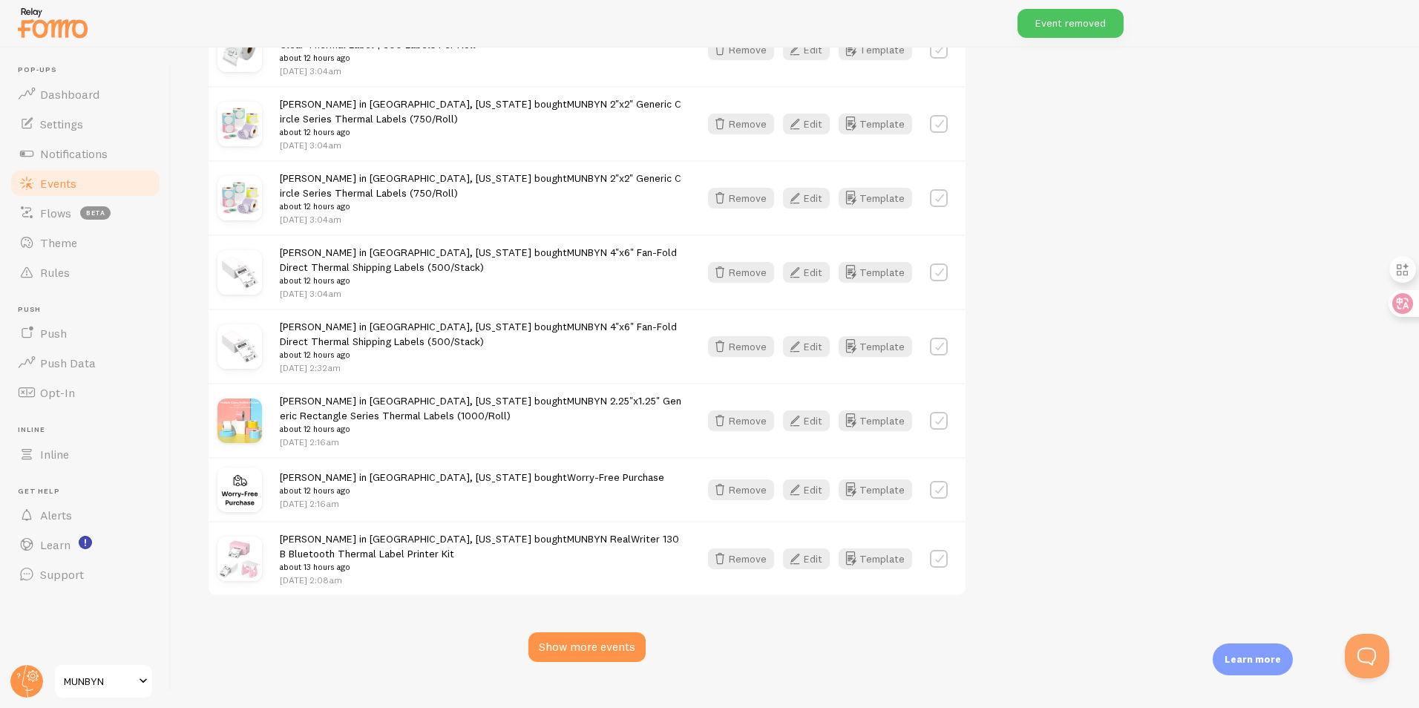
scroll to position [1898, 0]
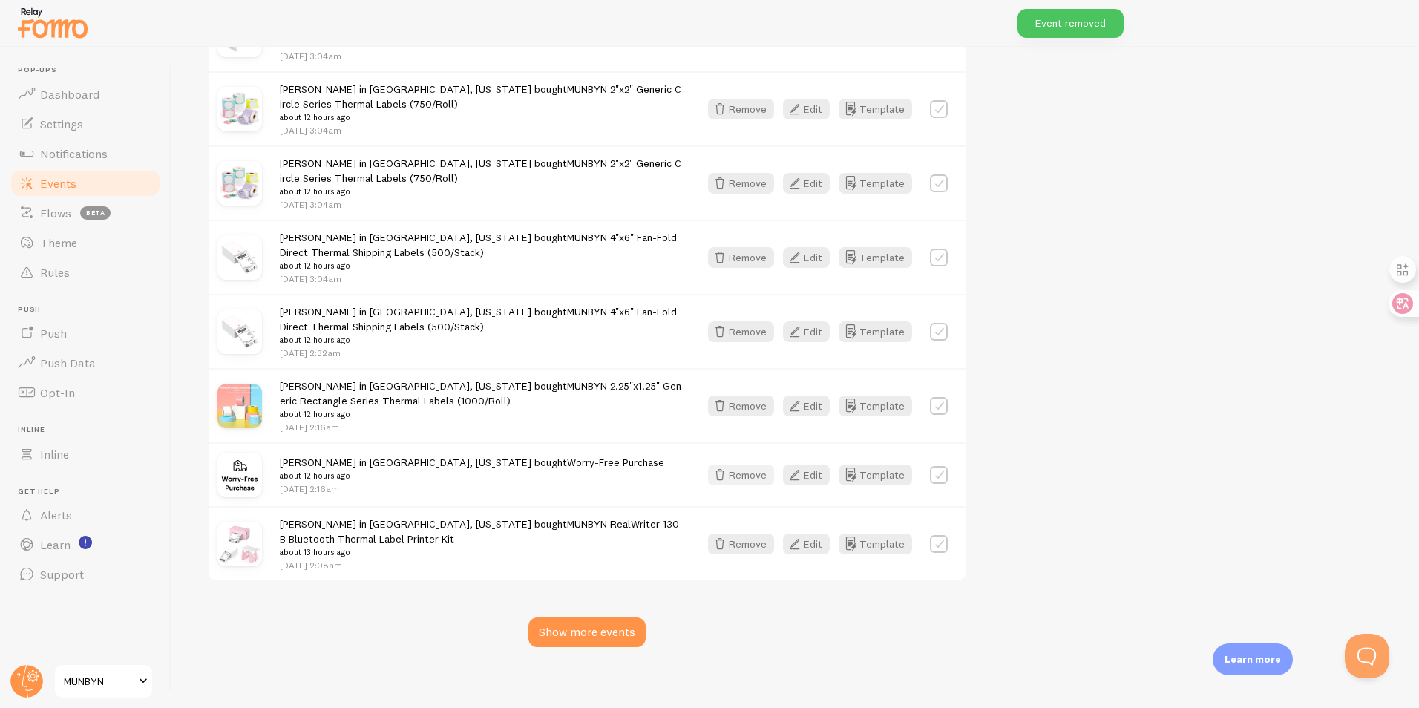
click at [756, 465] on button "Remove" at bounding box center [741, 475] width 66 height 21
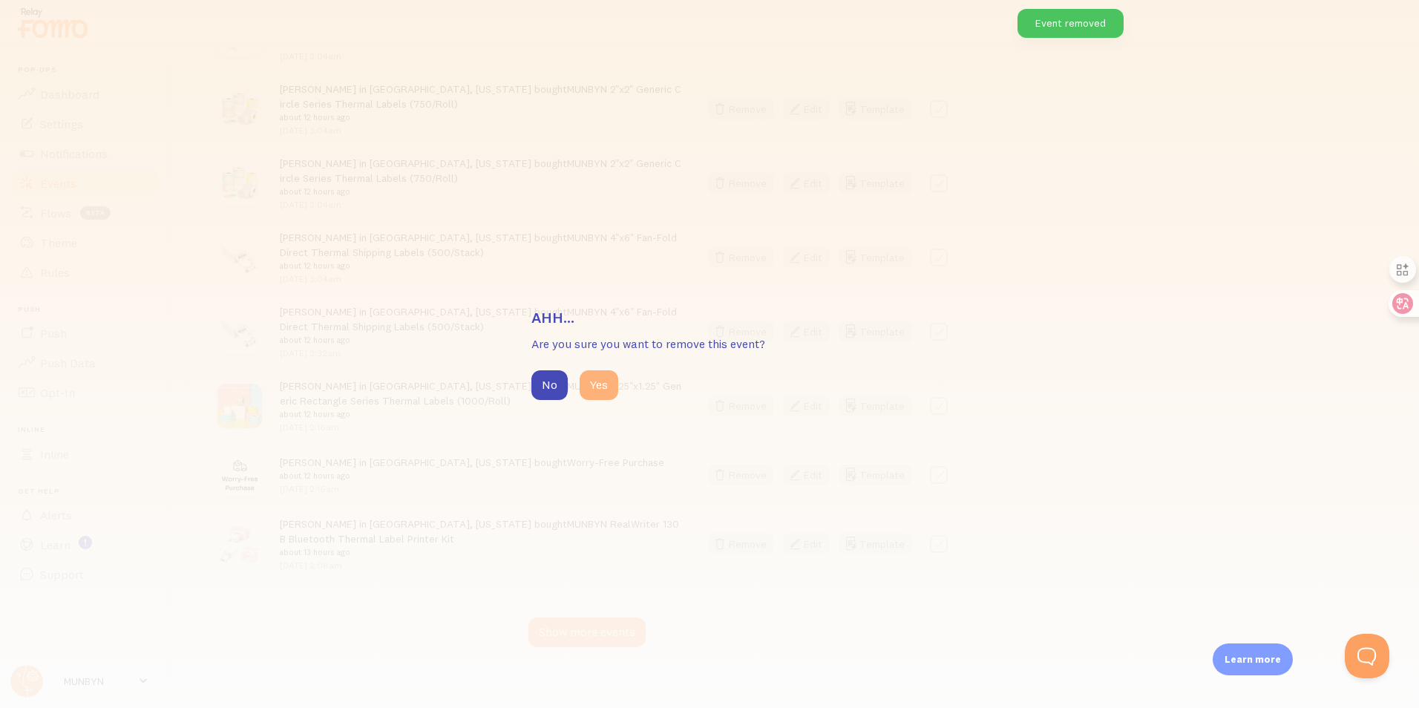
click at [609, 389] on button "Yes" at bounding box center [599, 385] width 39 height 30
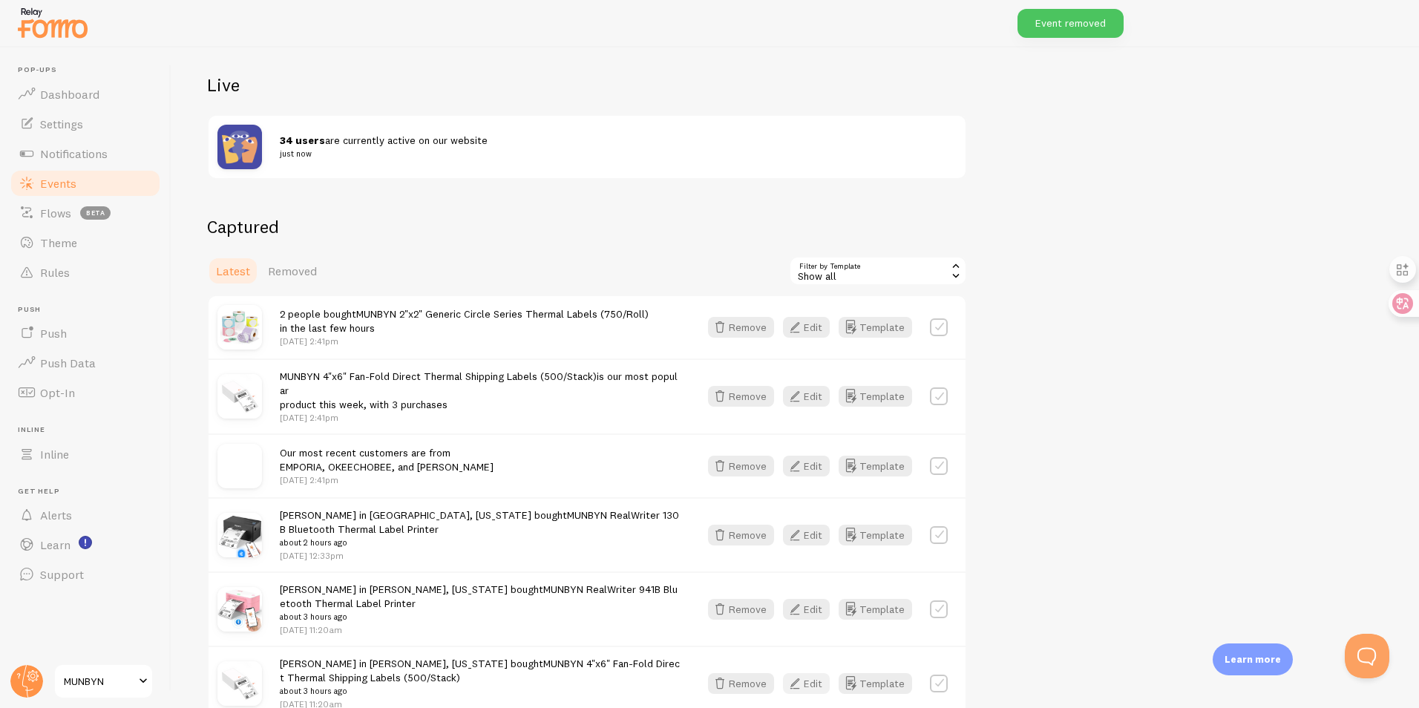
scroll to position [148, 0]
click at [97, 105] on link "Dashboard" at bounding box center [85, 94] width 153 height 30
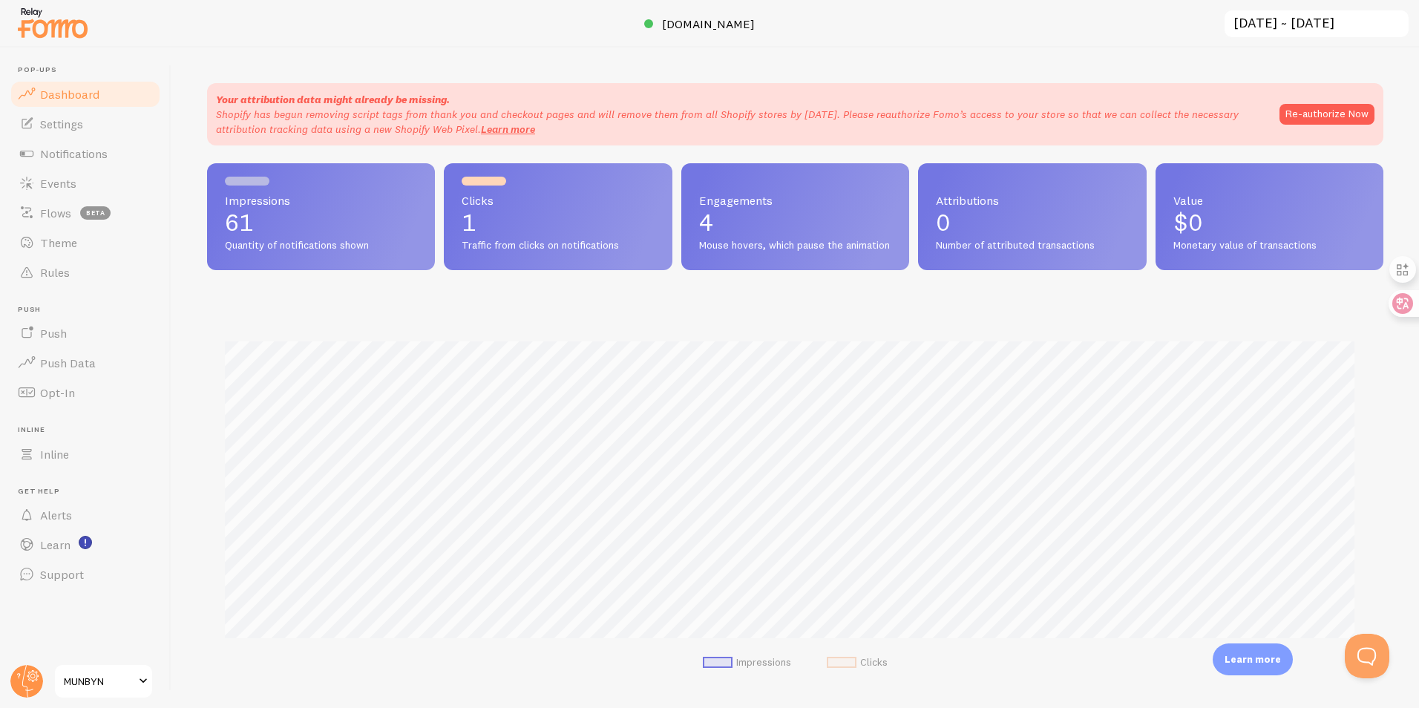
scroll to position [390, 1165]
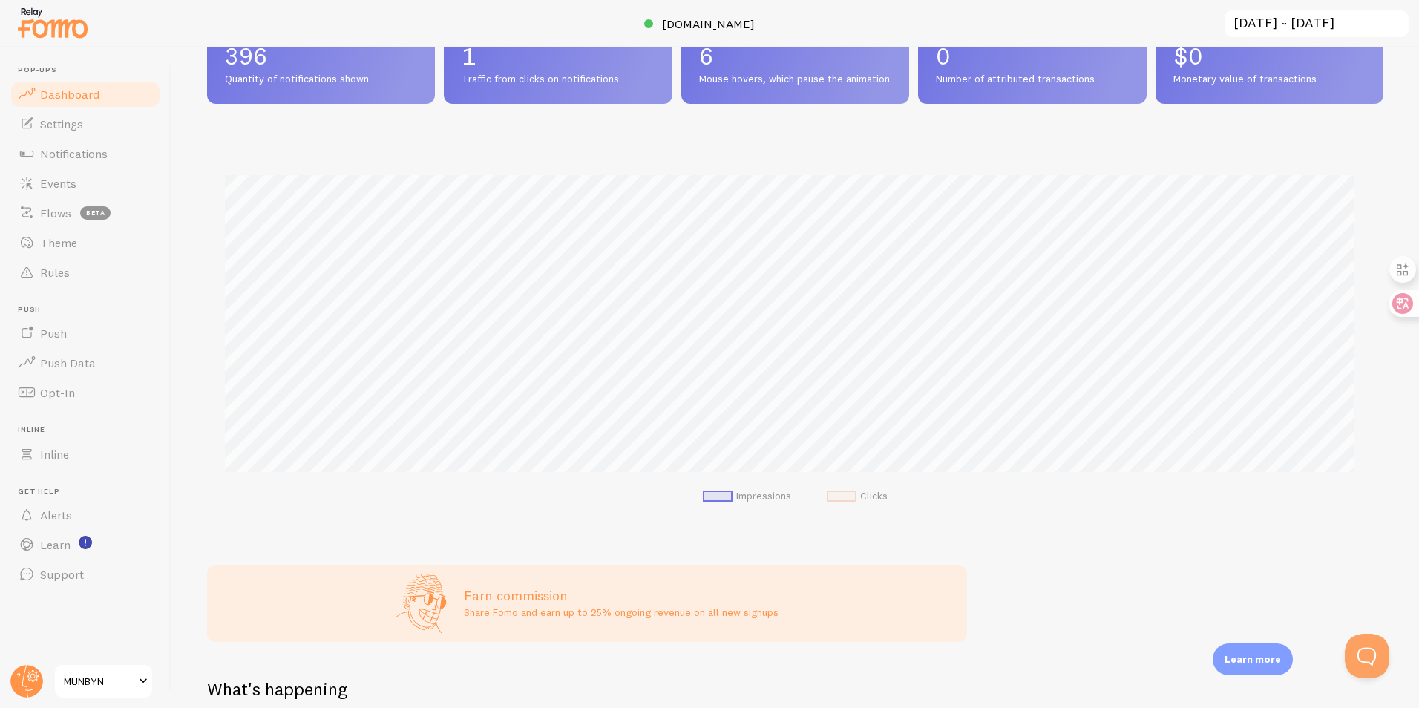
scroll to position [297, 0]
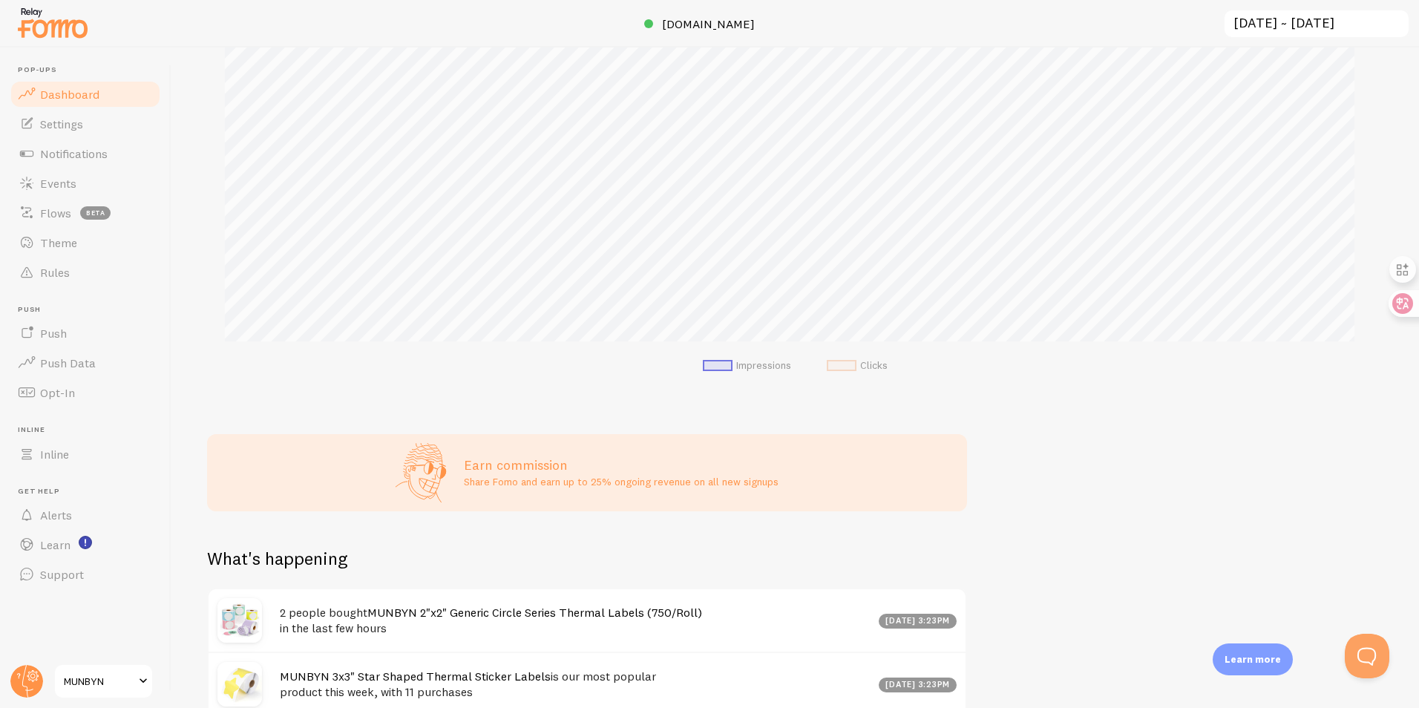
click at [837, 371] on span at bounding box center [842, 365] width 30 height 11
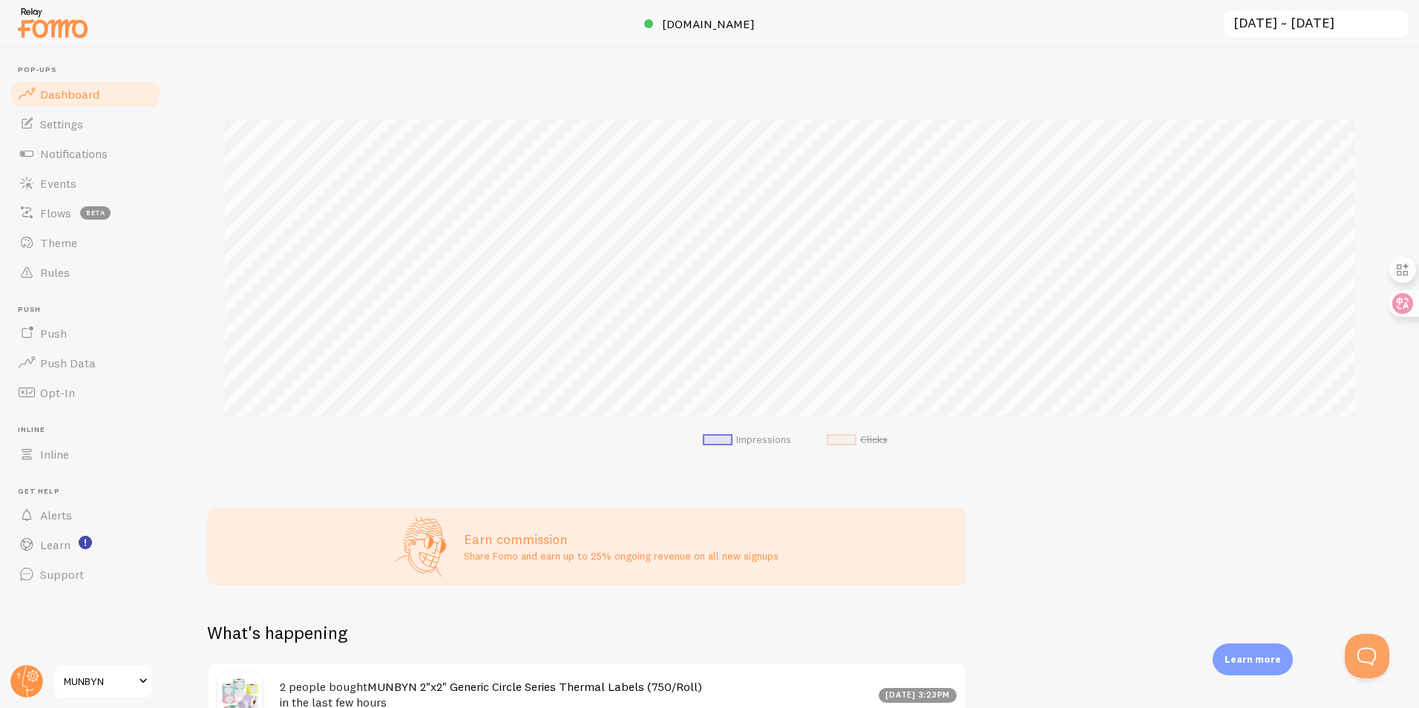
click at [844, 445] on span at bounding box center [842, 439] width 30 height 11
click at [712, 445] on span at bounding box center [718, 439] width 30 height 11
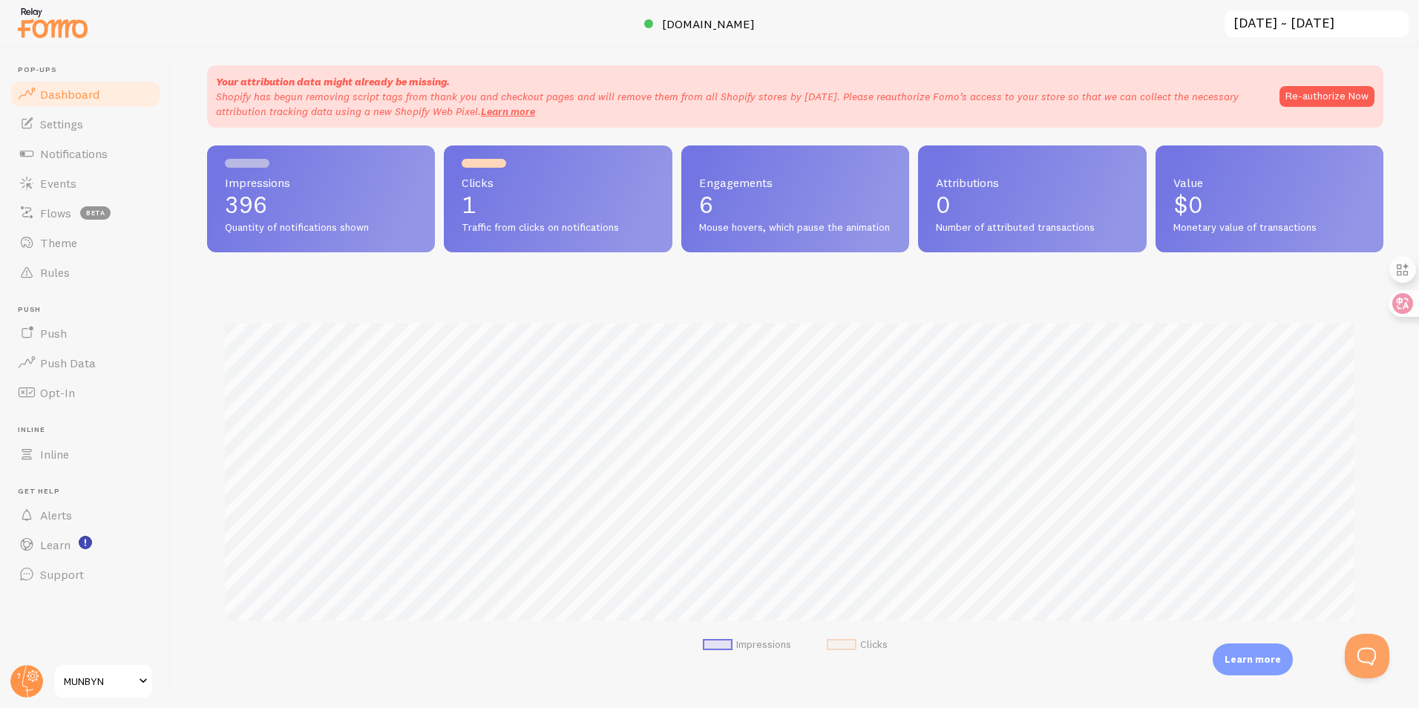
scroll to position [0, 0]
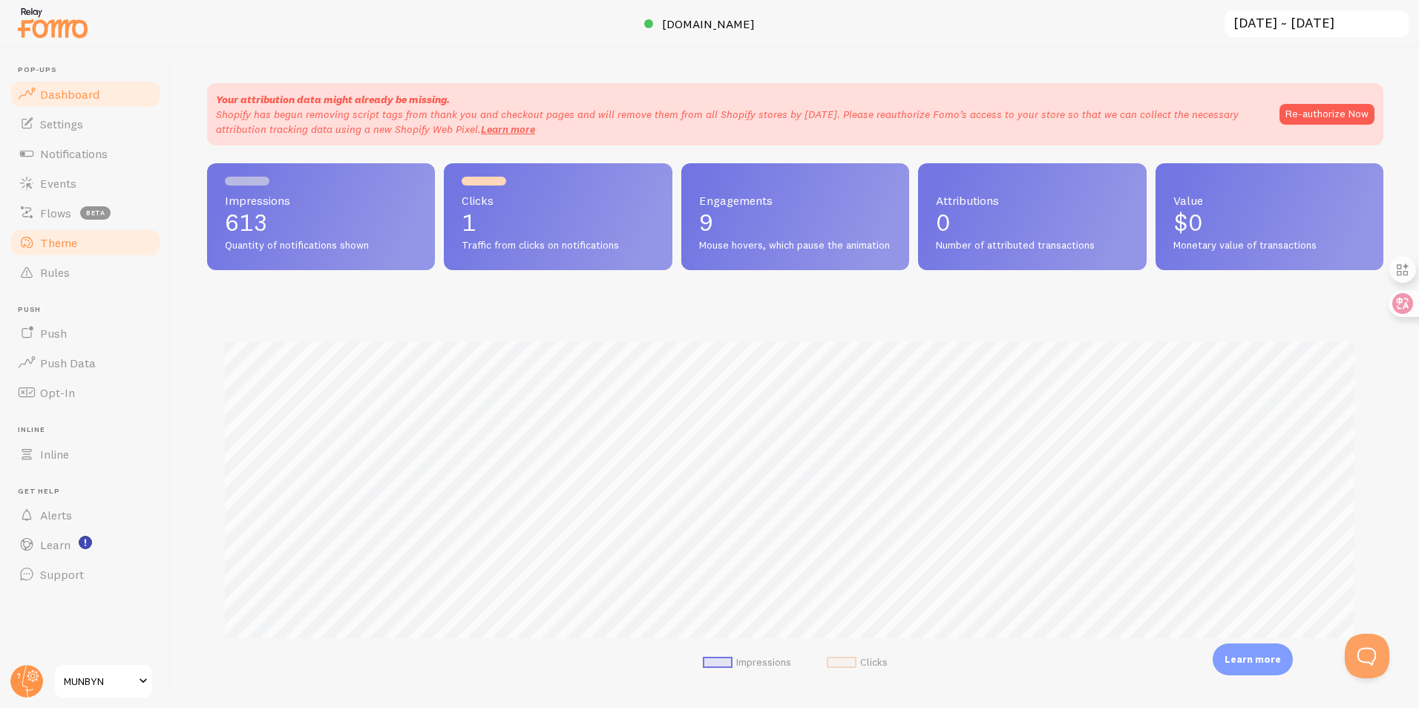
click at [62, 244] on span "Theme" at bounding box center [58, 242] width 37 height 15
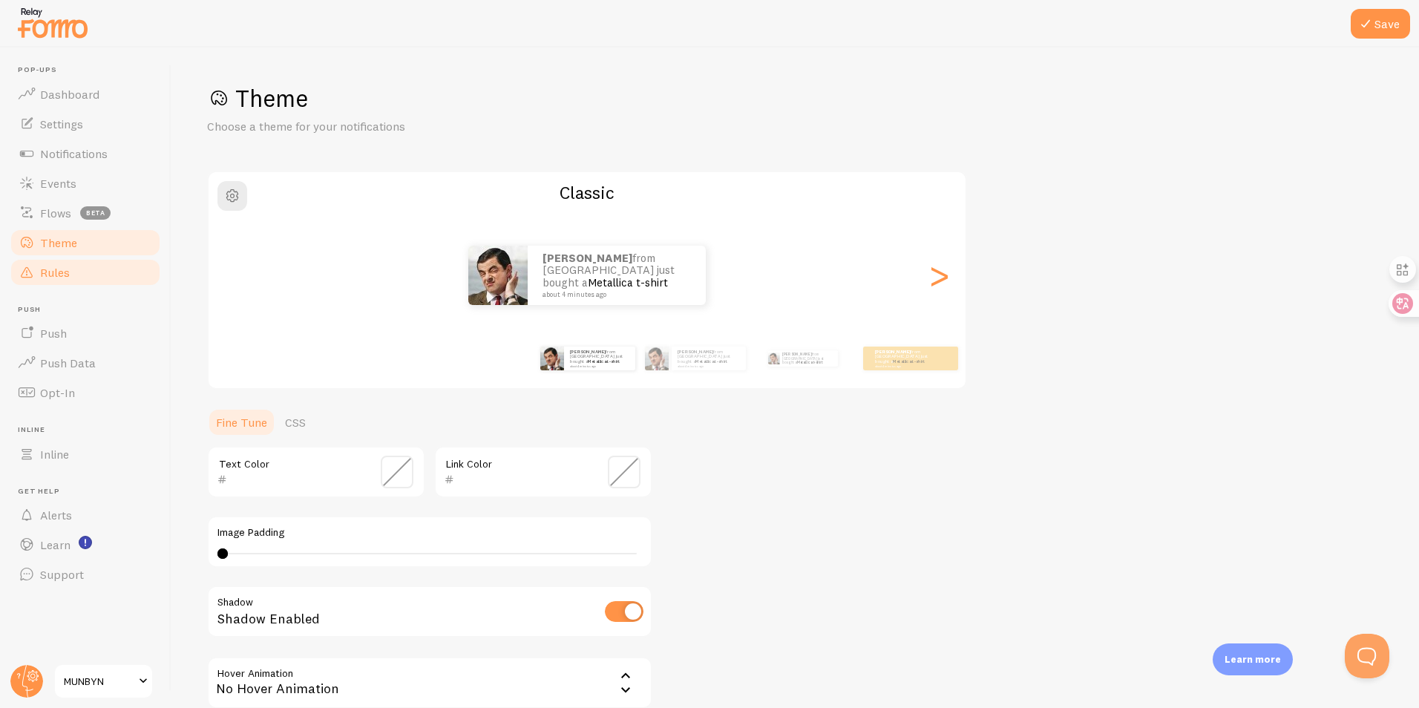
click at [77, 265] on link "Rules" at bounding box center [85, 273] width 153 height 30
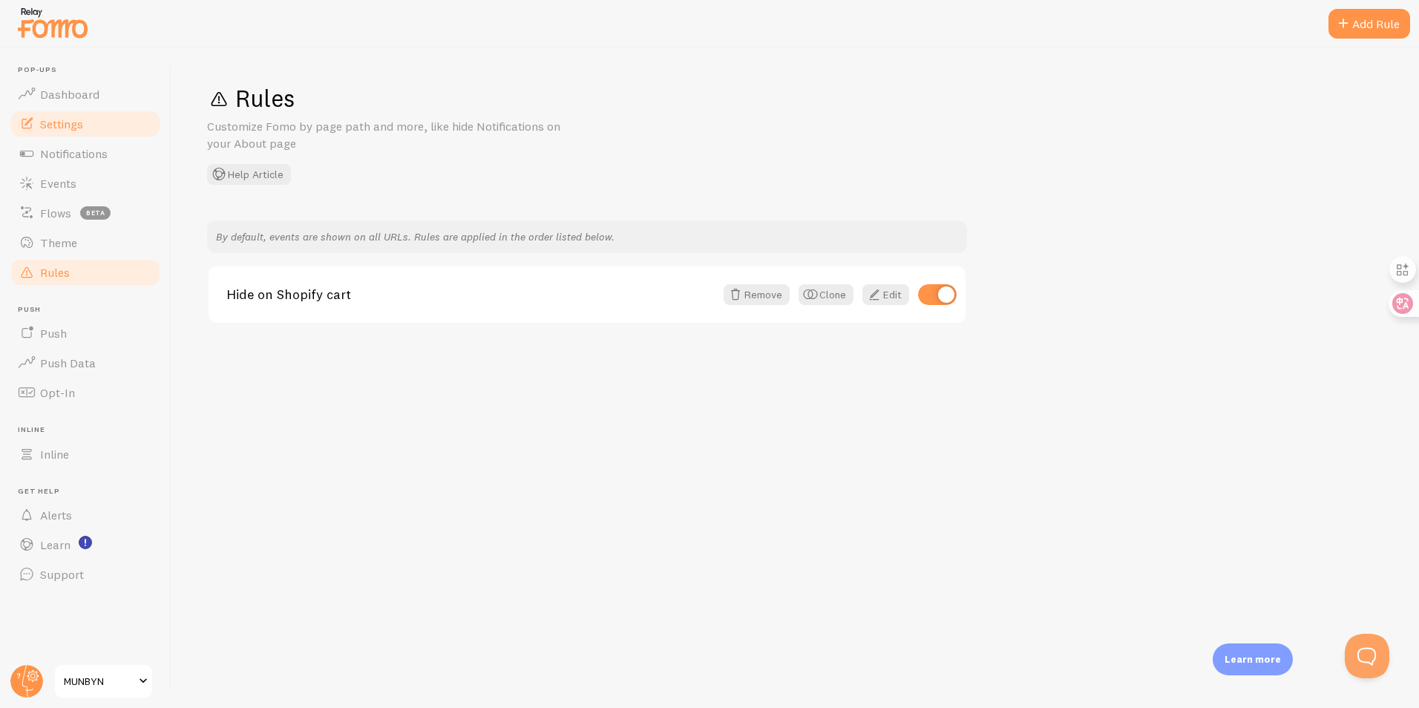
click at [78, 122] on span "Settings" at bounding box center [61, 124] width 43 height 15
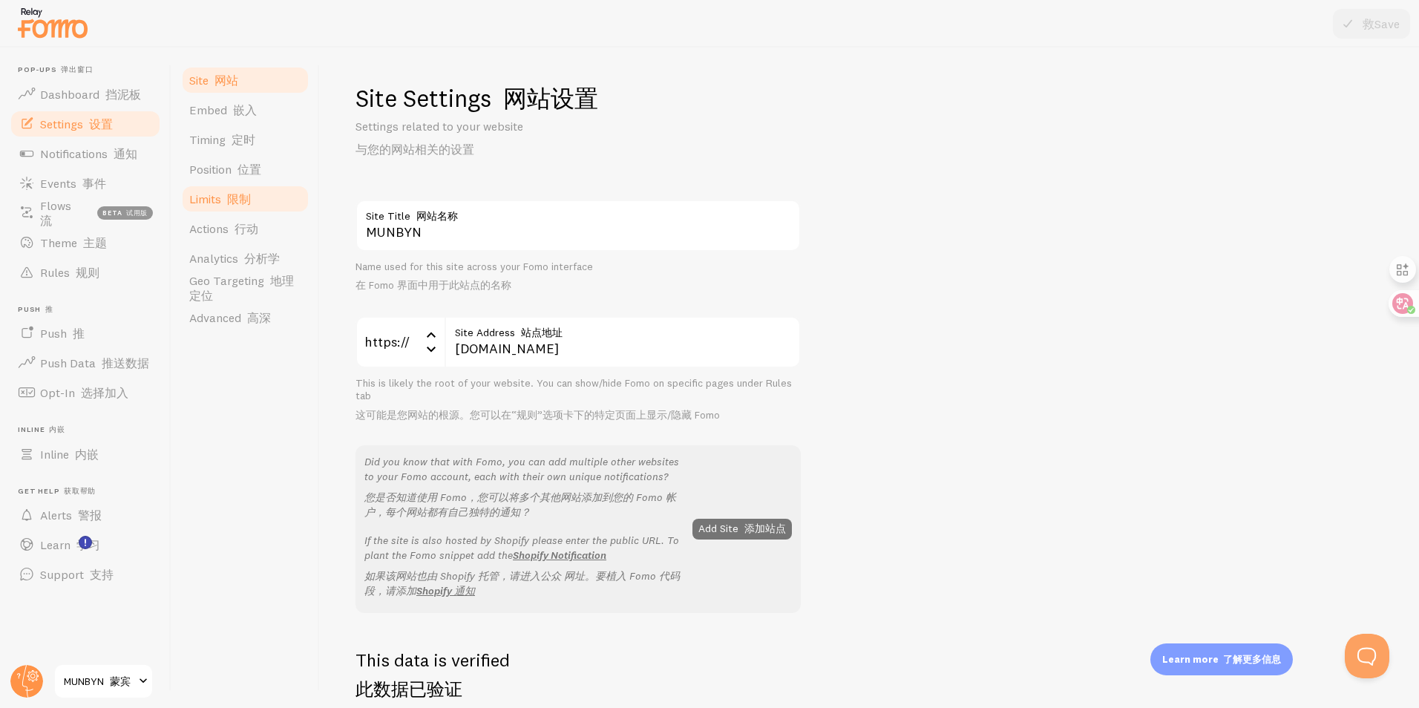
click at [267, 200] on link "Limits 限制" at bounding box center [245, 199] width 130 height 30
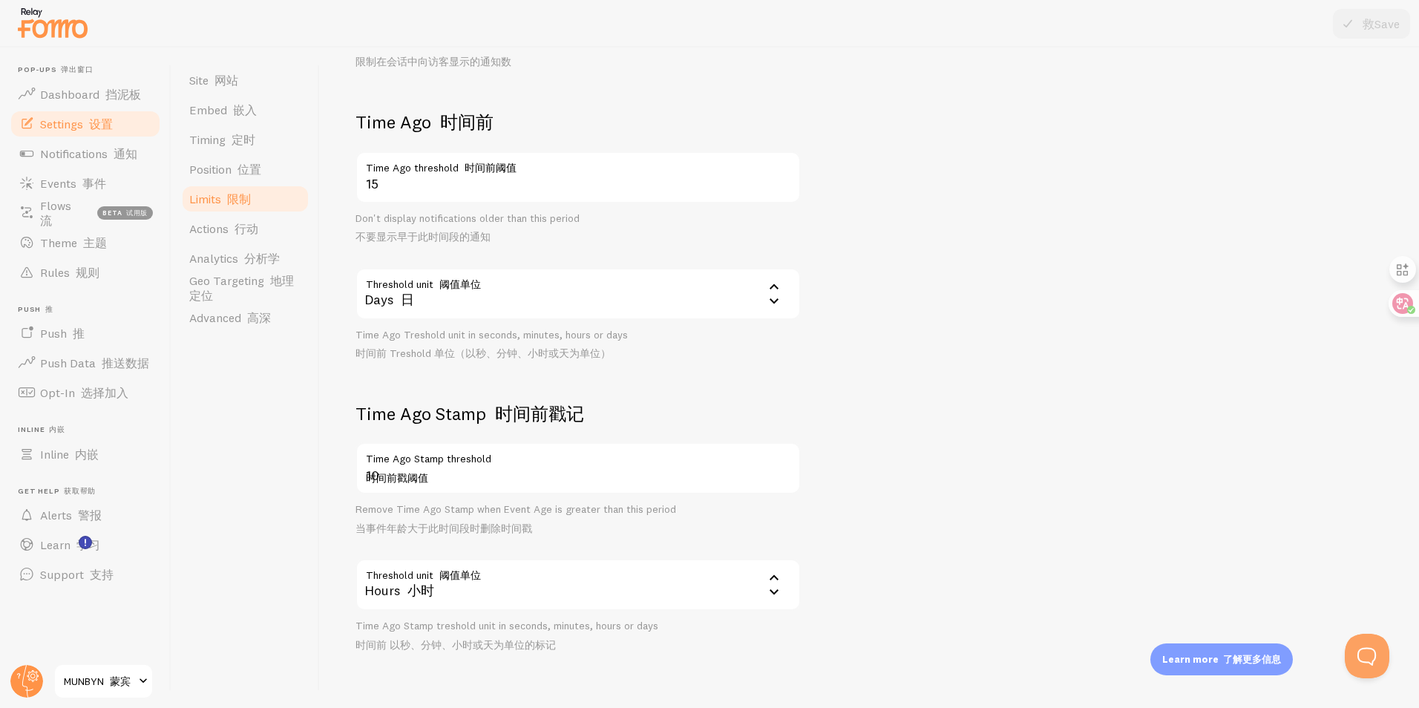
scroll to position [436, 0]
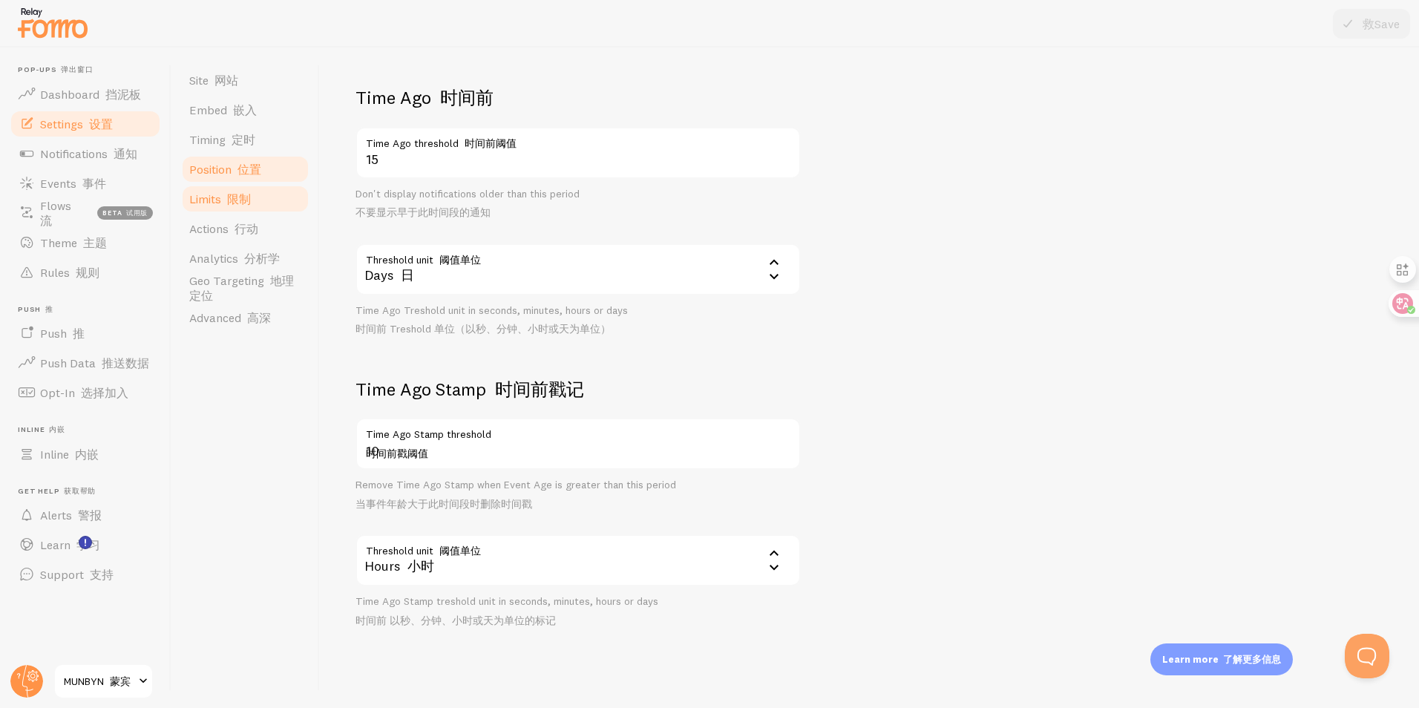
click at [252, 168] on font "位置" at bounding box center [249, 169] width 24 height 15
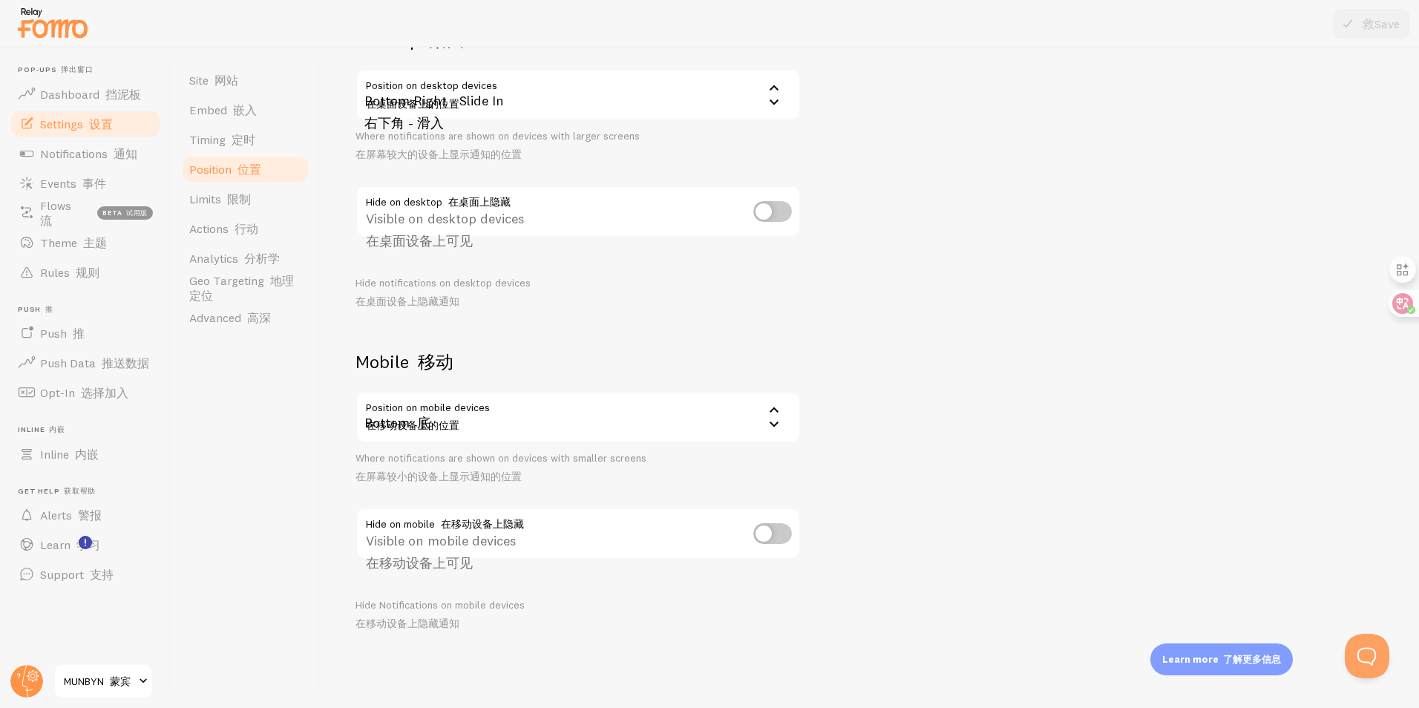
click at [761, 539] on input "checkbox" at bounding box center [772, 533] width 39 height 21
checkbox input "true"
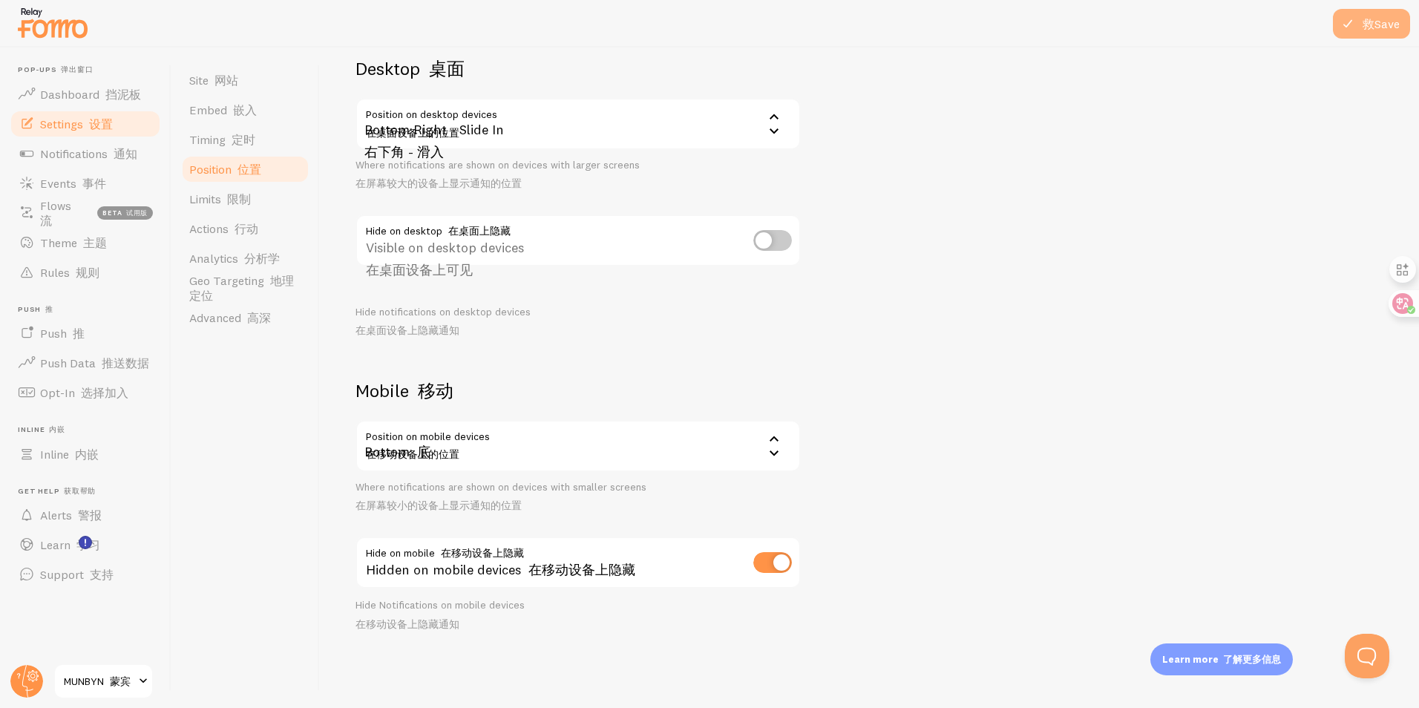
click at [1362, 30] on font at bounding box center [1360, 23] width 6 height 15
